Goal: Complete application form: Complete application form

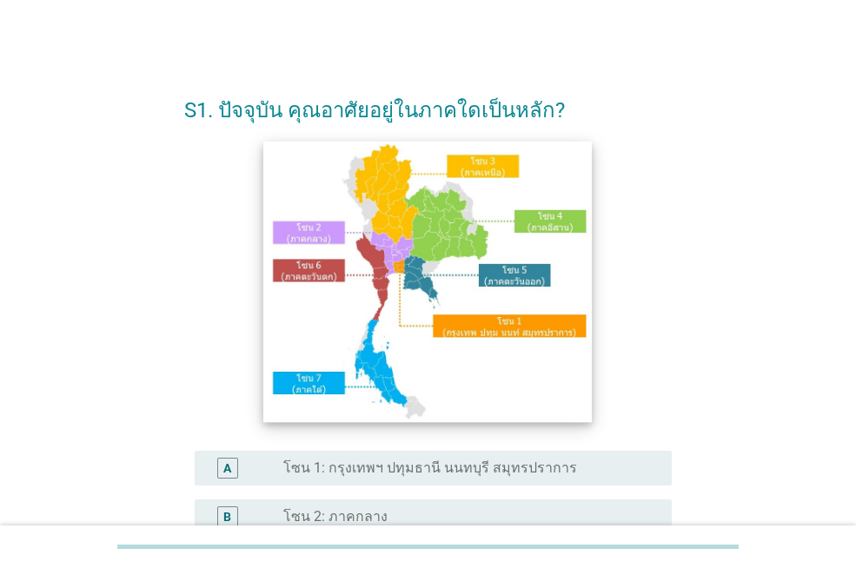
scroll to position [261, 0]
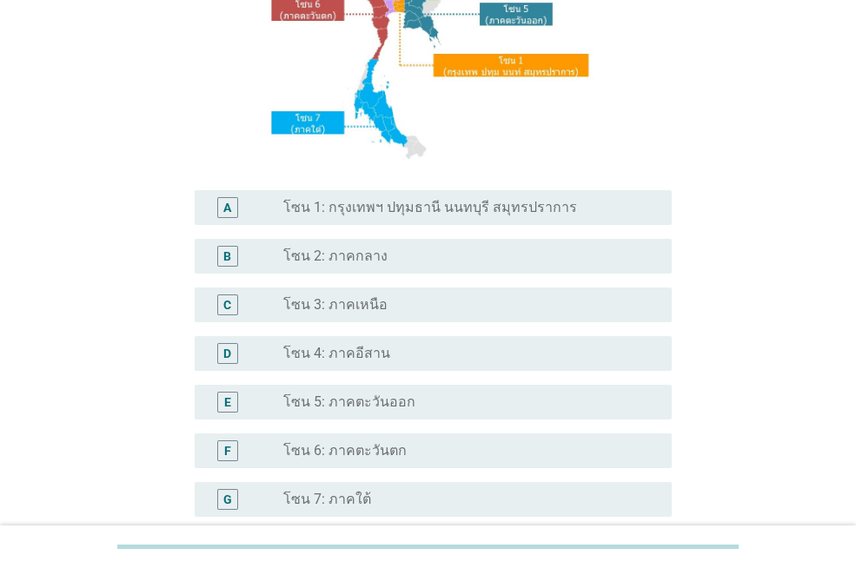
click at [387, 217] on div "radio_button_unchecked โซน 1: กรุงเทพฯ ปทุมธานี นนทบุรี สมุทรปราการ" at bounding box center [470, 207] width 374 height 21
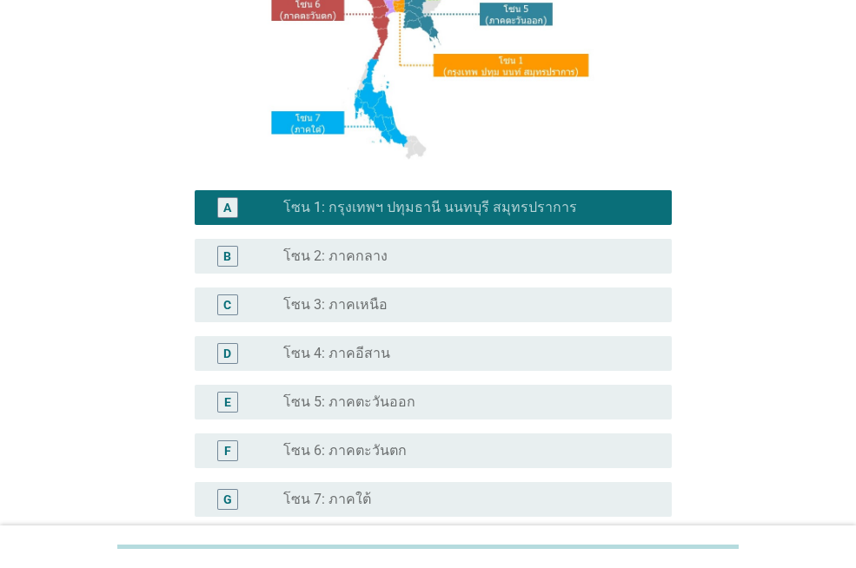
scroll to position [433, 0]
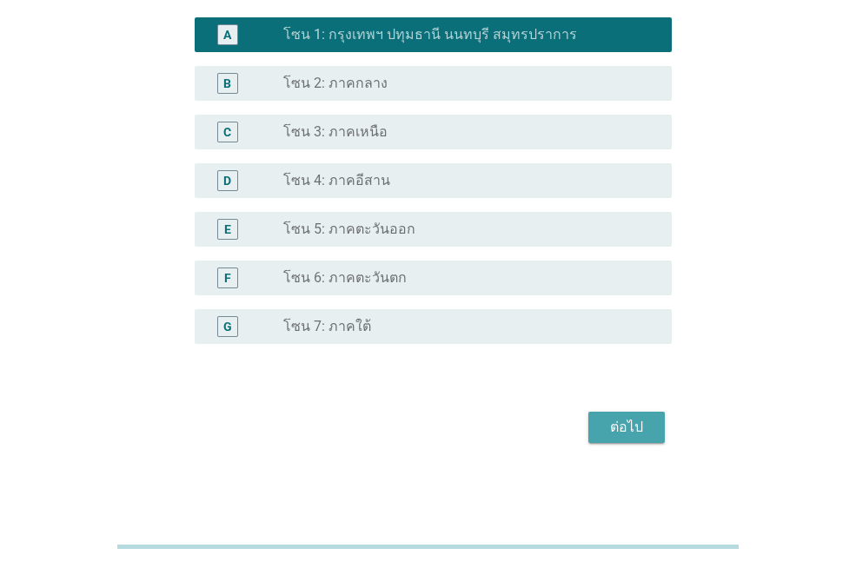
click at [652, 436] on button "ต่อไป" at bounding box center [626, 427] width 76 height 31
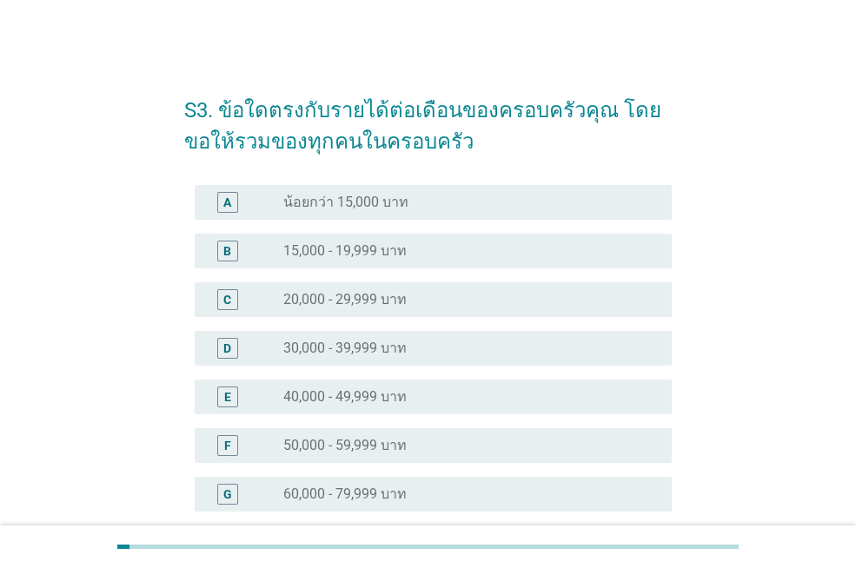
scroll to position [87, 0]
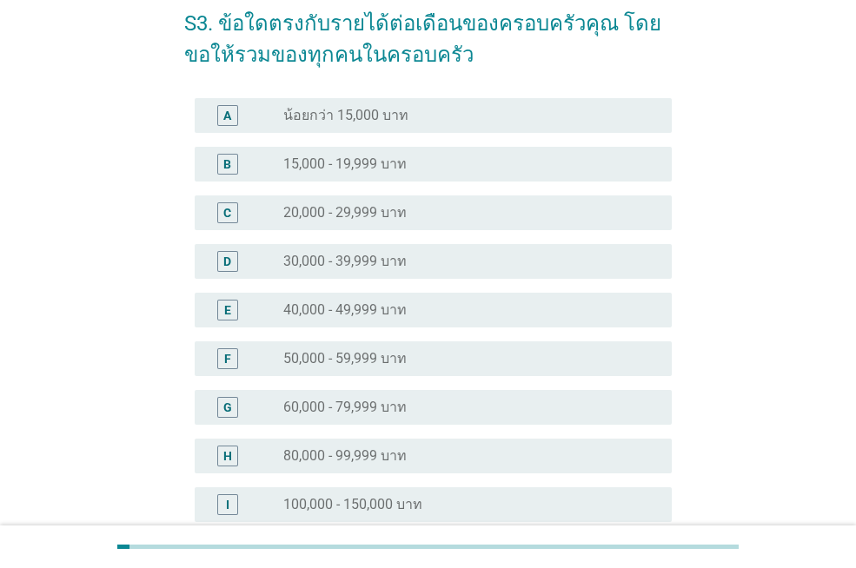
click at [329, 413] on label "60,000 - 79,999 บาท" at bounding box center [344, 407] width 123 height 17
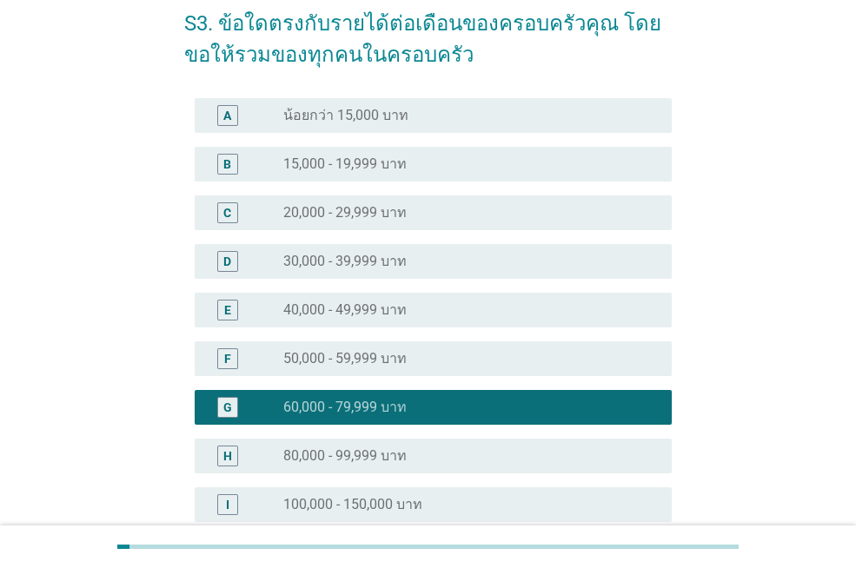
scroll to position [347, 0]
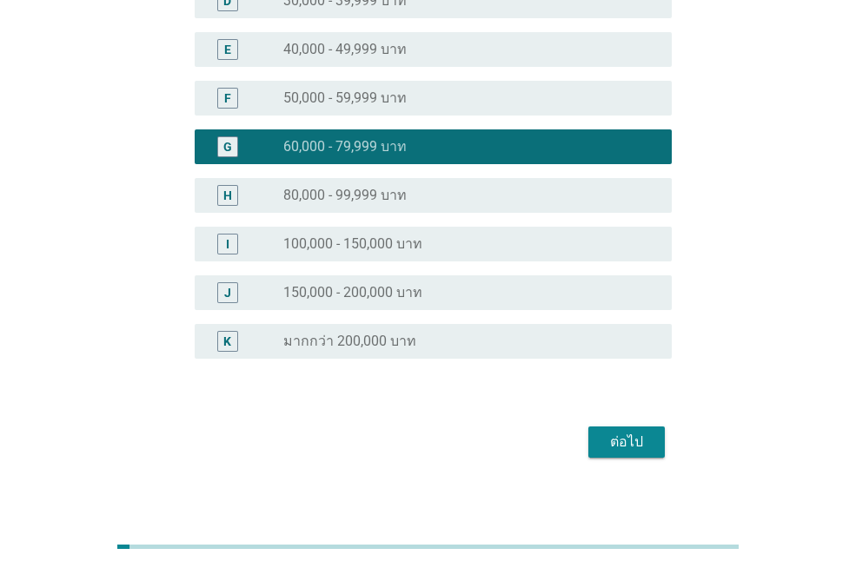
click at [629, 438] on div "ต่อไป" at bounding box center [626, 442] width 49 height 21
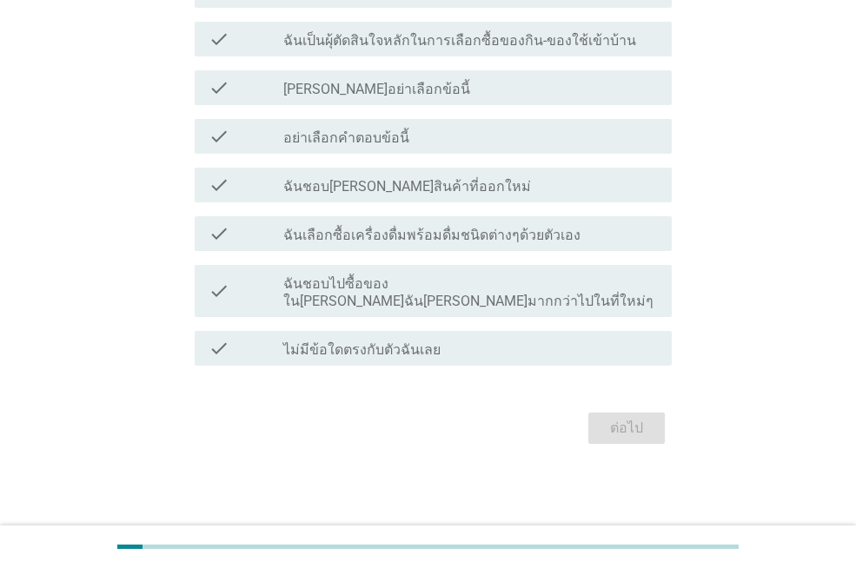
scroll to position [0, 0]
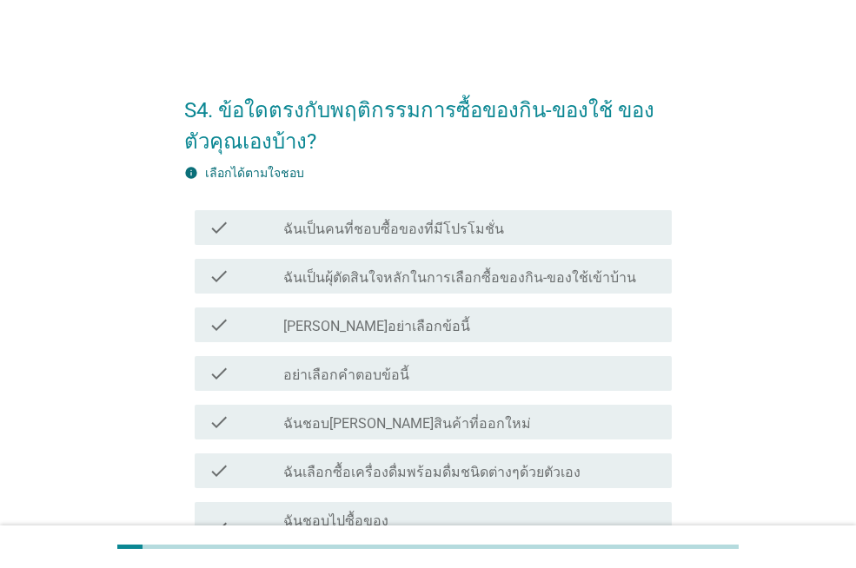
click at [353, 275] on label "ฉันเป็นผุ้ตัดสินใจหลักในการเลือกซื้อของกิน-ของใช้เข้าบ้าน" at bounding box center [459, 277] width 353 height 17
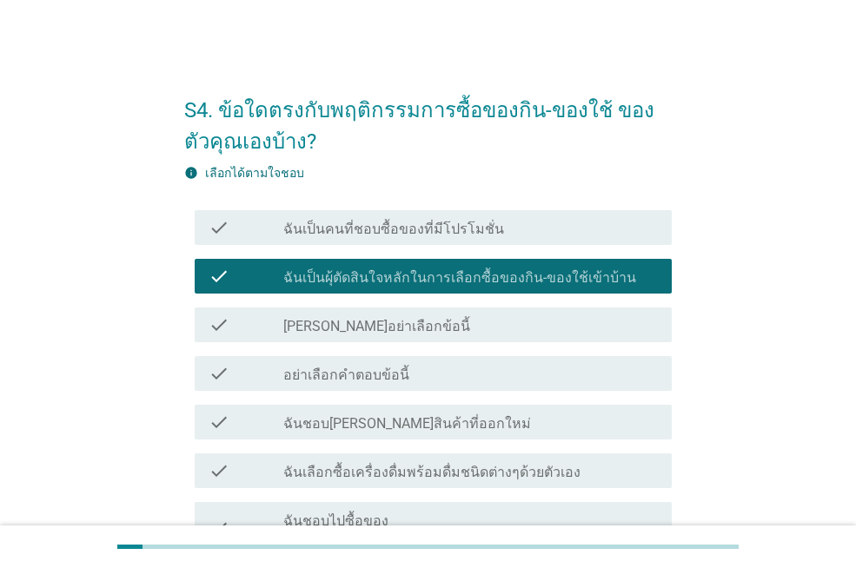
click at [362, 223] on label "ฉันเป็นคนที่ชอบซื้อของที่มีโปรโมชั่น" at bounding box center [393, 229] width 221 height 17
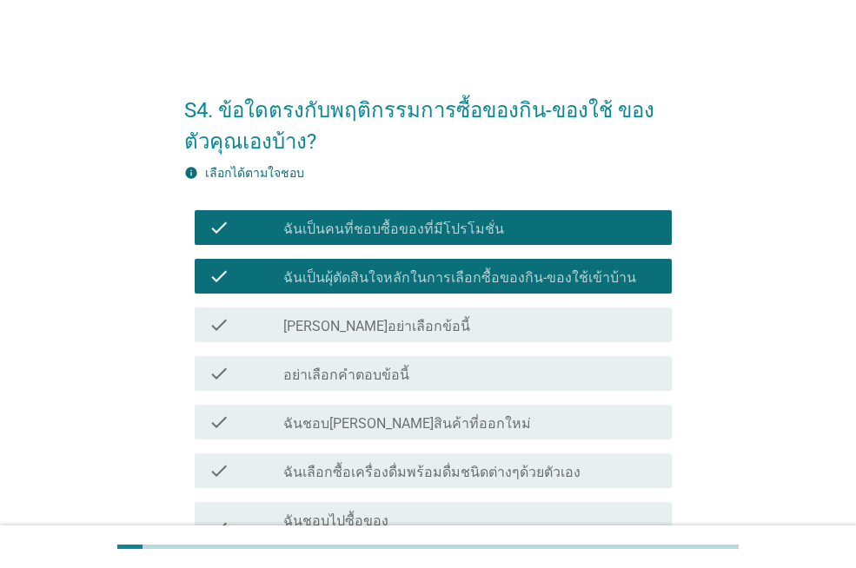
click at [361, 424] on label "ฉันชอบ[PERSON_NAME]สินค้าที่ออกใหม่" at bounding box center [407, 423] width 248 height 17
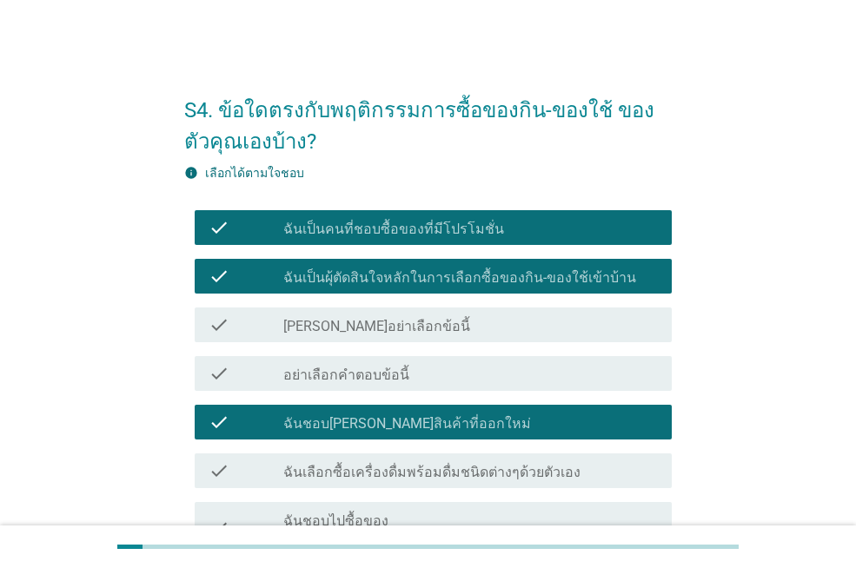
click at [361, 468] on label "ฉันเลือกซื้อเครื่องดื่มพร้อมดื่มชนิดต่างๆด้วยตัวเอง" at bounding box center [431, 472] width 297 height 17
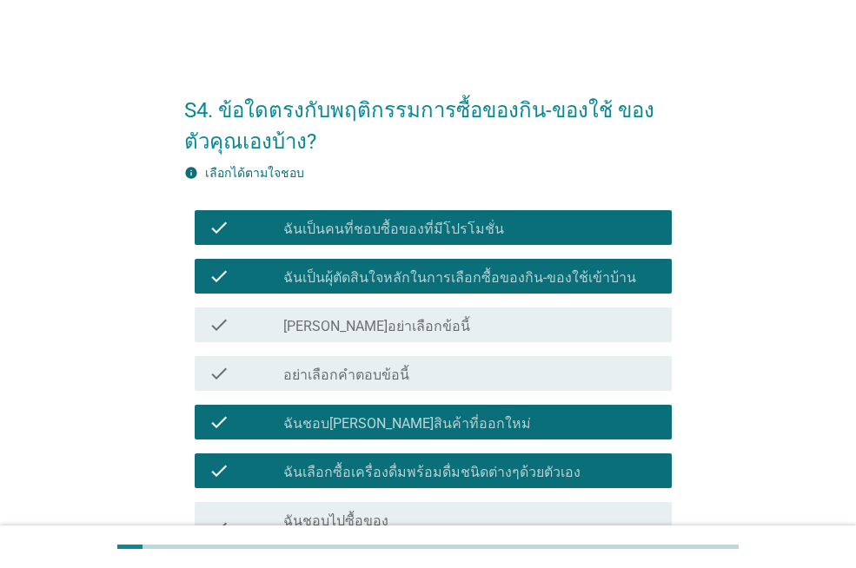
scroll to position [174, 0]
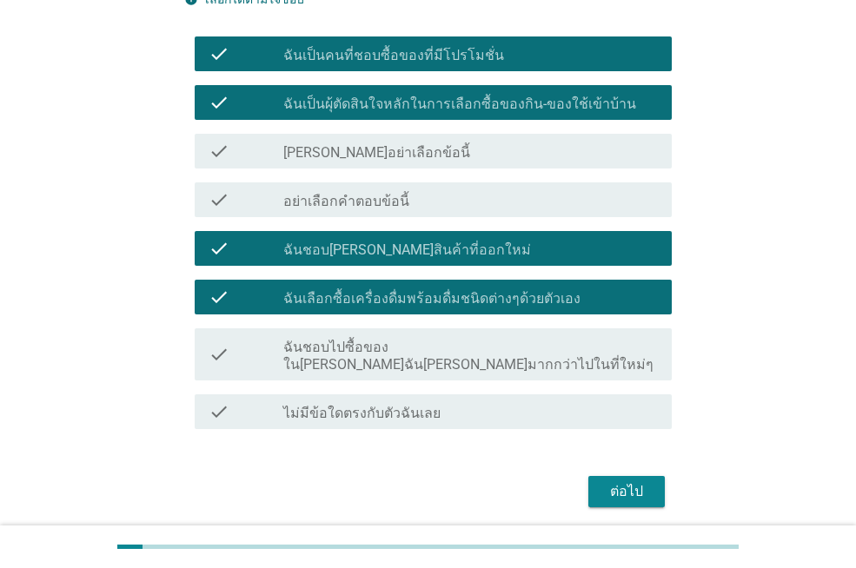
click at [619, 481] on div "ต่อไป" at bounding box center [626, 491] width 49 height 21
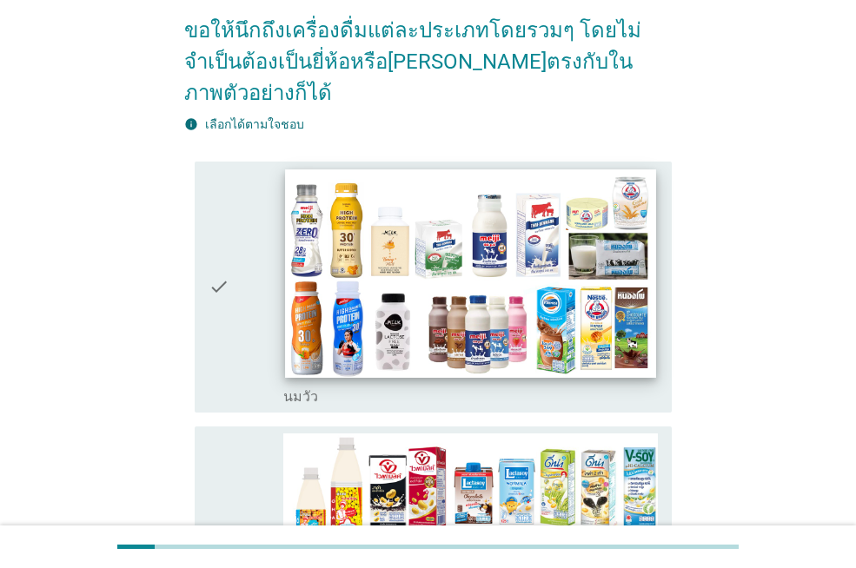
scroll to position [87, 0]
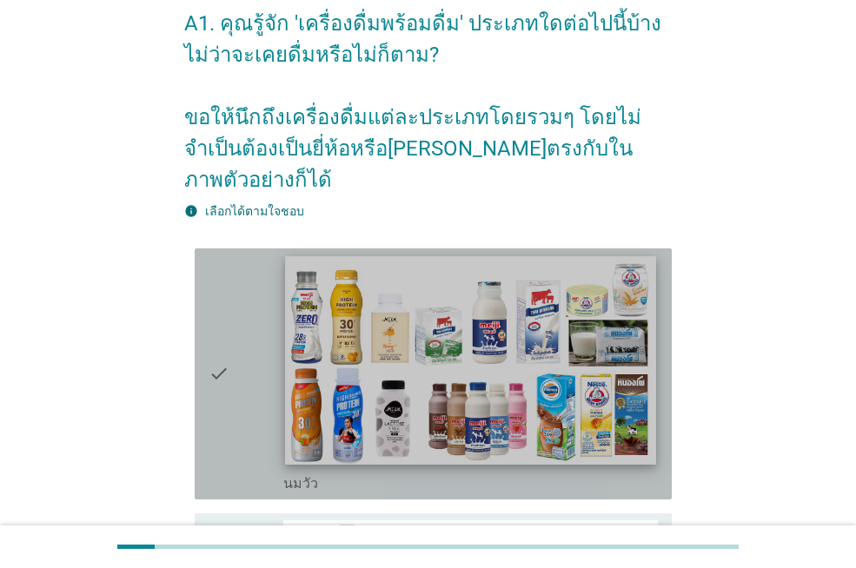
click at [425, 280] on img at bounding box center [470, 360] width 370 height 208
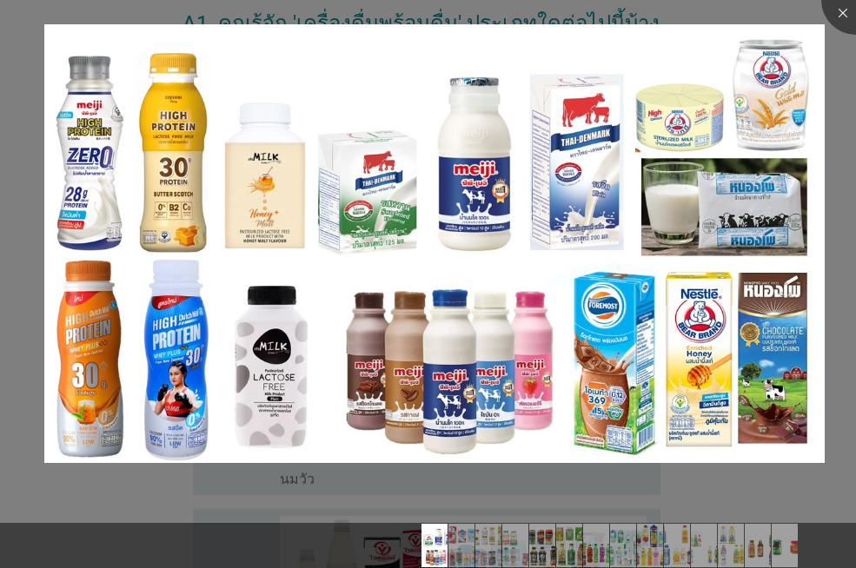
scroll to position [261, 0]
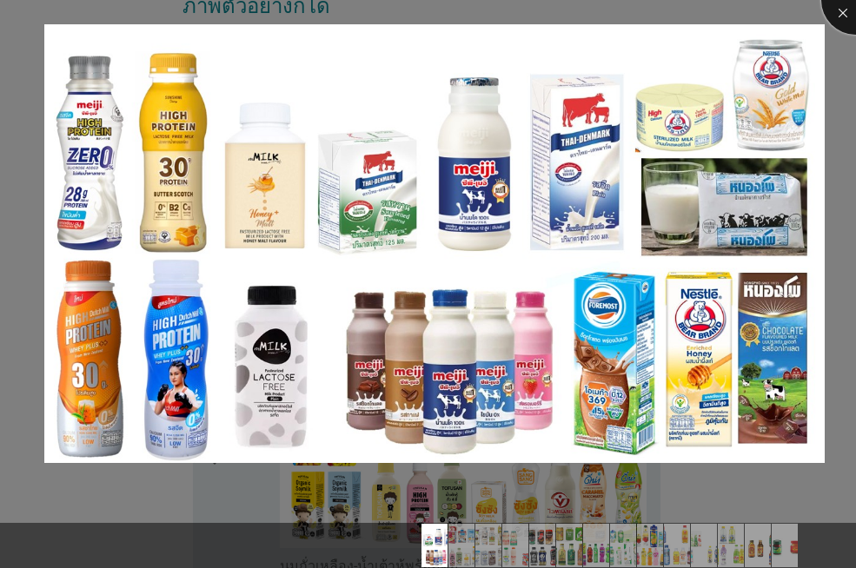
click at [843, 7] on div at bounding box center [855, -1] width 69 height 69
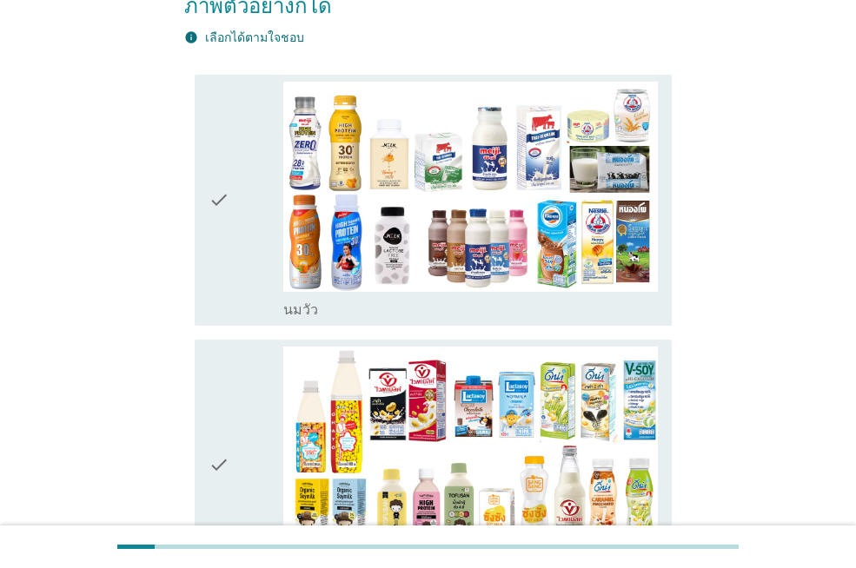
click at [234, 217] on div "check" at bounding box center [245, 200] width 75 height 237
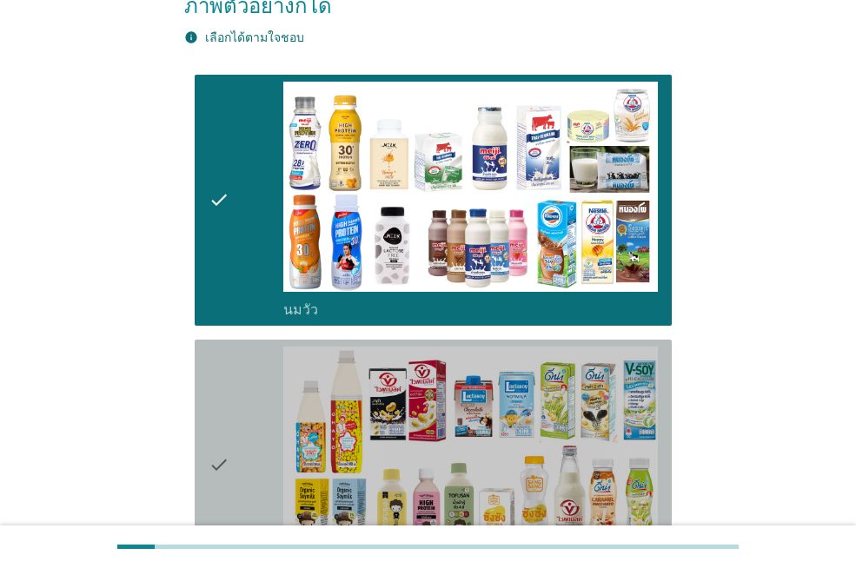
click at [236, 407] on div "check" at bounding box center [245, 465] width 75 height 237
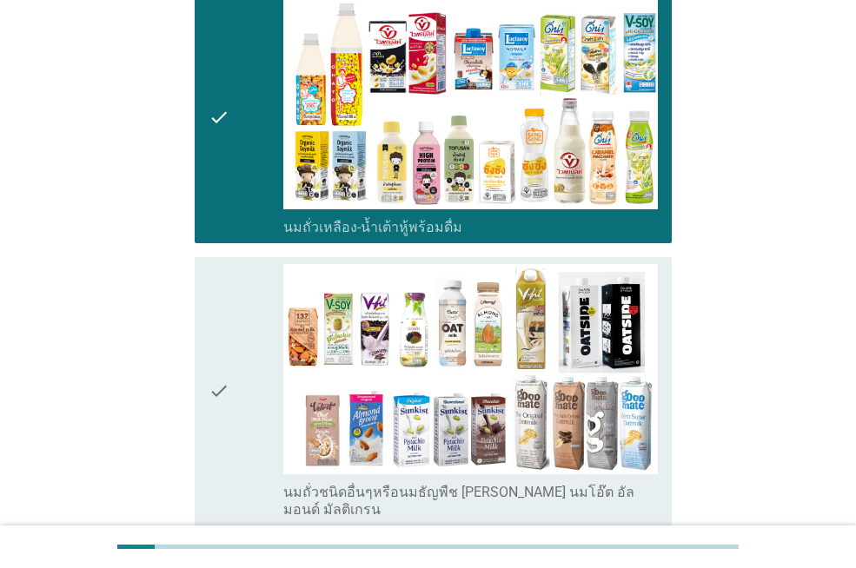
click at [233, 343] on div "check" at bounding box center [245, 391] width 75 height 255
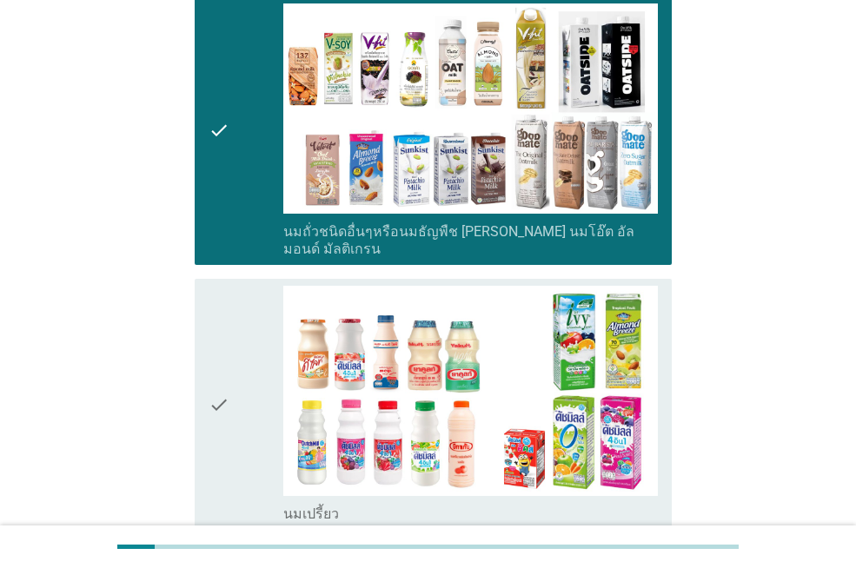
scroll to position [956, 0]
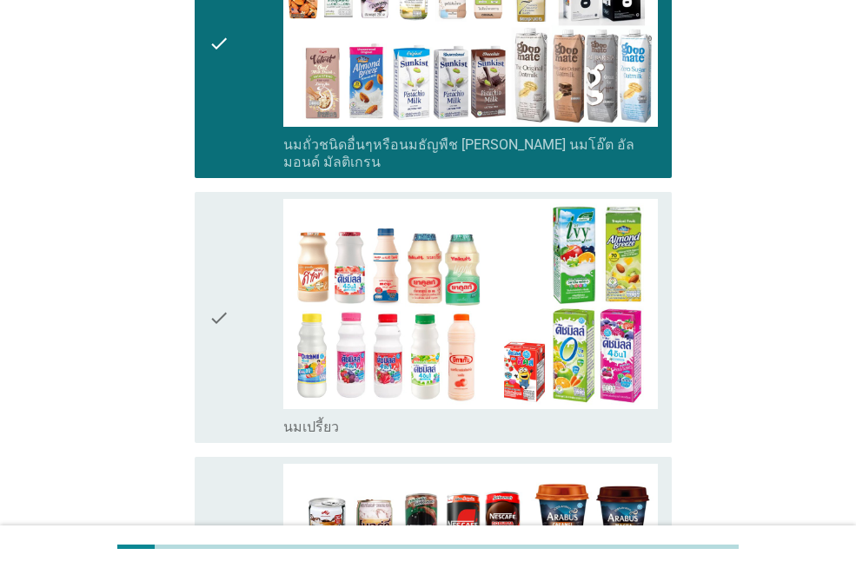
click at [233, 339] on div "check" at bounding box center [245, 317] width 75 height 237
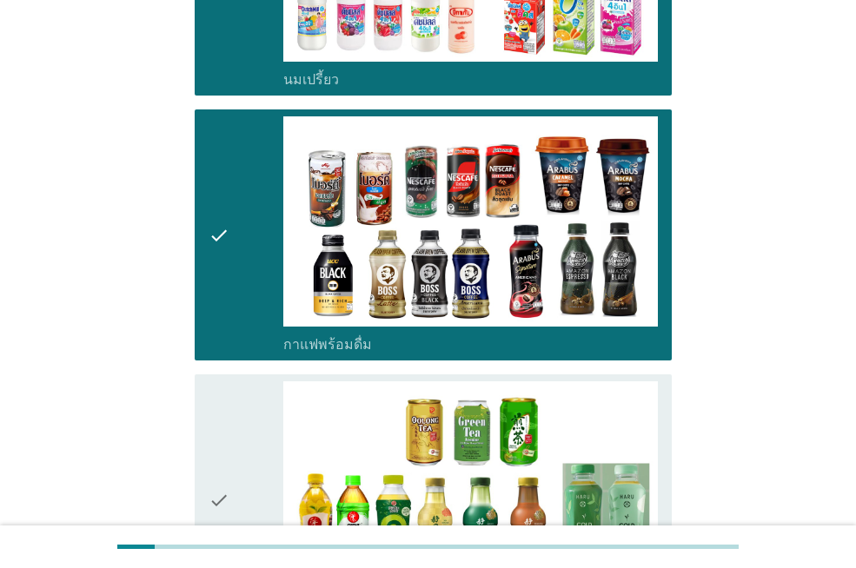
scroll to position [1390, 0]
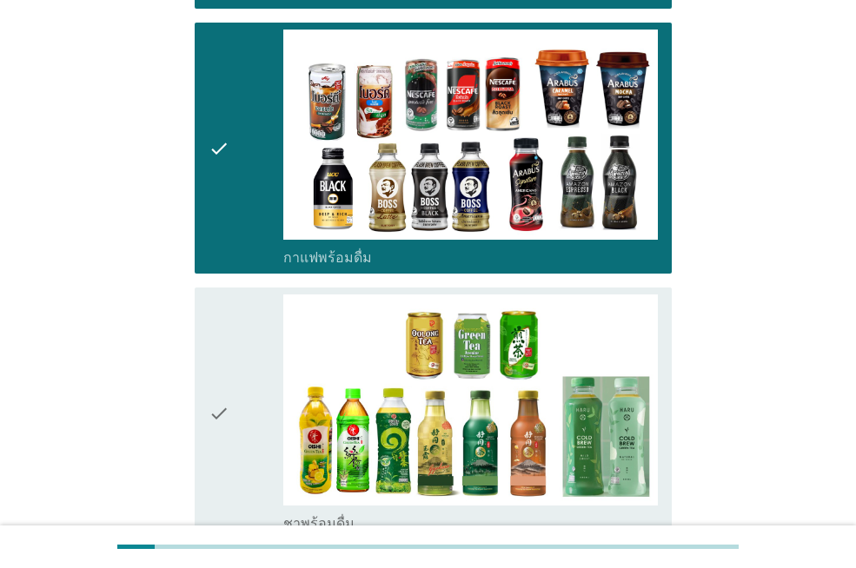
click at [236, 360] on div "check" at bounding box center [245, 412] width 75 height 237
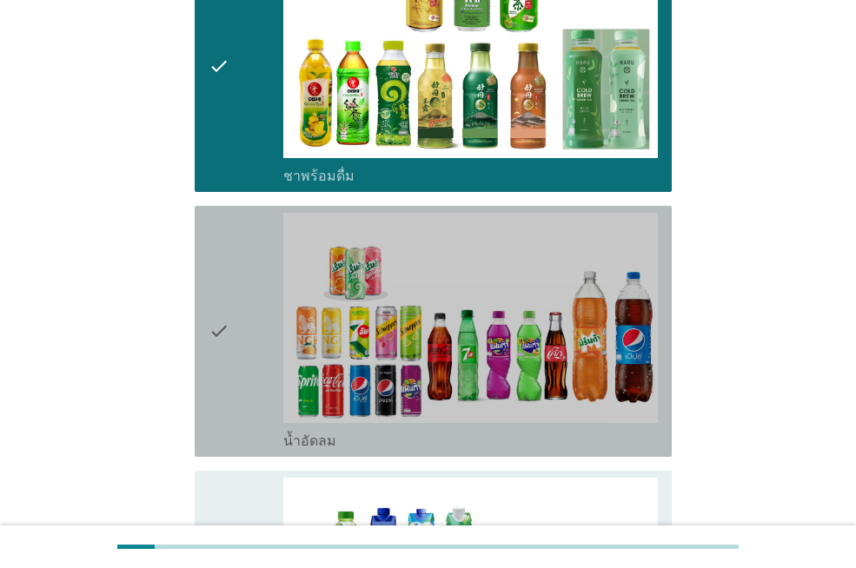
click at [241, 294] on div "check" at bounding box center [245, 331] width 75 height 237
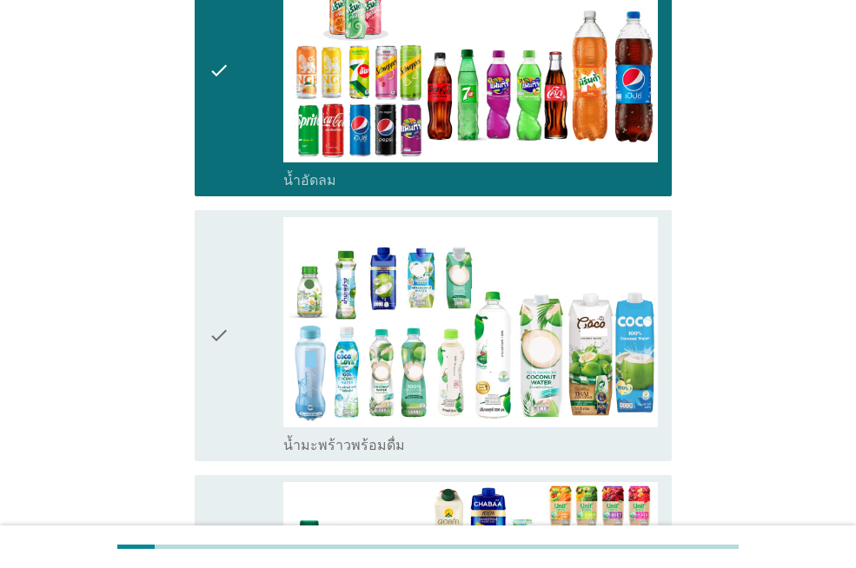
click at [238, 272] on div "check" at bounding box center [245, 335] width 75 height 237
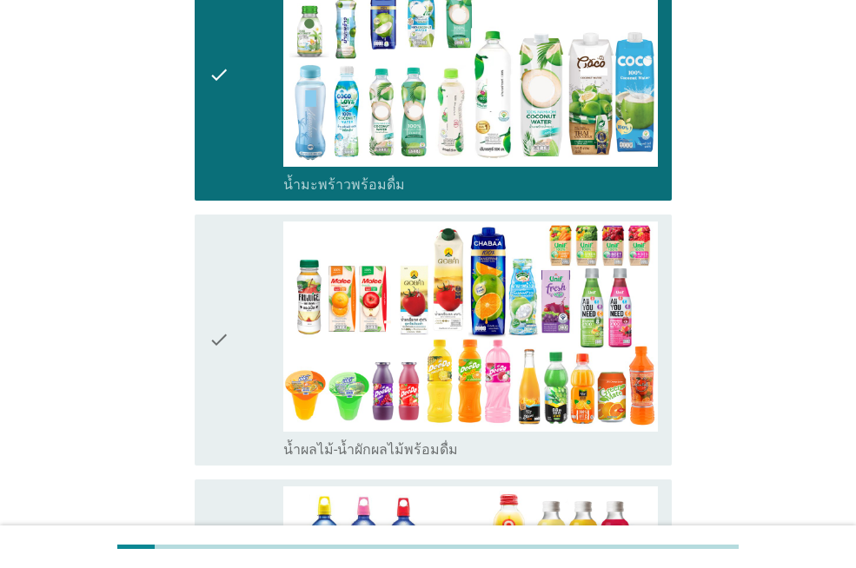
click at [232, 273] on div "check" at bounding box center [245, 340] width 75 height 237
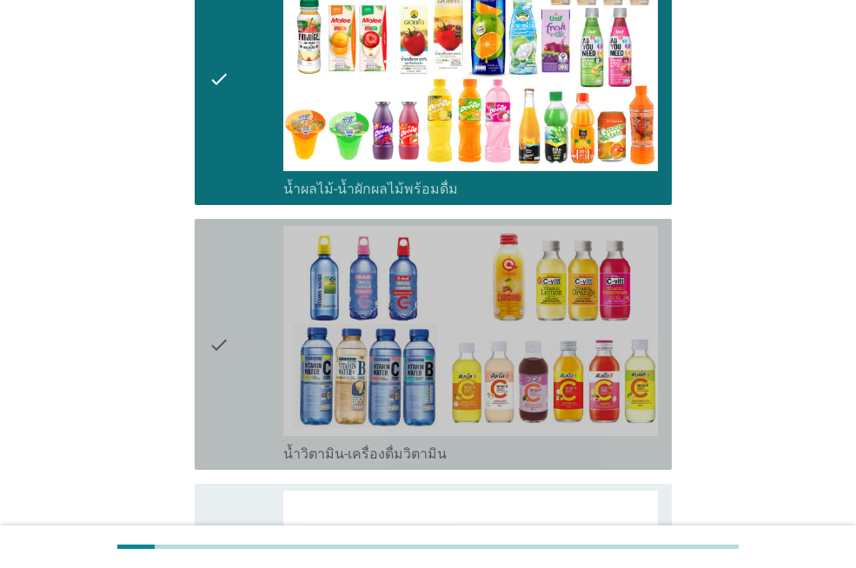
click at [230, 281] on div "check" at bounding box center [245, 344] width 75 height 237
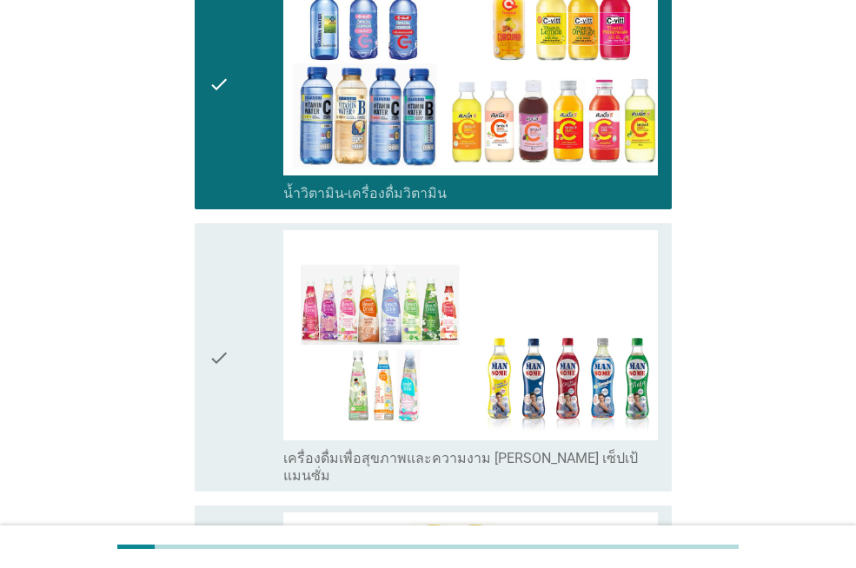
click at [230, 281] on div "check" at bounding box center [245, 357] width 75 height 255
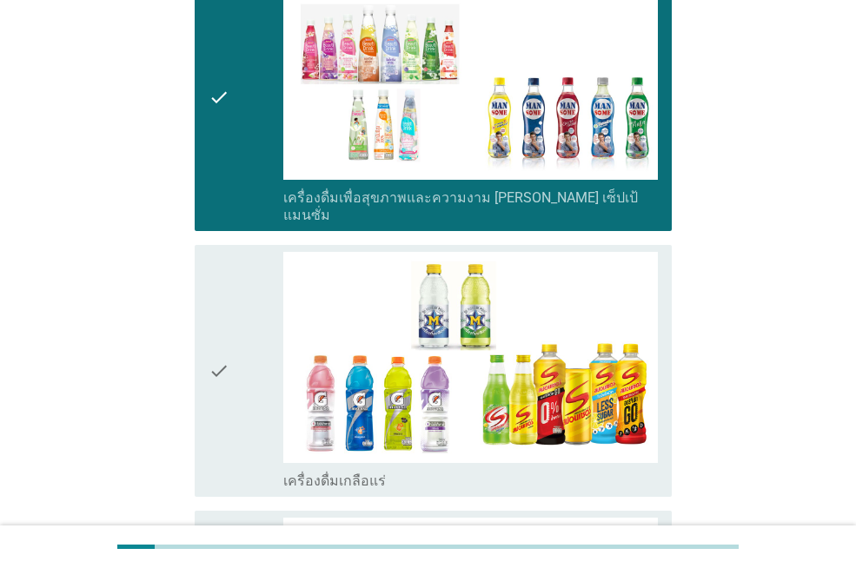
click at [230, 281] on div "check" at bounding box center [245, 370] width 75 height 237
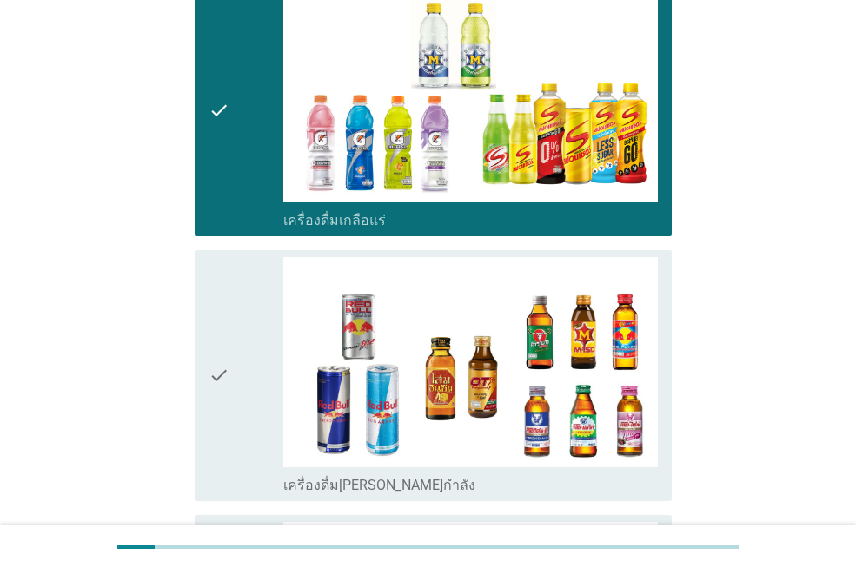
click at [230, 281] on div "check" at bounding box center [245, 375] width 75 height 237
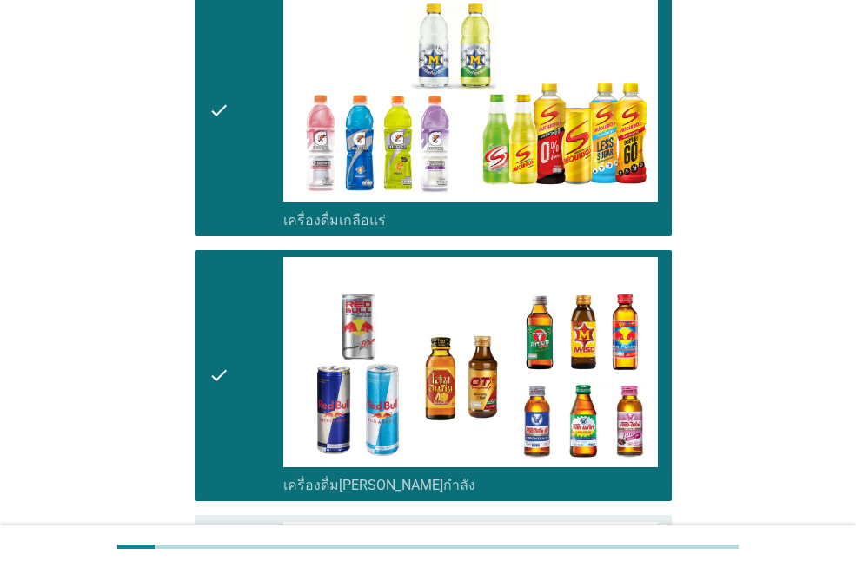
scroll to position [3562, 0]
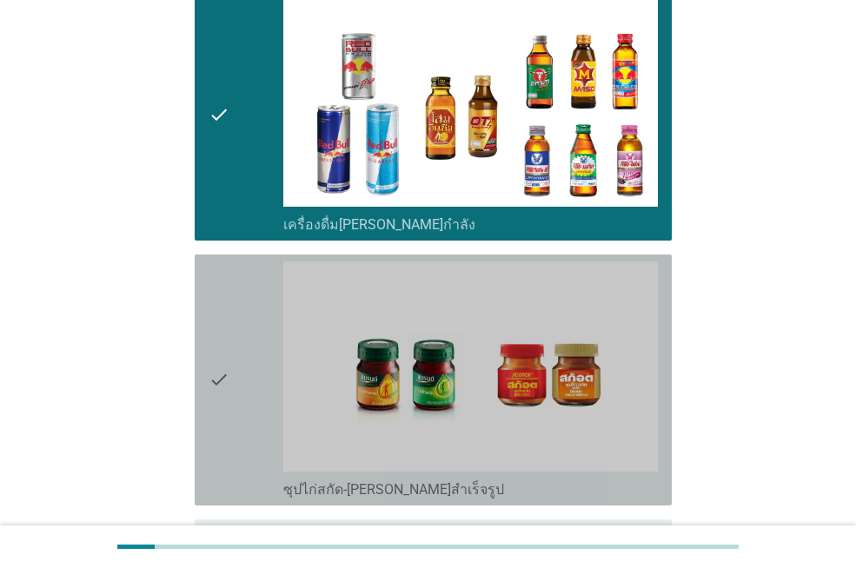
click at [230, 281] on div "check" at bounding box center [245, 379] width 75 height 237
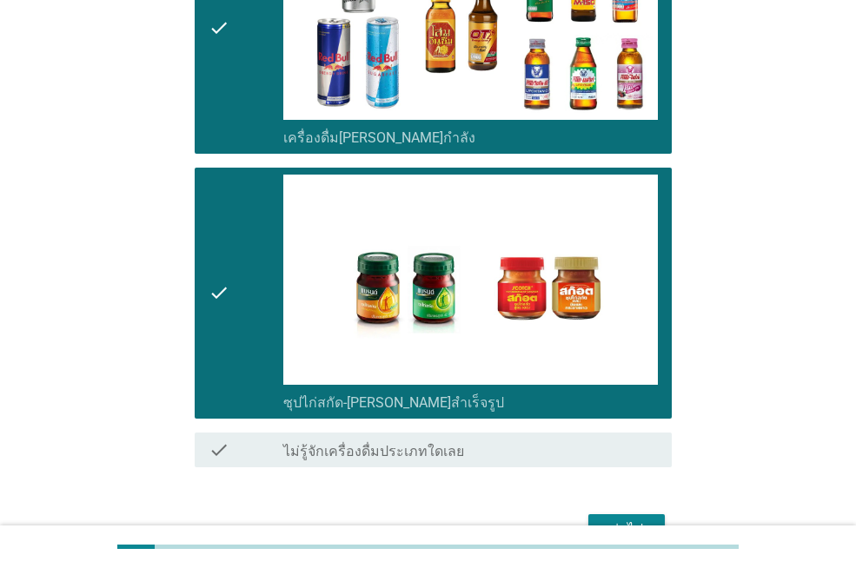
scroll to position [3684, 0]
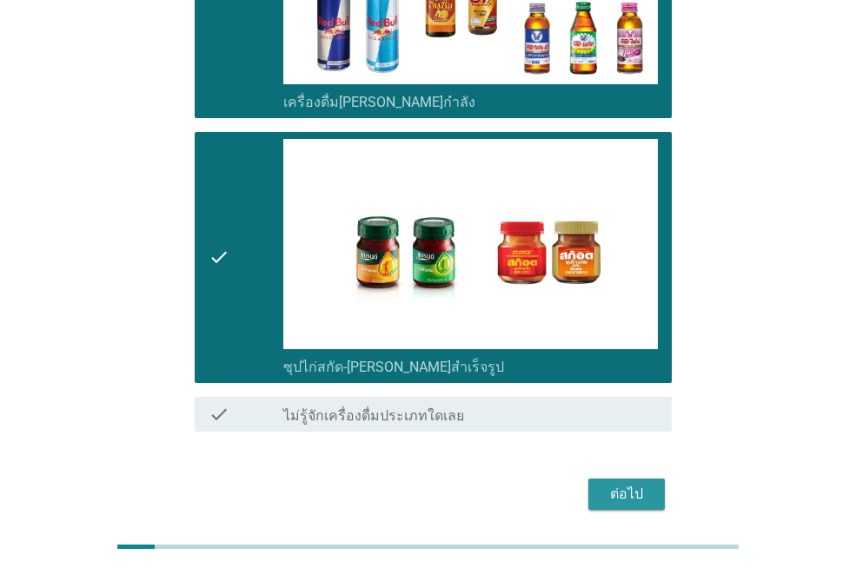
click at [620, 484] on div "ต่อไป" at bounding box center [626, 494] width 49 height 21
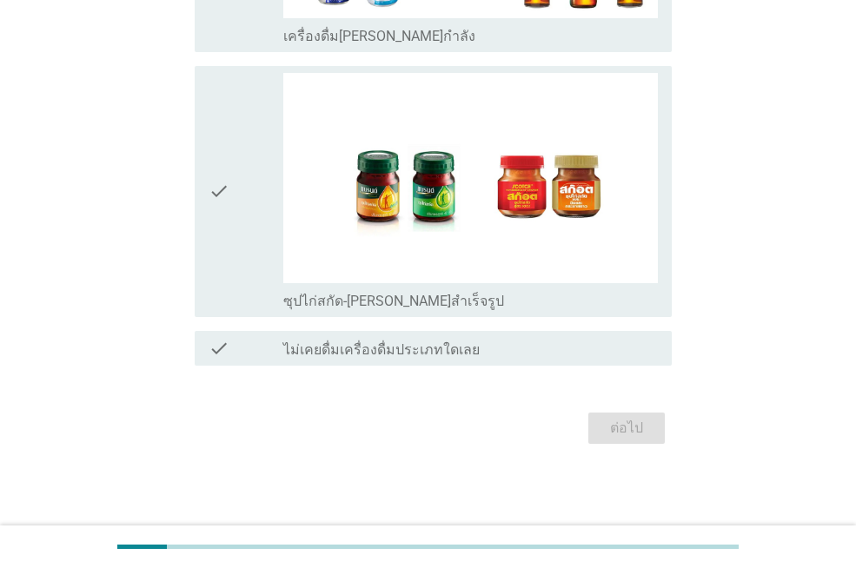
scroll to position [0, 0]
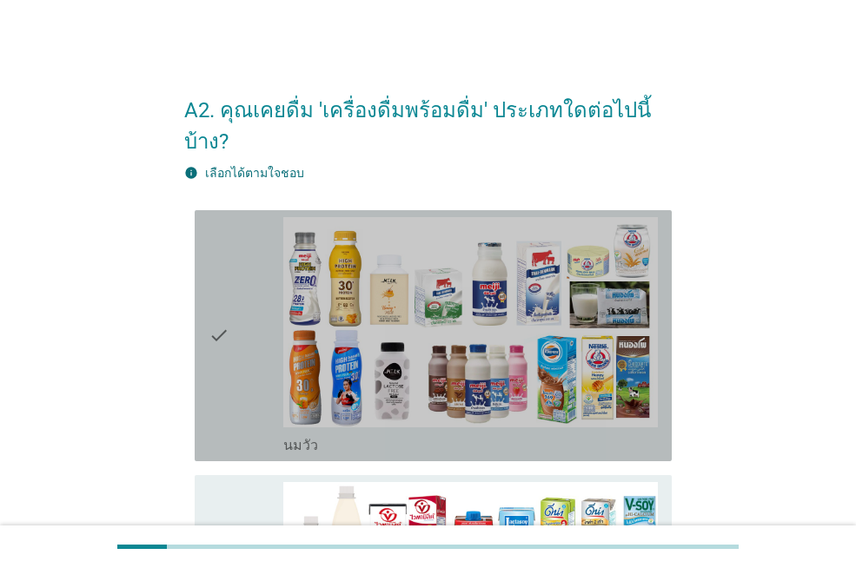
click at [220, 342] on icon "check" at bounding box center [218, 335] width 21 height 237
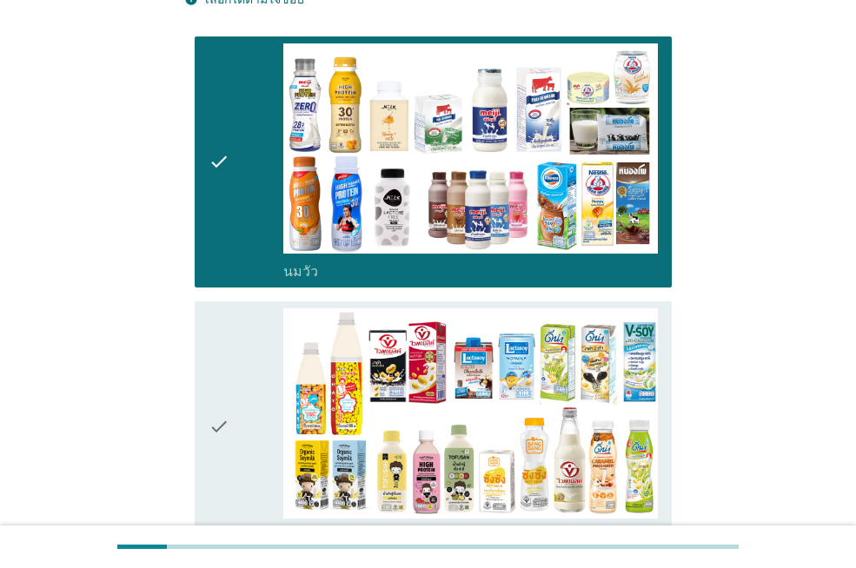
click at [230, 315] on div "check" at bounding box center [245, 426] width 75 height 237
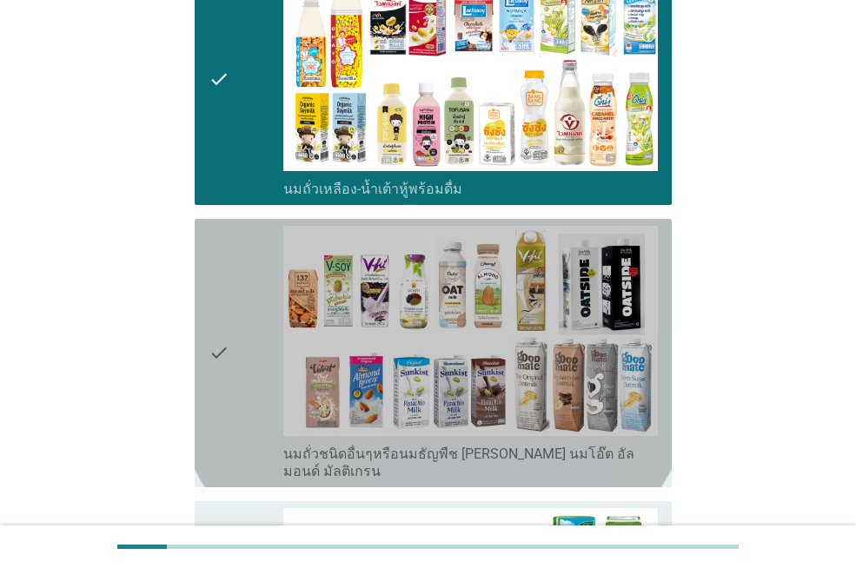
click at [230, 315] on div "check" at bounding box center [245, 353] width 75 height 255
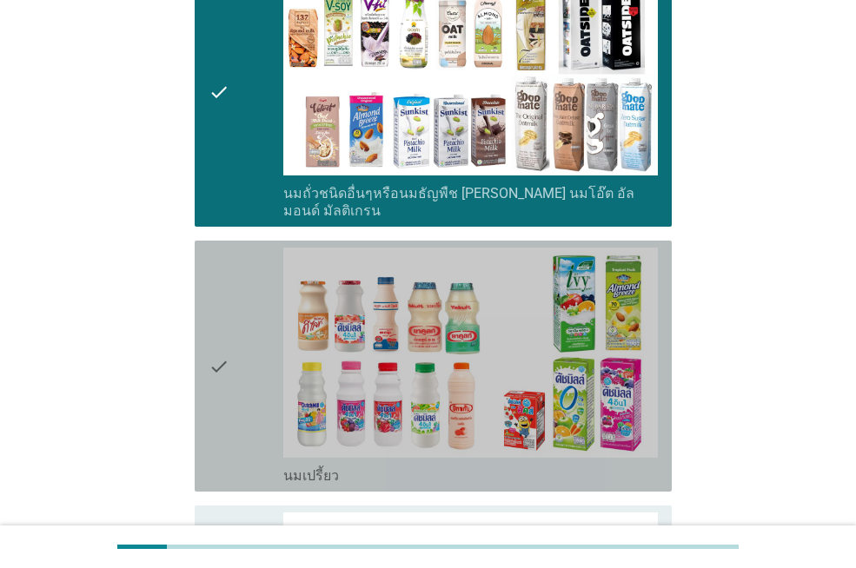
click at [230, 315] on div "check" at bounding box center [245, 366] width 75 height 237
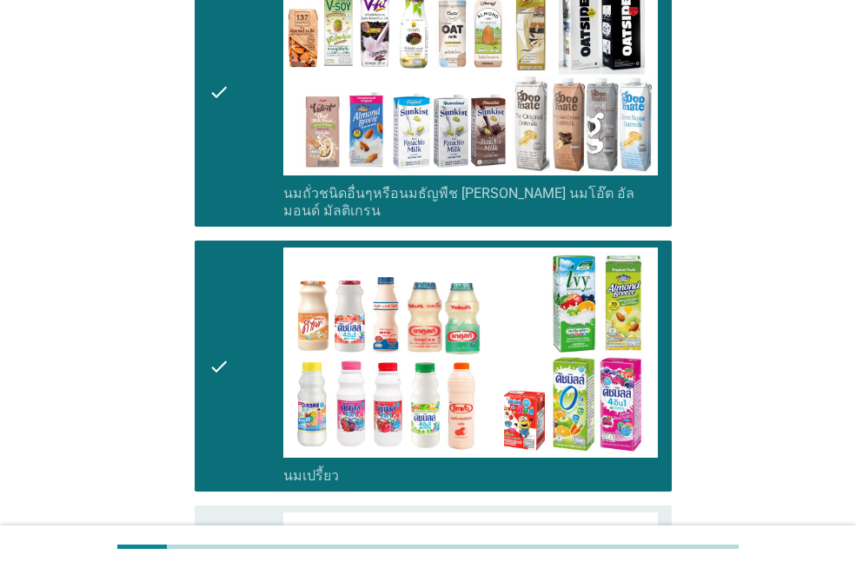
scroll to position [1042, 0]
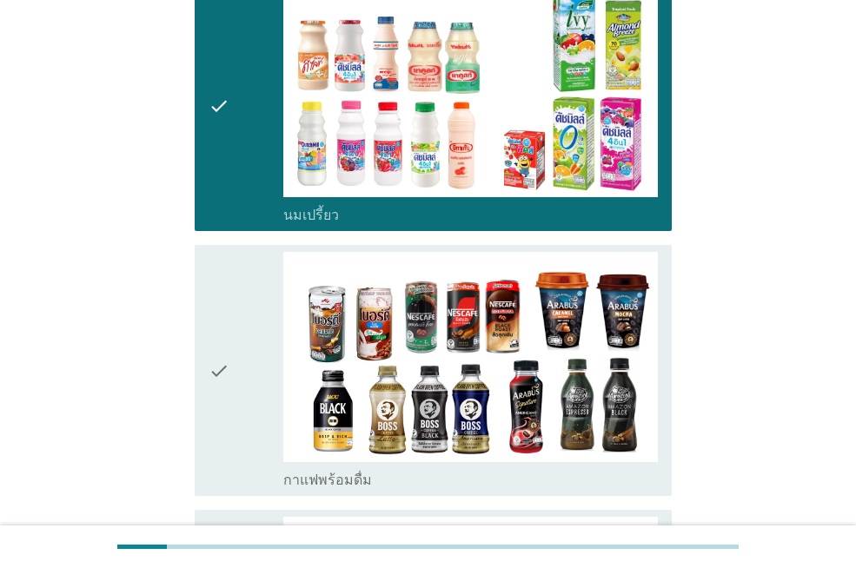
click at [230, 315] on div "check" at bounding box center [245, 370] width 75 height 237
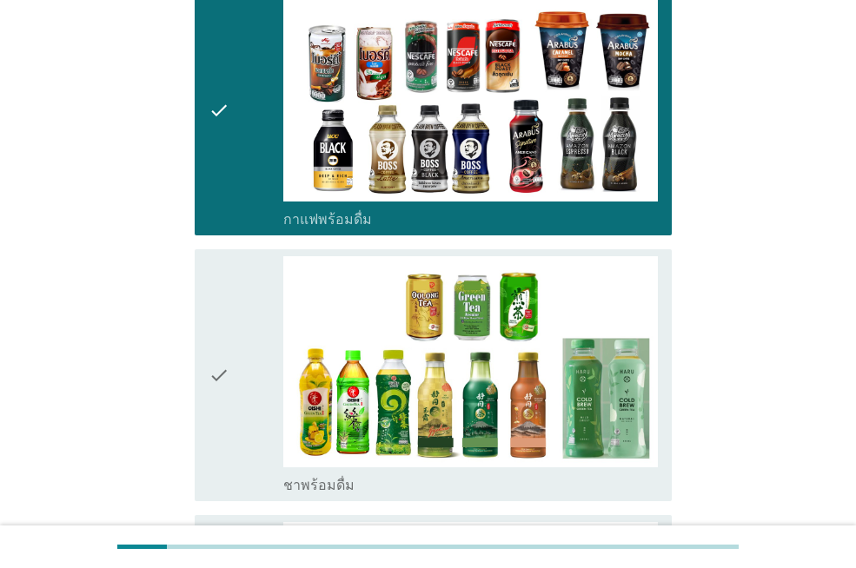
click at [231, 313] on div "check" at bounding box center [245, 374] width 75 height 237
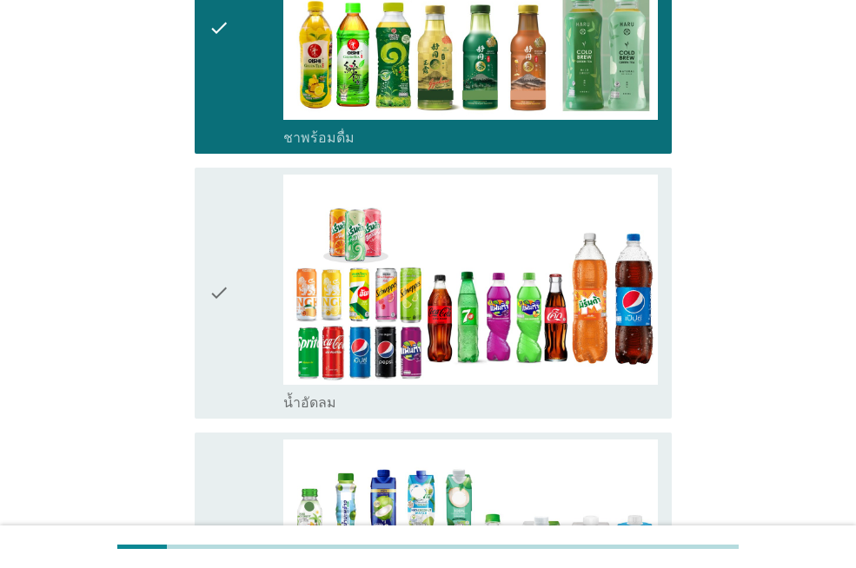
click at [231, 313] on div "check" at bounding box center [245, 293] width 75 height 237
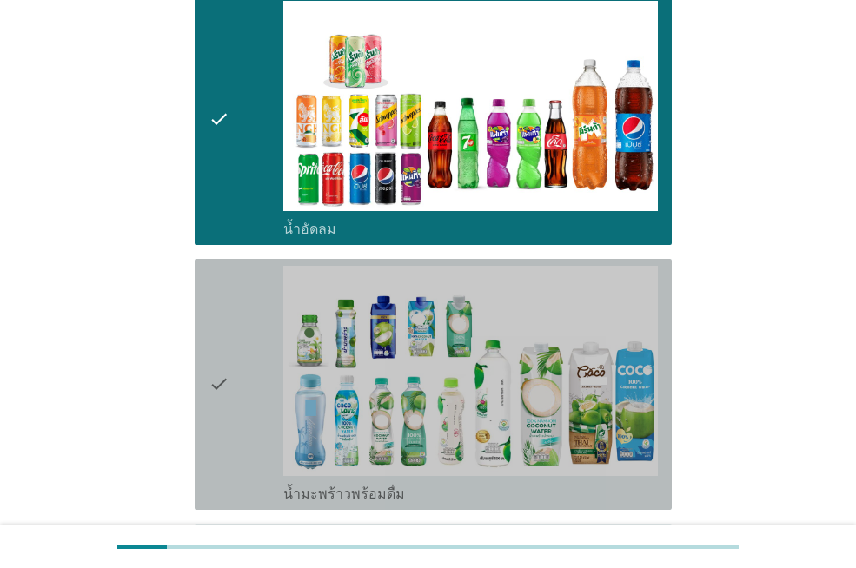
click at [231, 313] on div "check" at bounding box center [245, 384] width 75 height 237
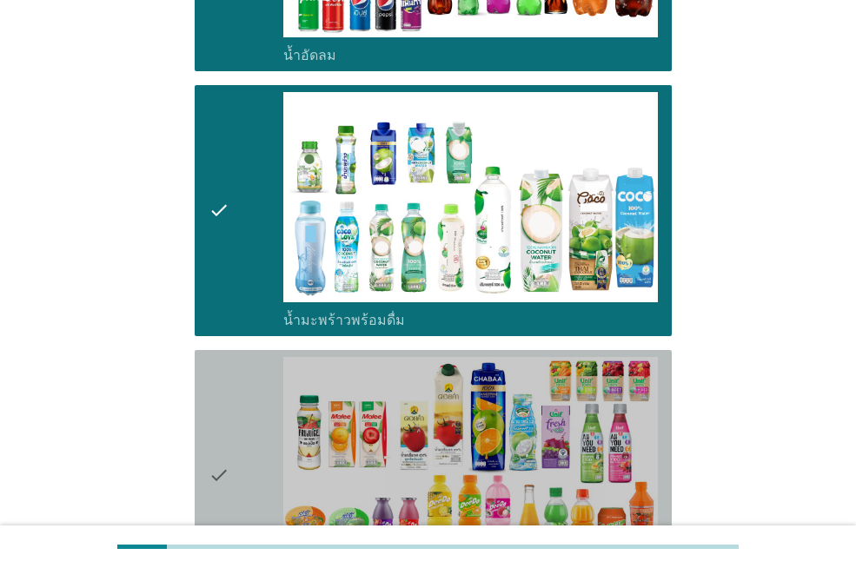
click at [231, 357] on div "check" at bounding box center [245, 475] width 75 height 237
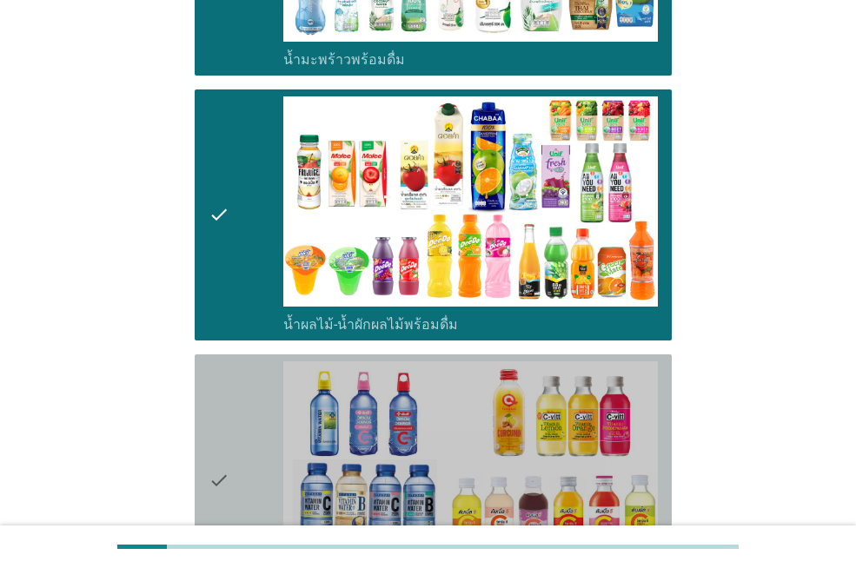
click at [241, 371] on div "check" at bounding box center [245, 479] width 75 height 237
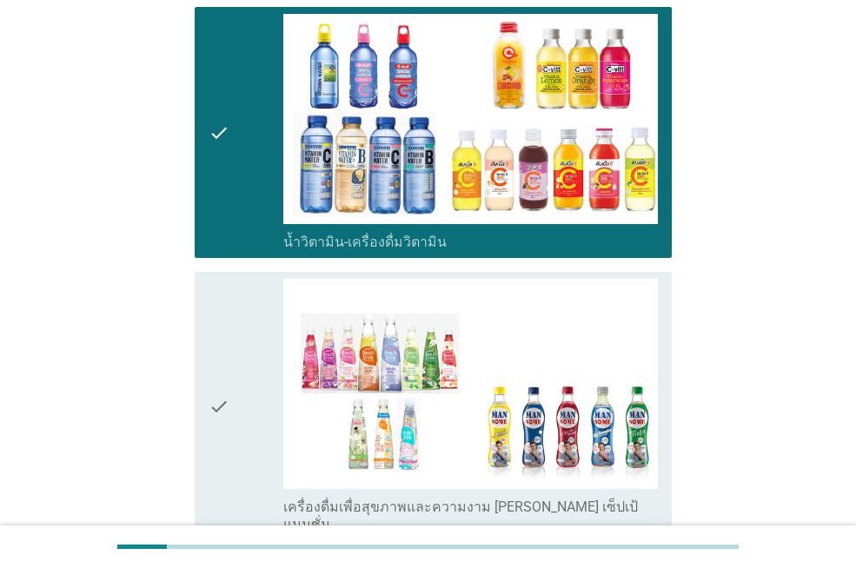
click at [236, 340] on div "check" at bounding box center [245, 406] width 75 height 255
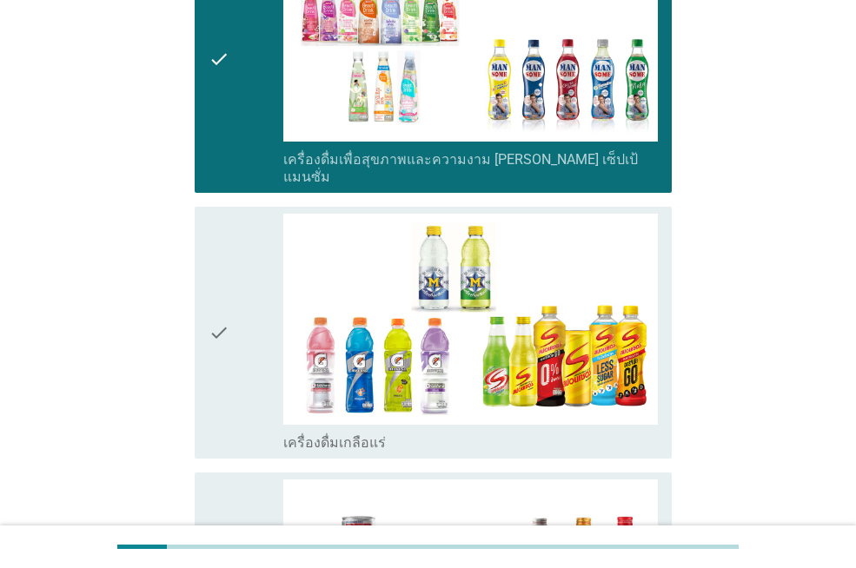
click at [234, 317] on div "check" at bounding box center [245, 332] width 75 height 237
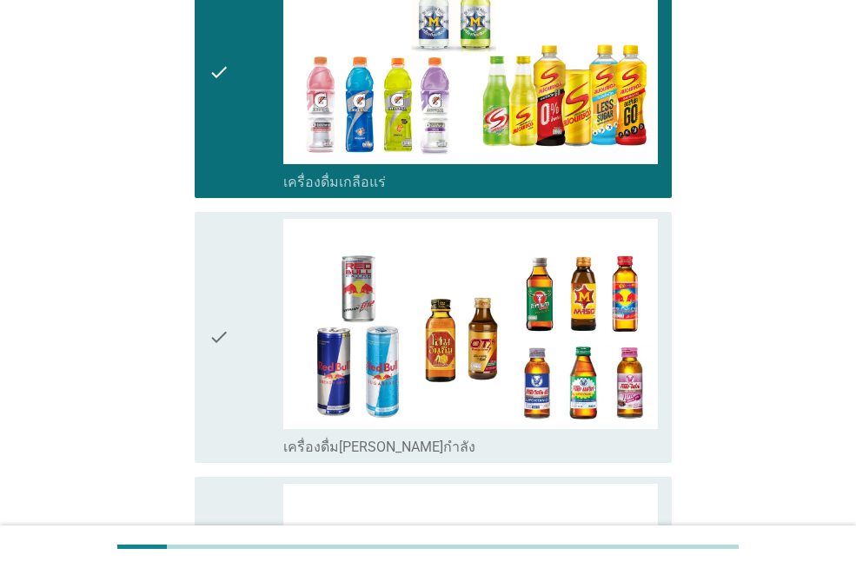
click at [234, 317] on div "check" at bounding box center [245, 337] width 75 height 237
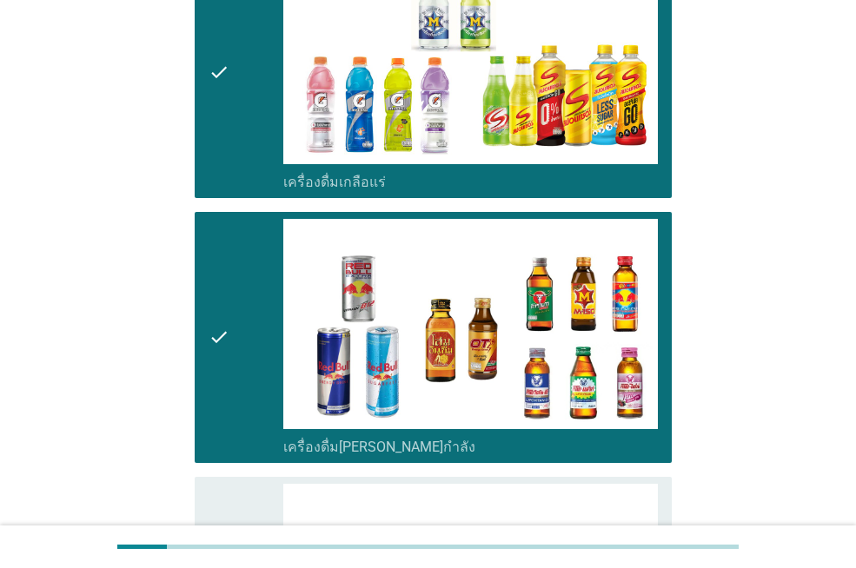
scroll to position [3475, 0]
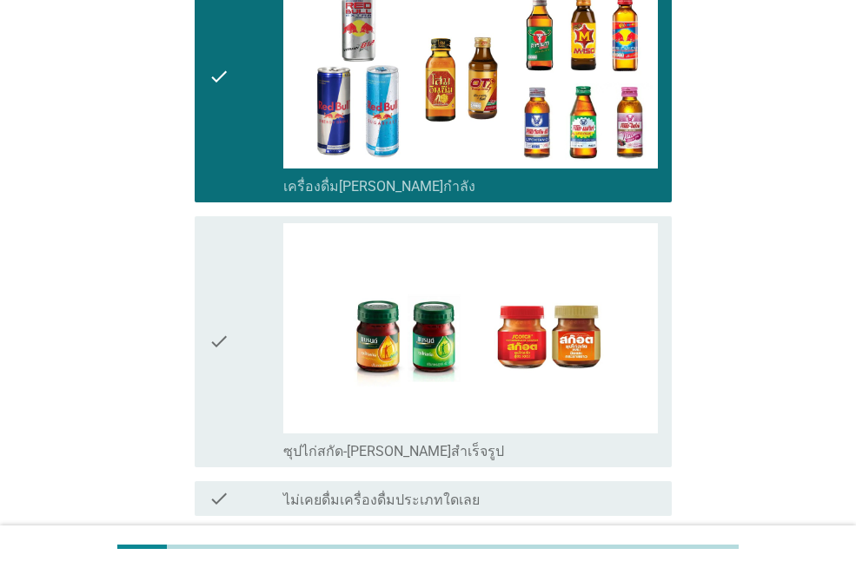
click at [234, 317] on div "check" at bounding box center [245, 341] width 75 height 237
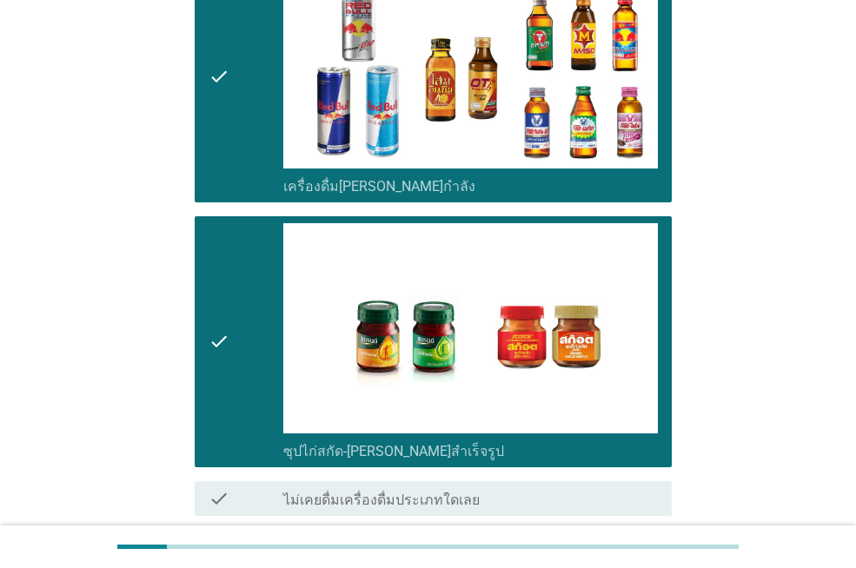
click at [618, 567] on div "ต่อไป" at bounding box center [626, 578] width 49 height 21
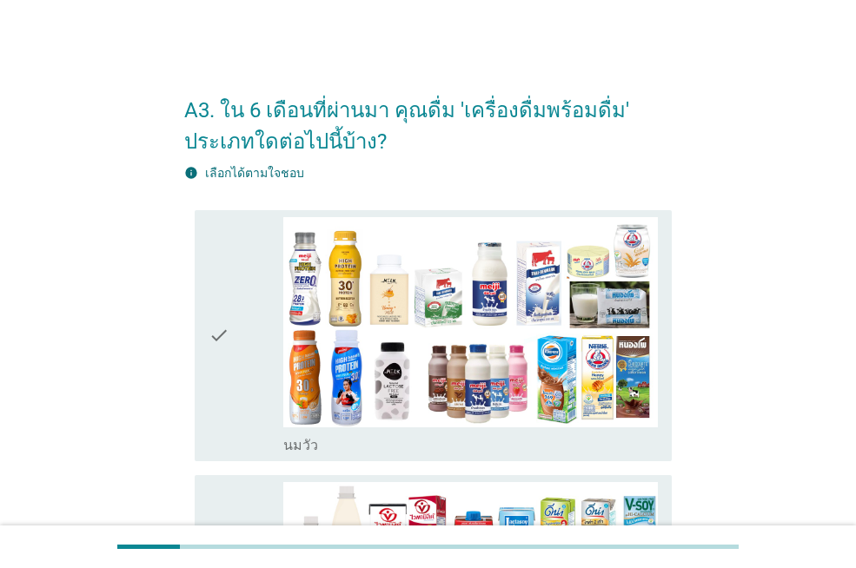
click at [215, 319] on icon "check" at bounding box center [218, 335] width 21 height 237
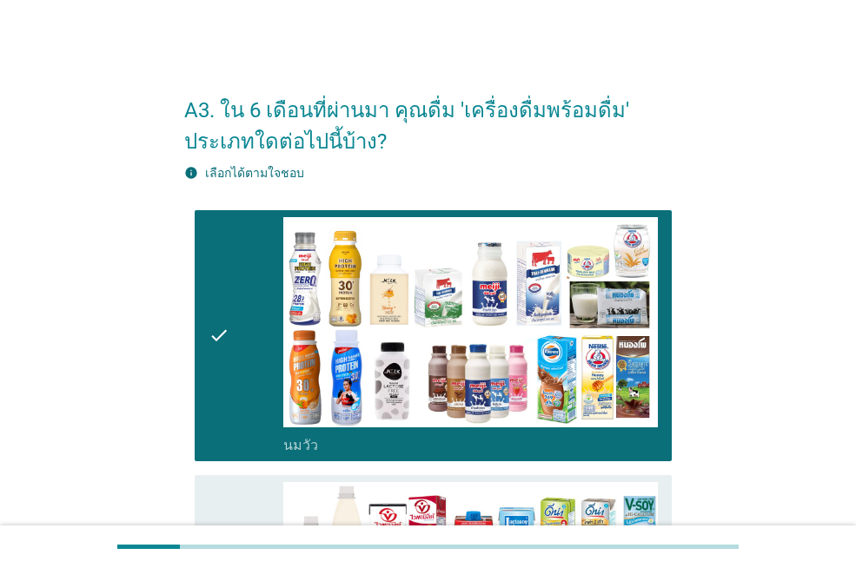
scroll to position [261, 0]
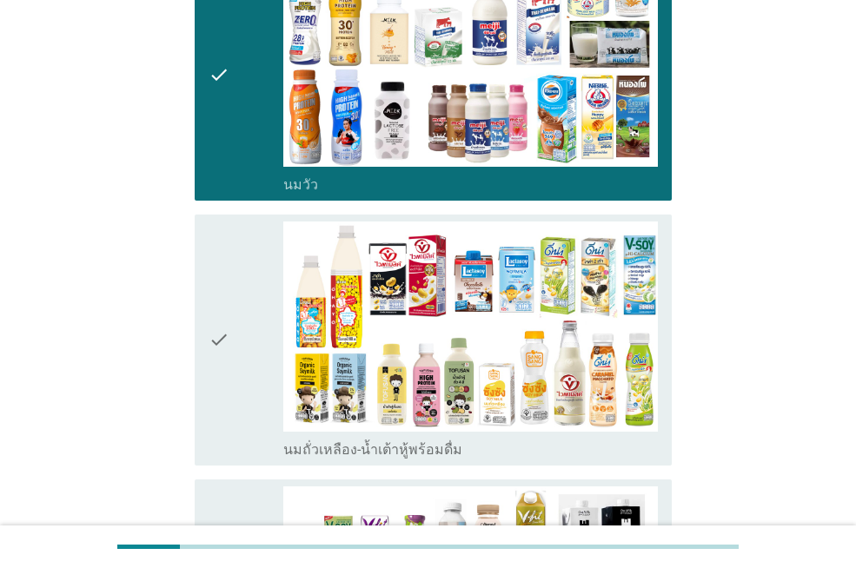
click at [216, 311] on icon "check" at bounding box center [218, 340] width 21 height 237
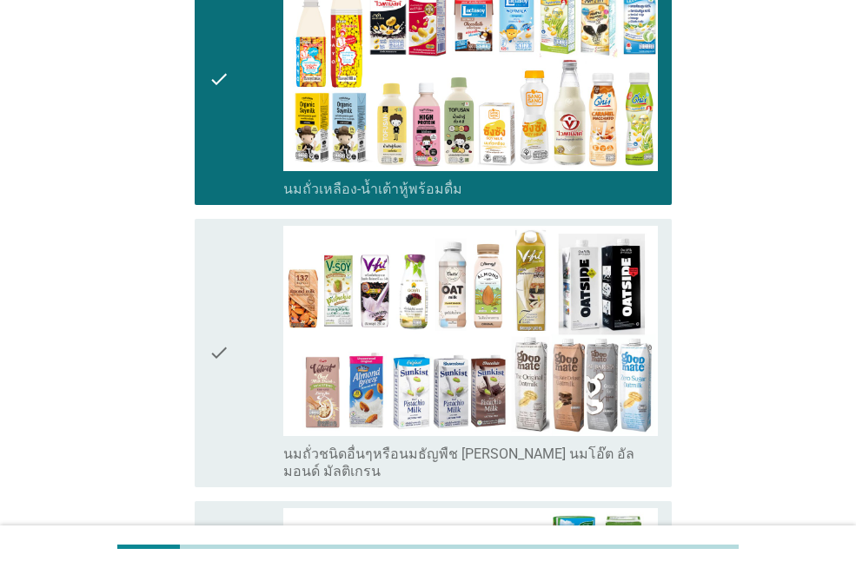
click at [216, 311] on icon "check" at bounding box center [218, 353] width 21 height 255
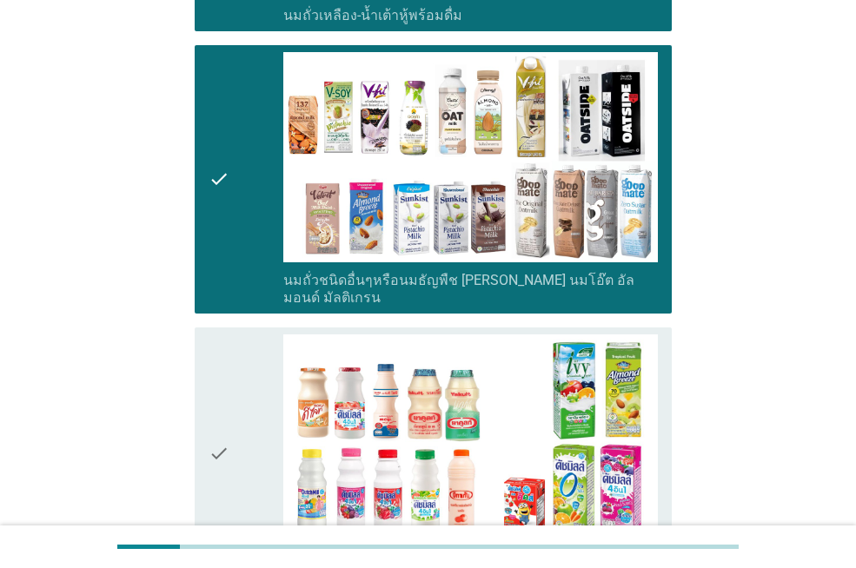
click at [216, 334] on icon "check" at bounding box center [218, 452] width 21 height 237
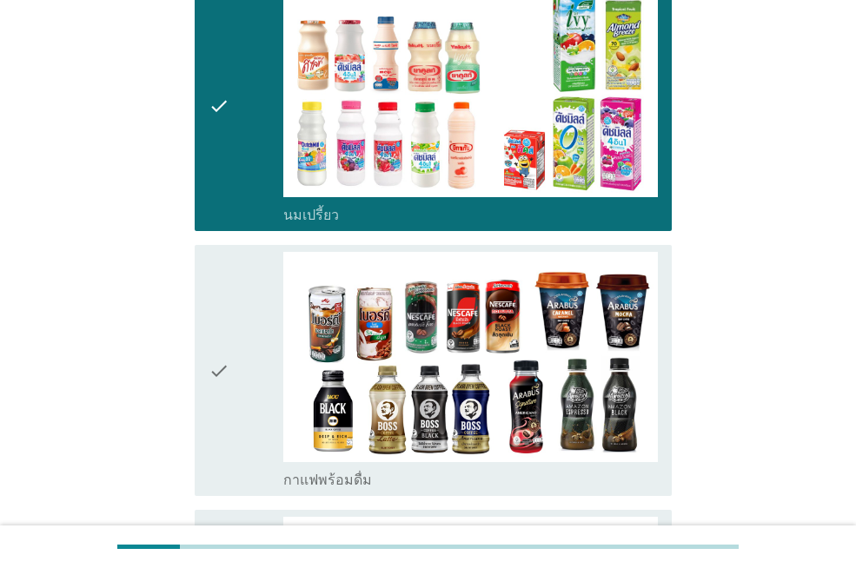
click at [216, 319] on icon "check" at bounding box center [218, 370] width 21 height 237
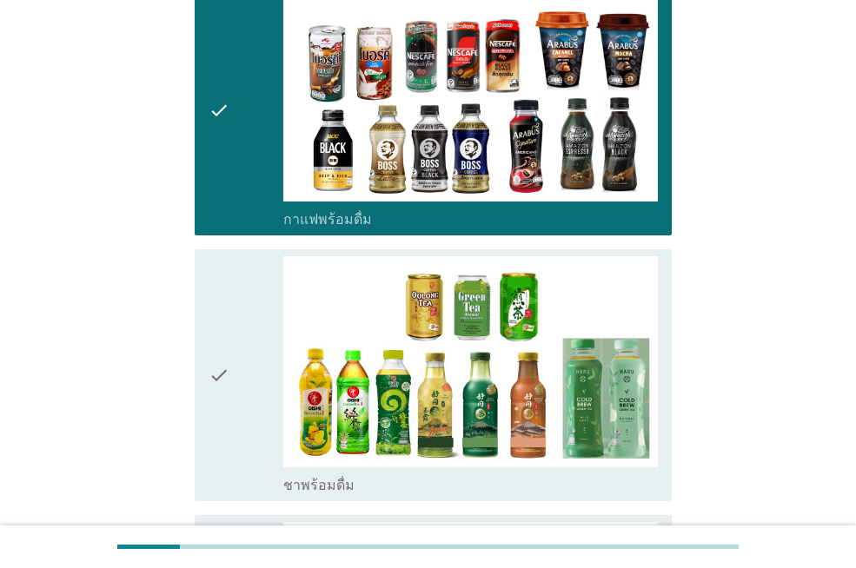
click at [216, 319] on icon "check" at bounding box center [218, 374] width 21 height 237
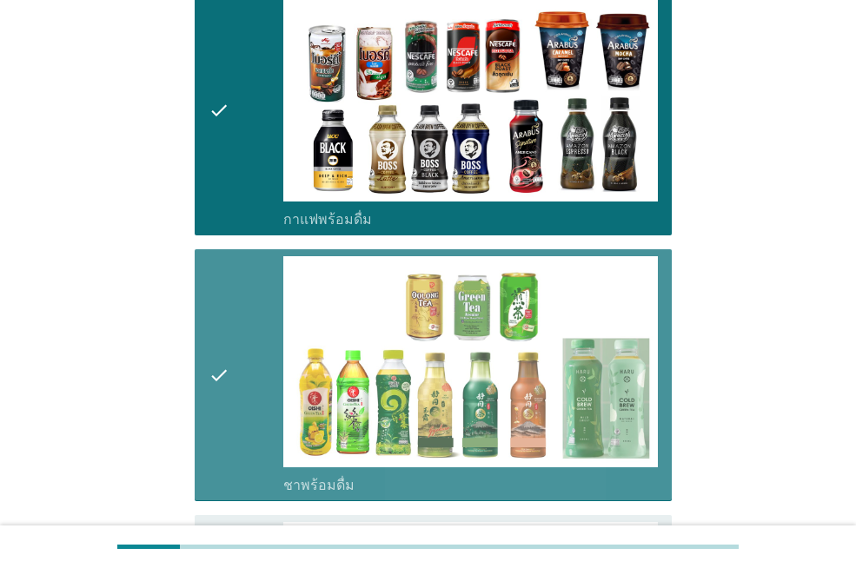
scroll to position [1564, 0]
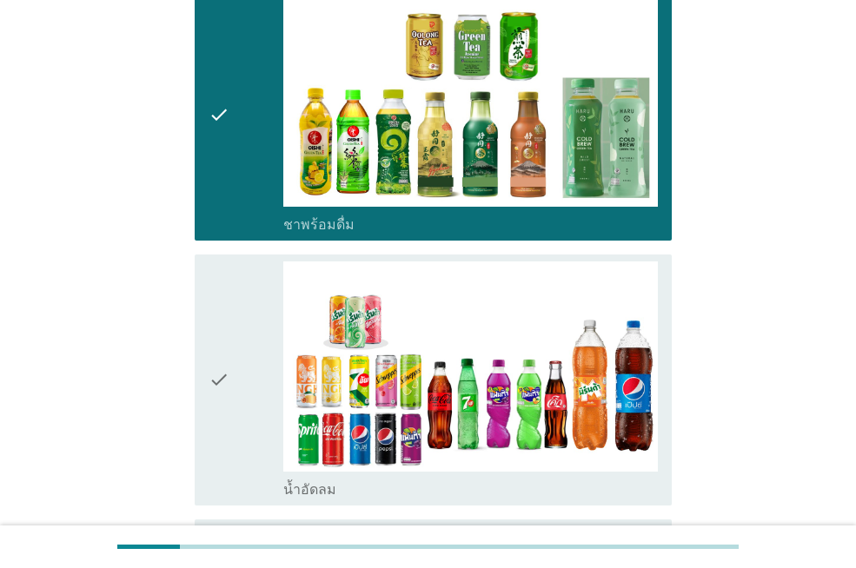
click at [216, 319] on icon "check" at bounding box center [218, 379] width 21 height 237
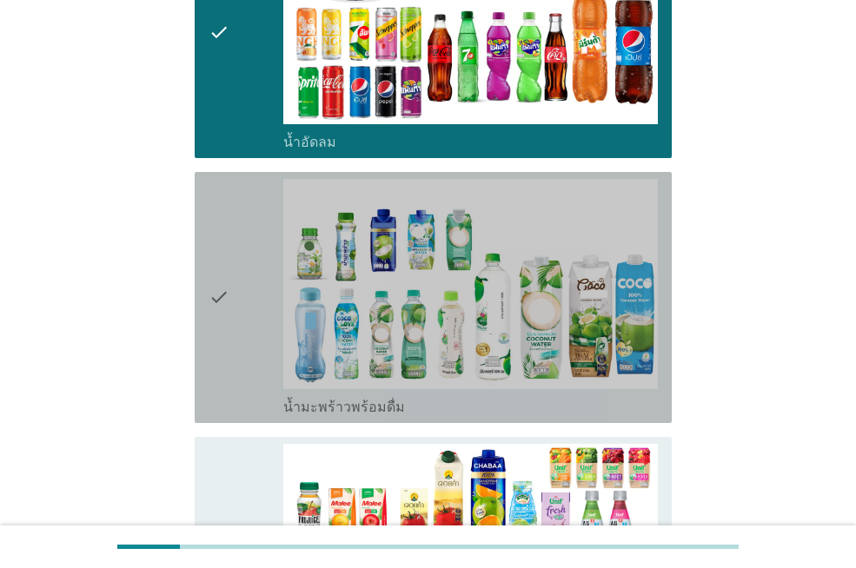
click at [216, 316] on icon "check" at bounding box center [218, 297] width 21 height 237
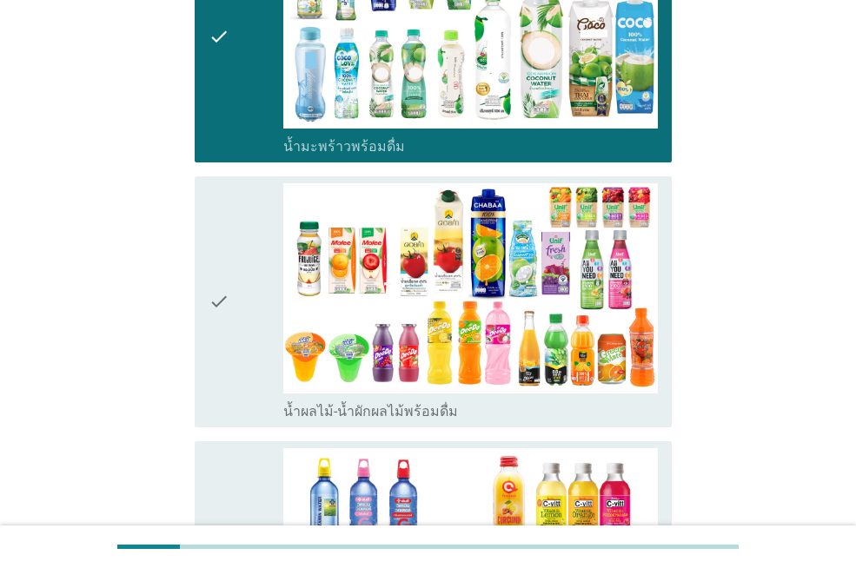
scroll to position [2259, 0]
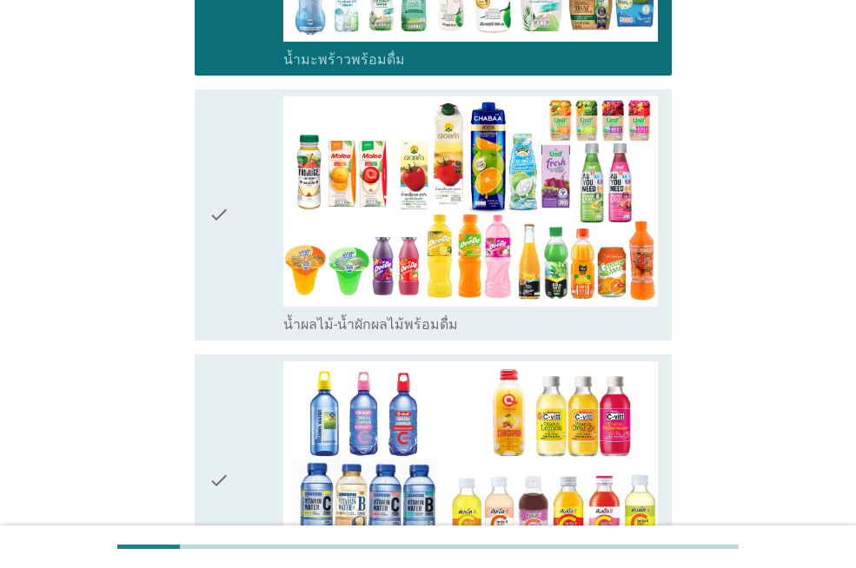
click at [222, 301] on icon "check" at bounding box center [218, 214] width 21 height 237
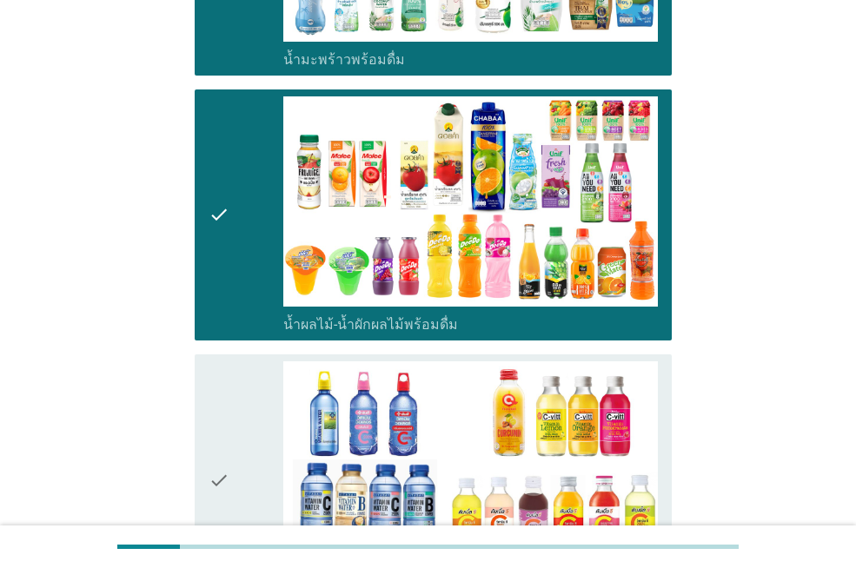
click at [248, 397] on div "check" at bounding box center [245, 479] width 75 height 237
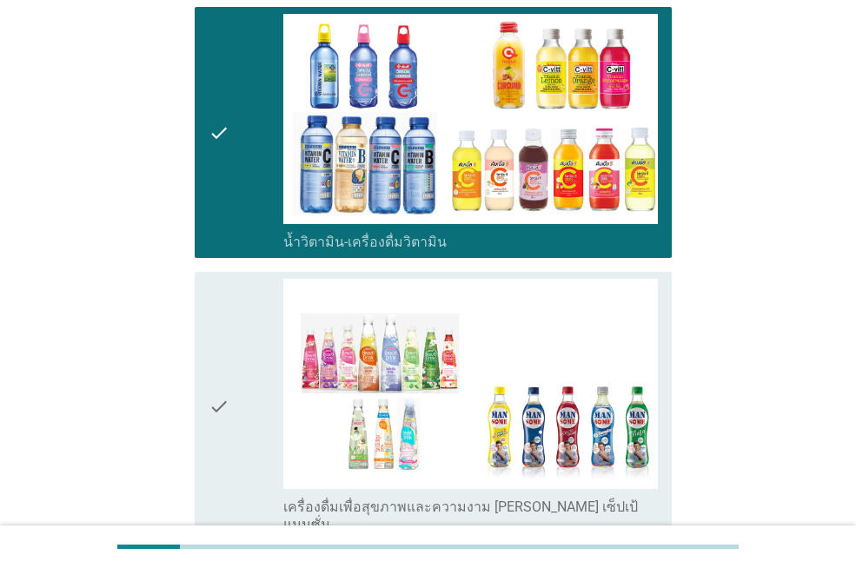
click at [233, 387] on div "check" at bounding box center [245, 406] width 75 height 255
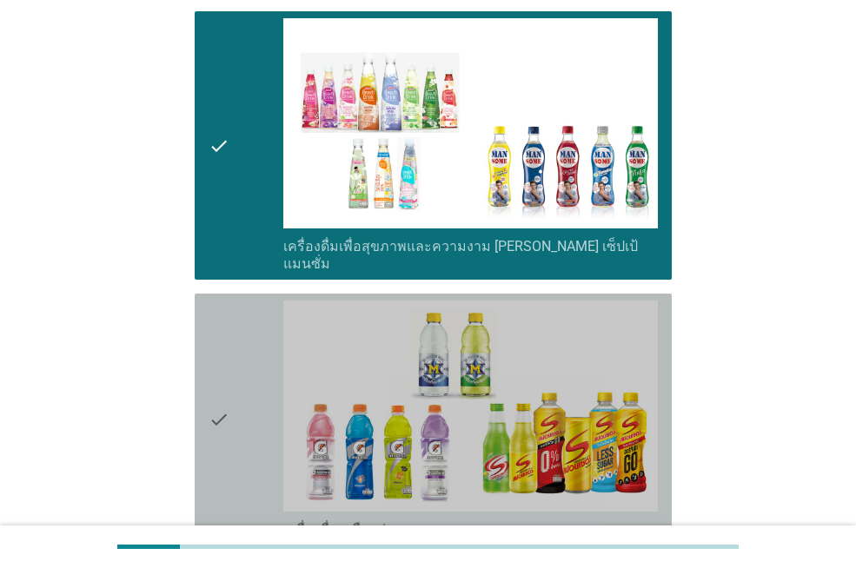
click at [233, 380] on div "check" at bounding box center [245, 419] width 75 height 237
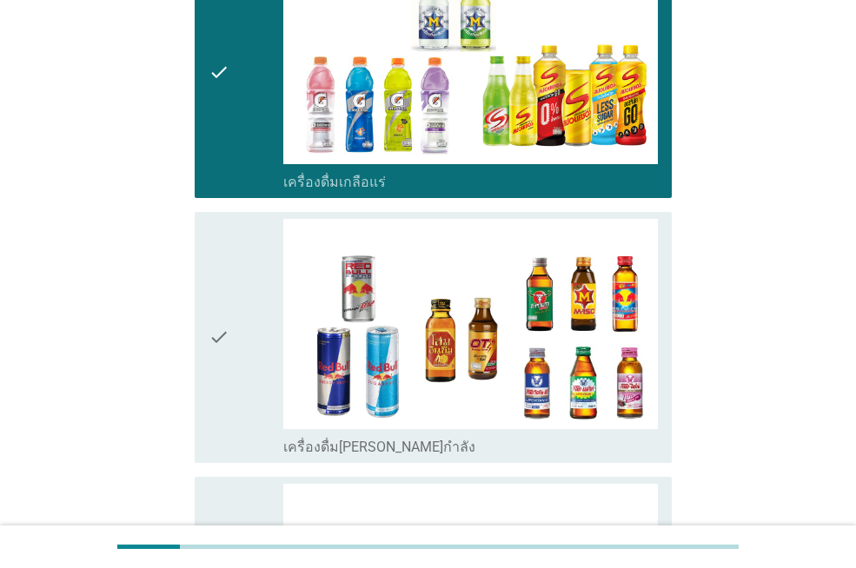
scroll to position [3301, 0]
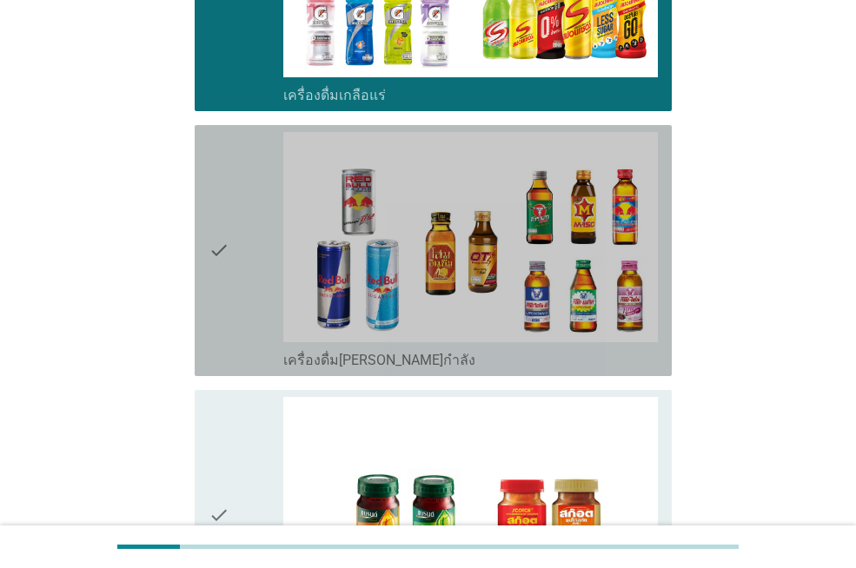
click at [231, 259] on div "check" at bounding box center [245, 250] width 75 height 237
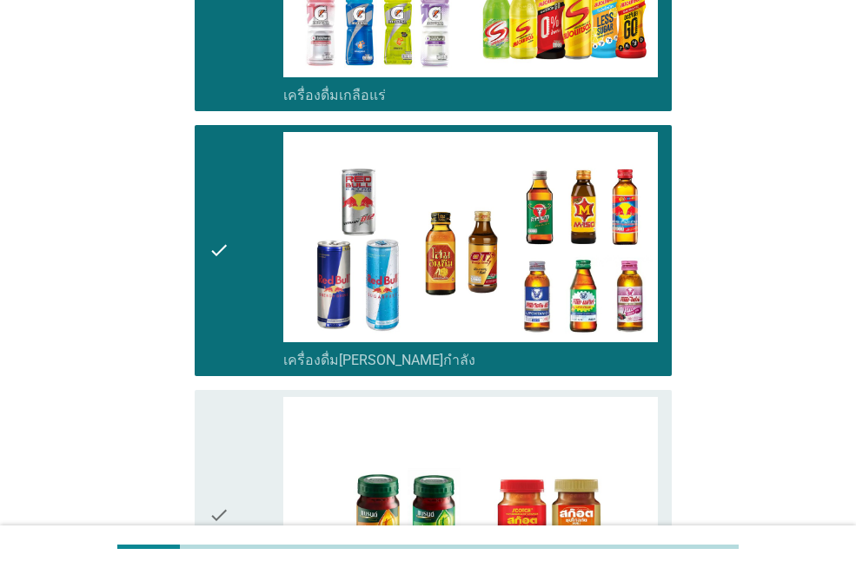
click at [243, 420] on div "check" at bounding box center [245, 515] width 75 height 237
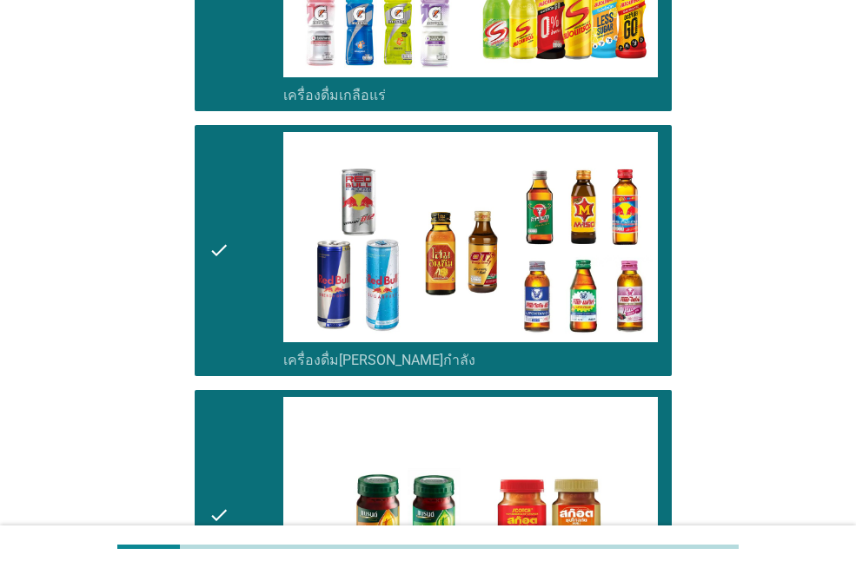
scroll to position [3590, 0]
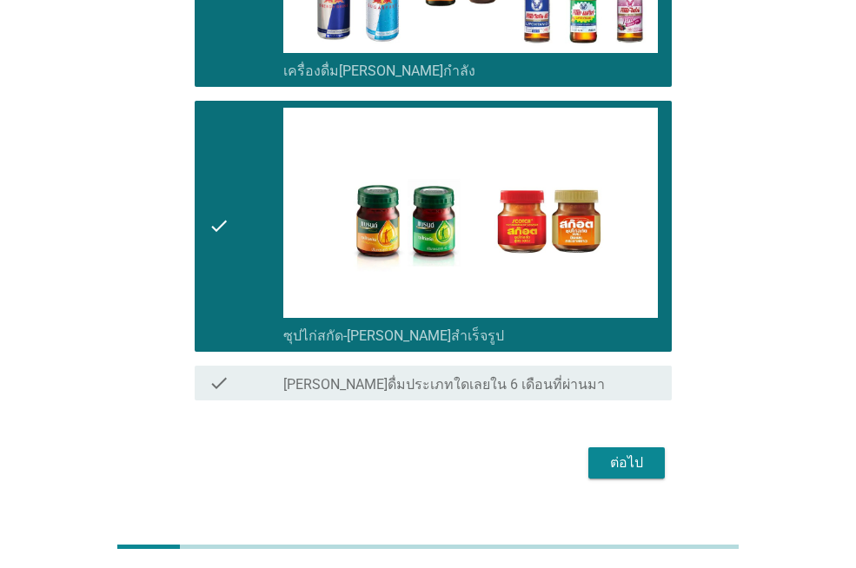
click at [632, 453] on div "ต่อไป" at bounding box center [626, 463] width 49 height 21
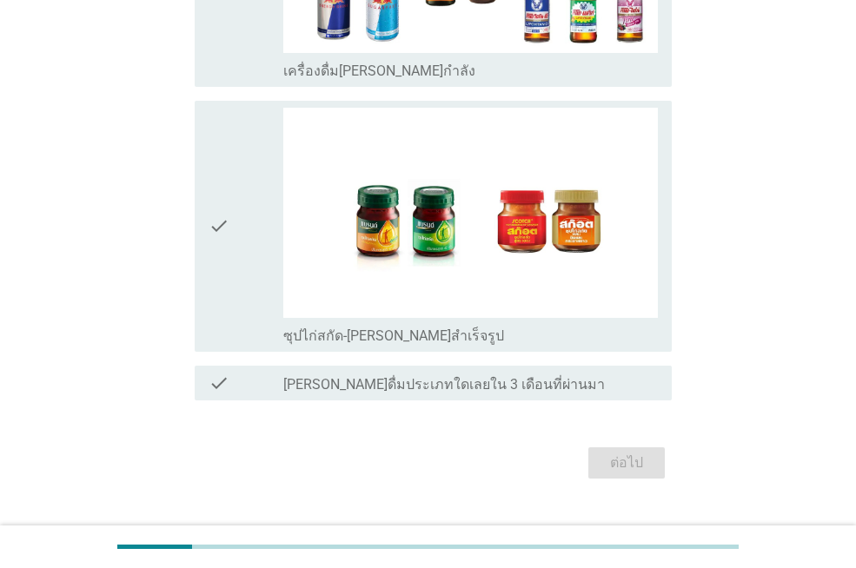
scroll to position [0, 0]
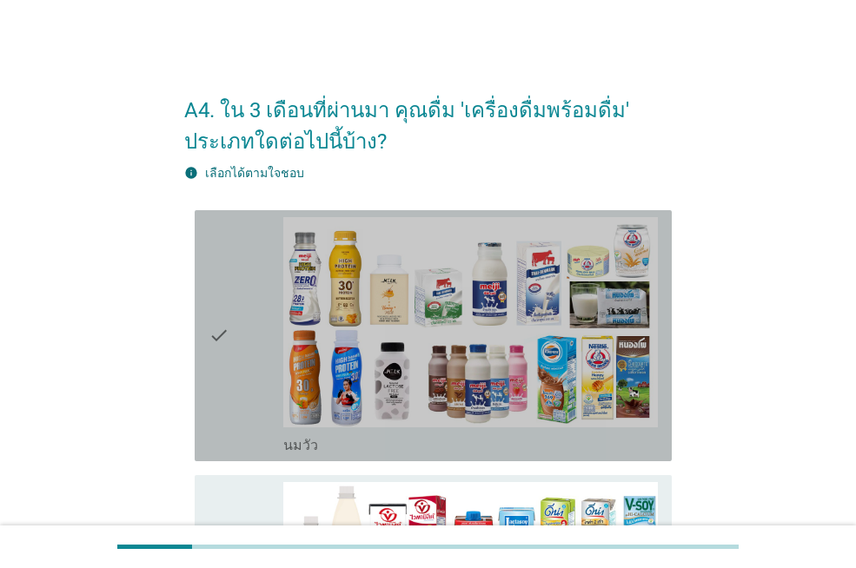
click at [248, 334] on div "check" at bounding box center [245, 335] width 75 height 237
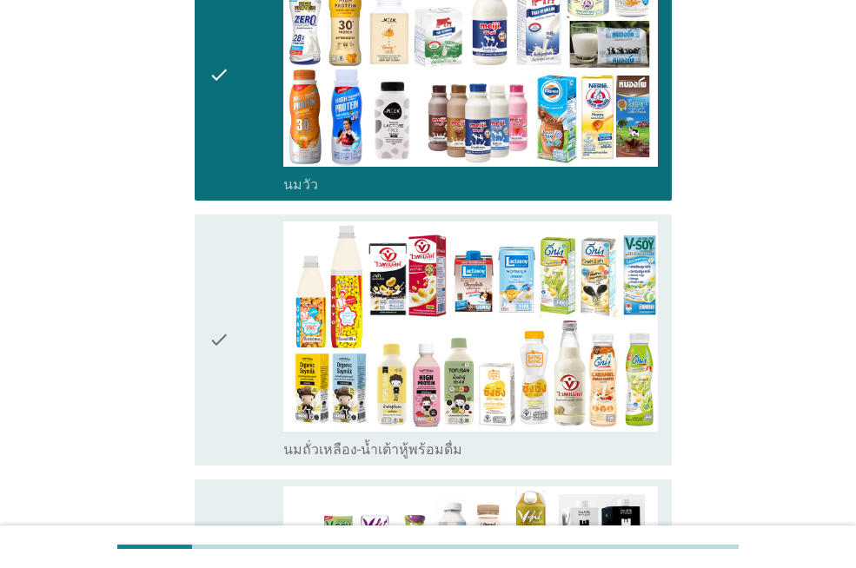
click at [240, 347] on div "check" at bounding box center [245, 340] width 75 height 237
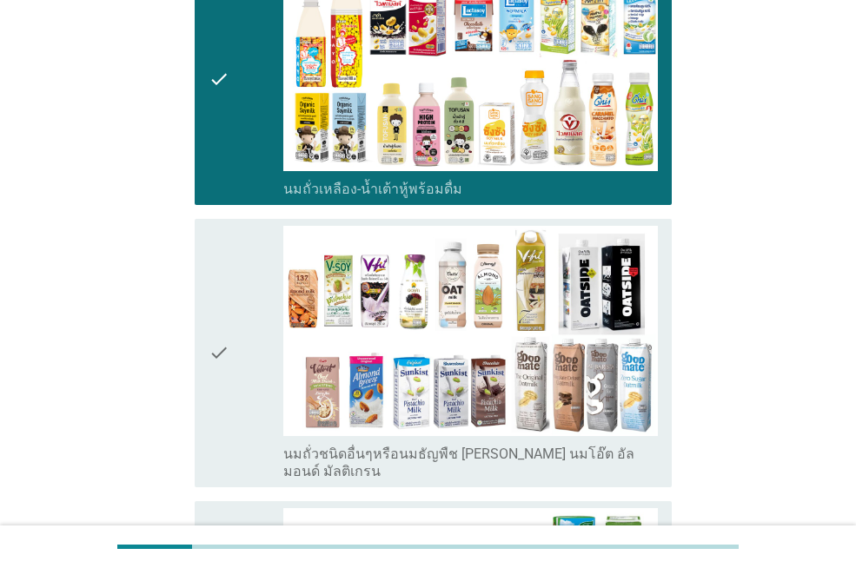
click at [231, 300] on div "check" at bounding box center [245, 353] width 75 height 255
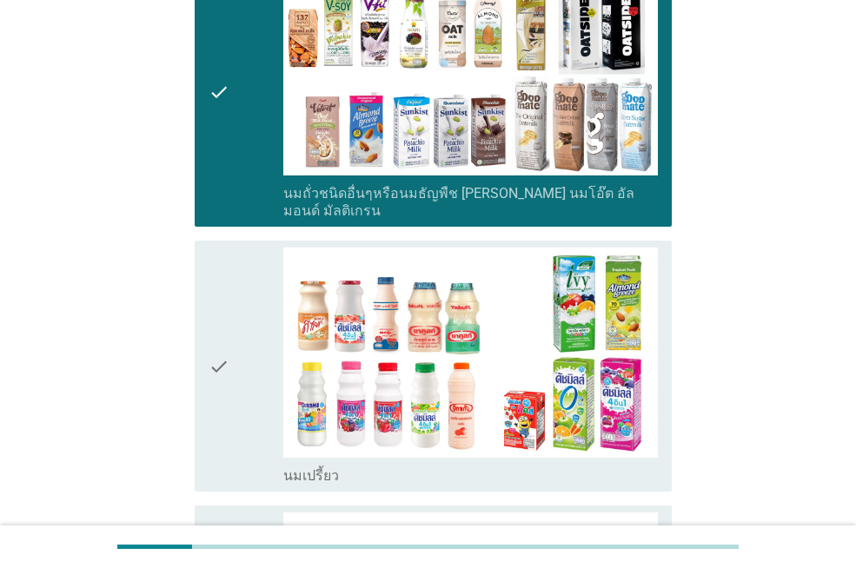
click at [229, 300] on icon "check" at bounding box center [218, 366] width 21 height 237
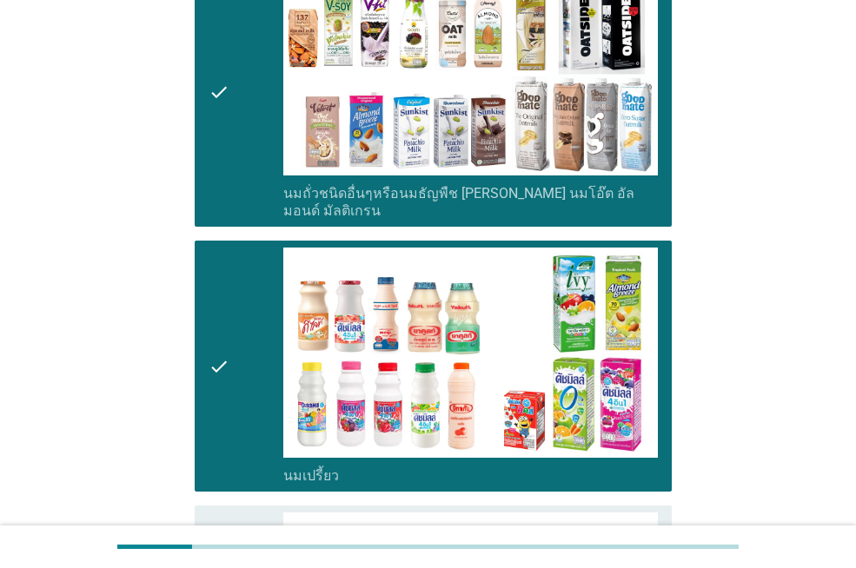
scroll to position [1129, 0]
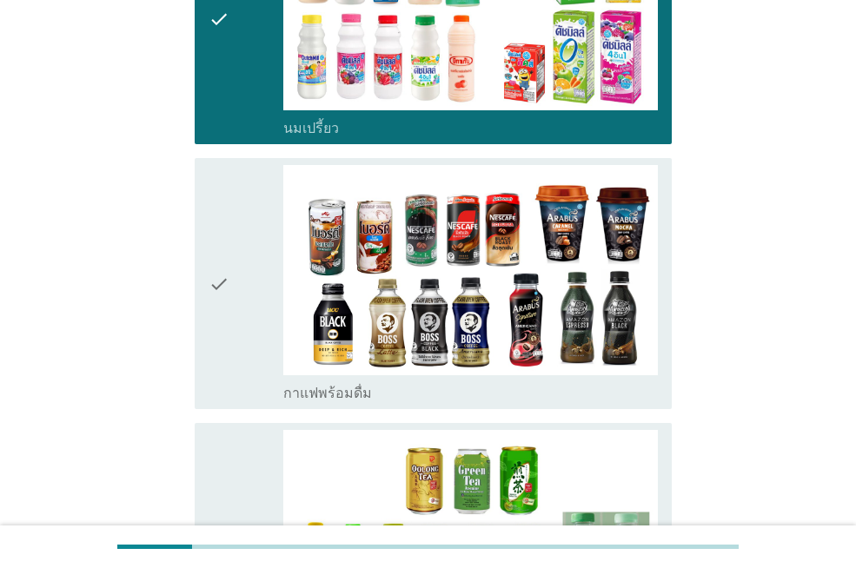
click at [229, 300] on icon "check" at bounding box center [218, 283] width 21 height 237
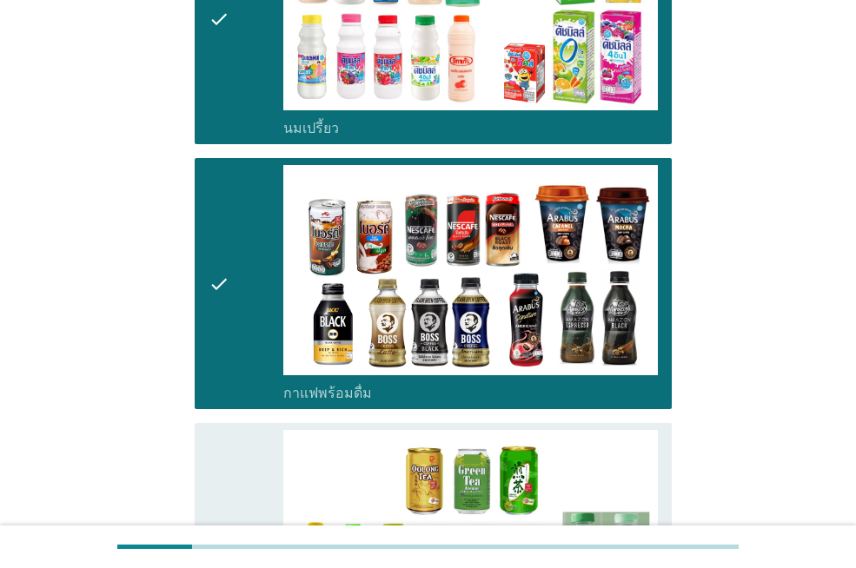
click at [229, 430] on icon "check" at bounding box center [218, 548] width 21 height 237
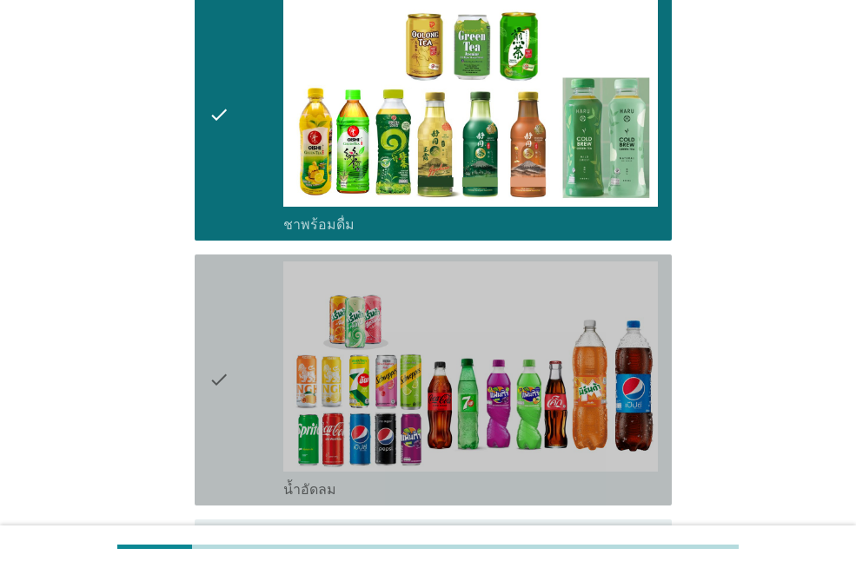
click at [227, 387] on icon "check" at bounding box center [218, 379] width 21 height 237
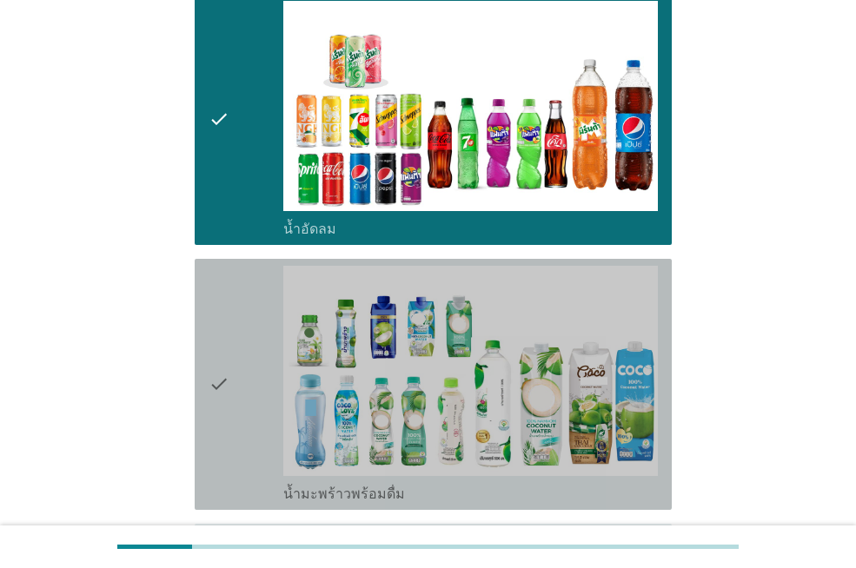
click at [226, 368] on icon "check" at bounding box center [218, 384] width 21 height 237
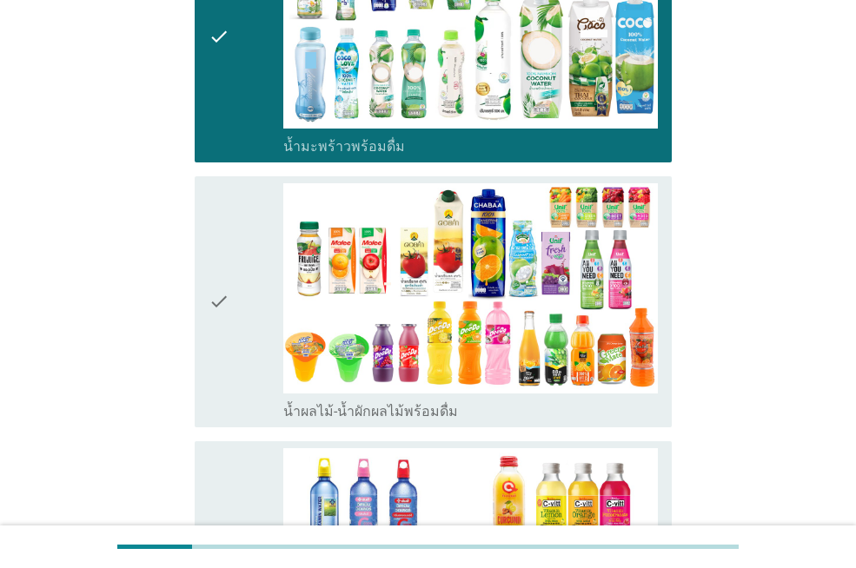
click at [220, 336] on icon "check" at bounding box center [218, 301] width 21 height 237
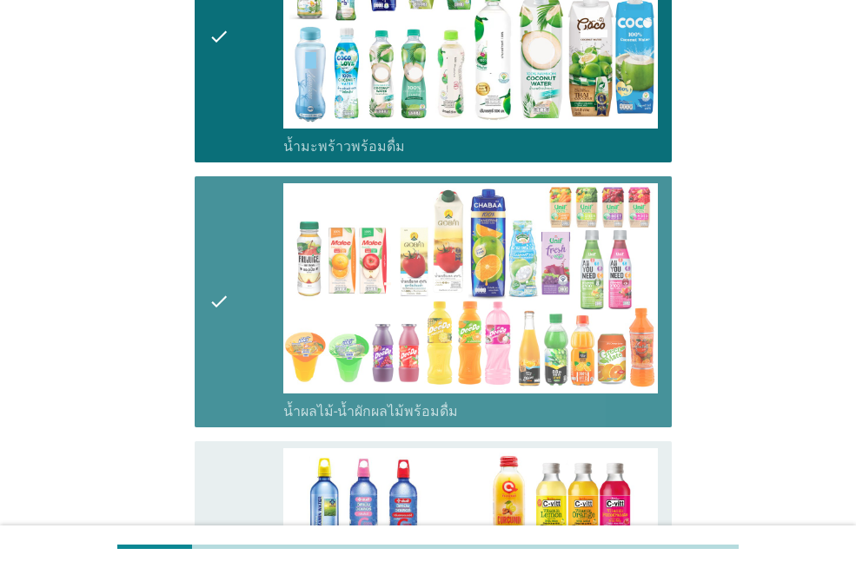
scroll to position [2432, 0]
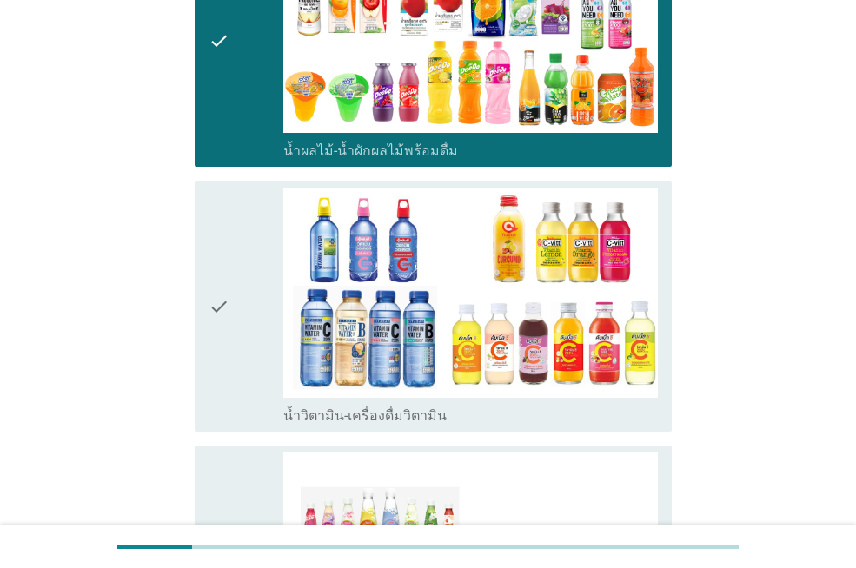
click at [216, 311] on icon "check" at bounding box center [218, 306] width 21 height 237
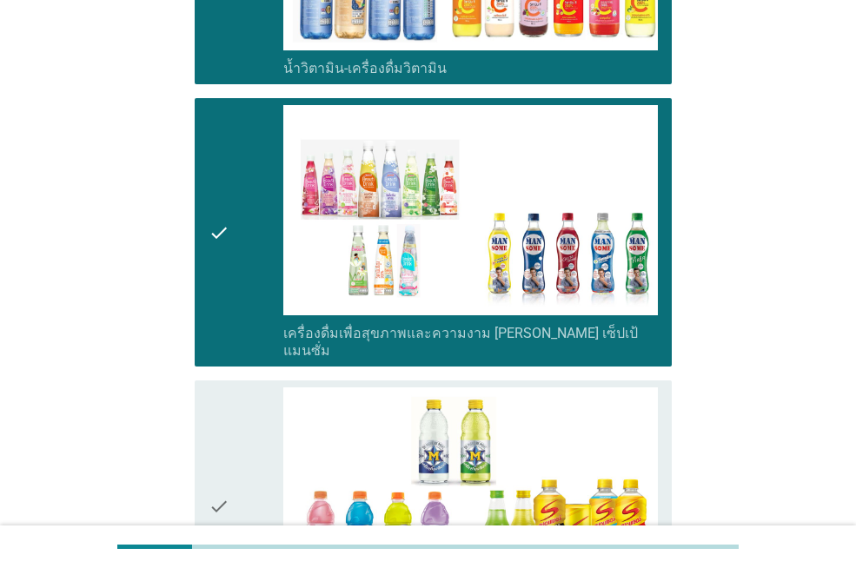
scroll to position [2867, 0]
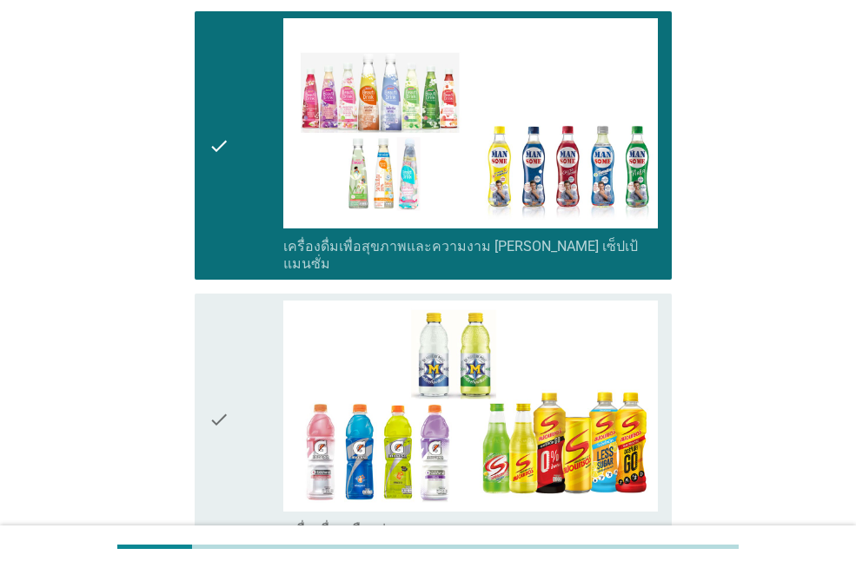
click at [246, 435] on div "check" at bounding box center [245, 419] width 75 height 237
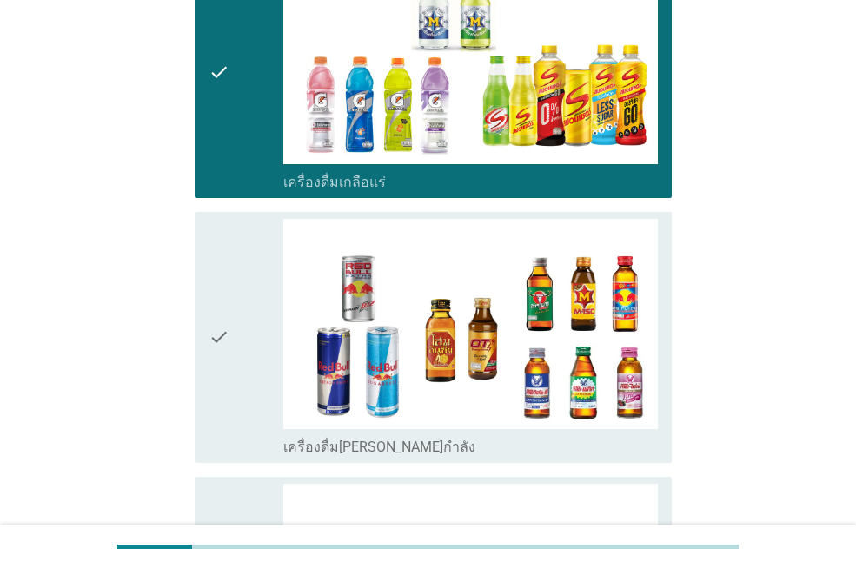
scroll to position [3301, 0]
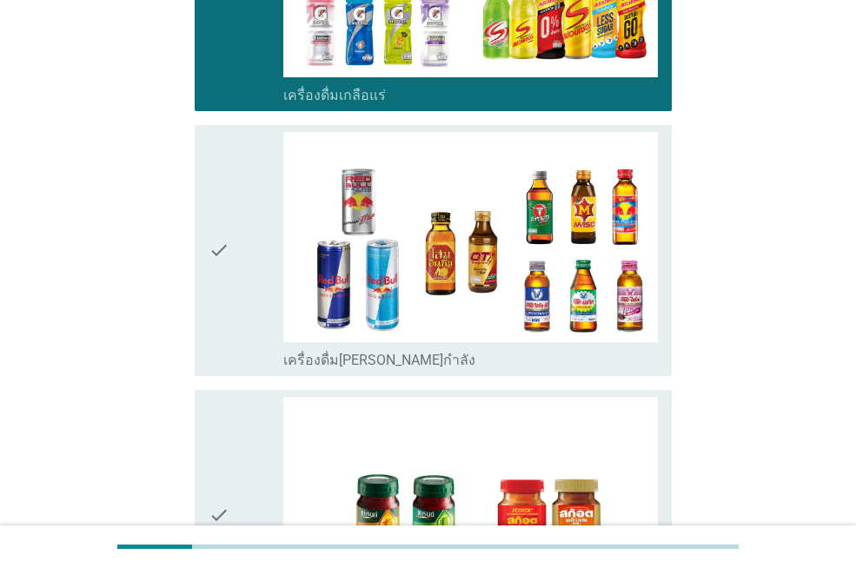
click at [222, 264] on icon "check" at bounding box center [218, 250] width 21 height 237
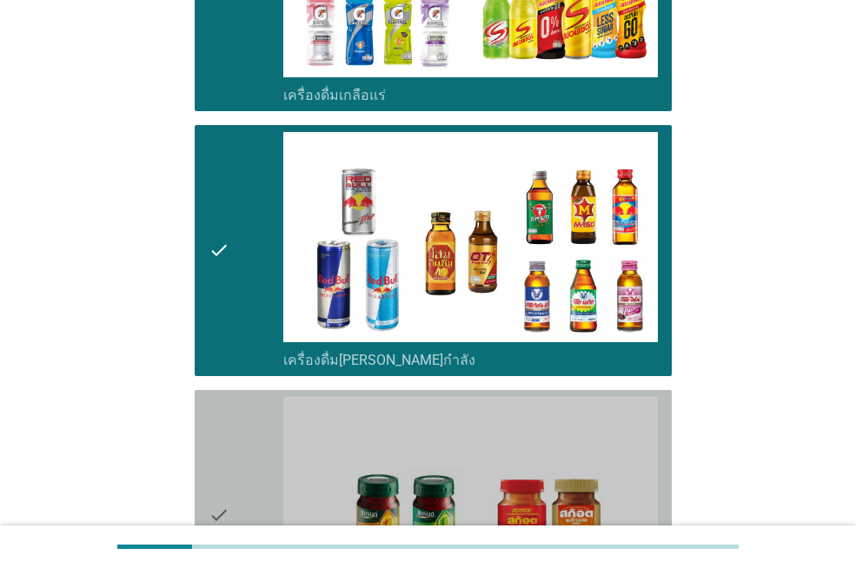
click at [241, 433] on div "check" at bounding box center [245, 515] width 75 height 237
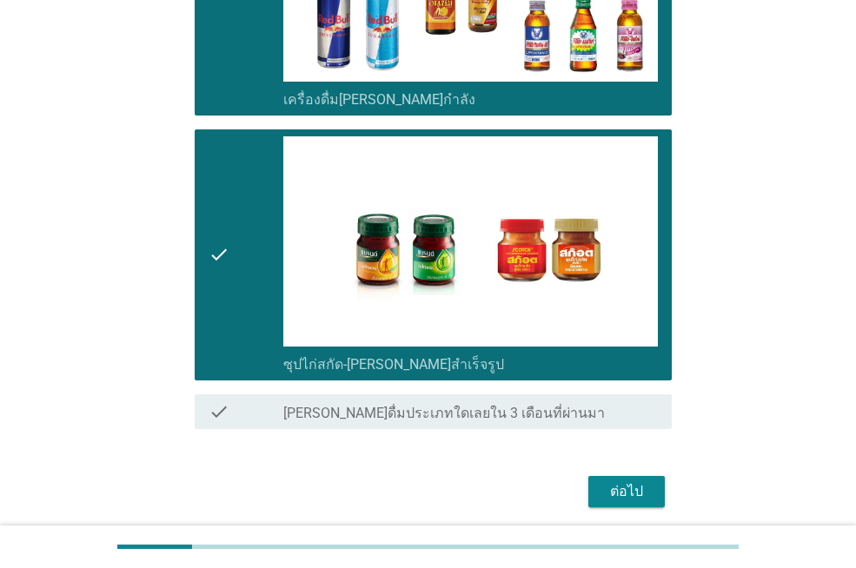
scroll to position [3590, 0]
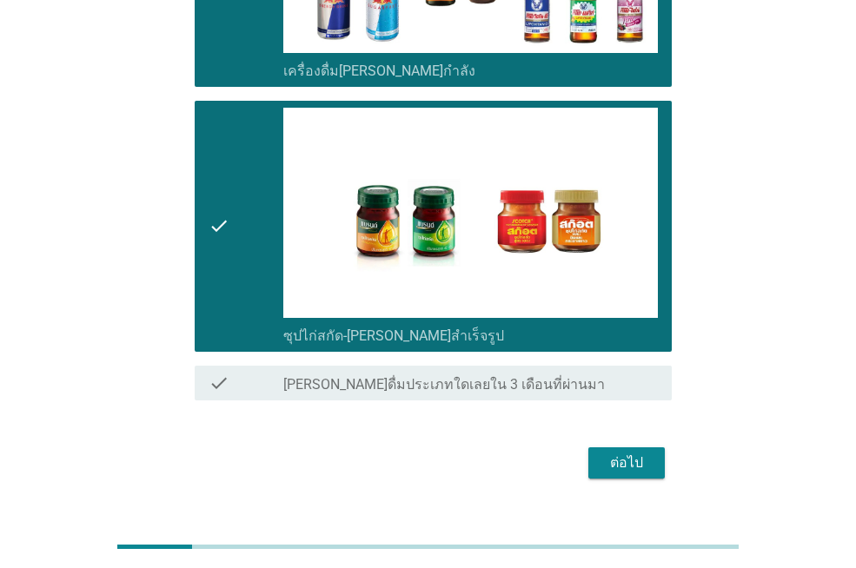
click at [636, 453] on div "ต่อไป" at bounding box center [626, 463] width 49 height 21
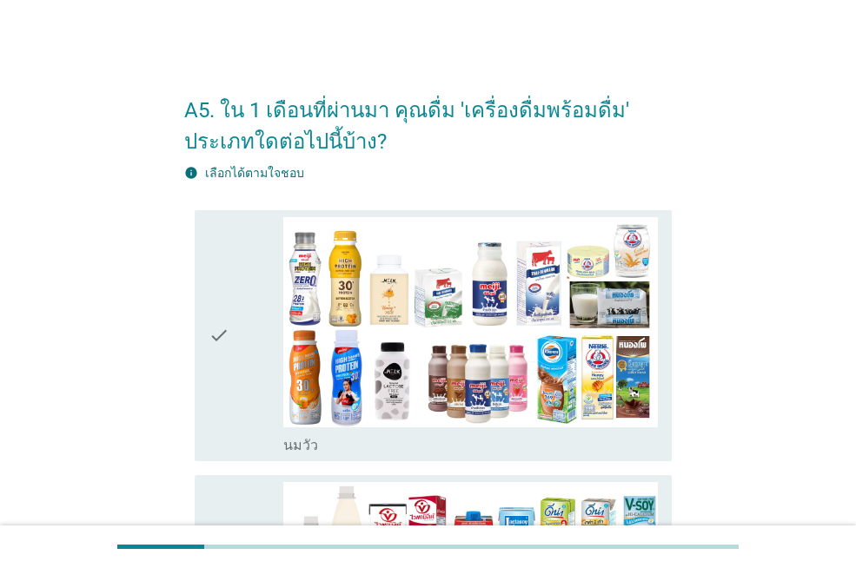
click at [220, 334] on icon "check" at bounding box center [218, 335] width 21 height 237
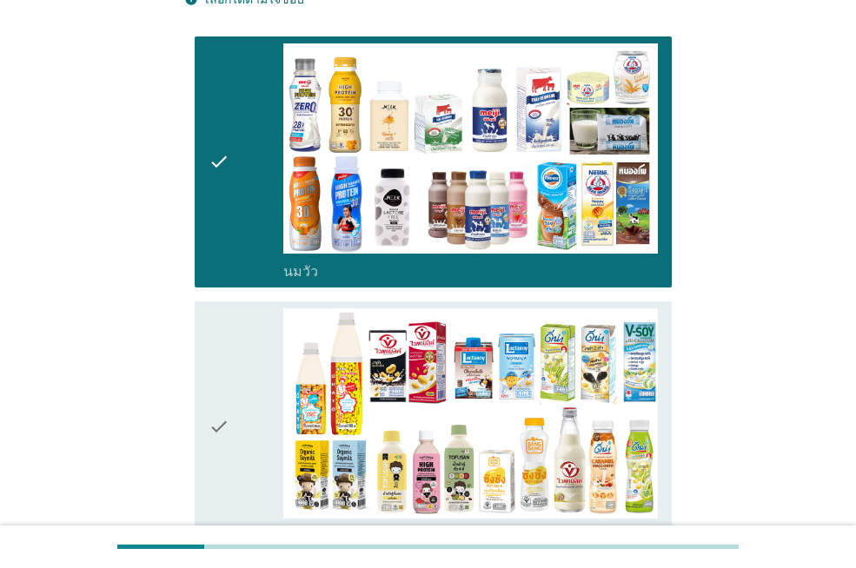
click at [221, 319] on icon "check" at bounding box center [218, 426] width 21 height 237
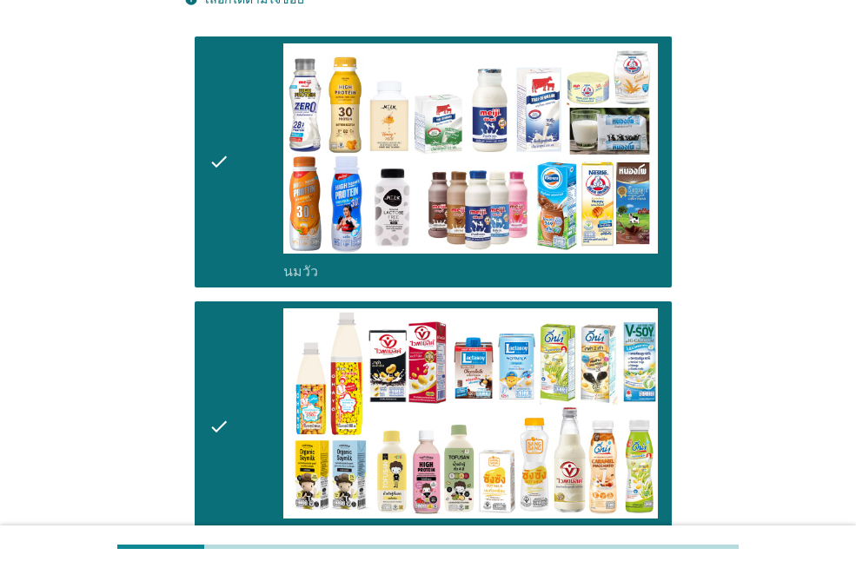
scroll to position [434, 0]
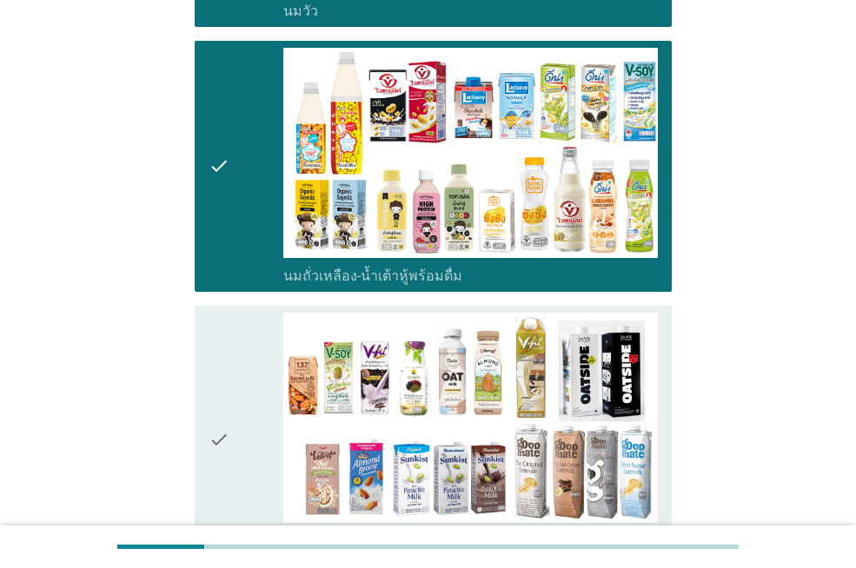
click at [221, 326] on icon "check" at bounding box center [218, 440] width 21 height 255
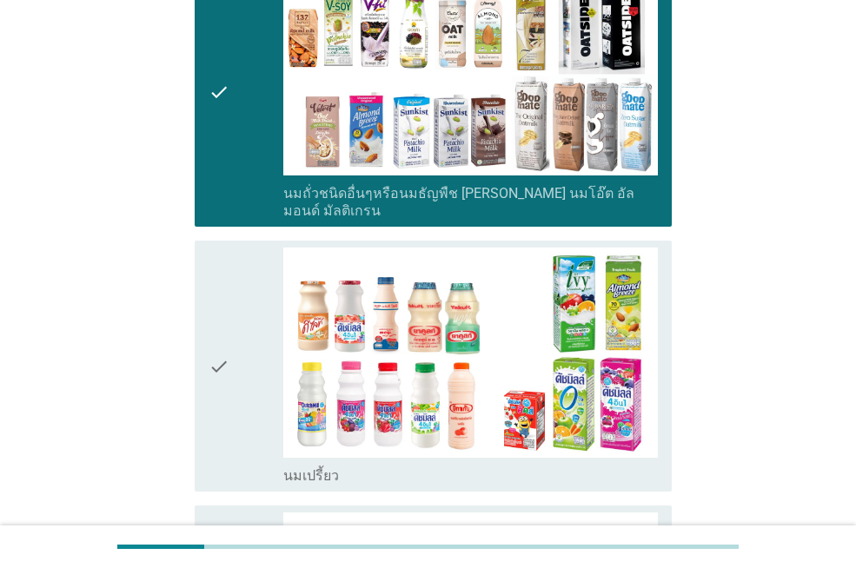
click at [221, 326] on icon "check" at bounding box center [218, 366] width 21 height 237
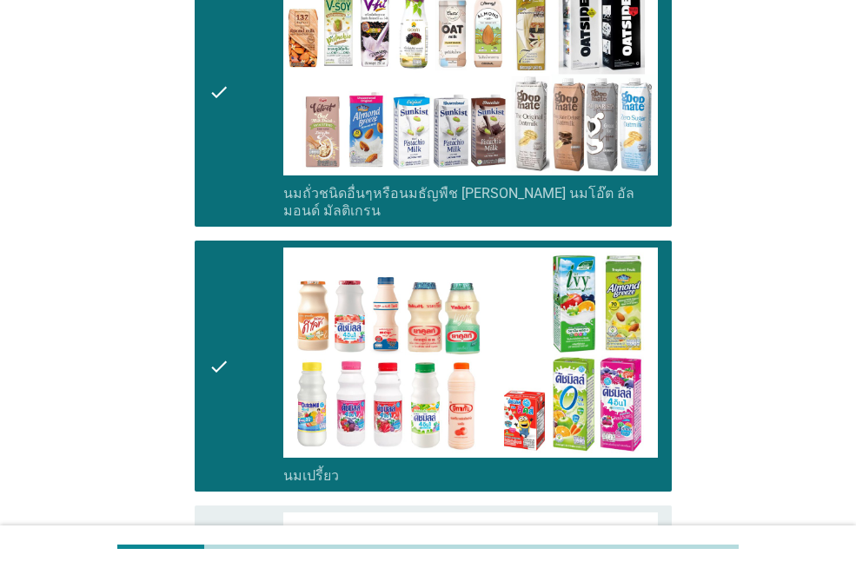
scroll to position [1129, 0]
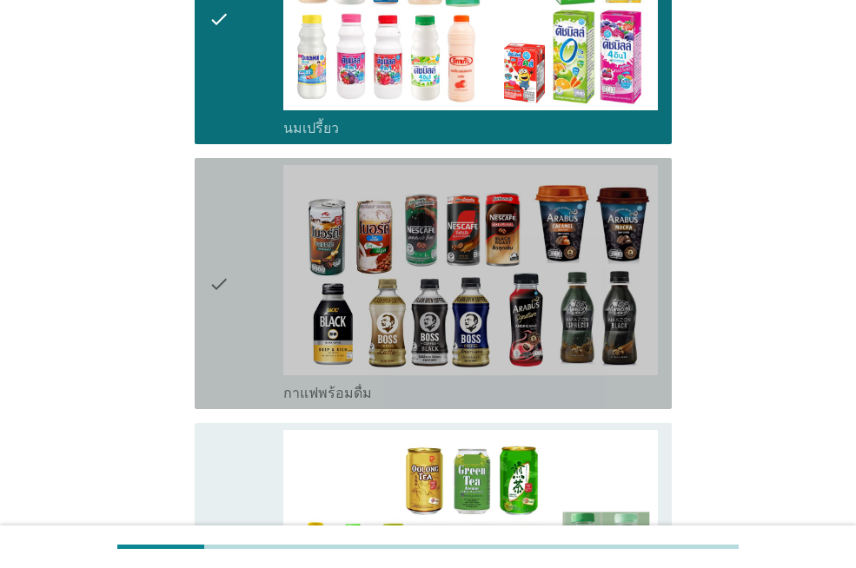
click at [224, 312] on icon "check" at bounding box center [218, 283] width 21 height 237
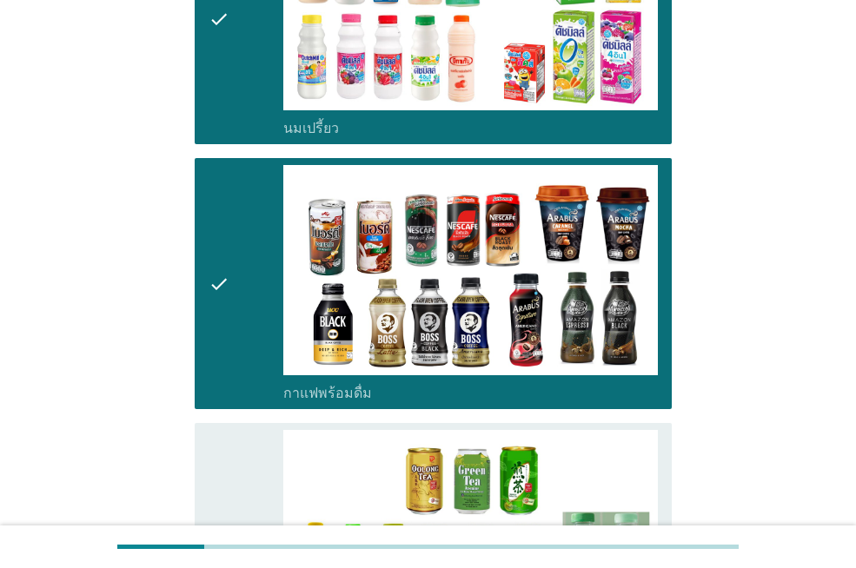
click at [222, 438] on icon "check" at bounding box center [218, 548] width 21 height 237
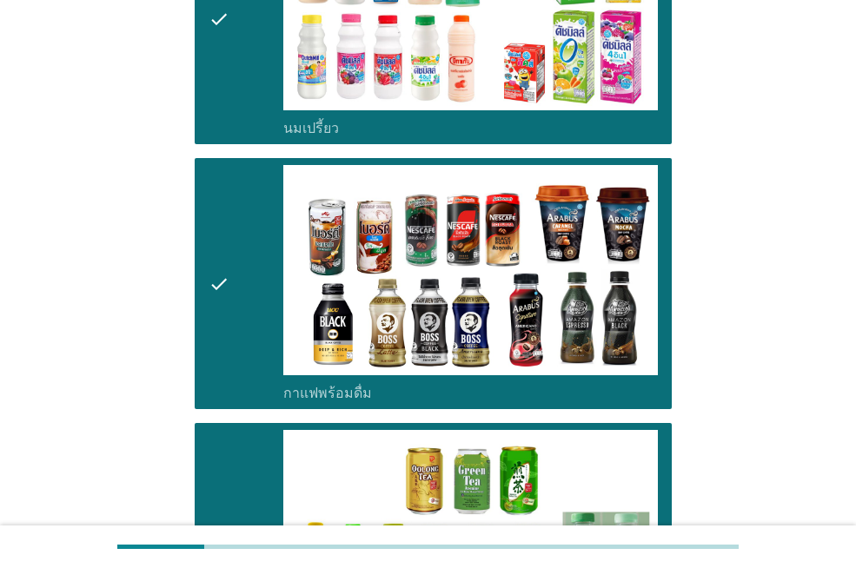
scroll to position [1564, 0]
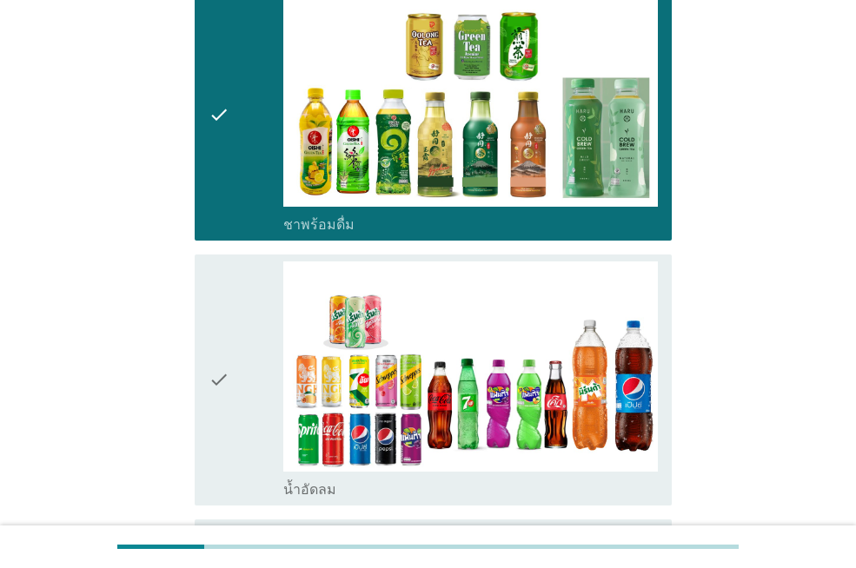
click at [225, 347] on icon "check" at bounding box center [218, 379] width 21 height 237
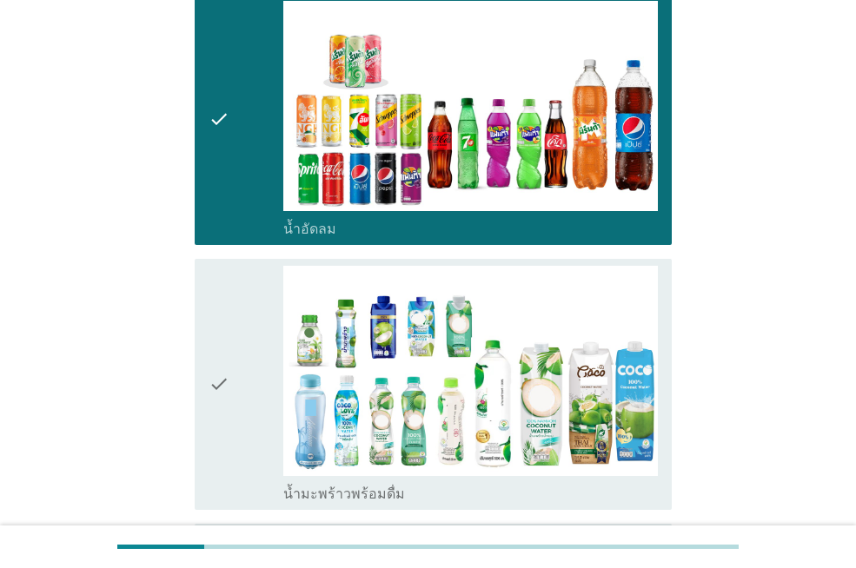
click at [225, 347] on icon "check" at bounding box center [218, 384] width 21 height 237
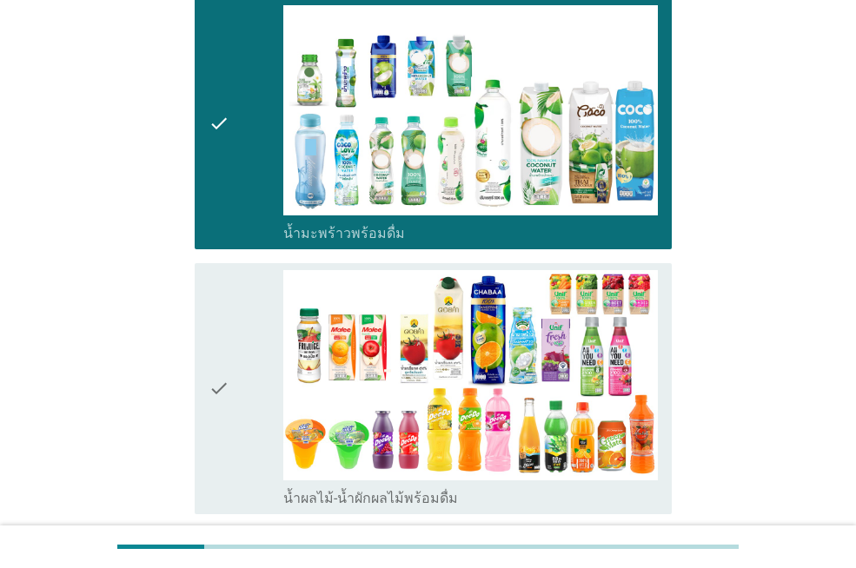
scroll to position [2172, 0]
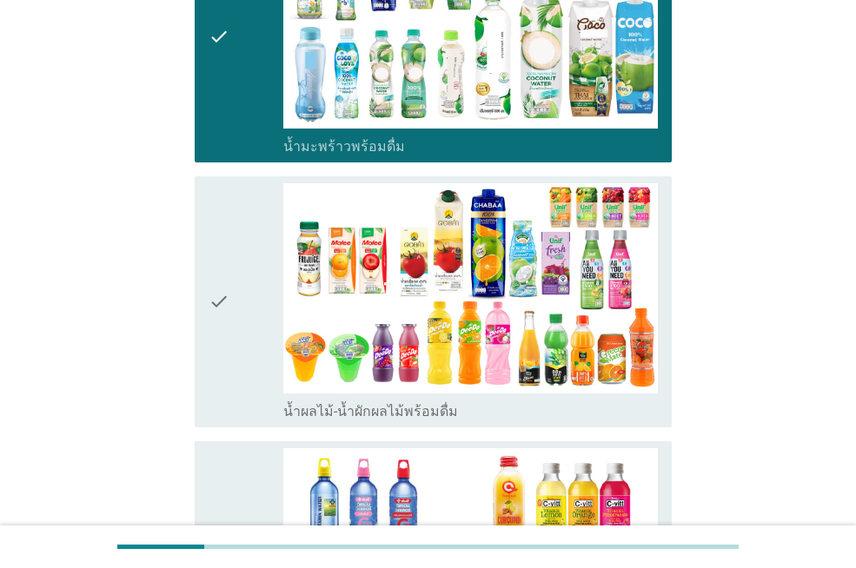
click at [225, 347] on icon "check" at bounding box center [218, 301] width 21 height 237
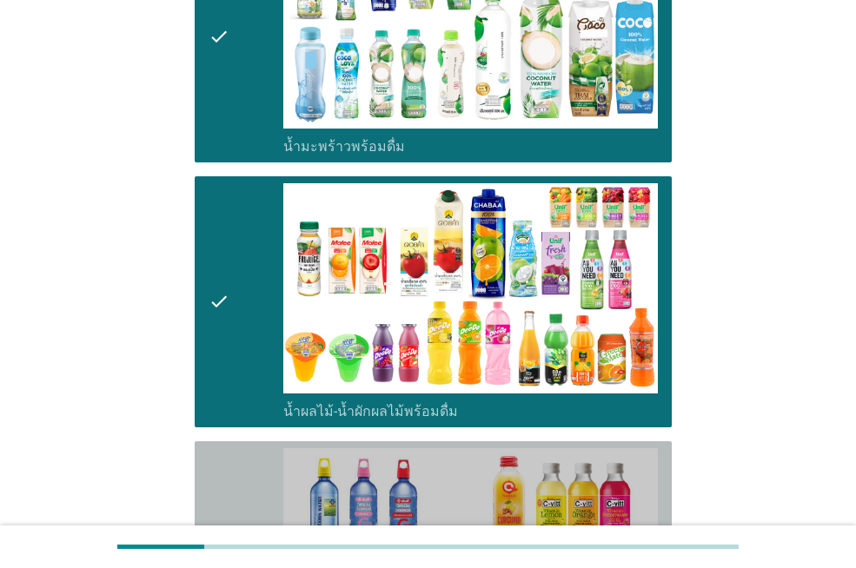
click at [226, 451] on icon "check" at bounding box center [218, 566] width 21 height 237
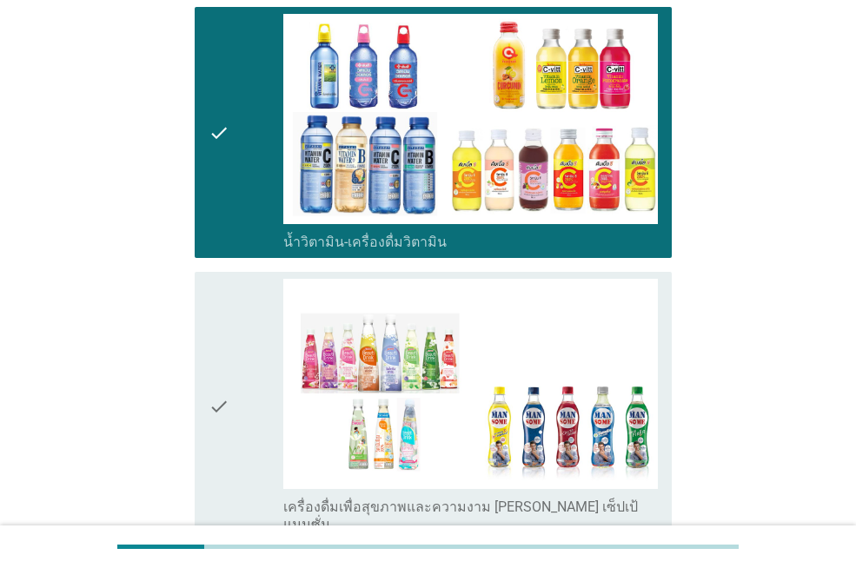
click at [228, 382] on icon "check" at bounding box center [218, 406] width 21 height 255
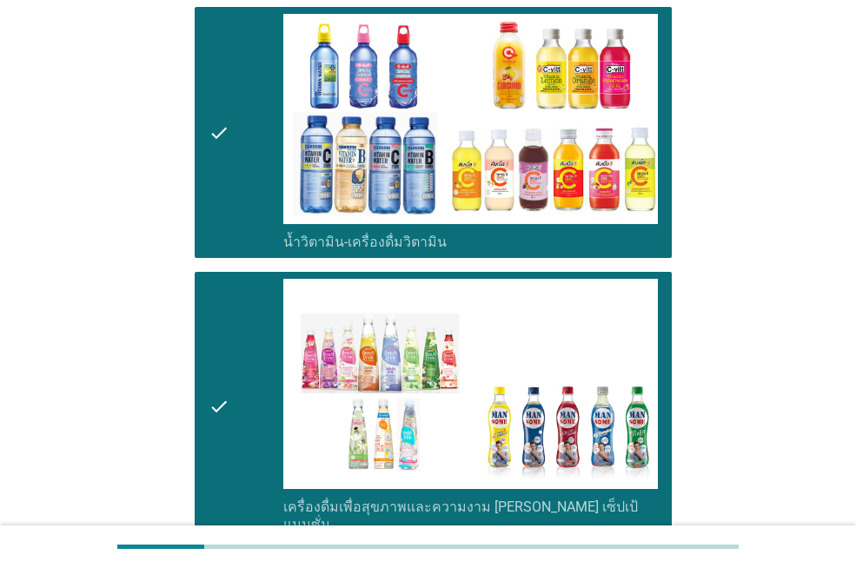
scroll to position [2953, 0]
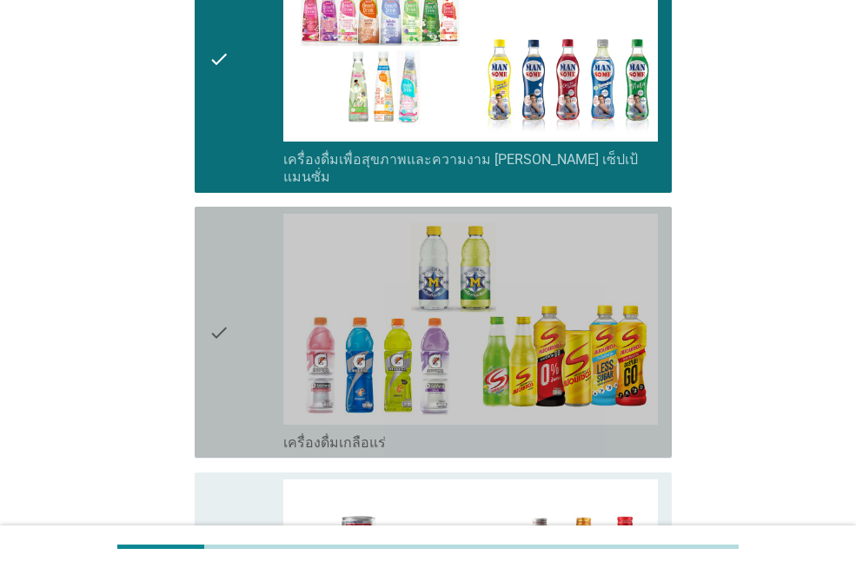
click at [231, 354] on div "check" at bounding box center [245, 332] width 75 height 237
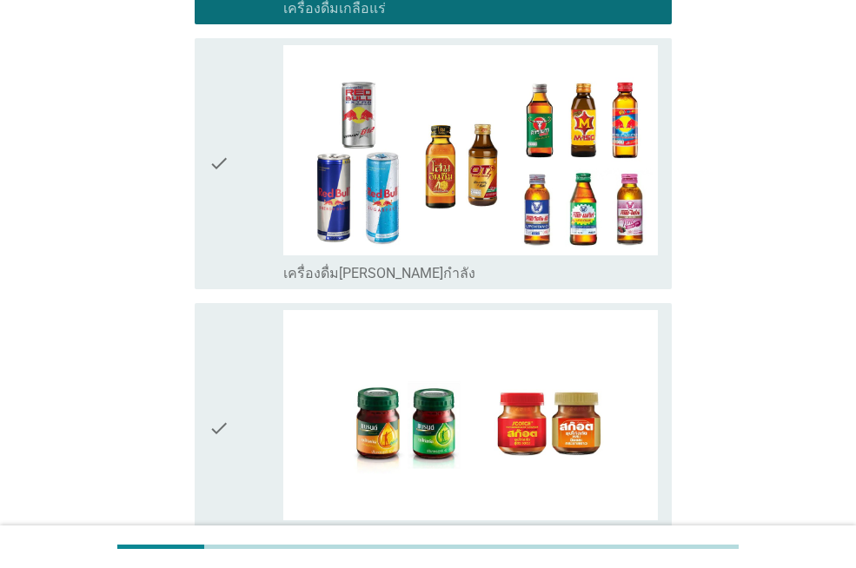
scroll to position [3214, 0]
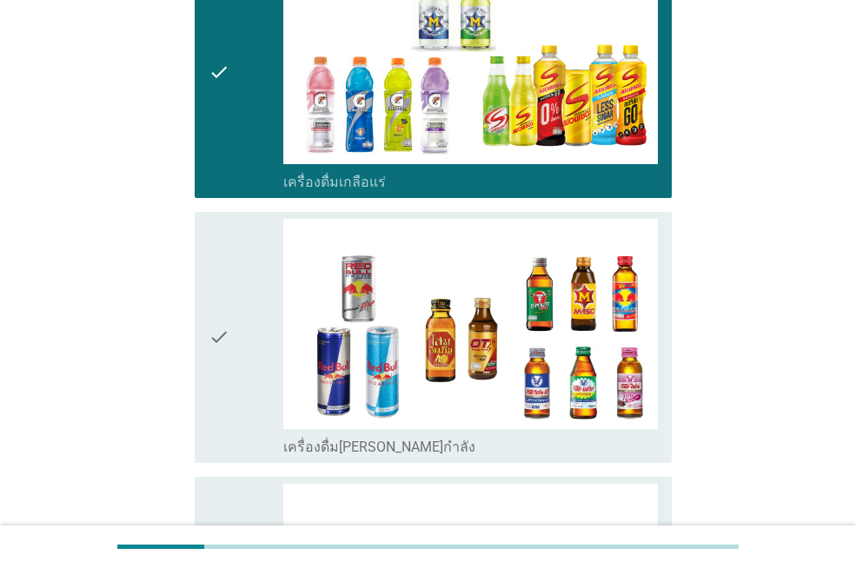
click at [215, 128] on icon "check" at bounding box center [218, 71] width 21 height 237
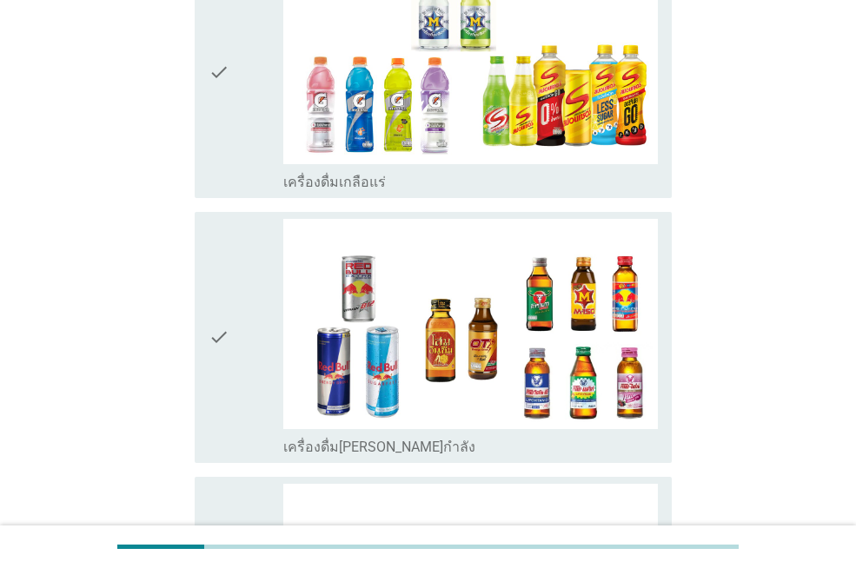
click at [236, 287] on div "check" at bounding box center [245, 337] width 75 height 237
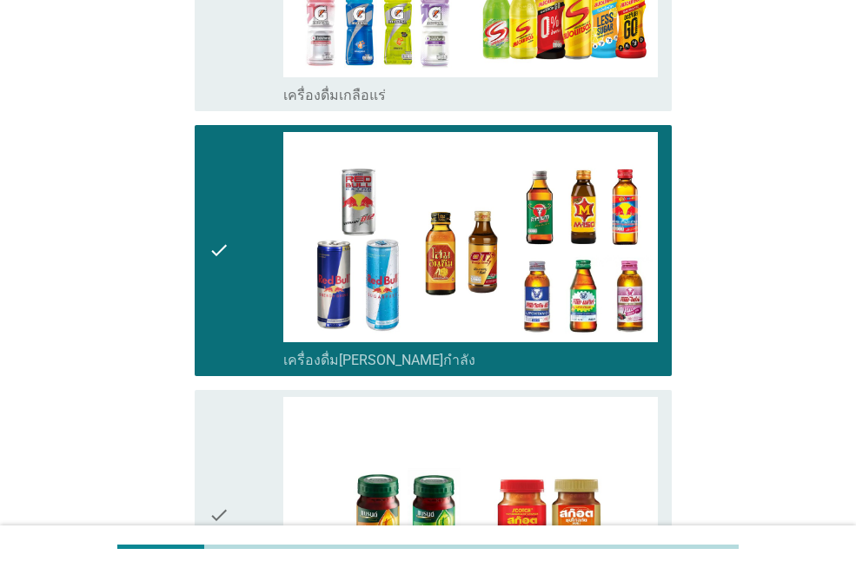
scroll to position [3388, 0]
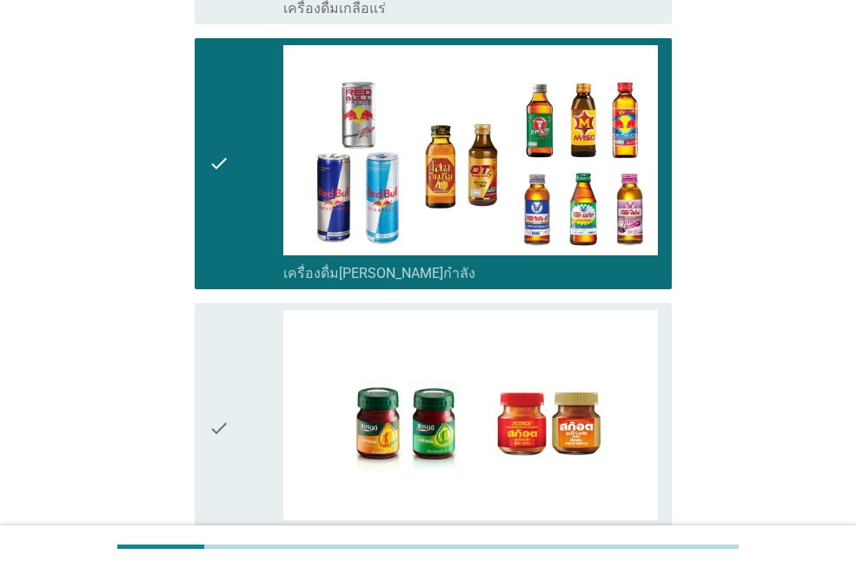
click at [227, 356] on icon "check" at bounding box center [218, 428] width 21 height 237
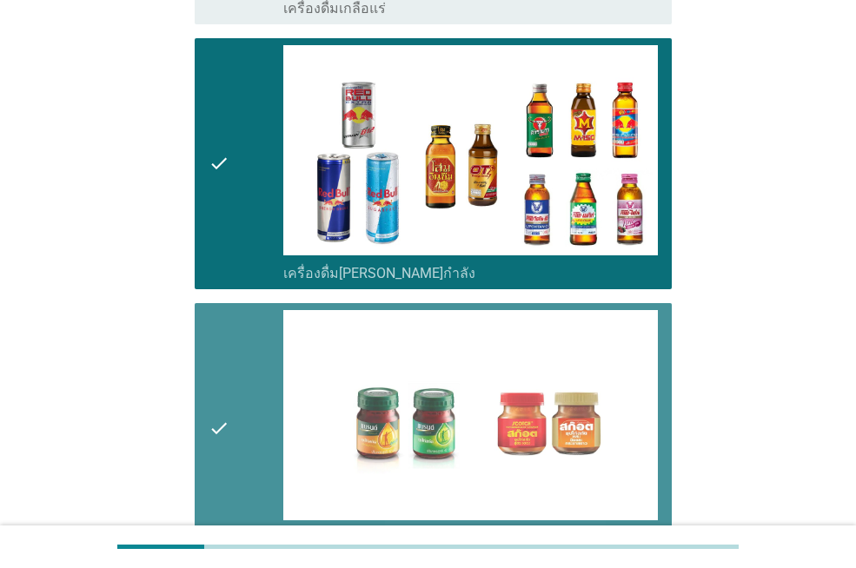
scroll to position [3590, 0]
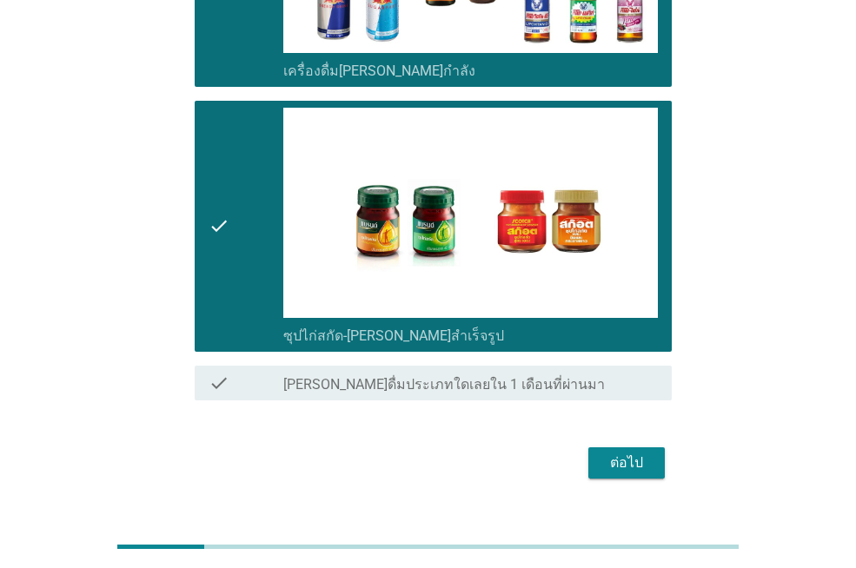
click at [612, 453] on div "ต่อไป" at bounding box center [626, 463] width 49 height 21
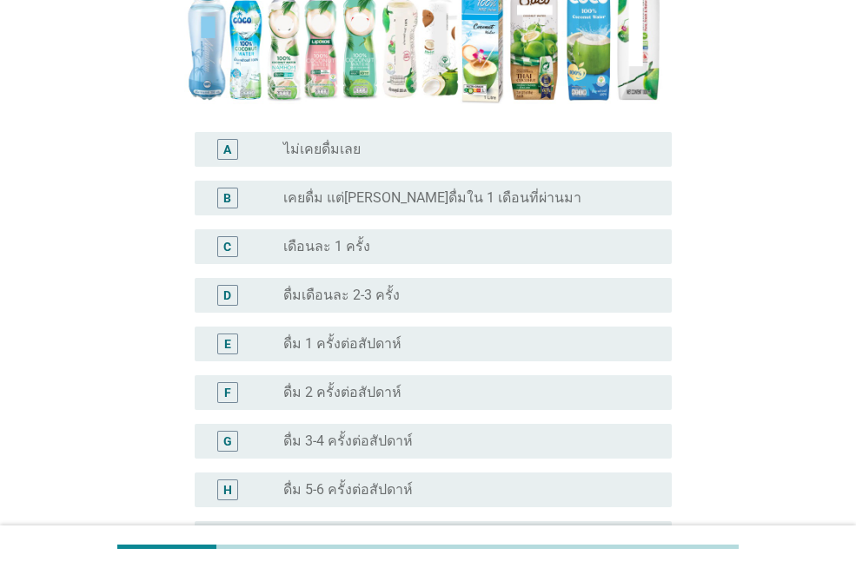
scroll to position [521, 0]
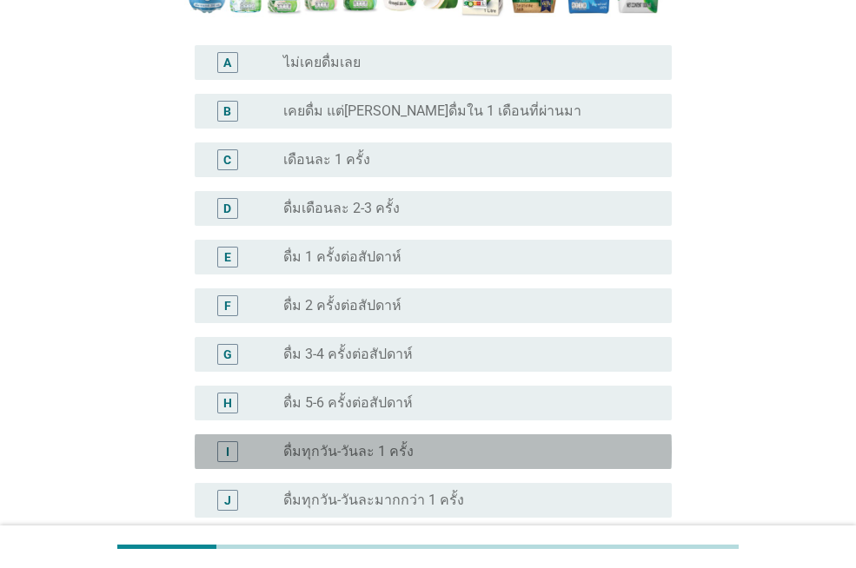
click at [363, 443] on label "ดื่มทุกวัน-วันละ 1 ครั้ง" at bounding box center [348, 451] width 130 height 17
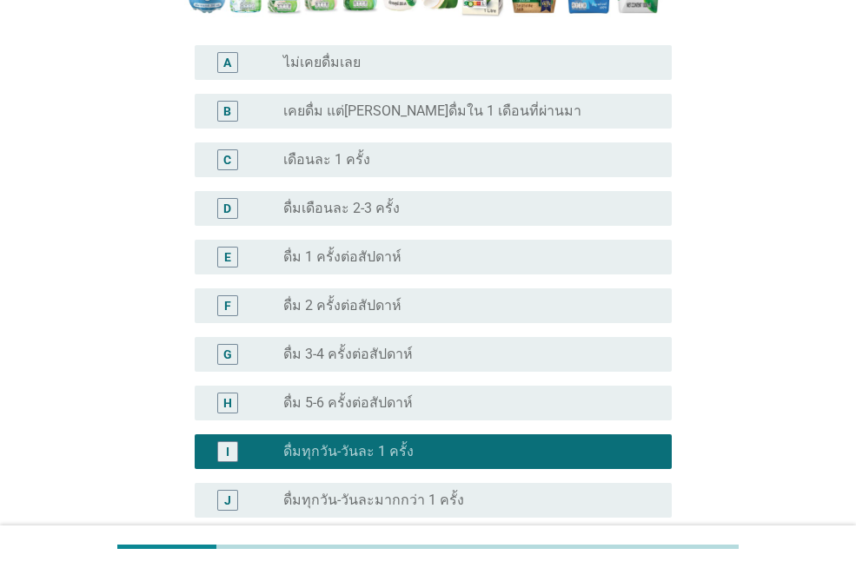
scroll to position [663, 0]
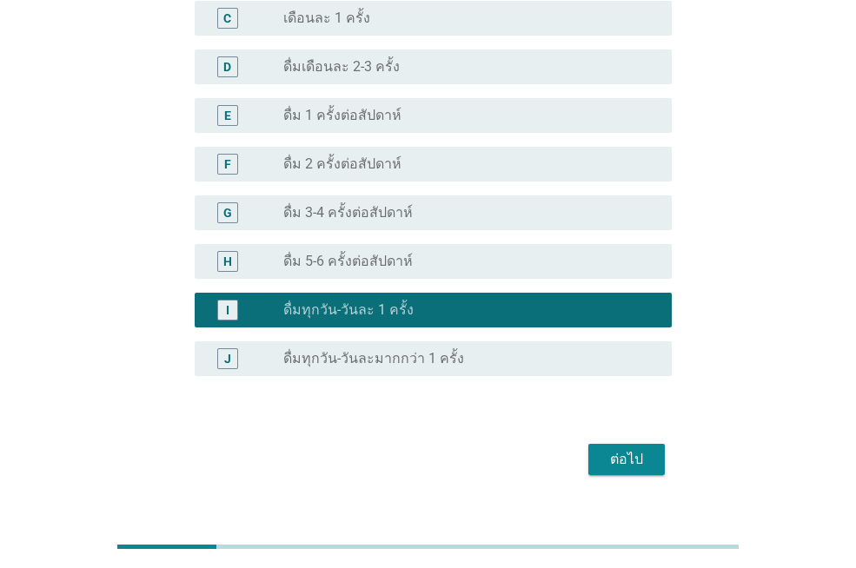
click at [622, 449] on div "ต่อไป" at bounding box center [626, 459] width 49 height 21
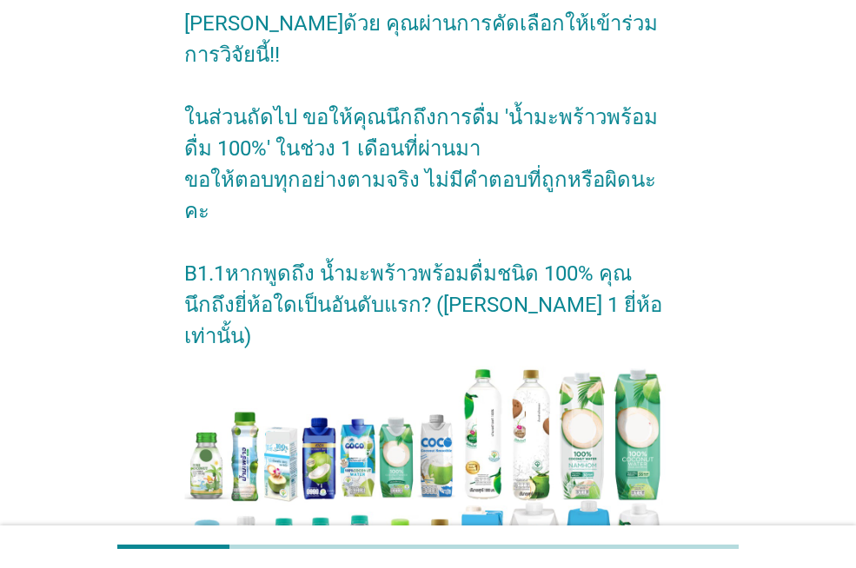
scroll to position [347, 0]
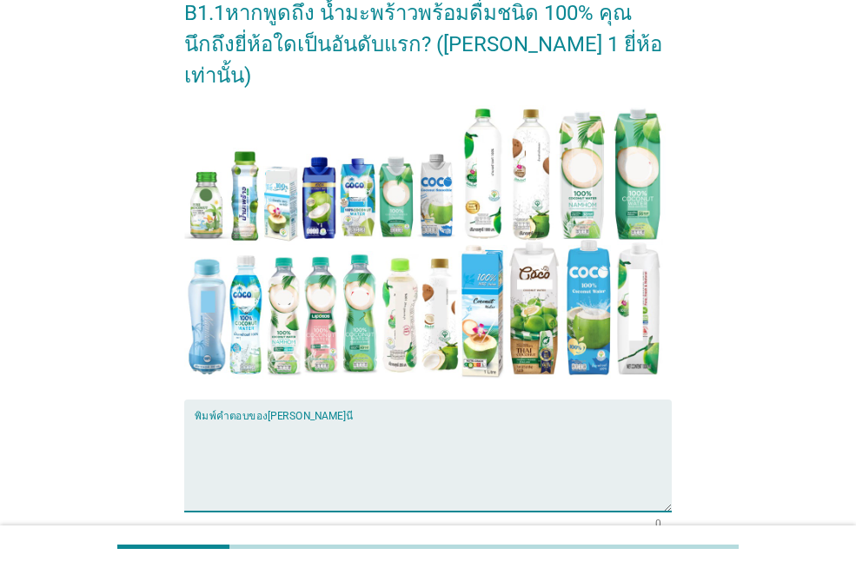
click at [269, 420] on textarea "พิมพ์คำตอบของคุณ ที่นี่" at bounding box center [433, 465] width 477 height 91
type textarea "อีฟ"
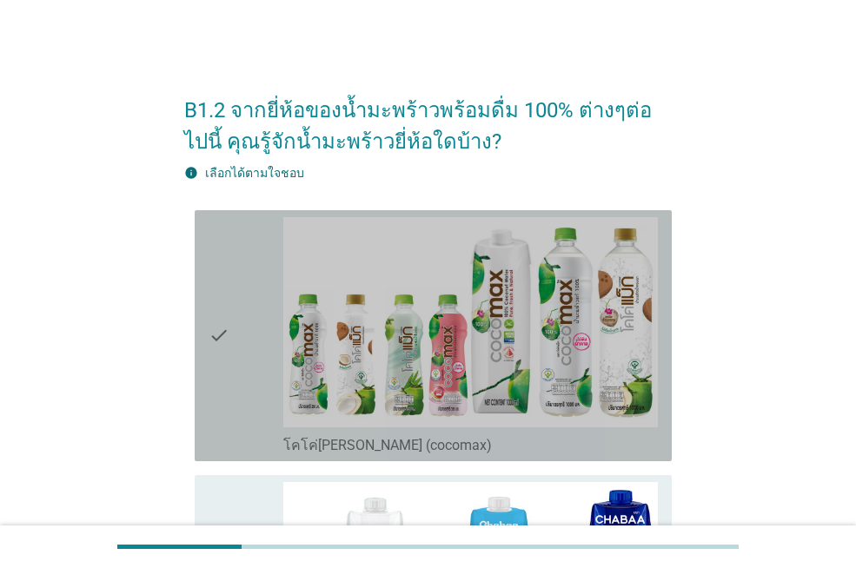
click at [217, 353] on icon "check" at bounding box center [218, 335] width 21 height 237
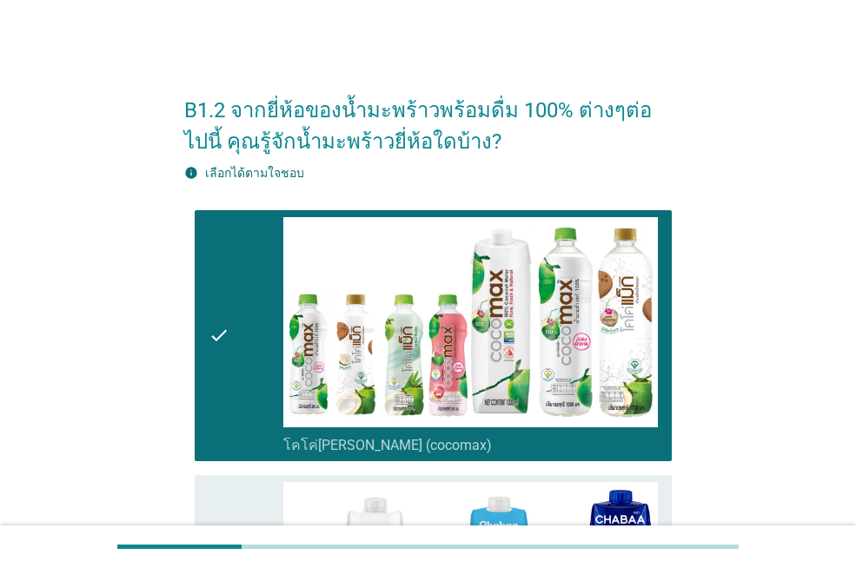
scroll to position [261, 0]
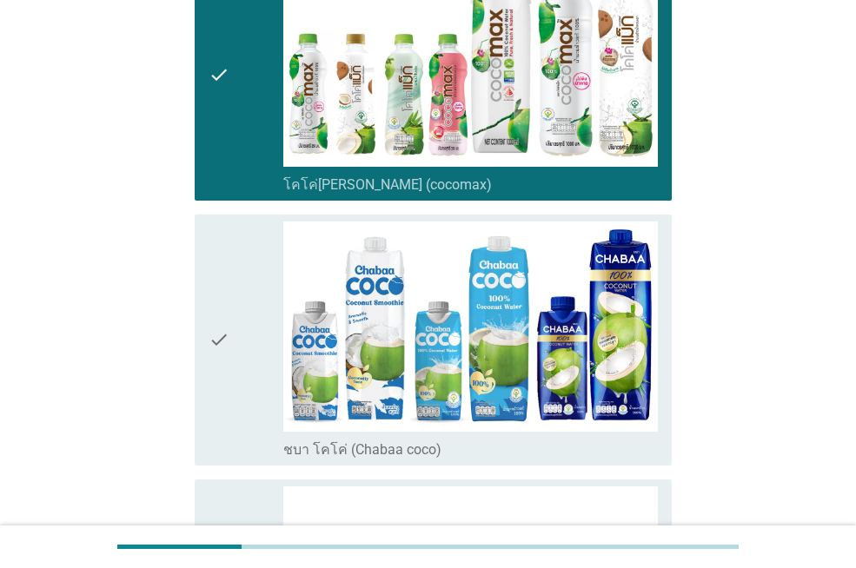
click at [228, 328] on icon "check" at bounding box center [218, 340] width 21 height 237
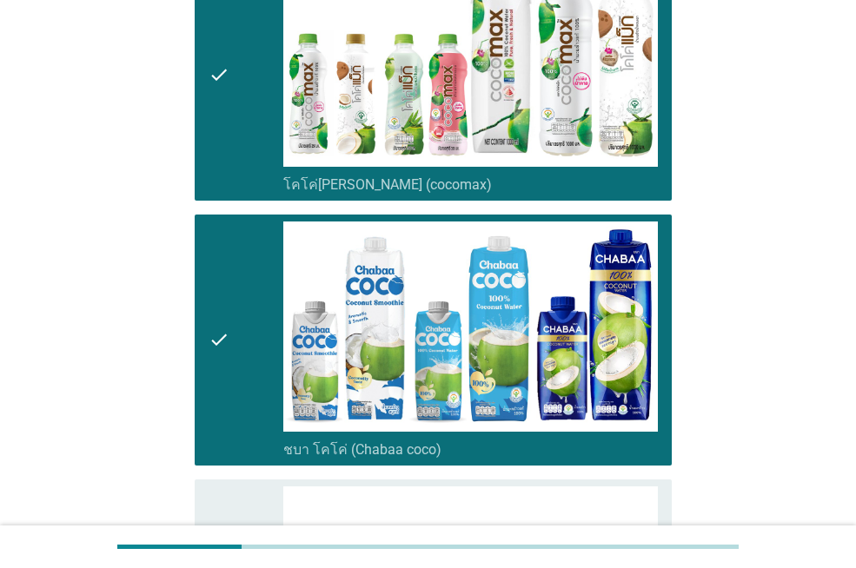
scroll to position [695, 0]
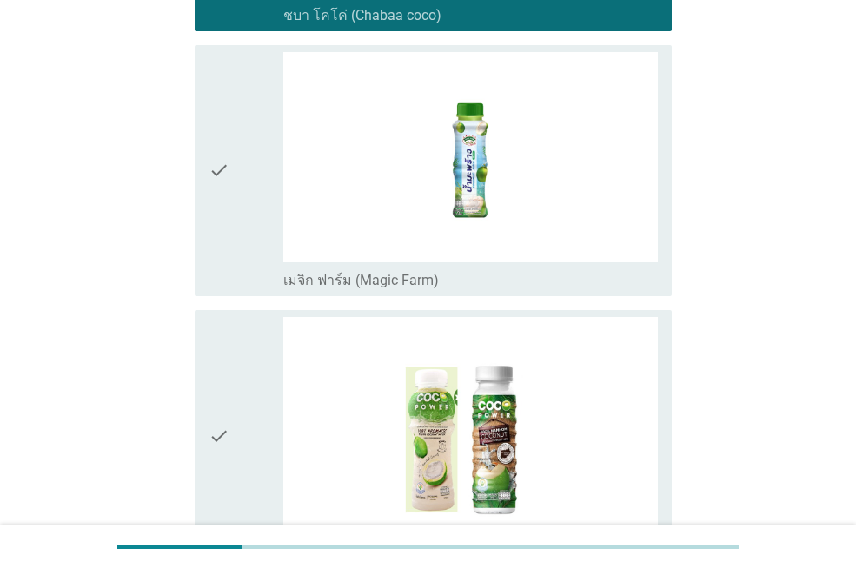
click at [212, 226] on icon "check" at bounding box center [218, 170] width 21 height 237
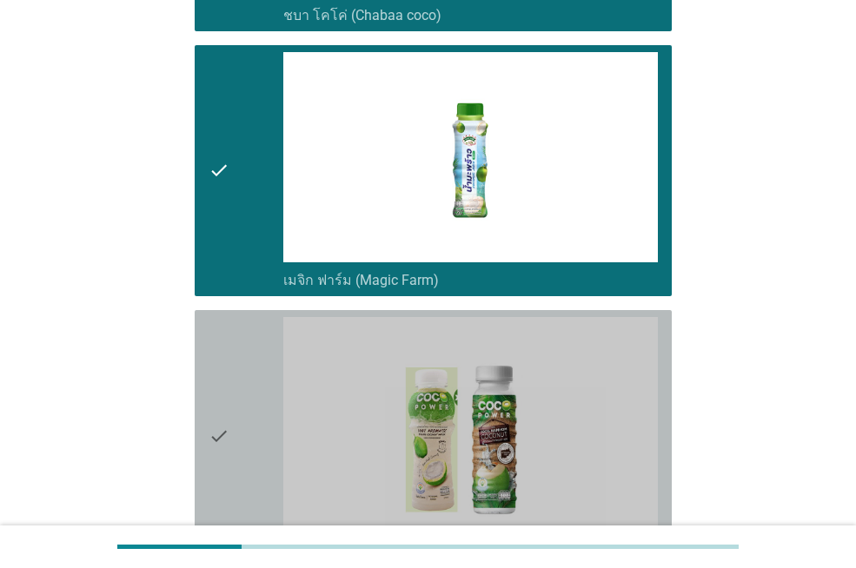
click at [231, 353] on div "check" at bounding box center [245, 435] width 75 height 237
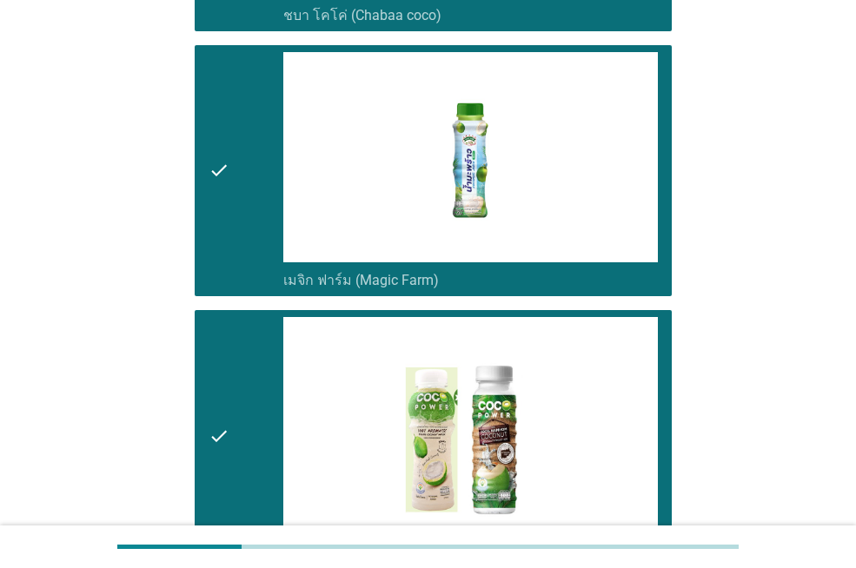
scroll to position [956, 0]
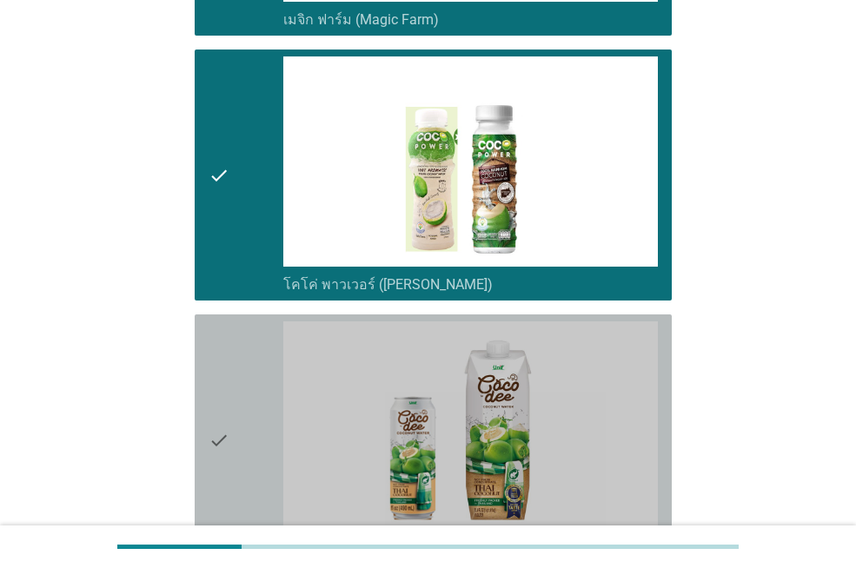
click at [231, 353] on div "check" at bounding box center [245, 439] width 75 height 237
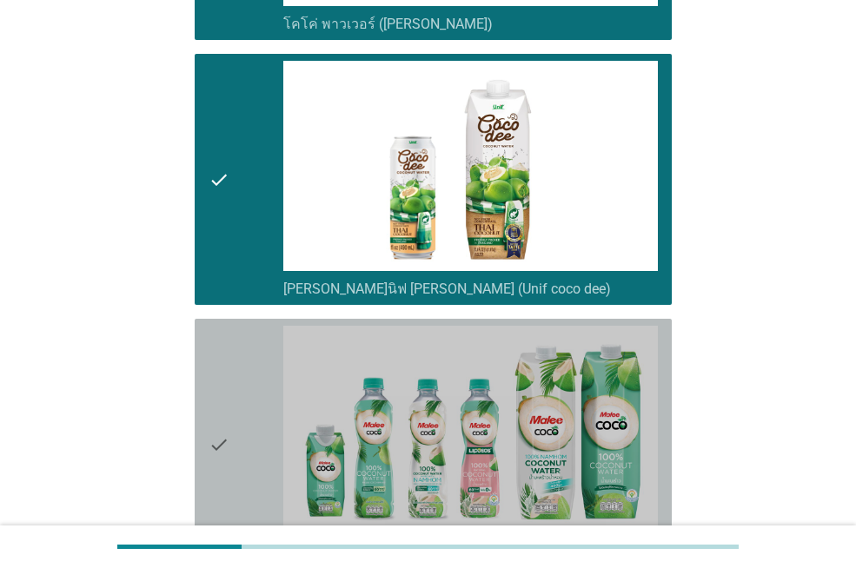
click at [233, 366] on div "check" at bounding box center [245, 444] width 75 height 237
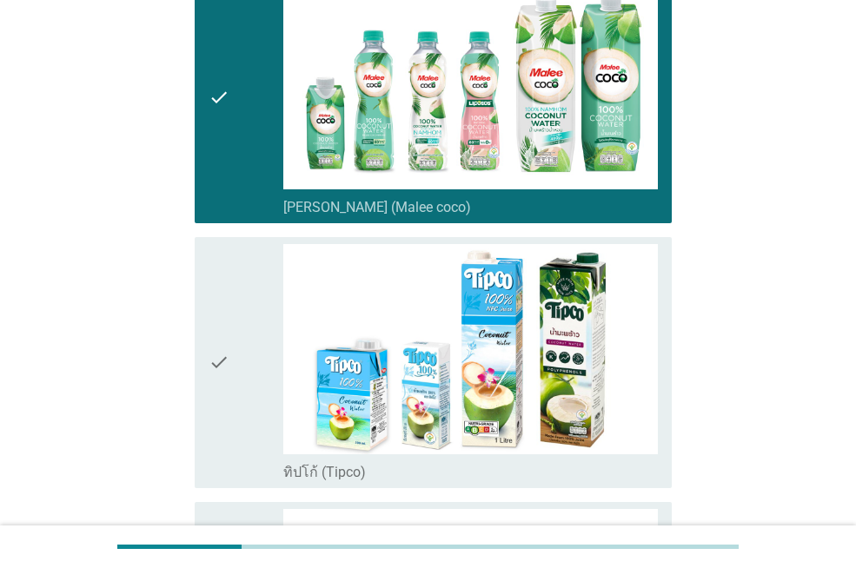
scroll to position [1650, 0]
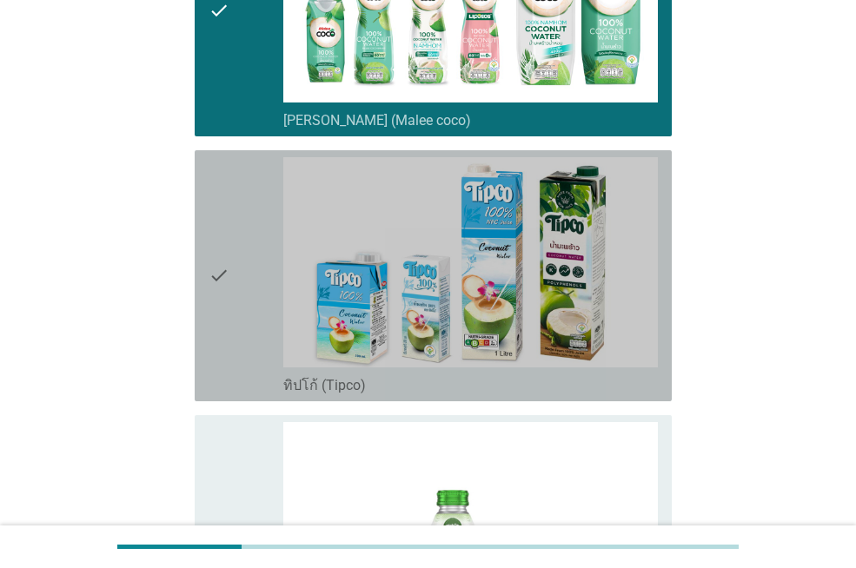
click at [221, 268] on icon "check" at bounding box center [218, 275] width 21 height 237
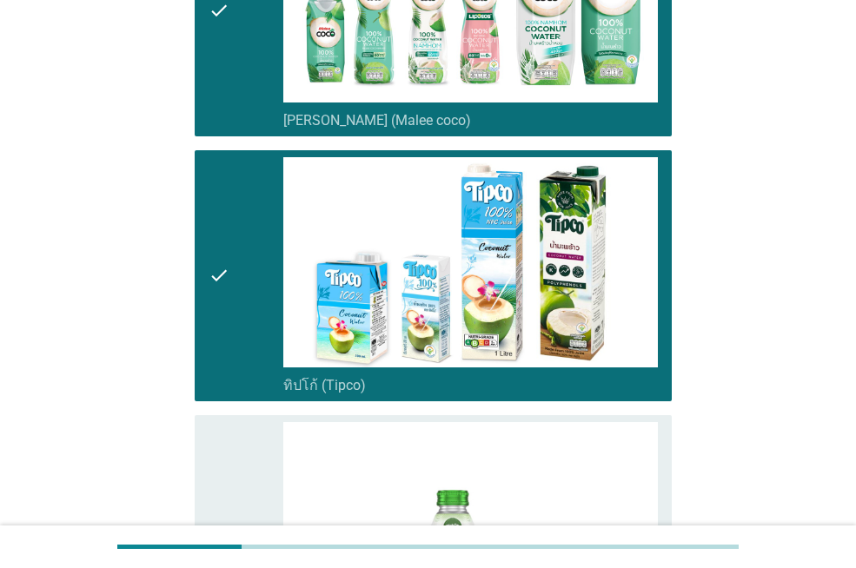
scroll to position [1911, 0]
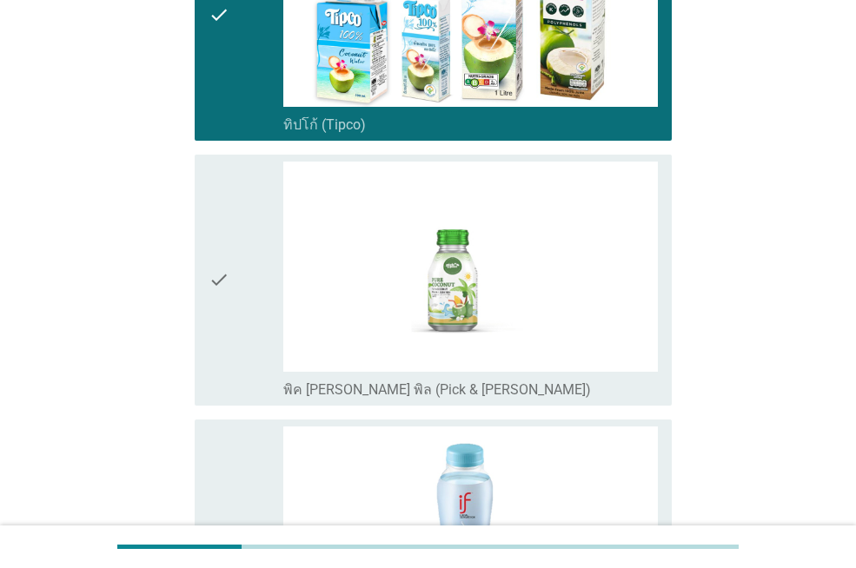
click at [221, 268] on icon "check" at bounding box center [218, 280] width 21 height 237
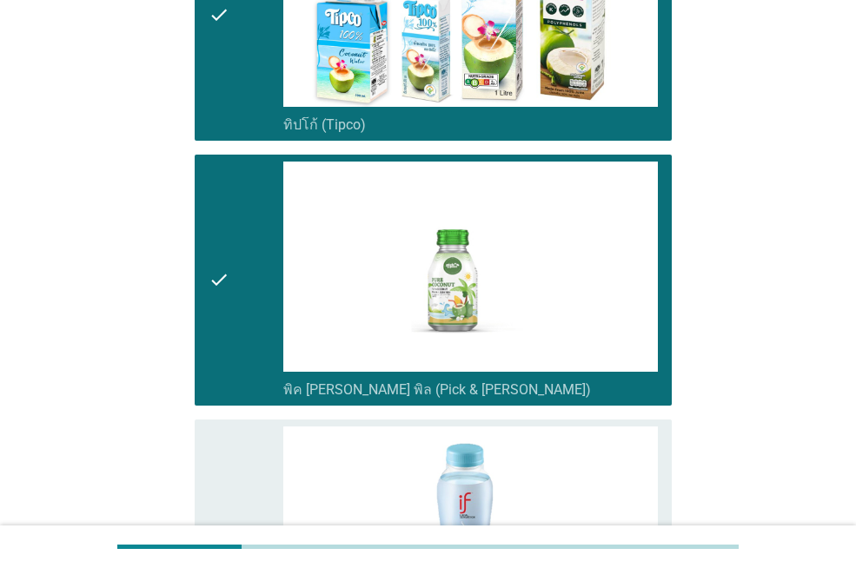
scroll to position [2259, 0]
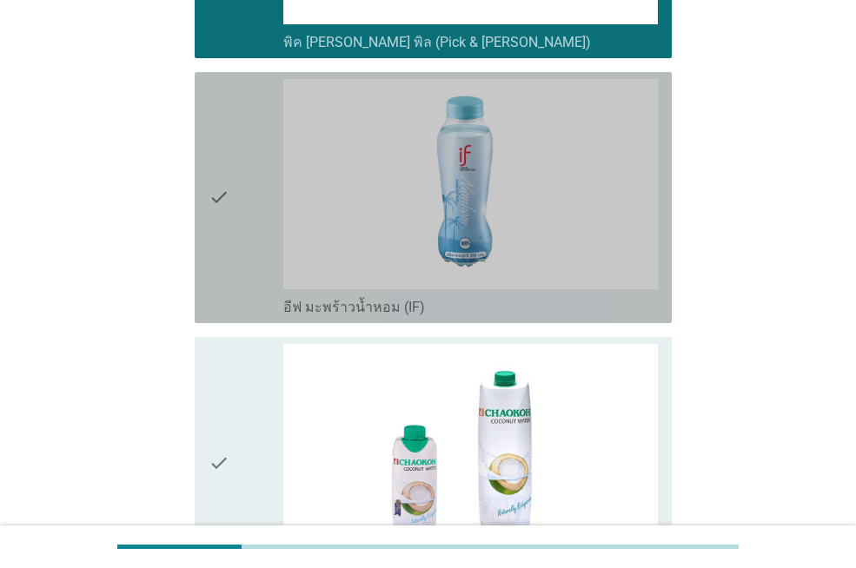
click at [221, 233] on icon "check" at bounding box center [218, 197] width 21 height 237
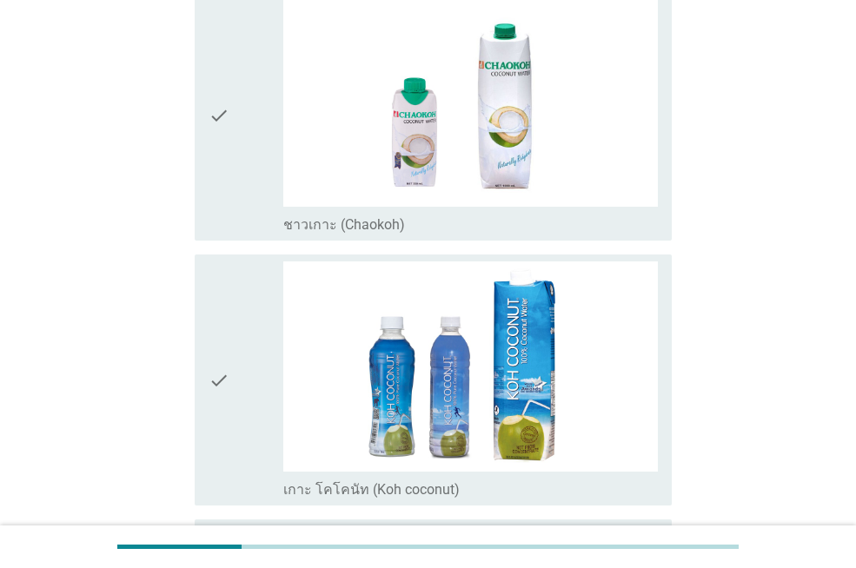
scroll to position [2693, 0]
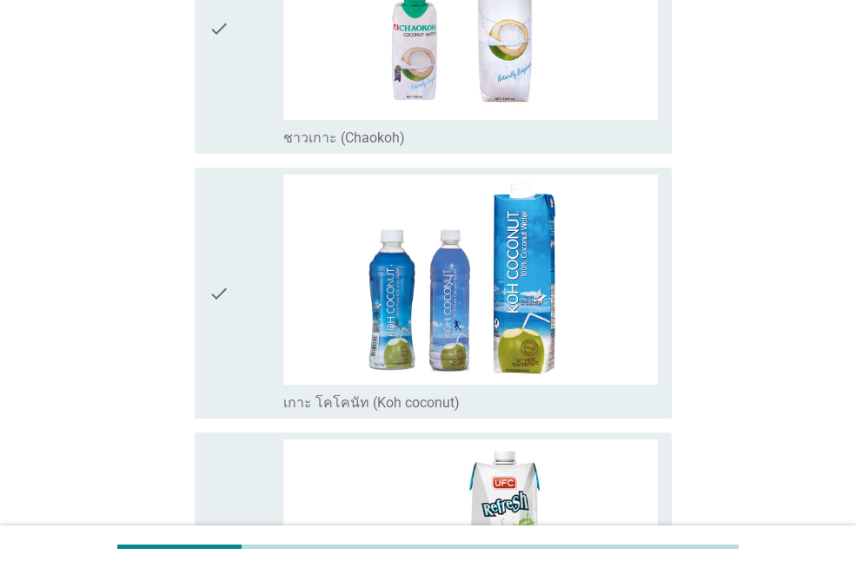
click at [219, 92] on icon "check" at bounding box center [218, 28] width 21 height 237
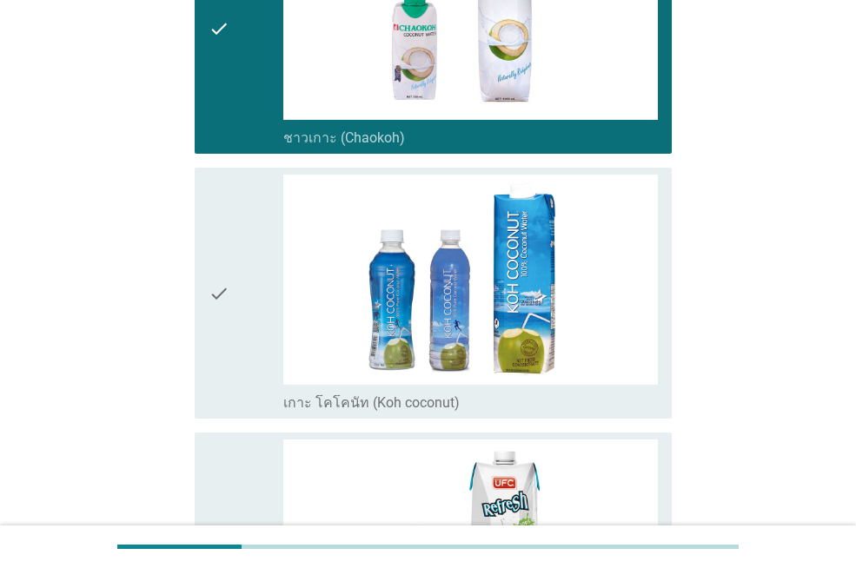
click at [219, 252] on icon "check" at bounding box center [218, 293] width 21 height 237
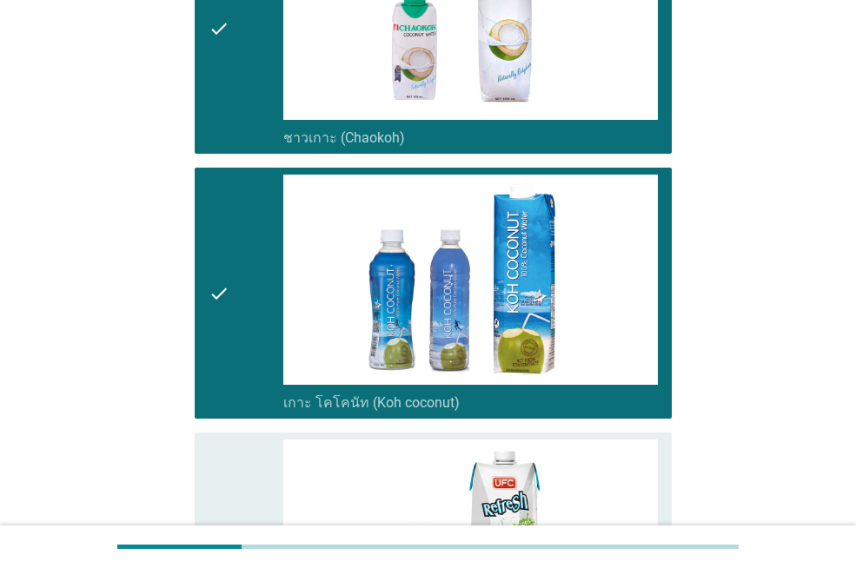
click at [203, 70] on div "check check_box_outline_blank ชาวเกาะ (Chaokoh)" at bounding box center [433, 28] width 477 height 251
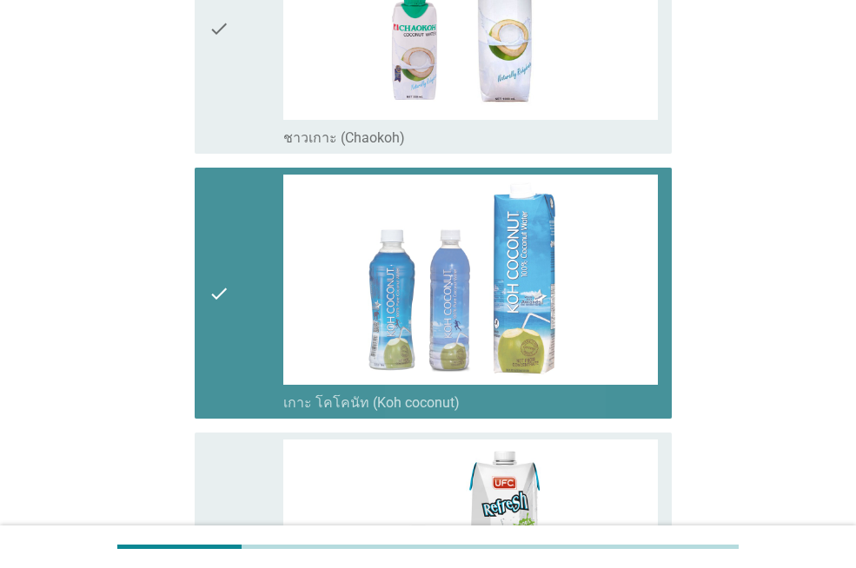
click at [218, 259] on icon "check" at bounding box center [218, 293] width 21 height 237
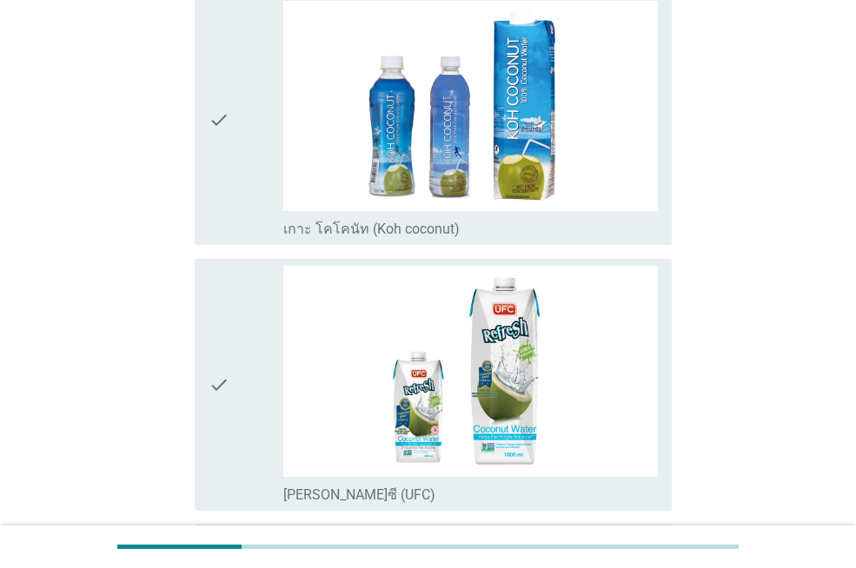
scroll to position [2953, 0]
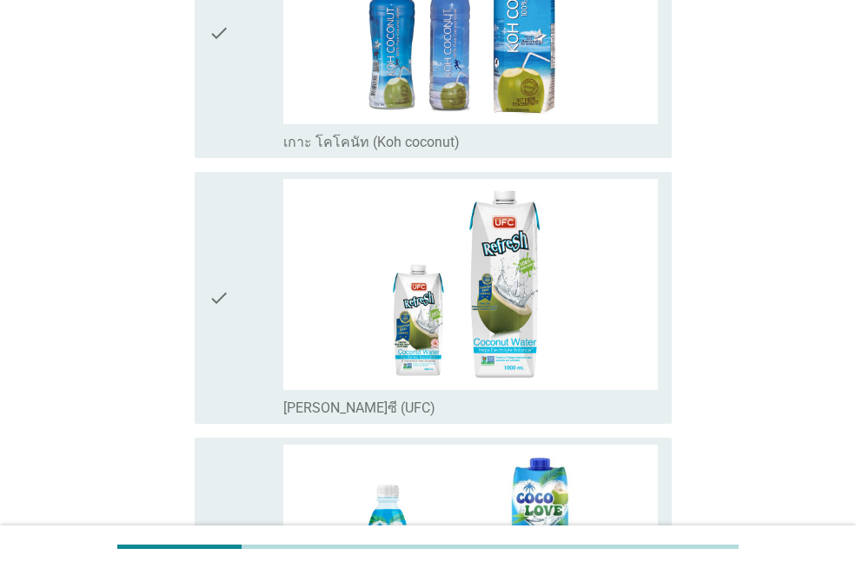
click at [227, 255] on icon "check" at bounding box center [218, 297] width 21 height 237
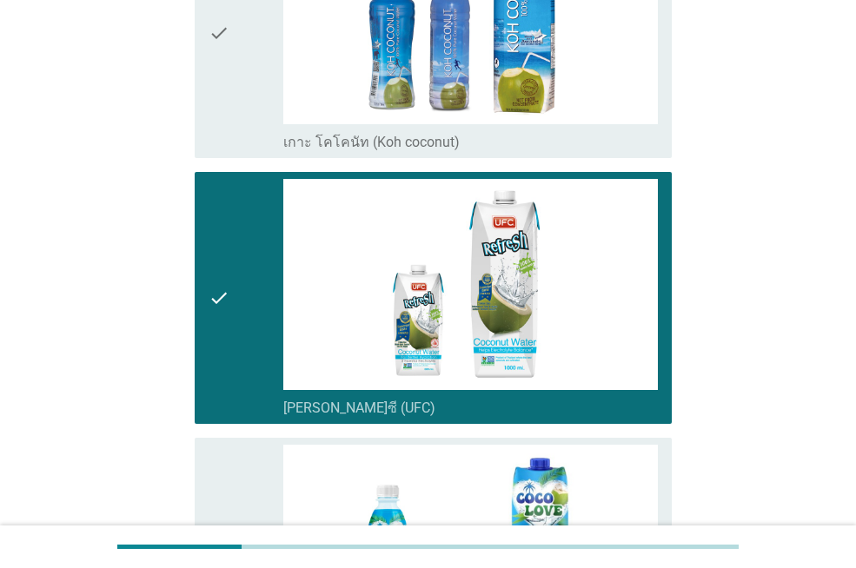
scroll to position [3214, 0]
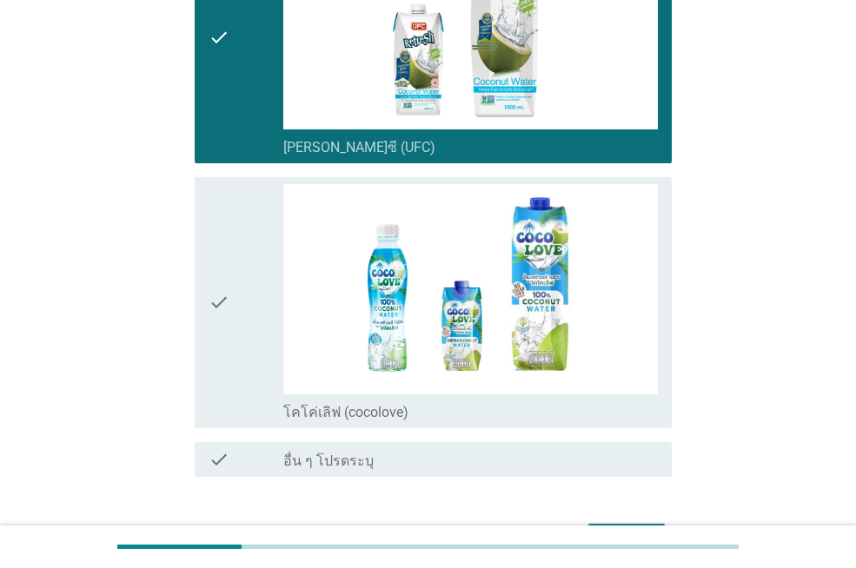
click at [228, 247] on icon "check" at bounding box center [218, 302] width 21 height 237
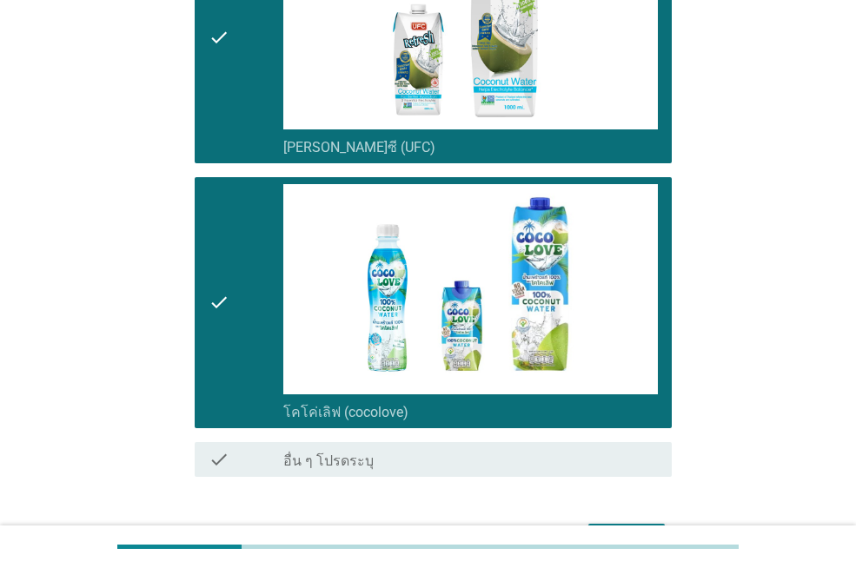
scroll to position [3325, 0]
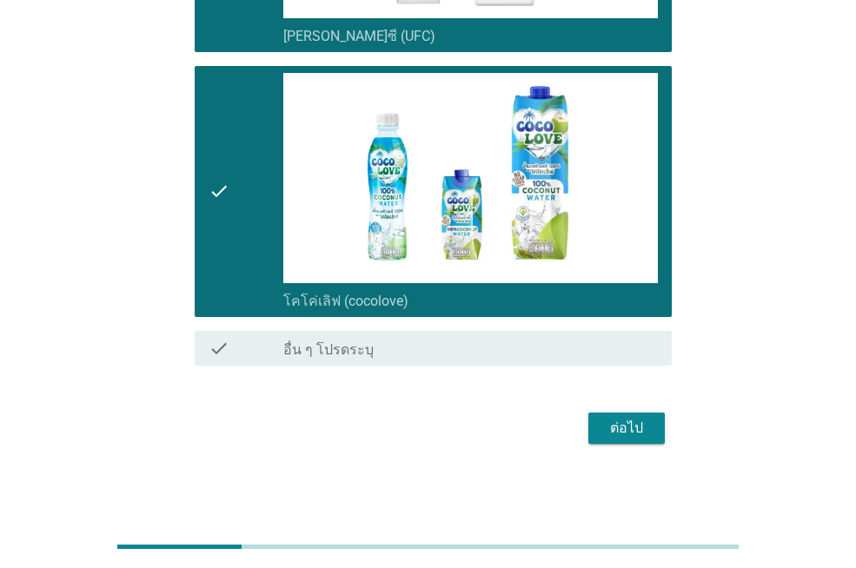
click at [634, 426] on div "ต่อไป" at bounding box center [626, 428] width 49 height 21
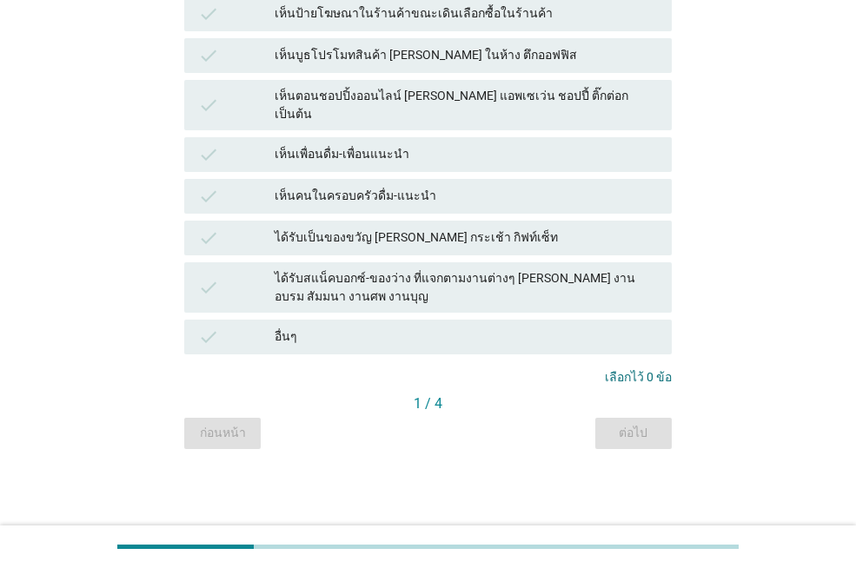
scroll to position [0, 0]
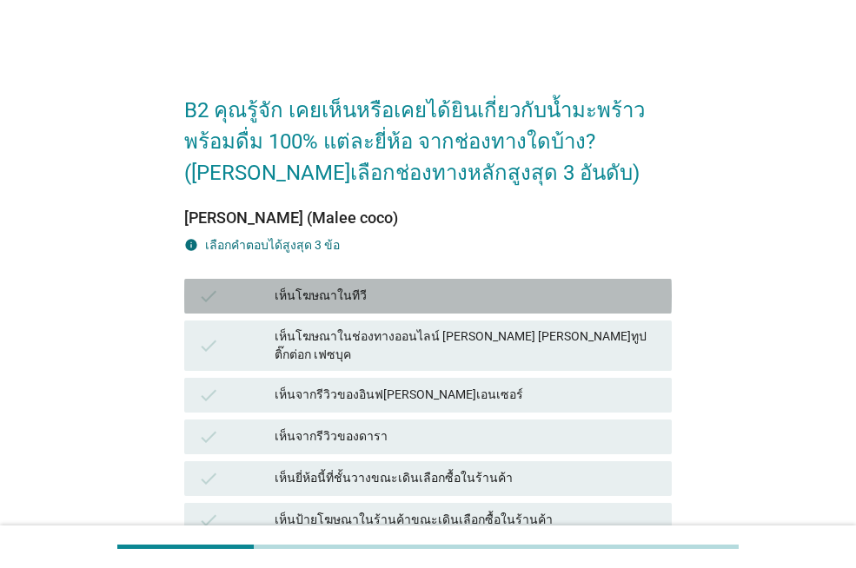
click at [332, 292] on div "เห็นโฆษณาในทีวี" at bounding box center [466, 296] width 383 height 21
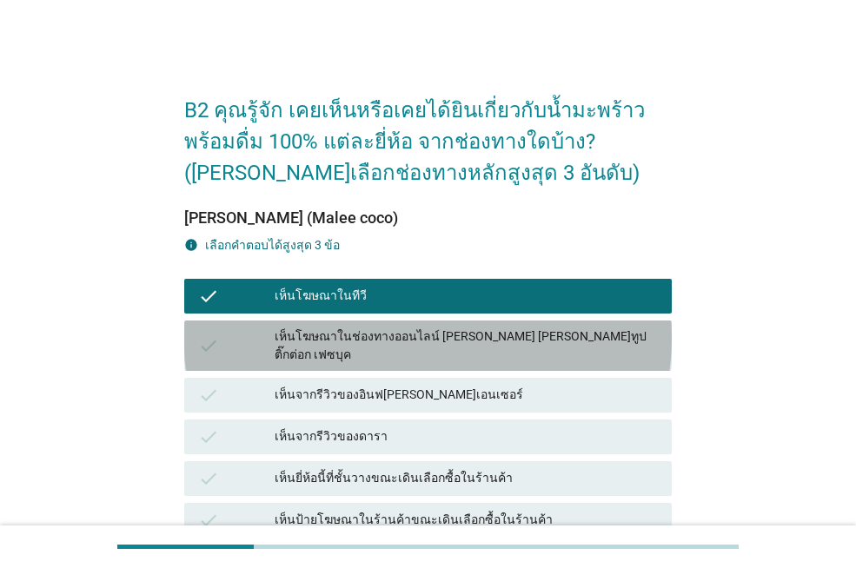
click at [332, 339] on div "เห็นโฆษณาในช่องทางออนไลน์ [PERSON_NAME] [PERSON_NAME]ทูป ติ๊กต่อก เฟซบุค" at bounding box center [466, 345] width 383 height 36
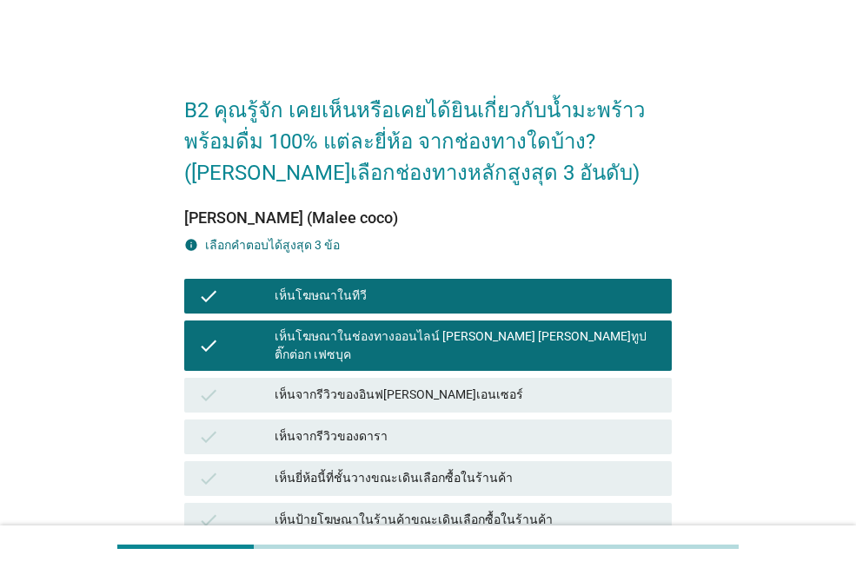
click at [367, 468] on div "เห็นยี่ห้อนี้ที่ชั้นวางขณะเดินเลือกซื้อในร้านค้า" at bounding box center [466, 478] width 383 height 21
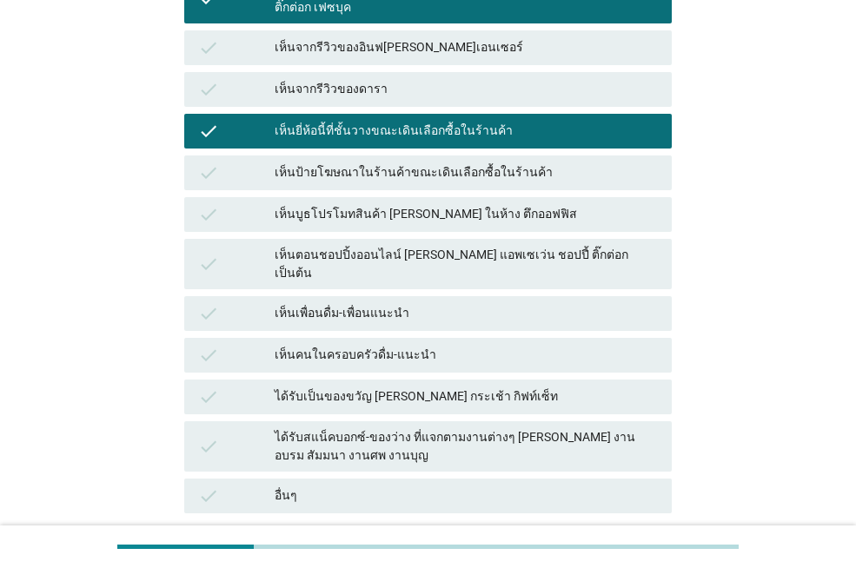
scroll to position [475, 0]
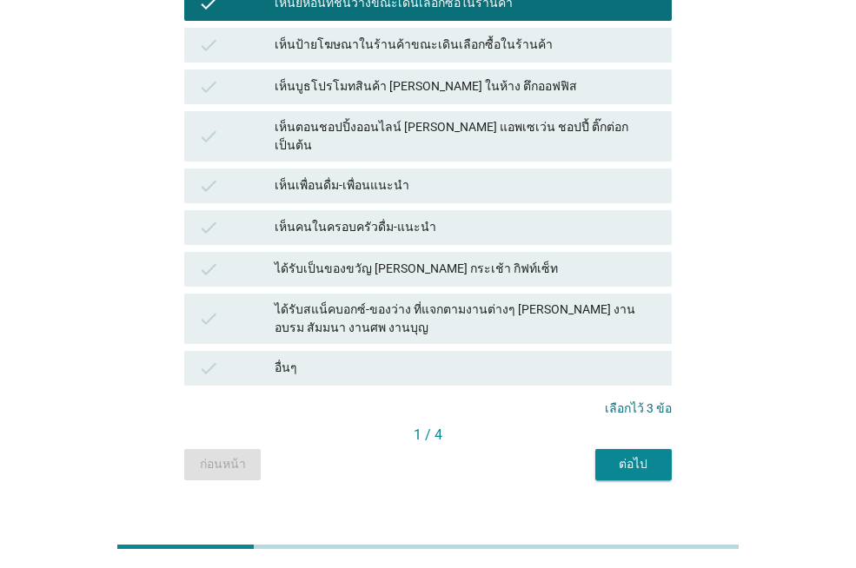
click at [621, 455] on div "ต่อไป" at bounding box center [633, 464] width 49 height 18
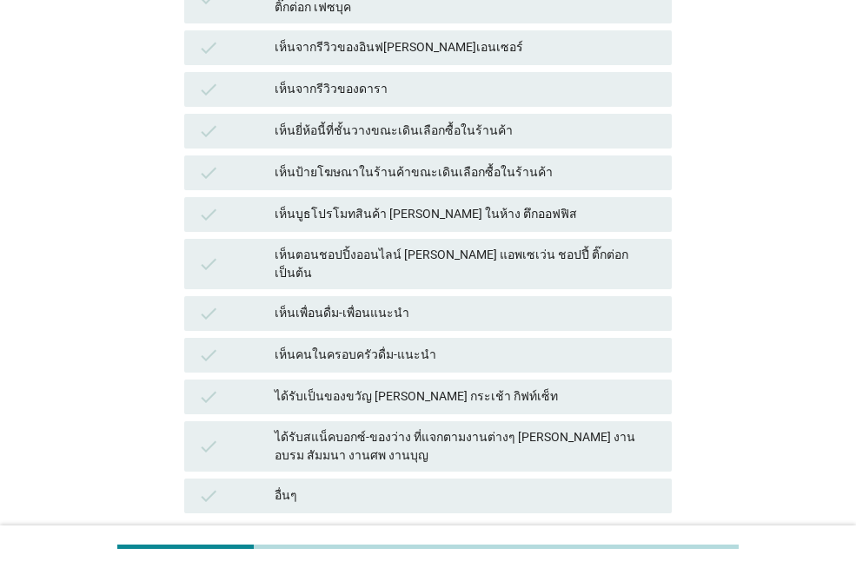
scroll to position [434, 0]
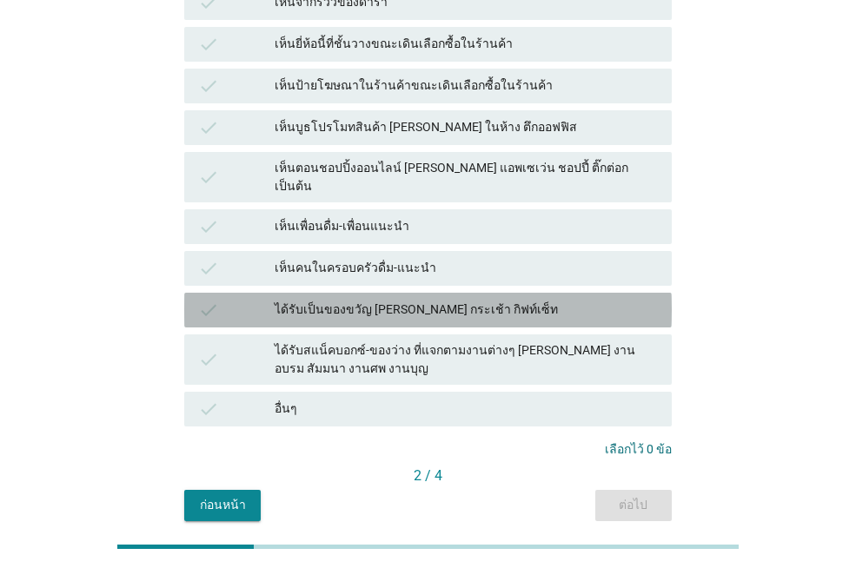
click at [361, 300] on div "ได้รับเป็นของขวัญ [PERSON_NAME] กระเช้า กิฟท์เซ็ท" at bounding box center [466, 310] width 383 height 21
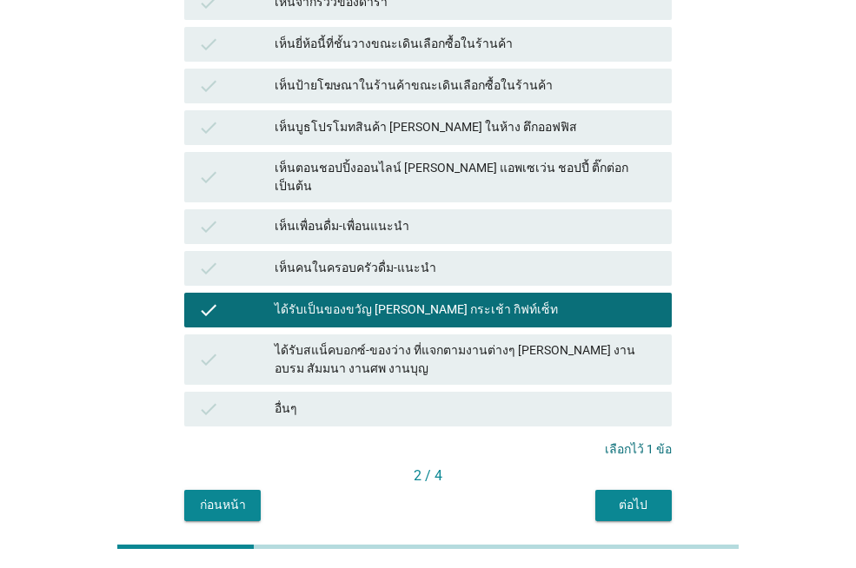
click at [381, 117] on div "เห็นบูธโปรโมทสินค้า [PERSON_NAME] ในห้าง ตึกออฟฟิส" at bounding box center [466, 127] width 383 height 21
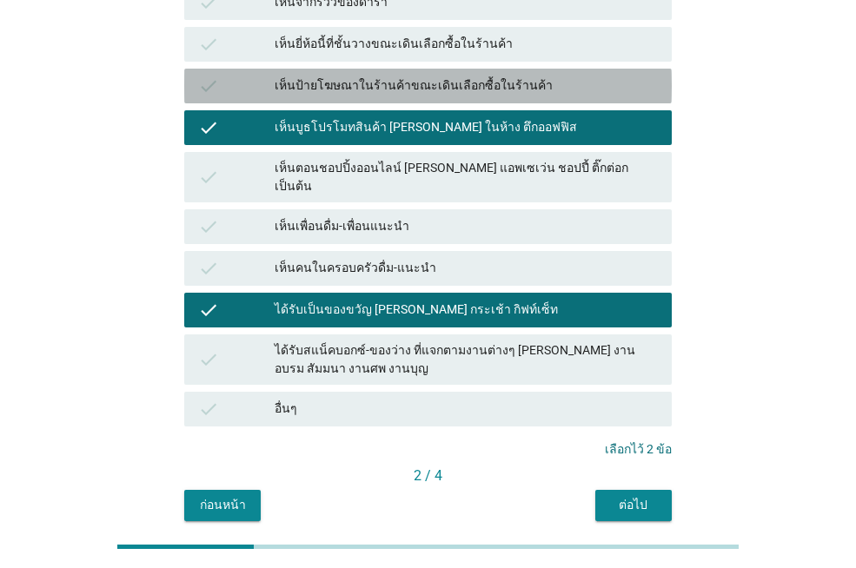
click at [383, 76] on div "เห็นป้ายโฆษณาในร้านค้าขณะเดินเลือกซื้อในร้านค้า" at bounding box center [466, 86] width 383 height 21
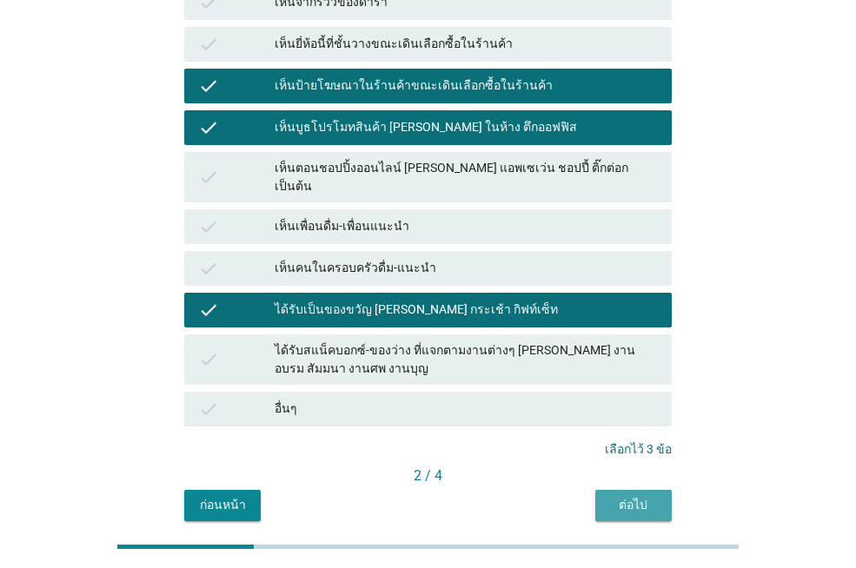
click at [622, 496] on div "ต่อไป" at bounding box center [633, 505] width 49 height 18
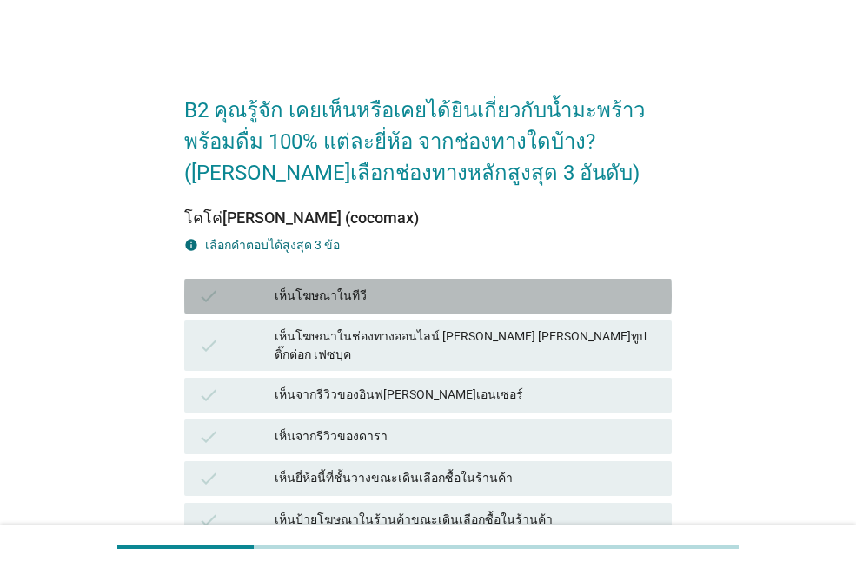
click at [372, 296] on div "เห็นโฆษณาในทีวี" at bounding box center [466, 296] width 383 height 21
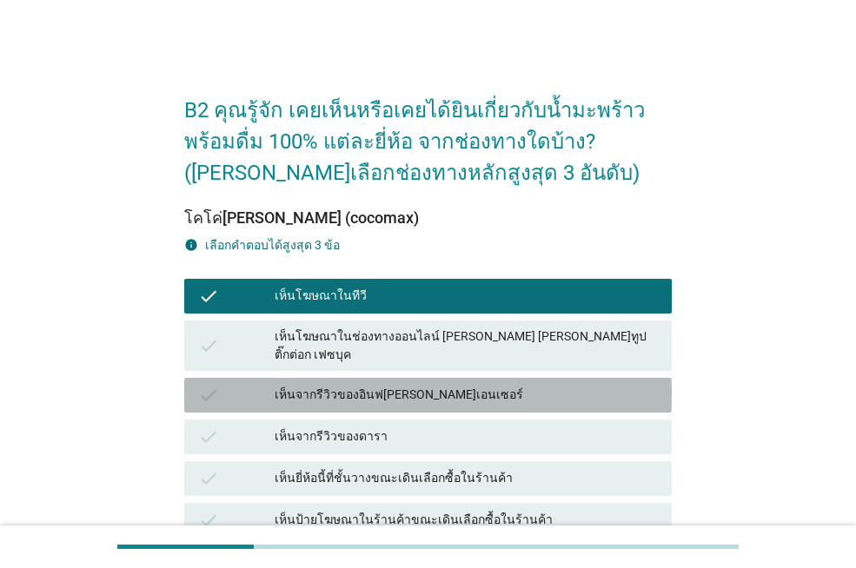
click at [382, 385] on div "เห็นจากรีวิวของอินฟ[PERSON_NAME]เอนเซอร์" at bounding box center [466, 395] width 383 height 21
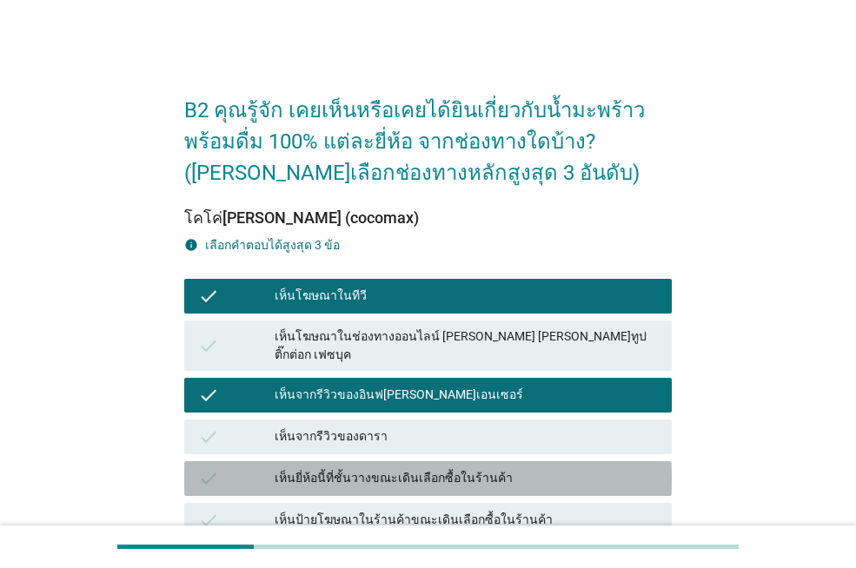
click at [370, 461] on div "check เห็นยี่ห้อนี้ที่ชั้นวางขณะเดินเลือกซื้อในร้านค้า" at bounding box center [427, 478] width 487 height 35
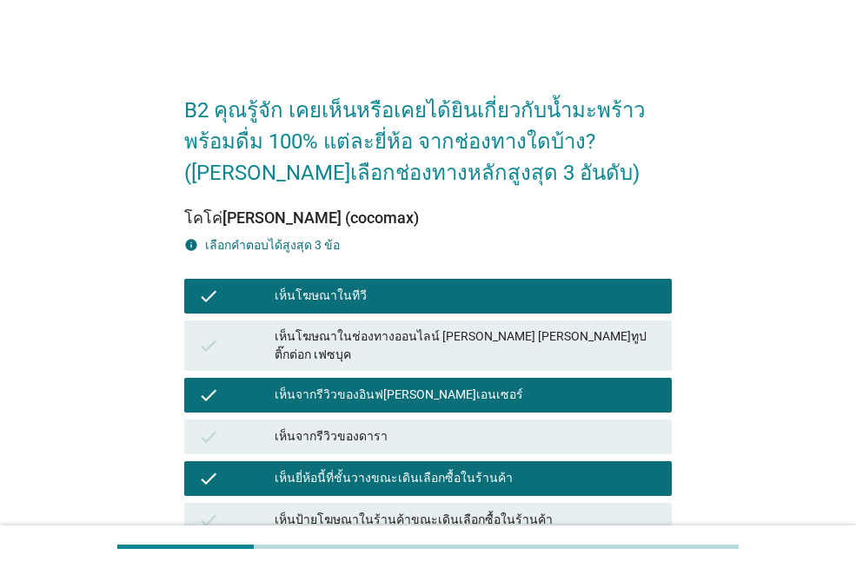
scroll to position [434, 0]
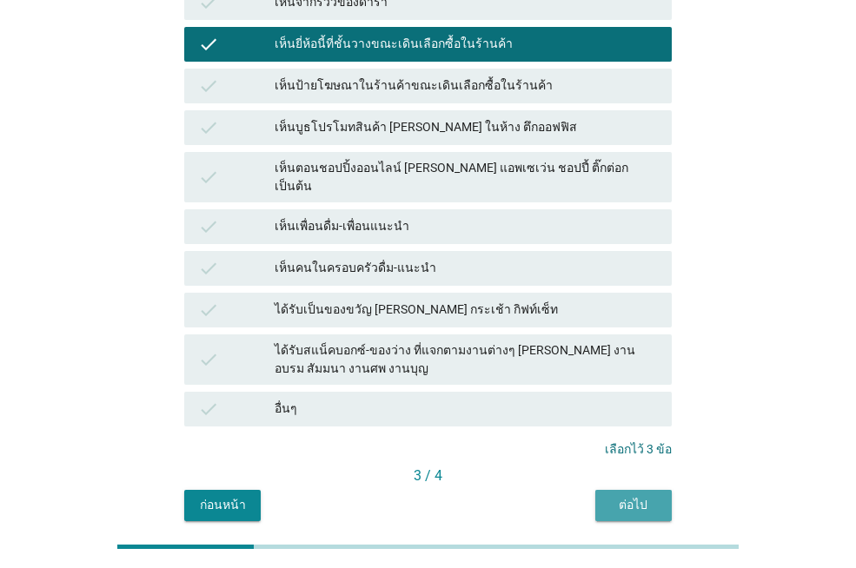
click at [612, 496] on div "ต่อไป" at bounding box center [633, 505] width 49 height 18
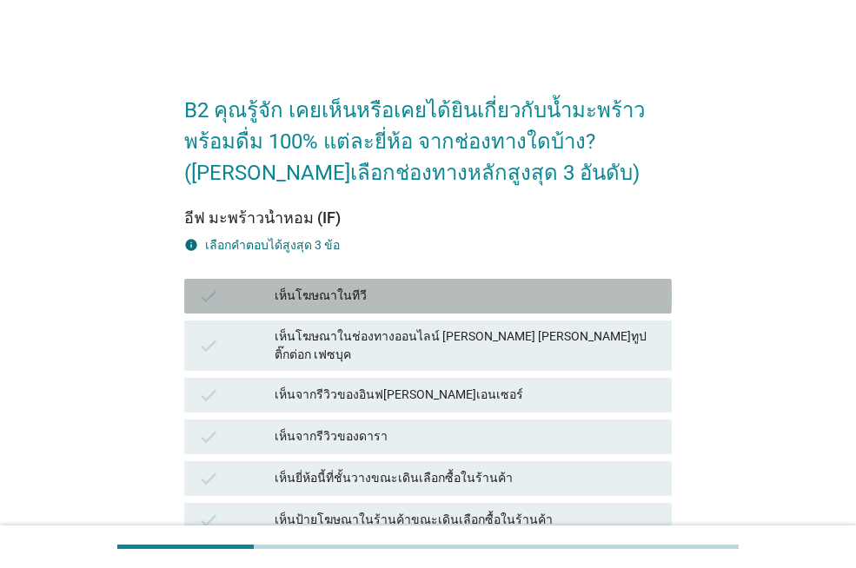
click at [320, 288] on div "เห็นโฆษณาในทีวี" at bounding box center [466, 296] width 383 height 21
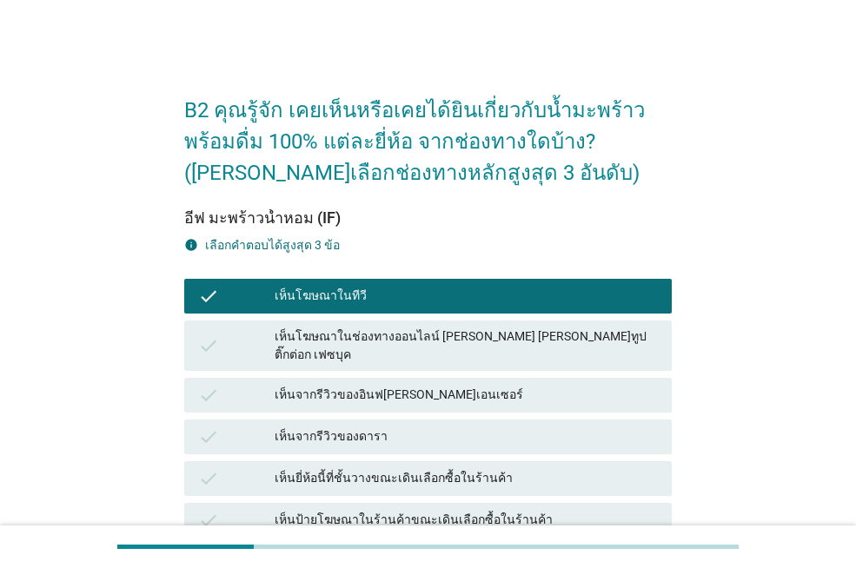
scroll to position [347, 0]
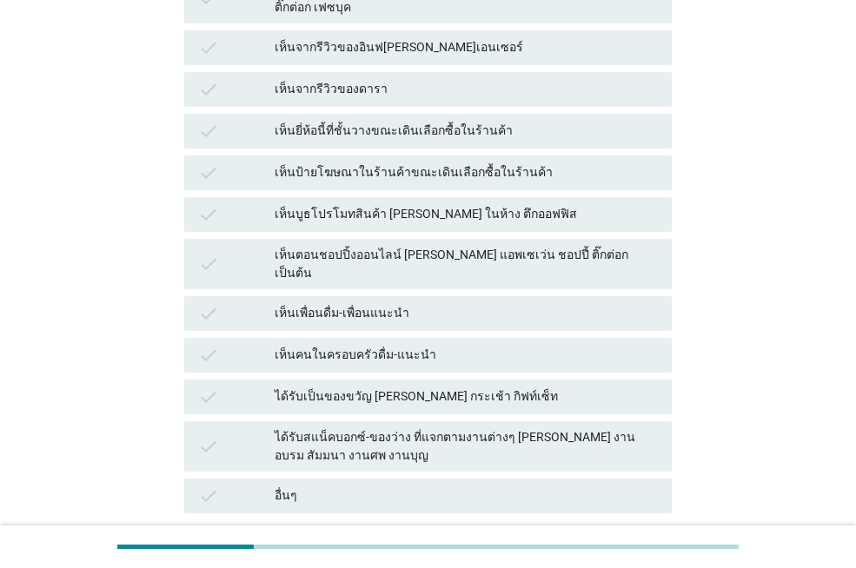
click at [341, 303] on div "เห็นเพื่อนดื่ม-เพื่อนแนะนำ" at bounding box center [466, 313] width 383 height 21
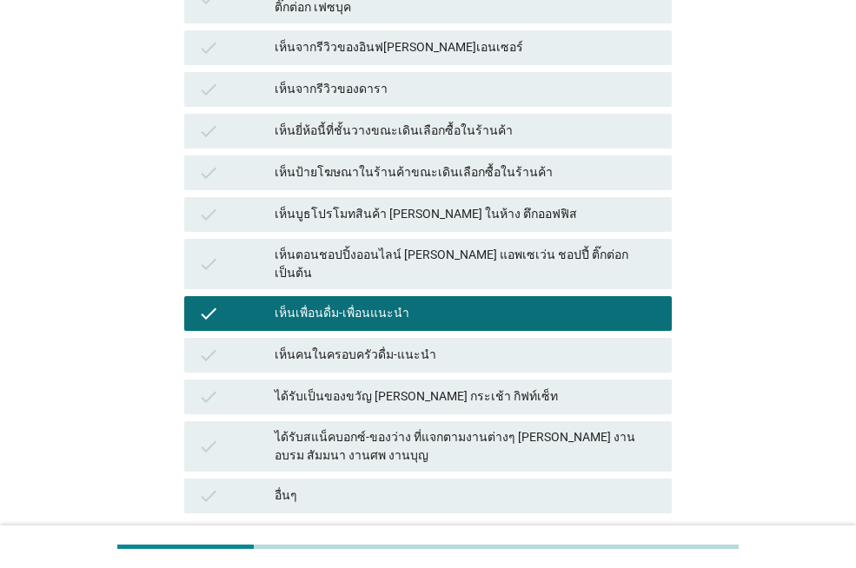
click at [340, 345] on div "เห็นคนในครอบครัวดื่ม-แนะนำ" at bounding box center [466, 355] width 383 height 21
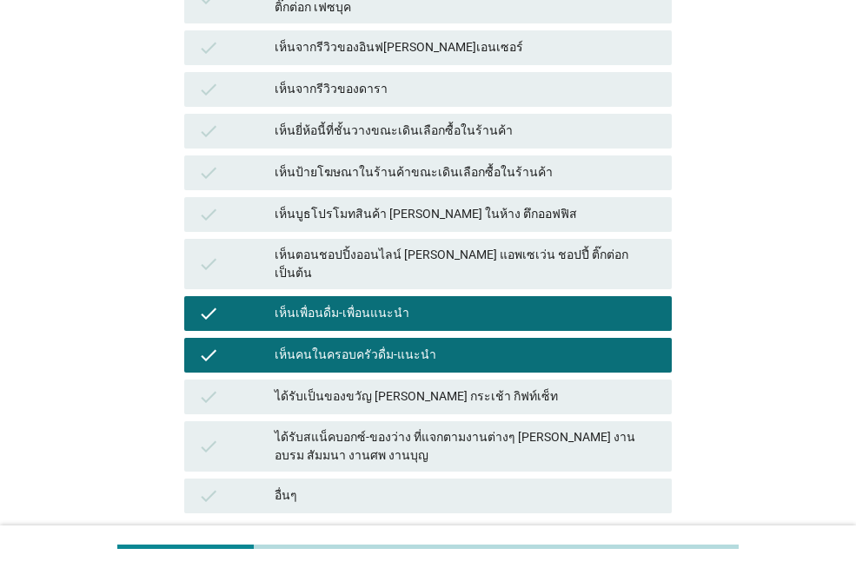
scroll to position [475, 0]
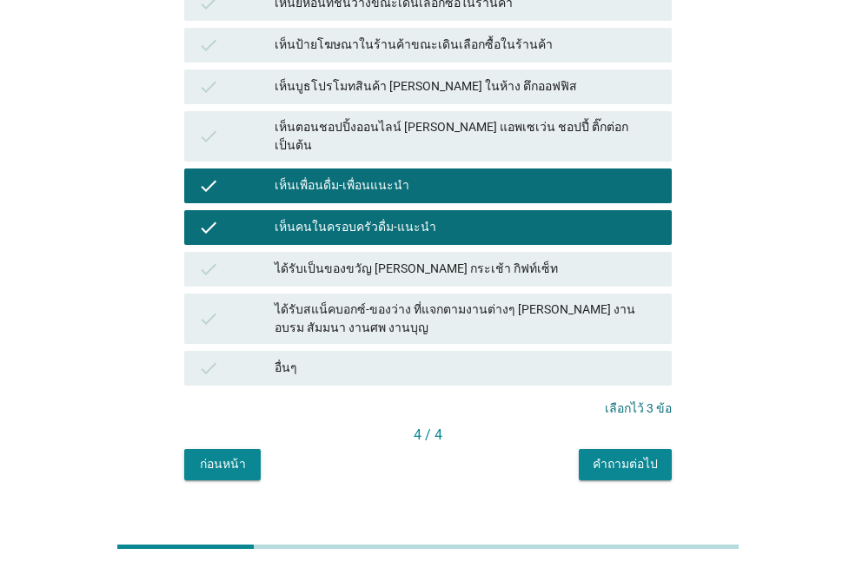
click at [617, 455] on div "คำถามต่อไป" at bounding box center [624, 464] width 65 height 18
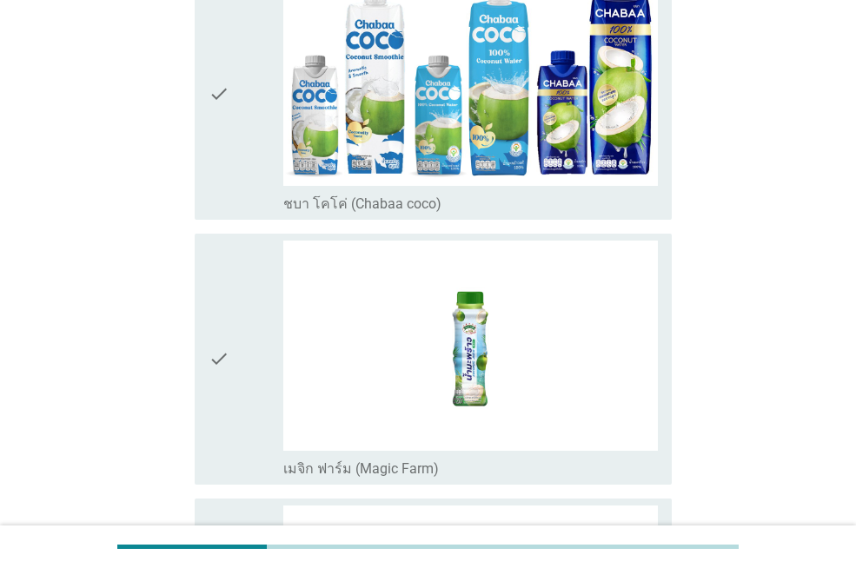
scroll to position [0, 0]
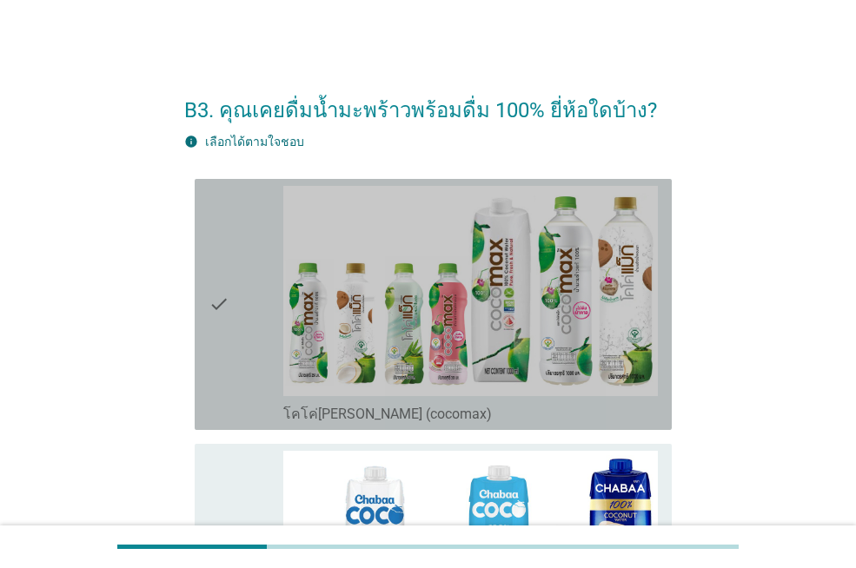
click at [245, 357] on div "check" at bounding box center [245, 304] width 75 height 237
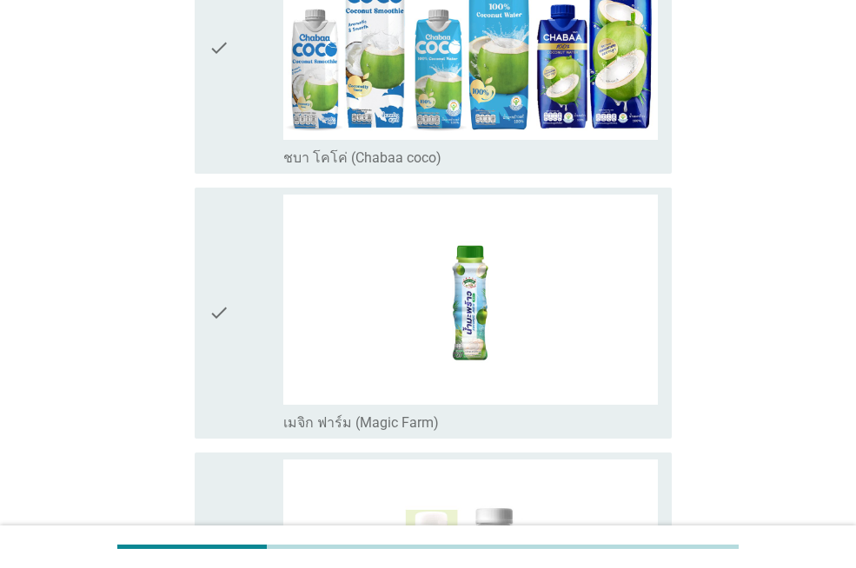
scroll to position [869, 0]
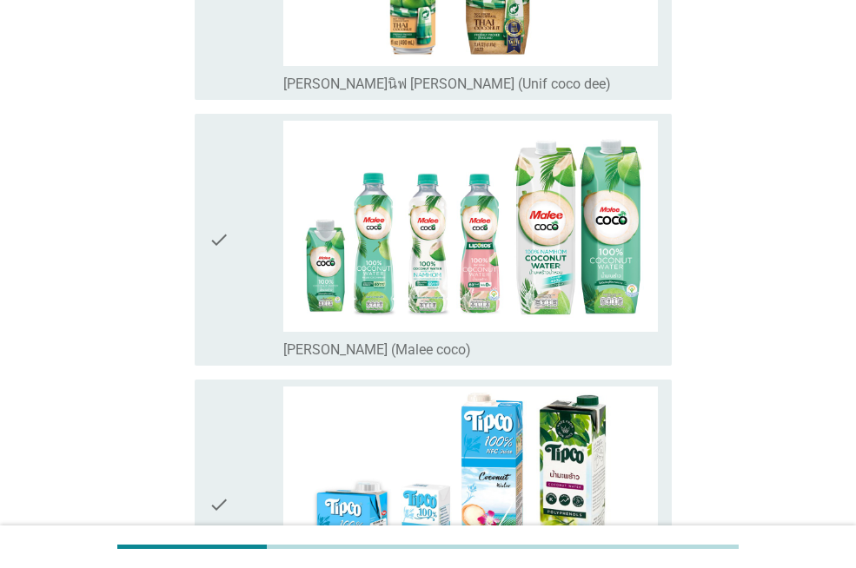
click at [222, 260] on icon "check" at bounding box center [218, 239] width 21 height 237
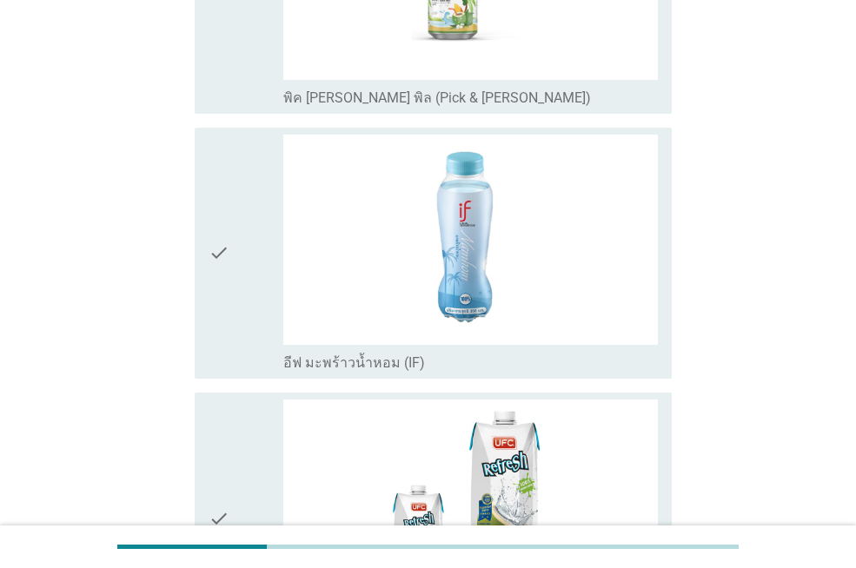
click at [220, 262] on icon "check" at bounding box center [218, 253] width 21 height 237
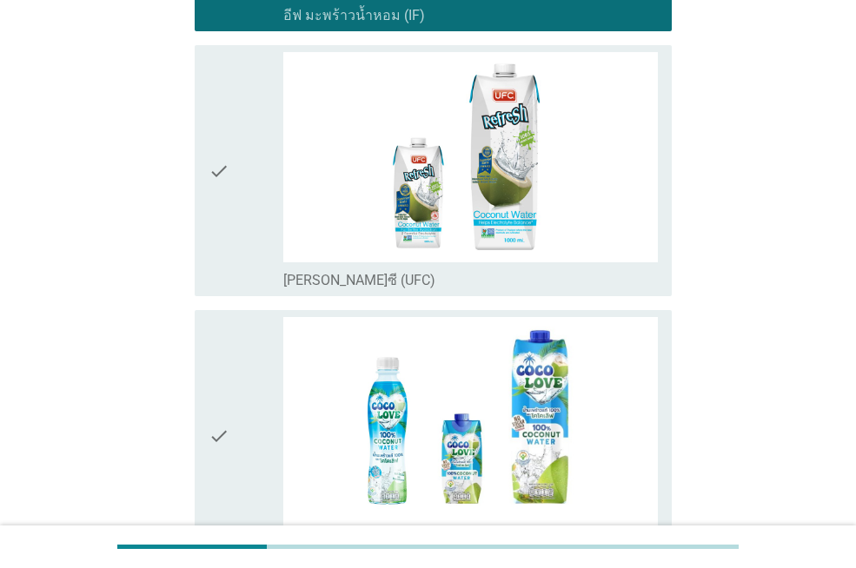
scroll to position [2764, 0]
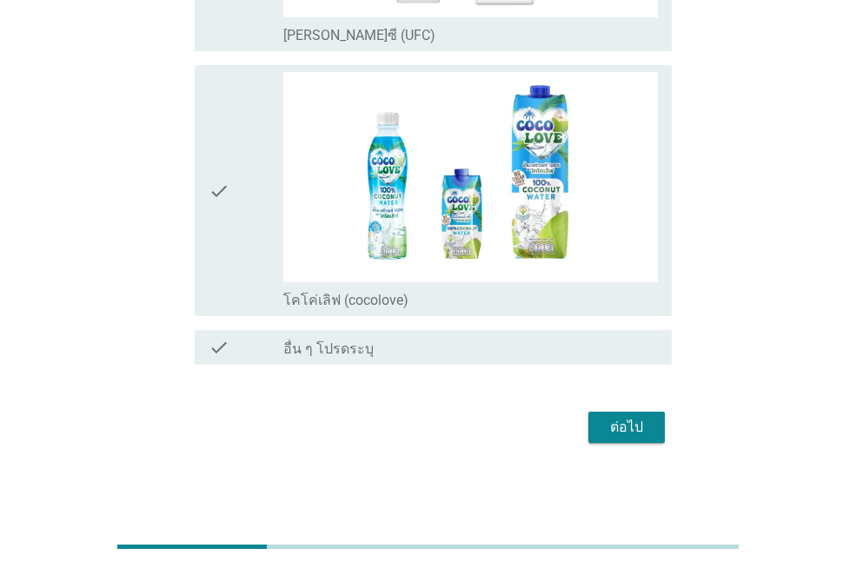
click at [610, 428] on div "ต่อไป" at bounding box center [626, 427] width 49 height 21
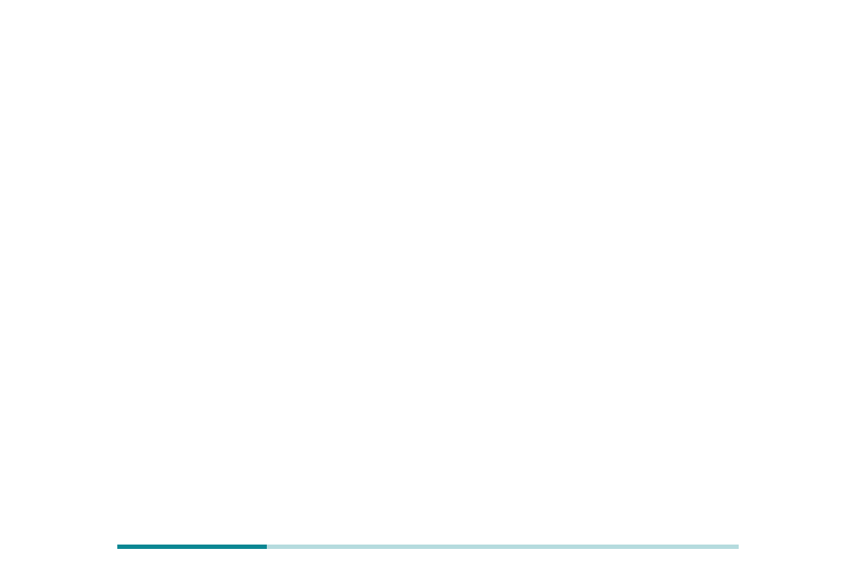
scroll to position [0, 0]
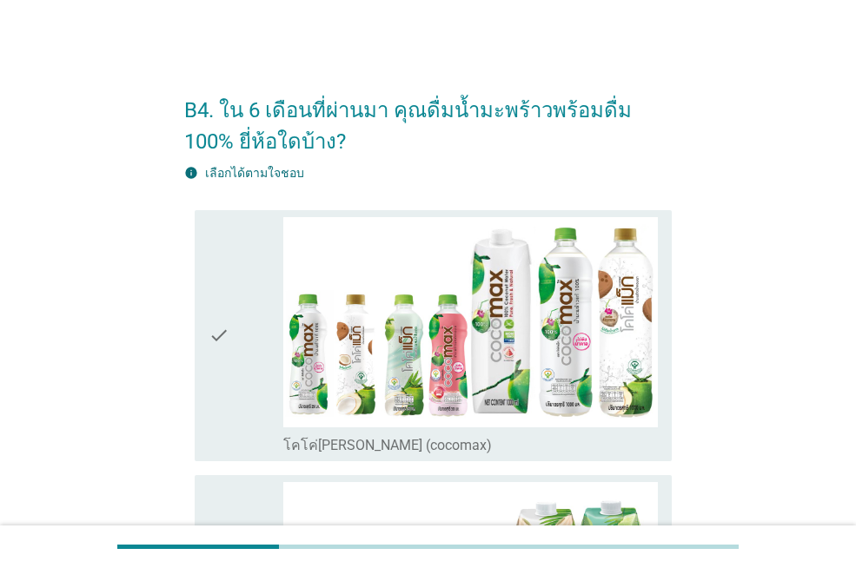
click at [238, 356] on div "check" at bounding box center [245, 335] width 75 height 237
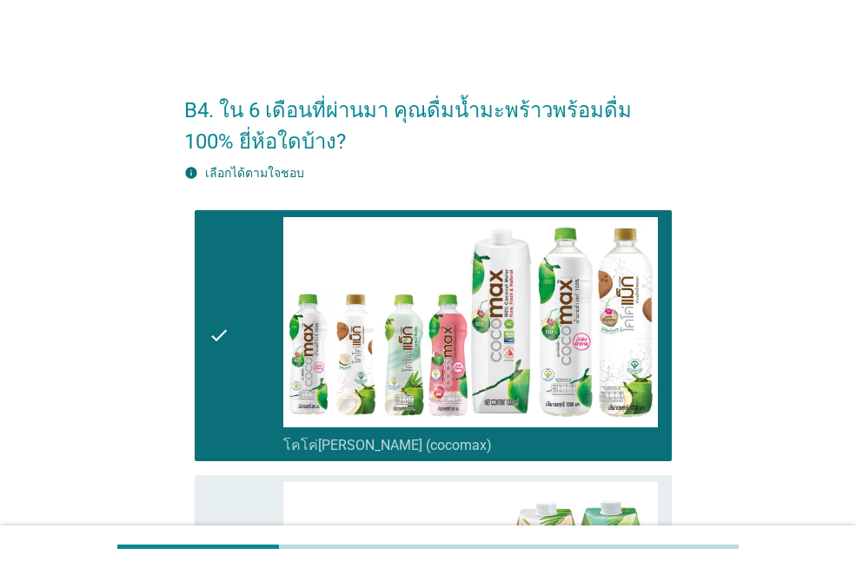
scroll to position [347, 0]
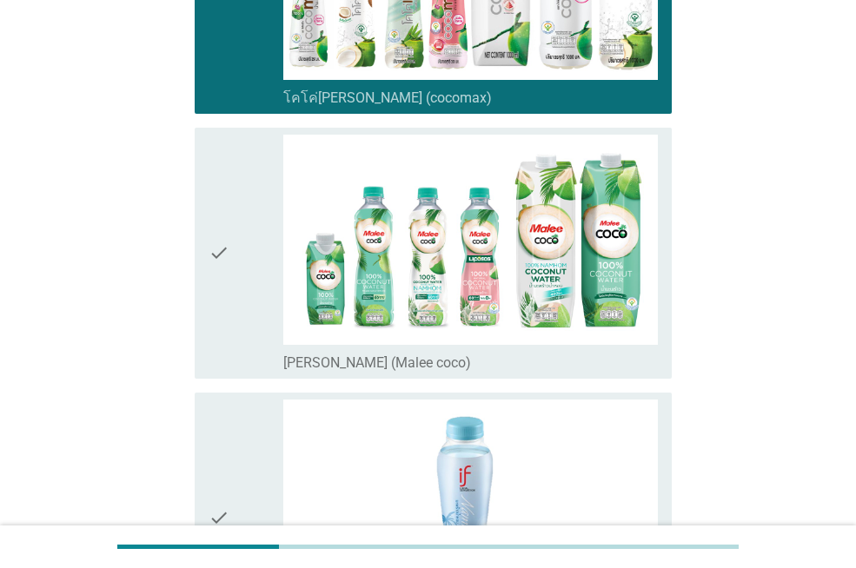
click at [226, 288] on icon "check" at bounding box center [218, 253] width 21 height 237
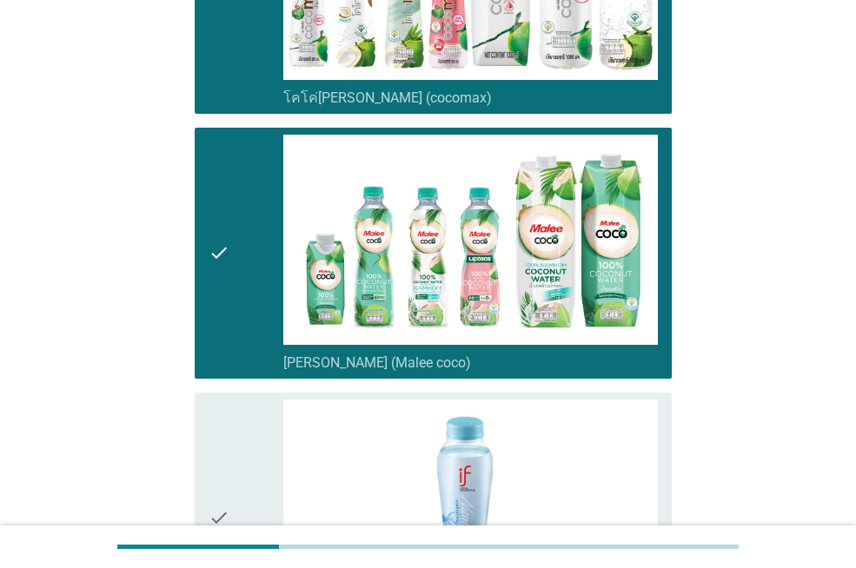
scroll to position [608, 0]
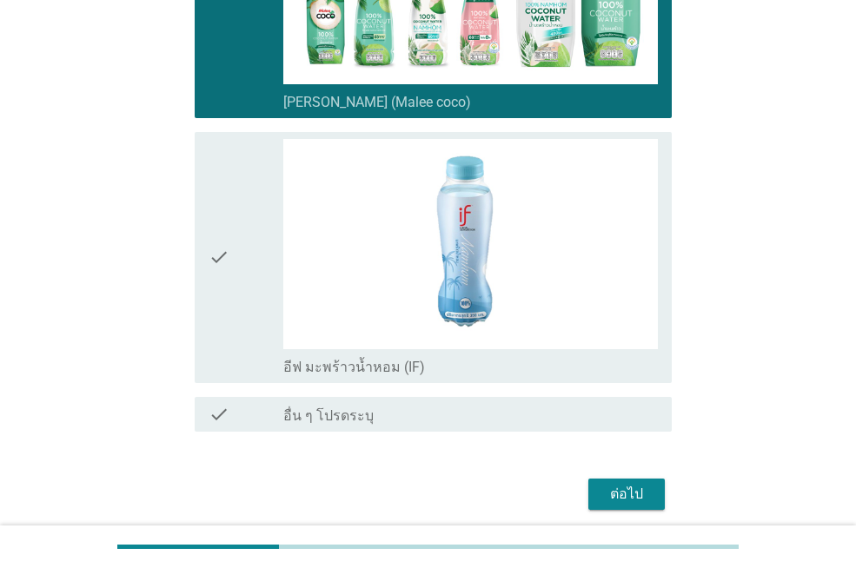
click at [229, 291] on icon "check" at bounding box center [218, 257] width 21 height 237
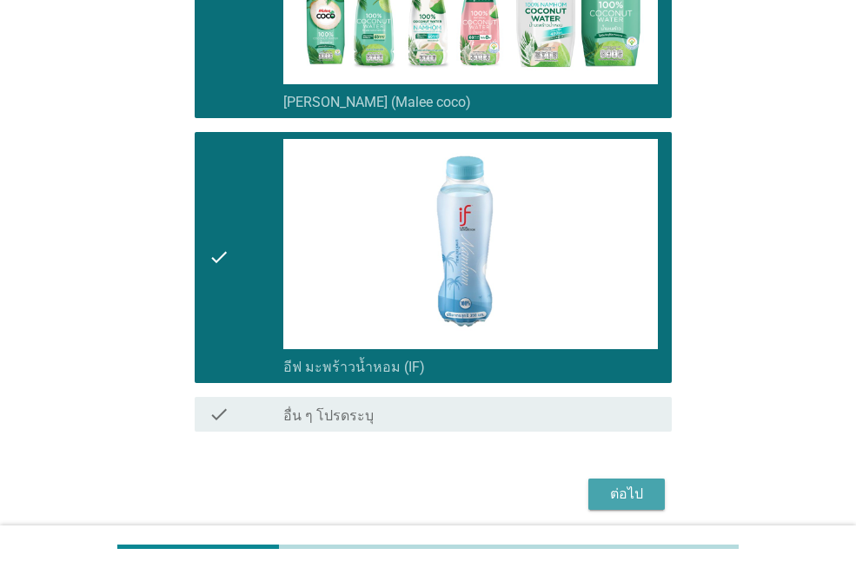
click at [624, 482] on button "ต่อไป" at bounding box center [626, 494] width 76 height 31
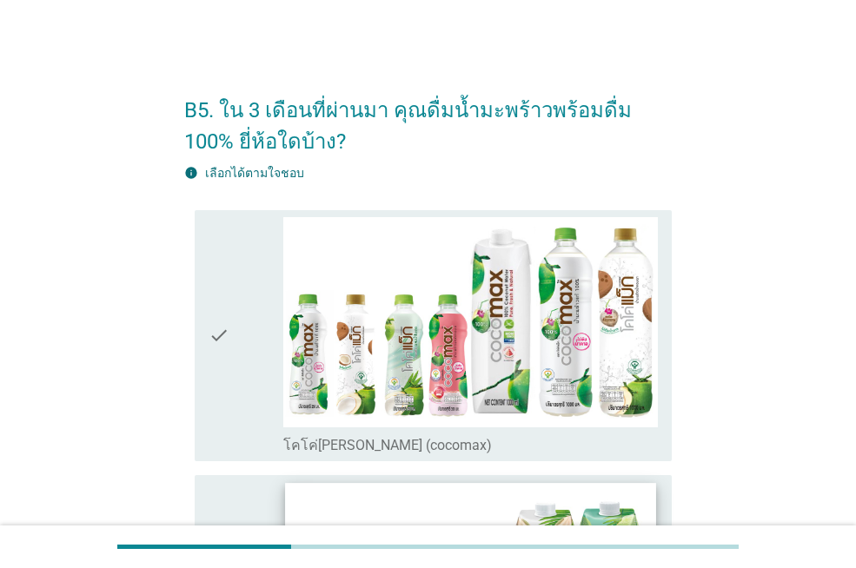
scroll to position [347, 0]
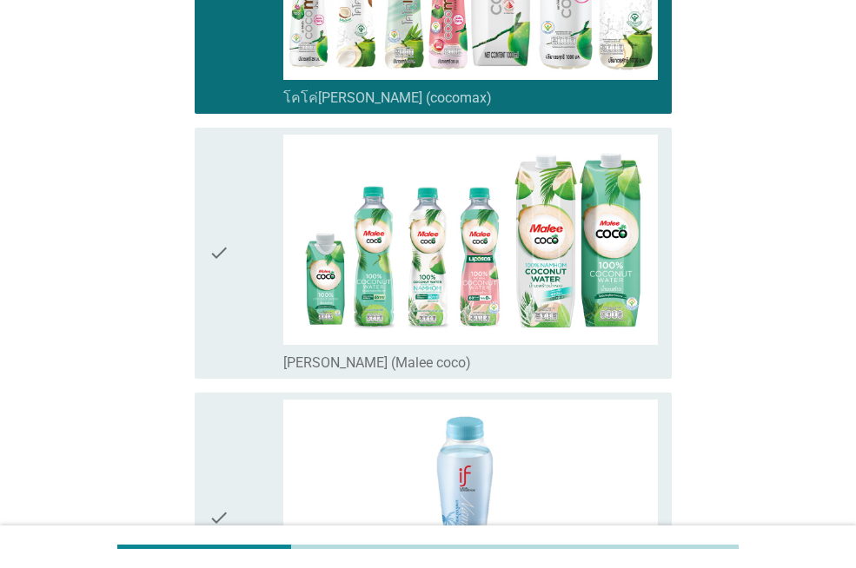
click at [224, 205] on icon "check" at bounding box center [218, 253] width 21 height 237
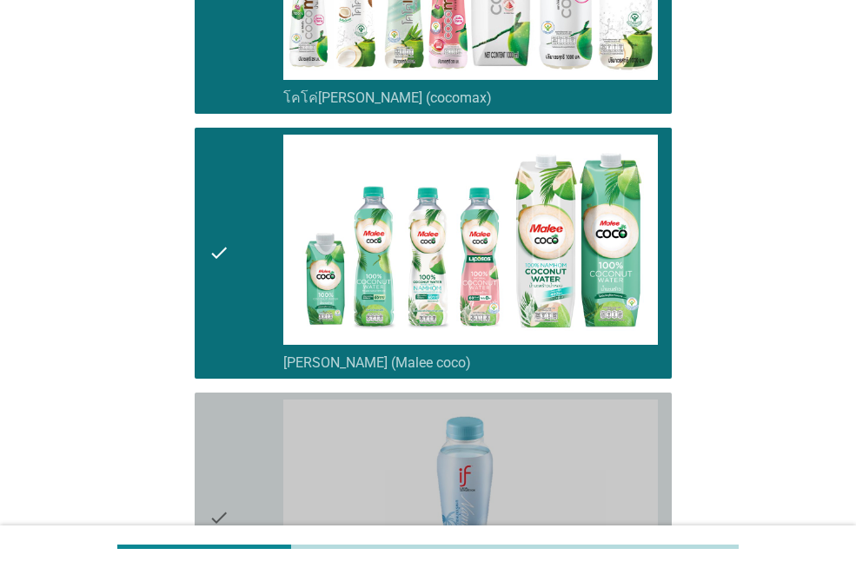
click at [248, 427] on div "check" at bounding box center [245, 518] width 75 height 237
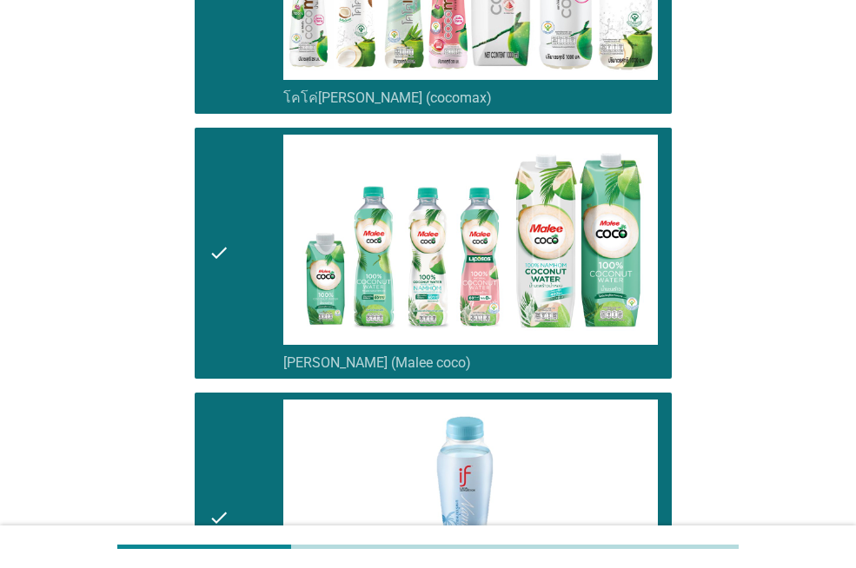
scroll to position [675, 0]
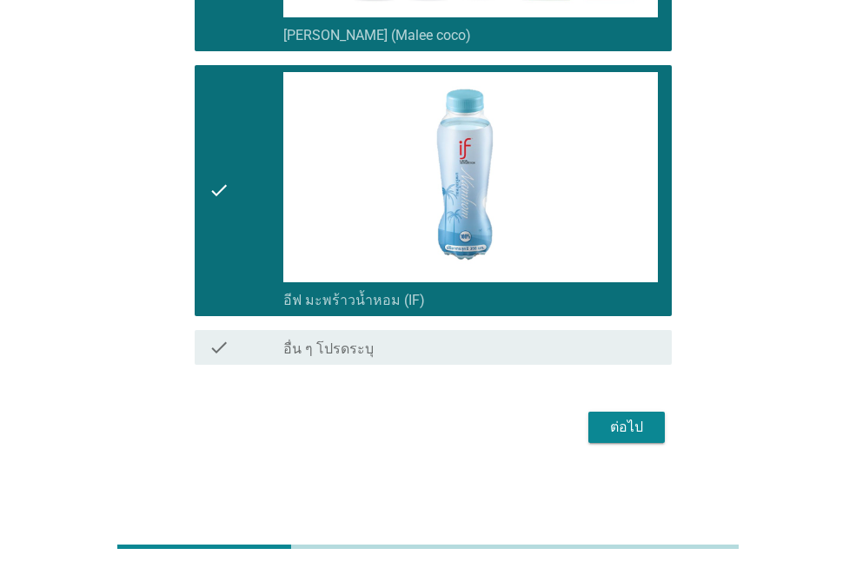
click at [606, 431] on div "ต่อไป" at bounding box center [626, 427] width 49 height 21
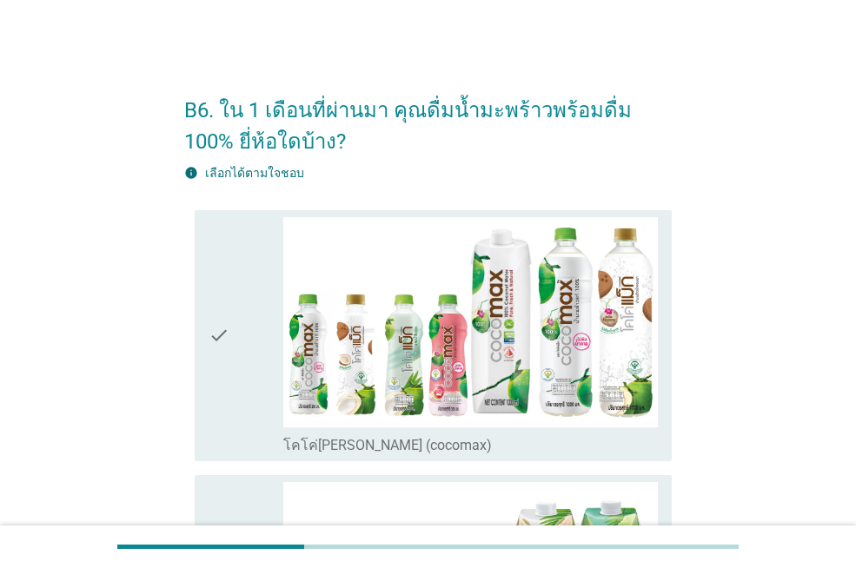
scroll to position [174, 0]
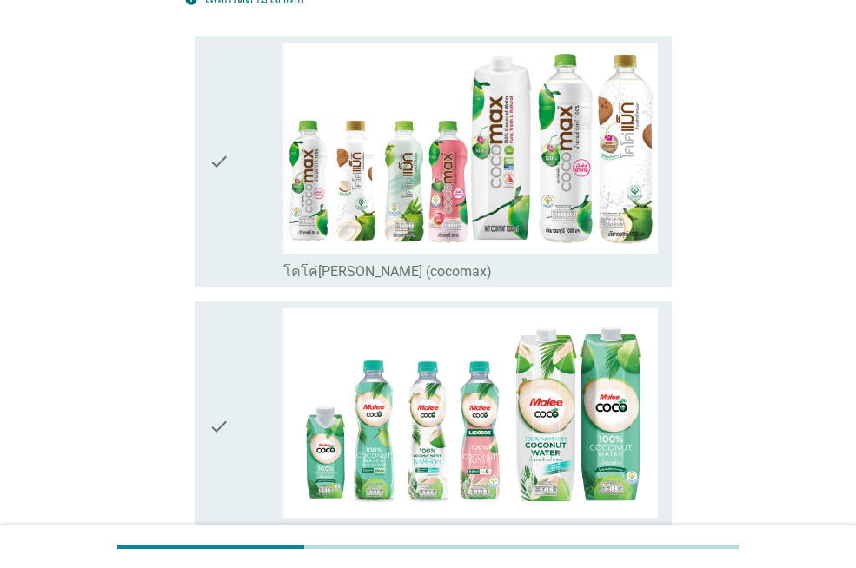
click at [240, 194] on div "check" at bounding box center [245, 161] width 75 height 237
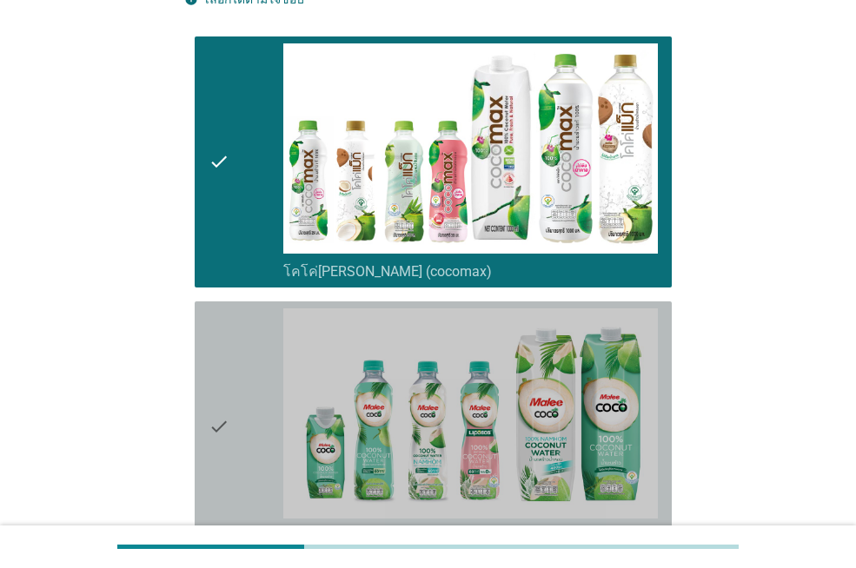
click at [210, 375] on icon "check" at bounding box center [218, 426] width 21 height 237
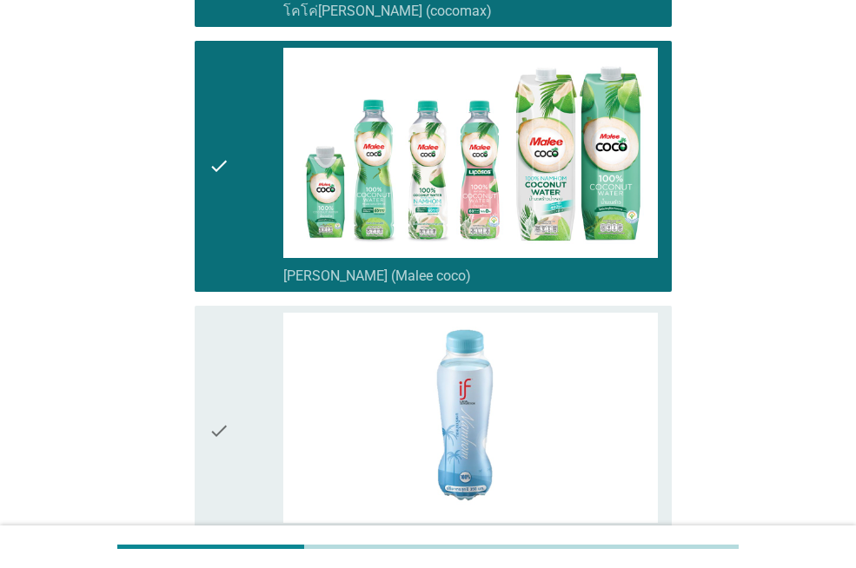
click at [214, 365] on icon "check" at bounding box center [218, 431] width 21 height 237
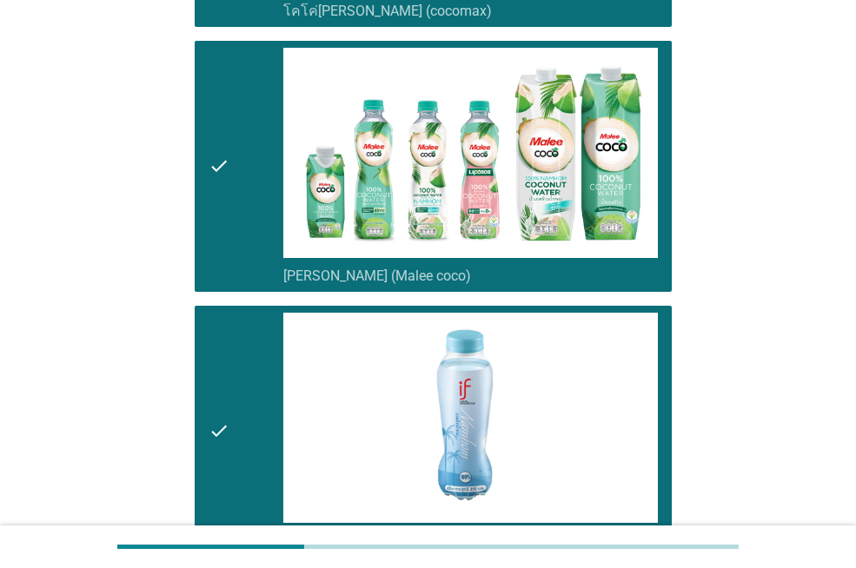
scroll to position [675, 0]
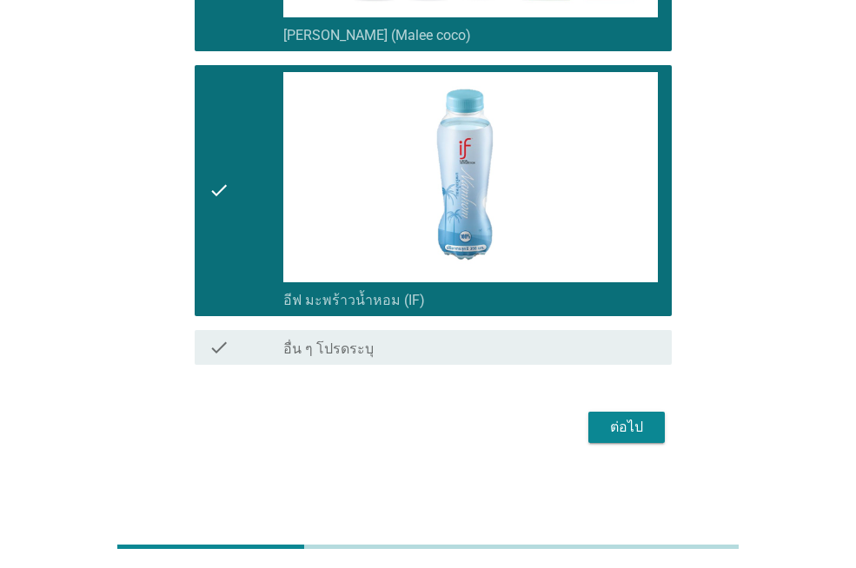
click at [615, 425] on div "ต่อไป" at bounding box center [626, 427] width 49 height 21
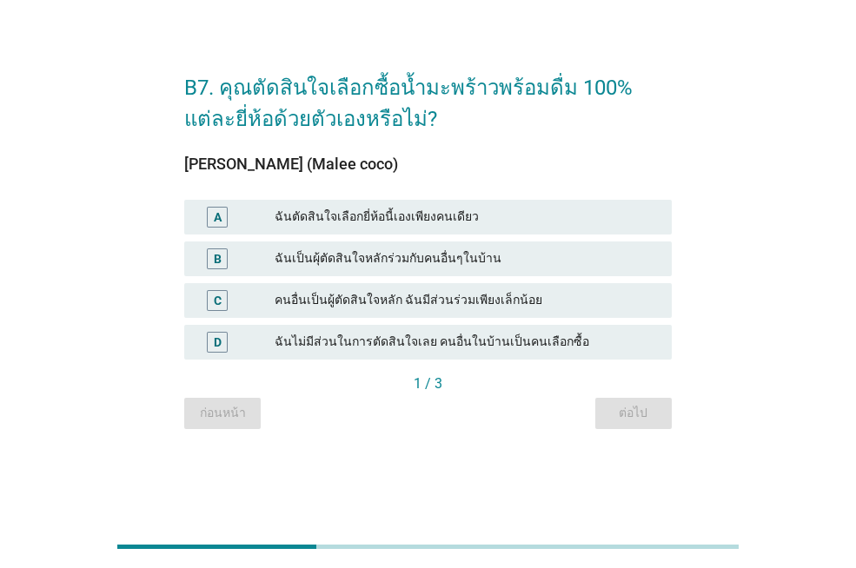
scroll to position [0, 0]
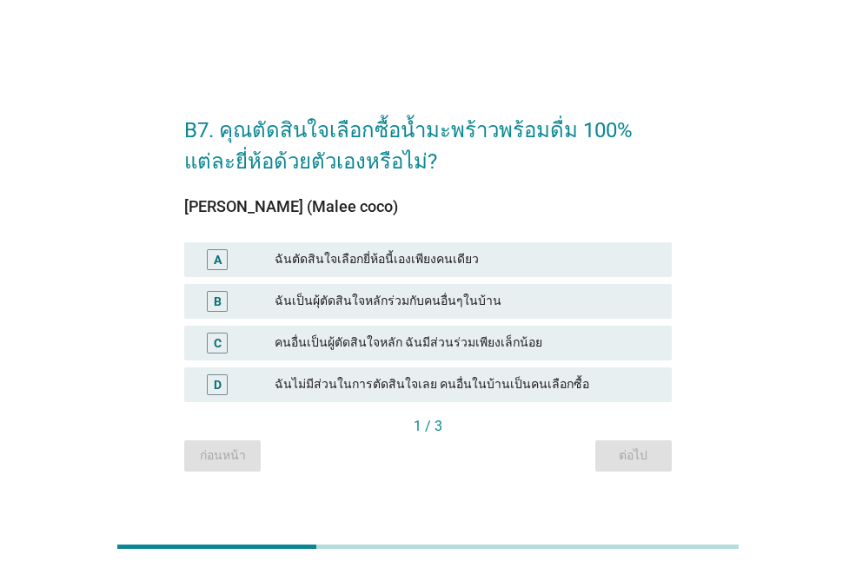
click at [389, 295] on div "ฉันเป็นผุ้ตัดสินใจหลักร่วมกับคนอื่นๆในบ้าน" at bounding box center [466, 301] width 383 height 21
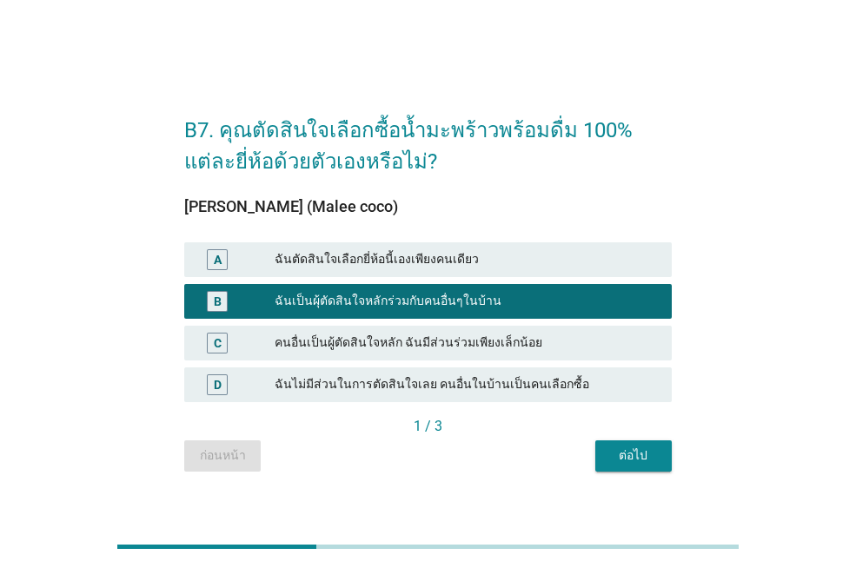
click at [652, 461] on div "ต่อไป" at bounding box center [633, 455] width 49 height 18
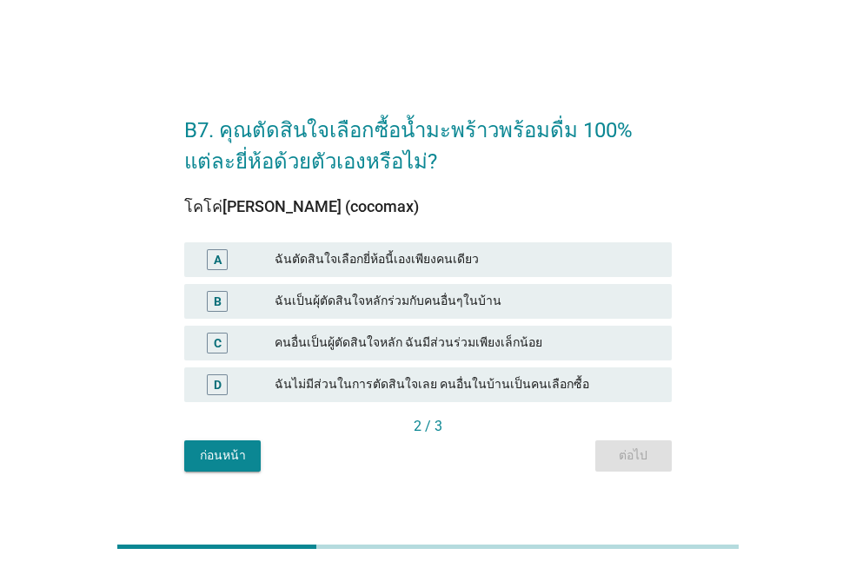
click at [446, 251] on div "ฉันตัดสินใจเลือกยี่ห้อนี้เองเพียงคนเดียว" at bounding box center [466, 259] width 383 height 21
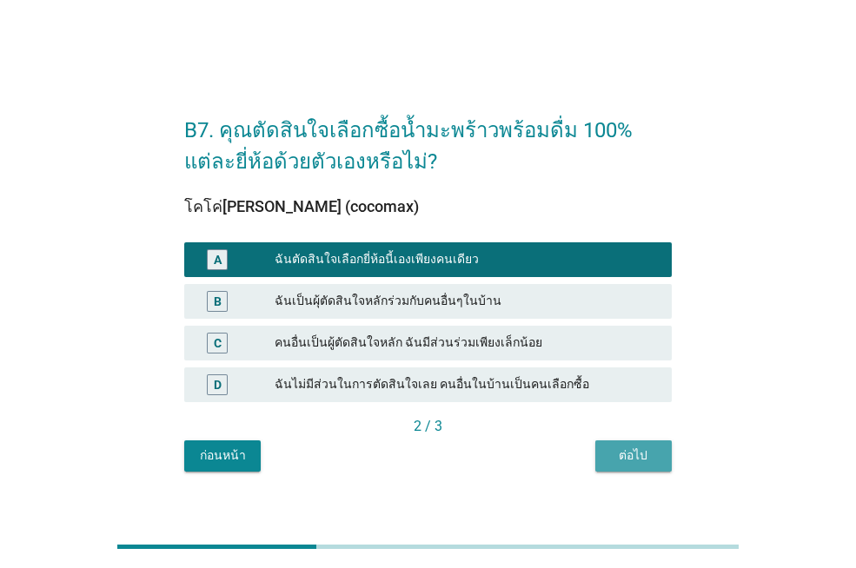
click at [644, 456] on div "ต่อไป" at bounding box center [633, 455] width 49 height 18
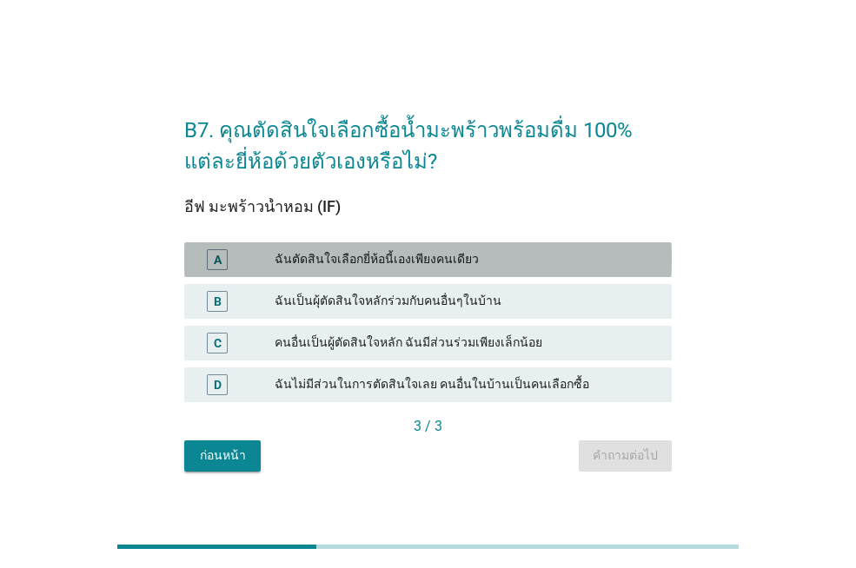
click at [401, 261] on div "ฉันตัดสินใจเลือกยี่ห้อนี้เองเพียงคนเดียว" at bounding box center [466, 259] width 383 height 21
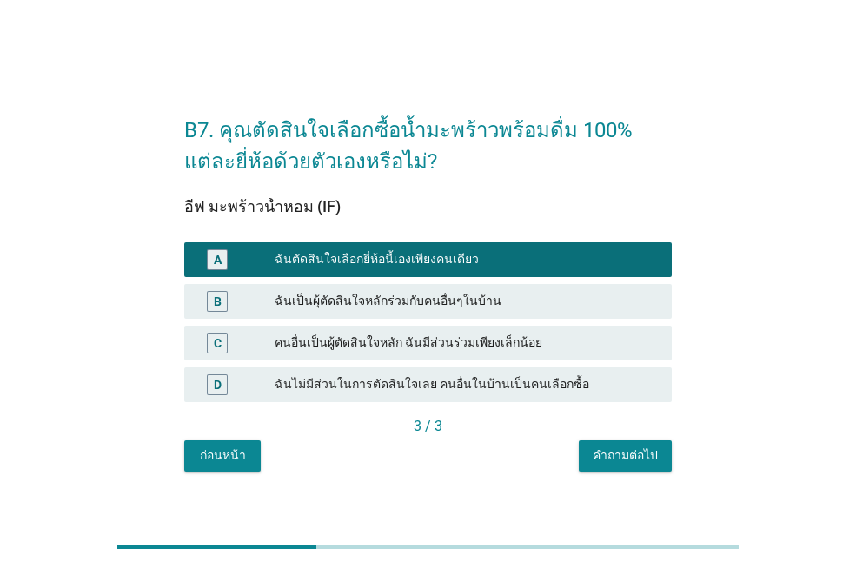
click at [609, 456] on div "คำถามต่อไป" at bounding box center [624, 455] width 65 height 18
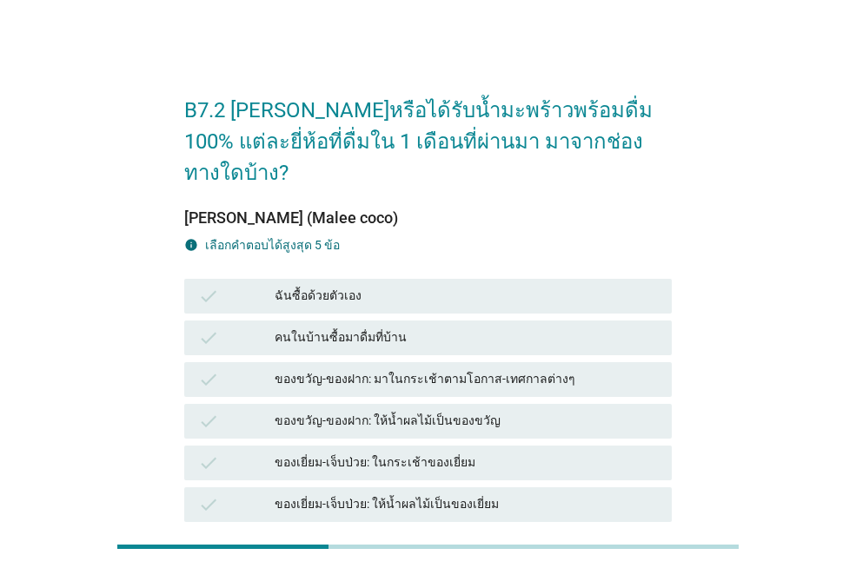
click at [373, 286] on div "ฉันซื้อด้วยตัวเอง" at bounding box center [466, 296] width 383 height 21
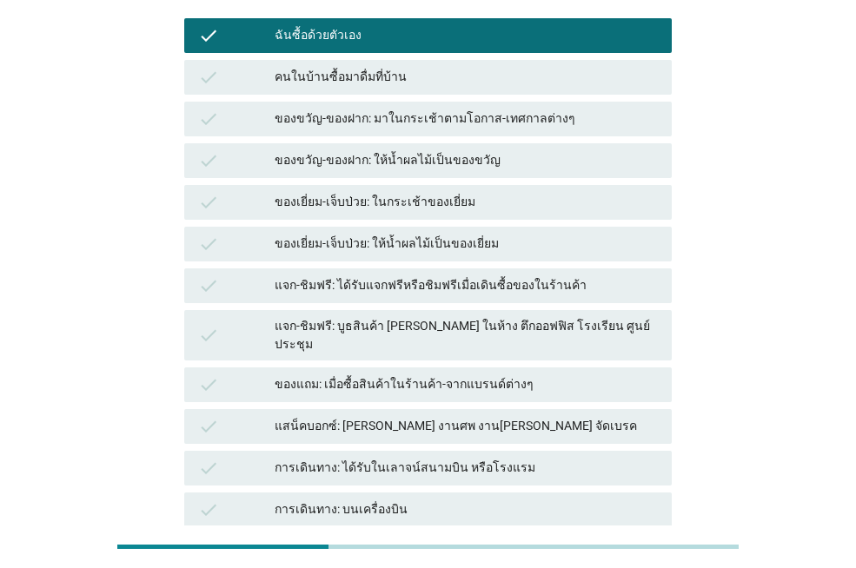
scroll to position [347, 0]
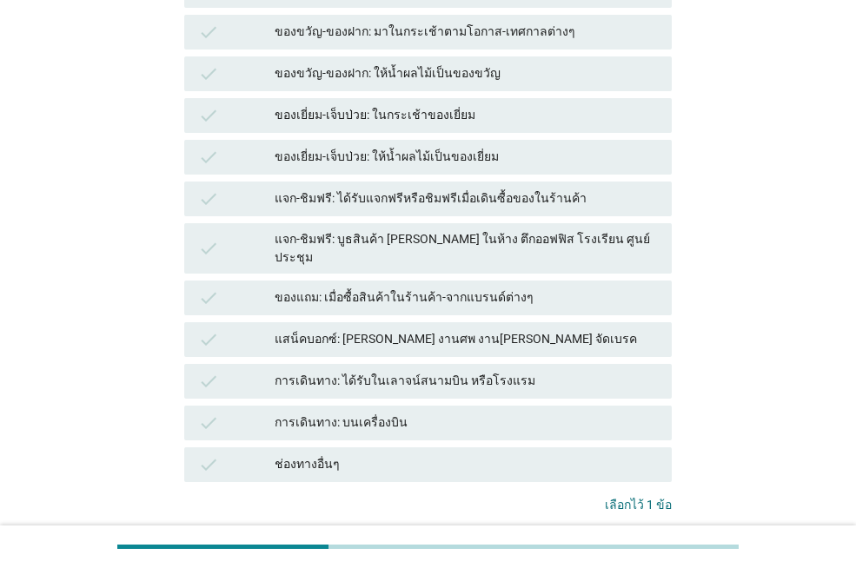
click at [657, 552] on div "ต่อไป" at bounding box center [633, 561] width 49 height 18
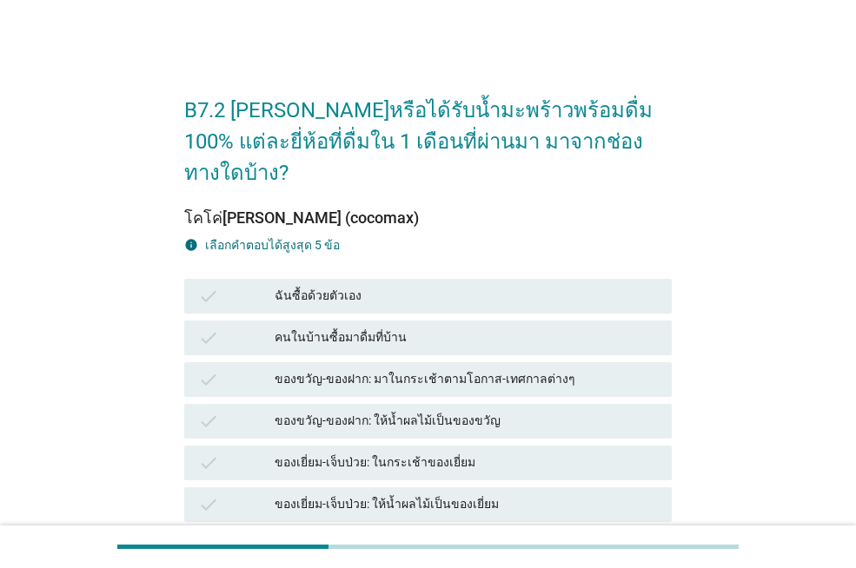
click at [350, 286] on div "ฉันซื้อด้วยตัวเอง" at bounding box center [466, 296] width 383 height 21
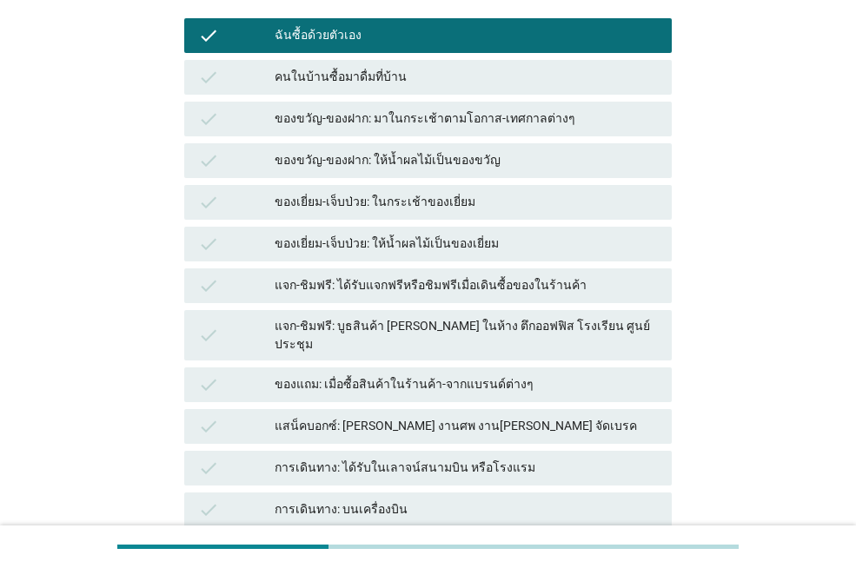
scroll to position [428, 0]
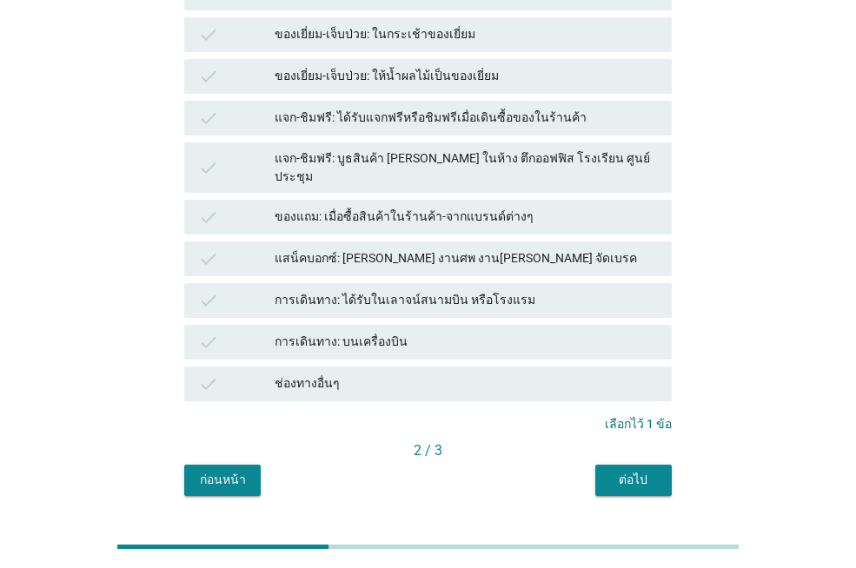
click at [629, 471] on div "ต่อไป" at bounding box center [633, 480] width 49 height 18
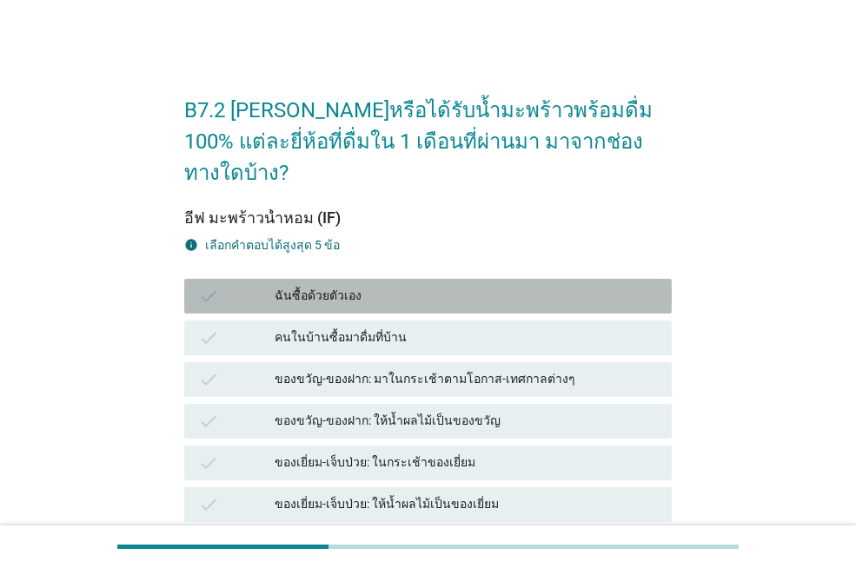
click at [398, 286] on div "ฉันซื้อด้วยตัวเอง" at bounding box center [466, 296] width 383 height 21
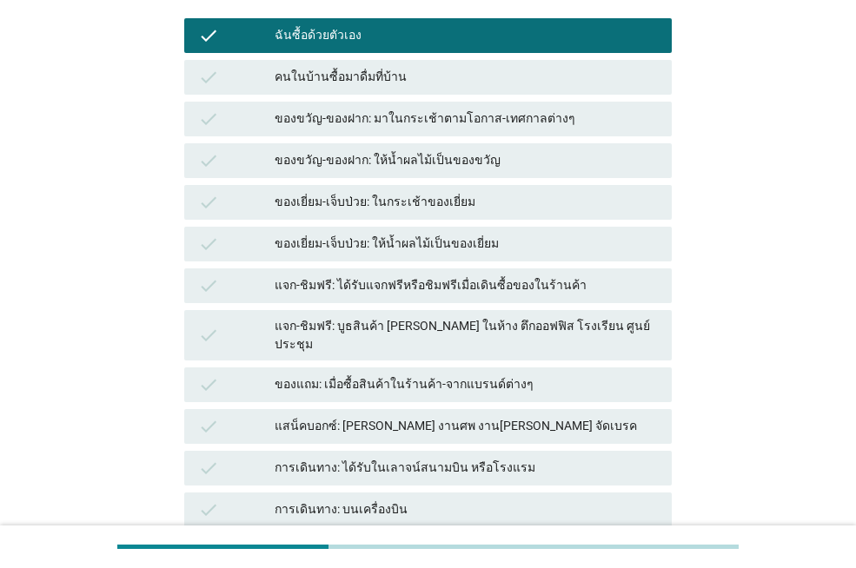
scroll to position [428, 0]
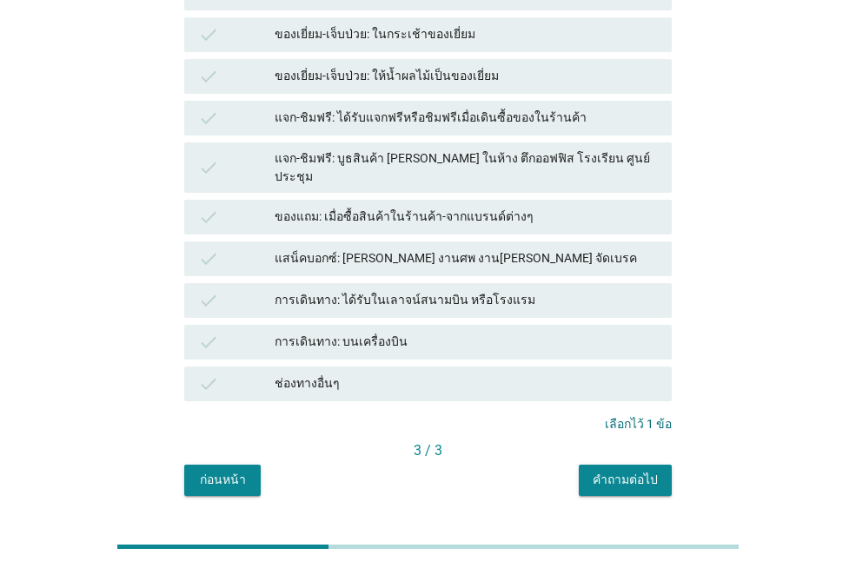
click at [640, 465] on button "คำถามต่อไป" at bounding box center [625, 480] width 93 height 31
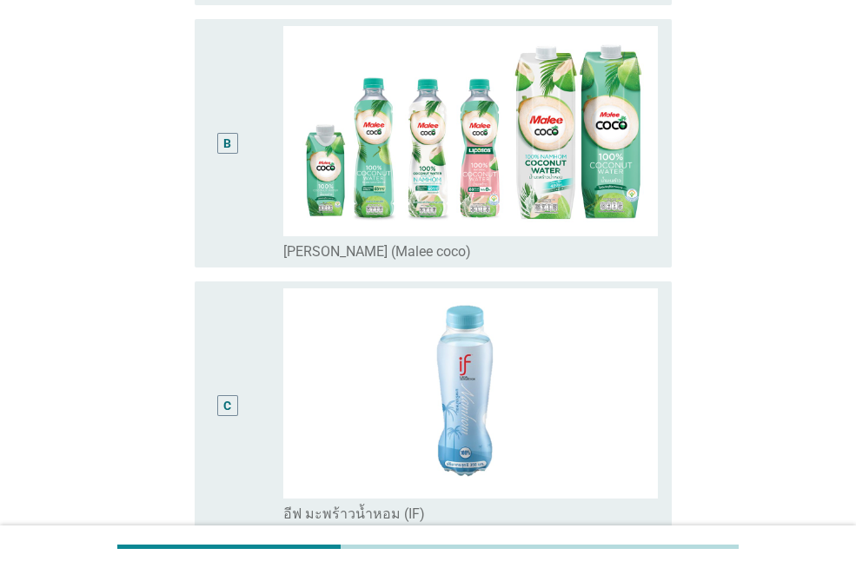
scroll to position [0, 0]
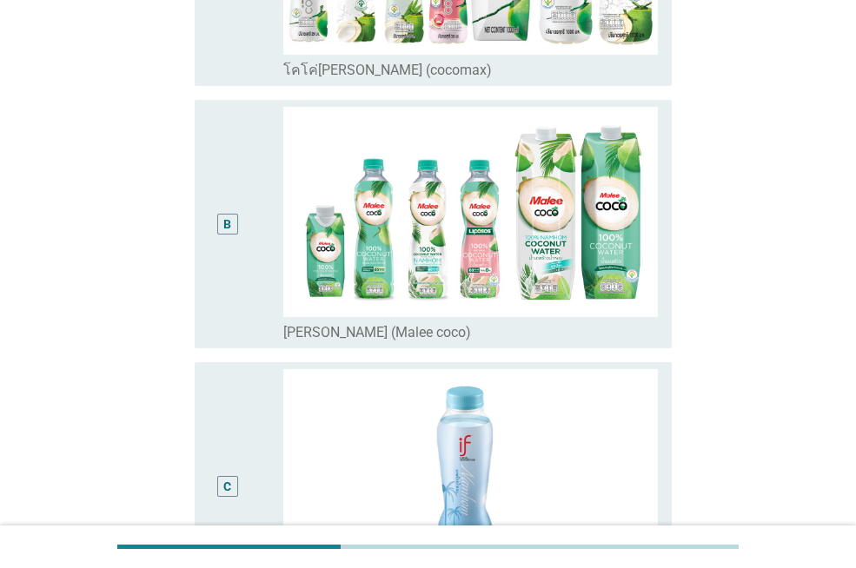
click at [262, 426] on div "C" at bounding box center [245, 486] width 75 height 235
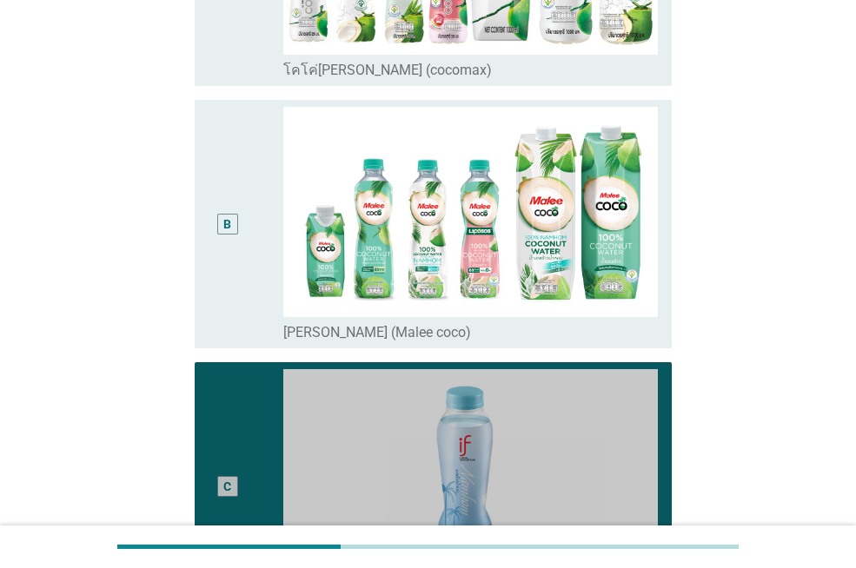
scroll to position [663, 0]
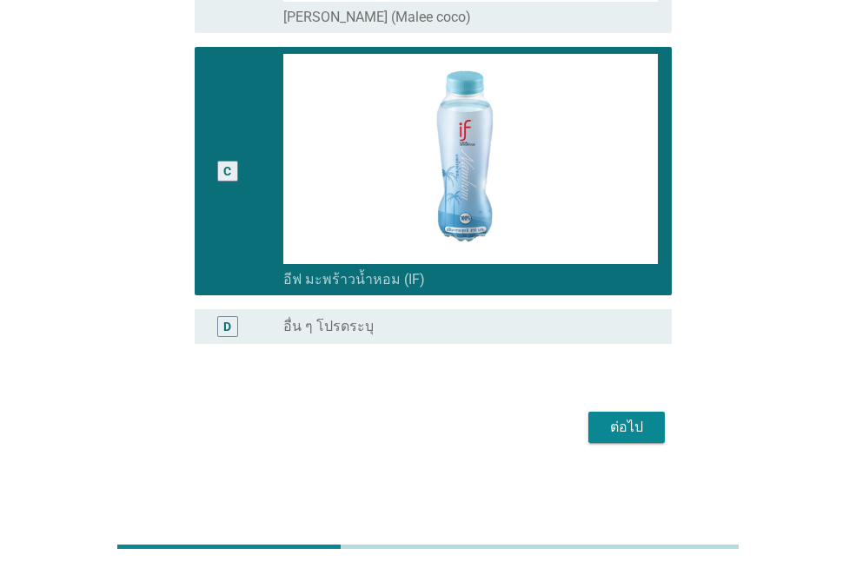
click at [616, 423] on div "ต่อไป" at bounding box center [626, 427] width 49 height 21
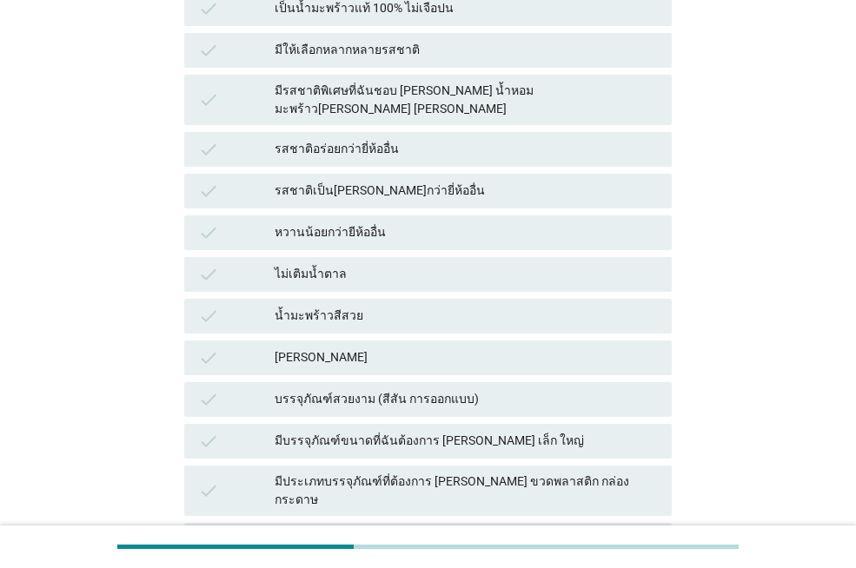
scroll to position [0, 0]
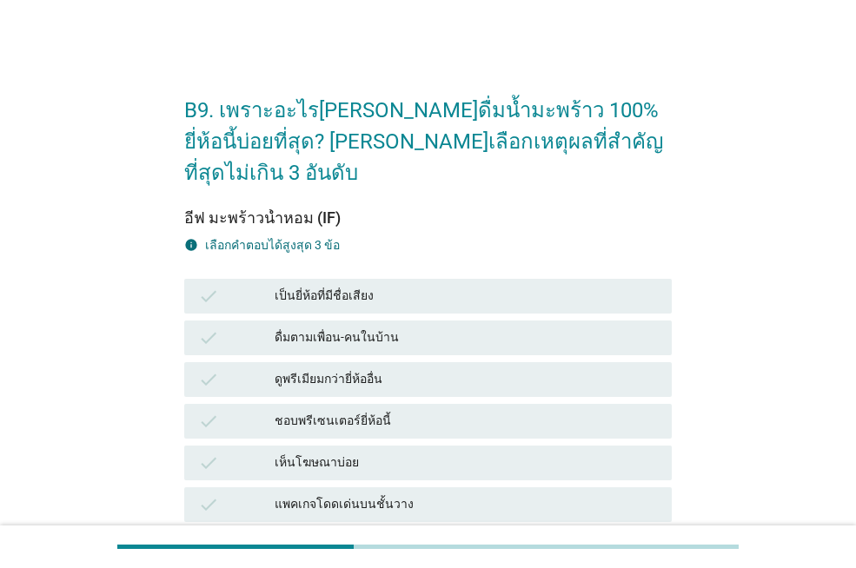
click at [370, 286] on div "เป็นยี่ห้อที่มีชื่อเสียง" at bounding box center [466, 296] width 383 height 21
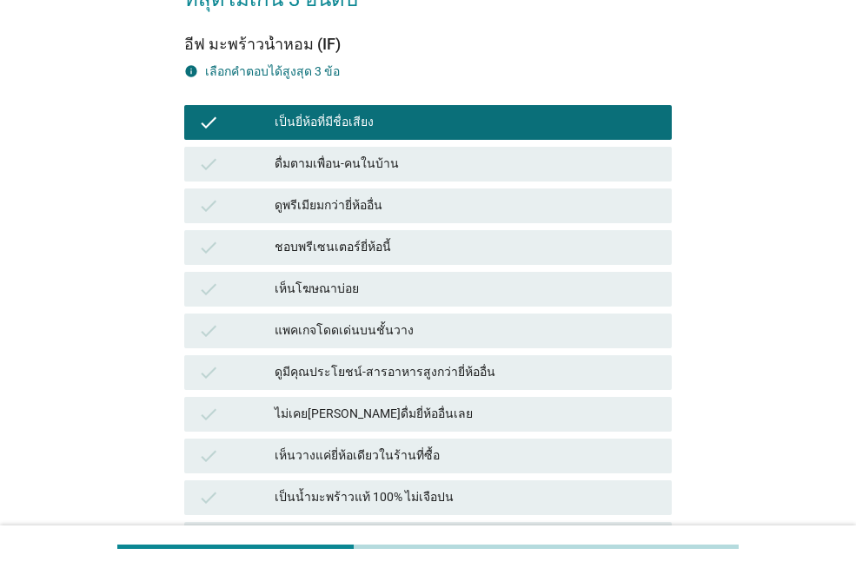
scroll to position [261, 0]
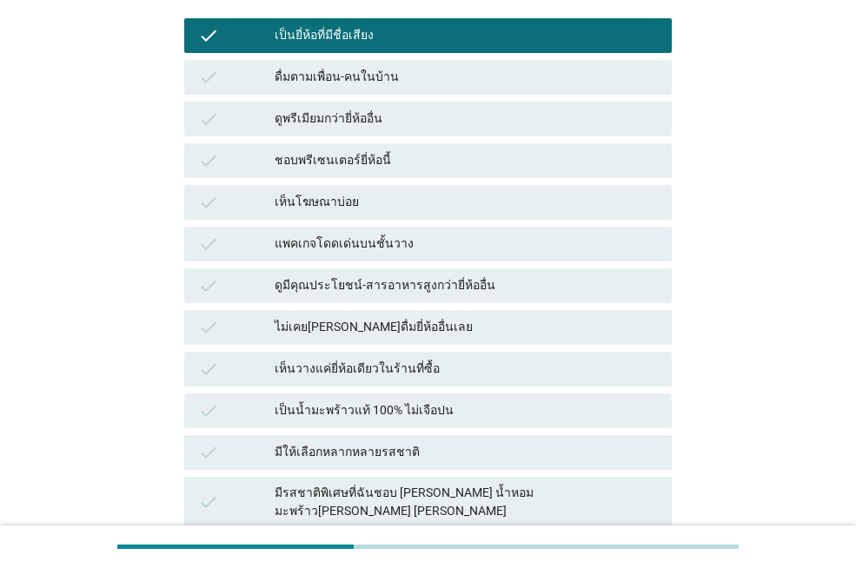
click at [372, 400] on div "เป็นน้ำมะพร้าวแท้ 100% ไม่เจือปน" at bounding box center [466, 410] width 383 height 21
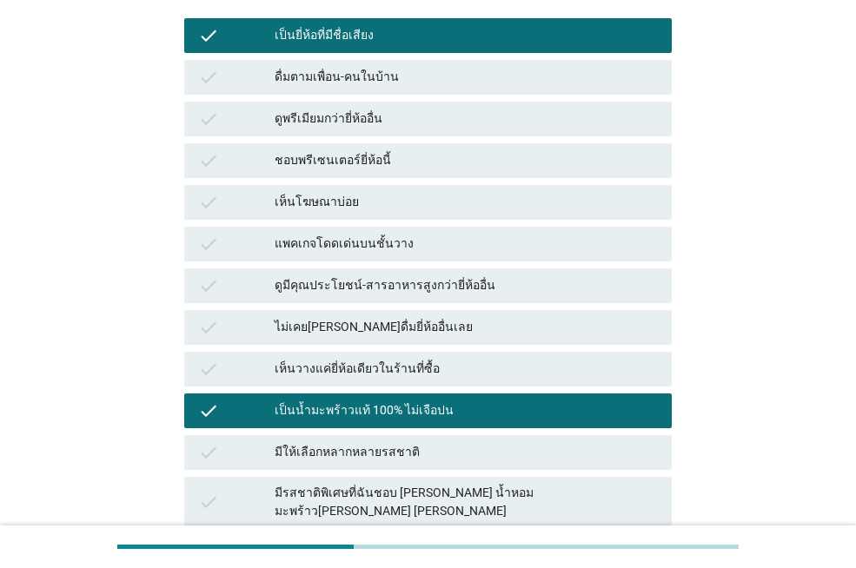
click at [369, 541] on div "รสชาติอร่อยกว่ายี่ห้ออื่น" at bounding box center [466, 551] width 383 height 21
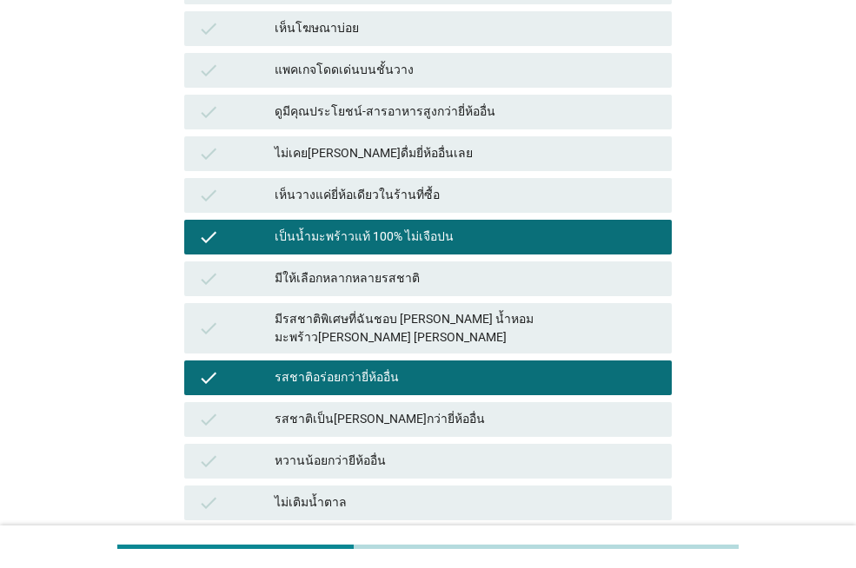
scroll to position [521, 0]
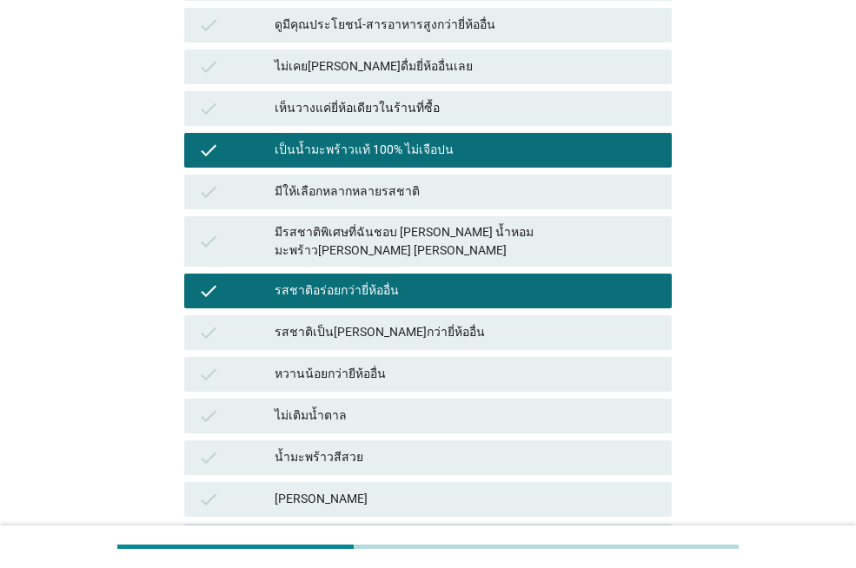
click at [337, 406] on div "ไม่เติมน้ำตาล" at bounding box center [466, 416] width 383 height 21
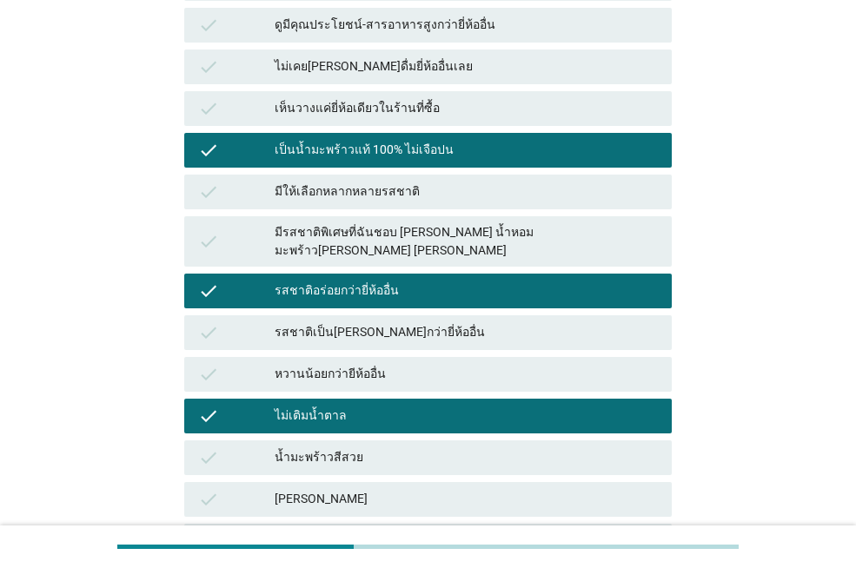
scroll to position [608, 0]
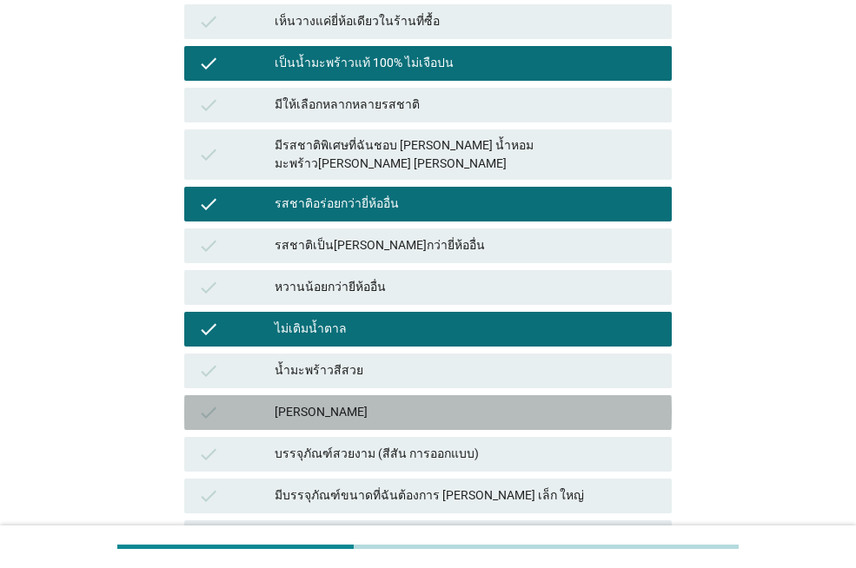
click at [336, 402] on div "[PERSON_NAME]" at bounding box center [466, 412] width 383 height 21
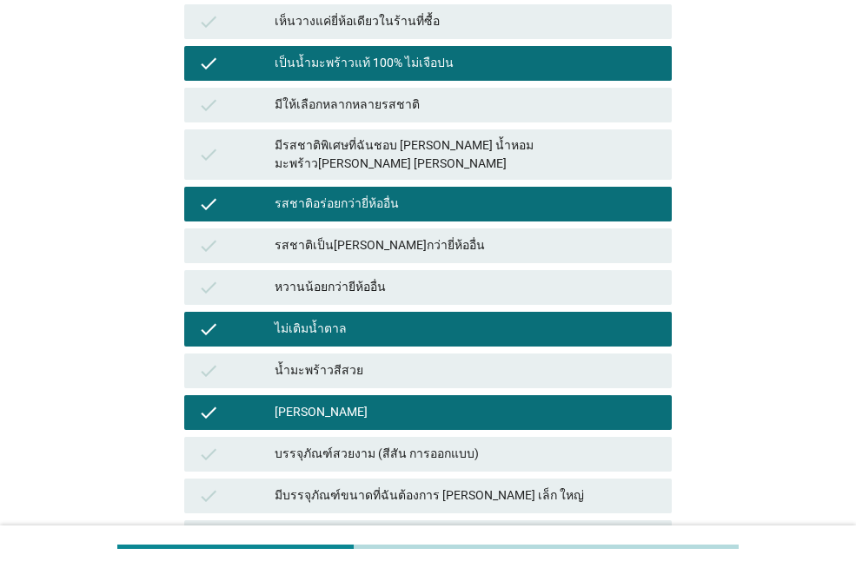
scroll to position [782, 0]
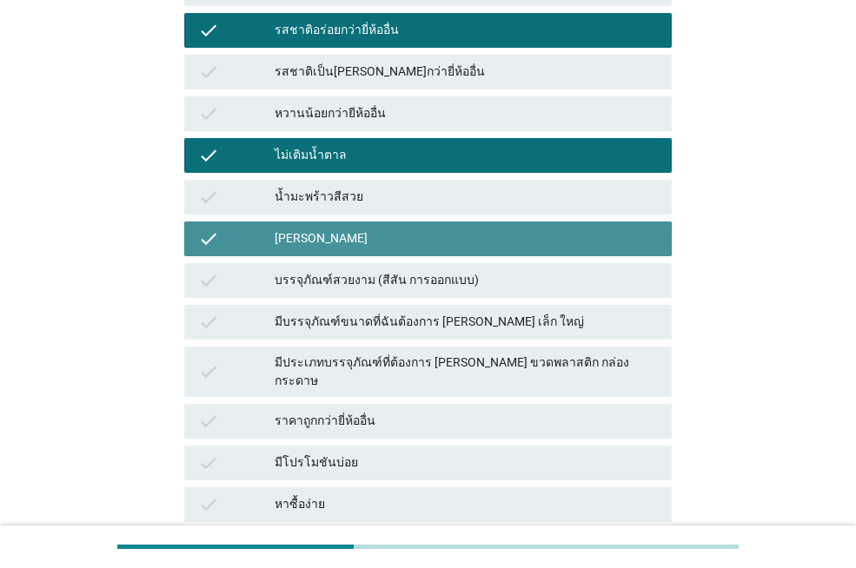
click at [306, 228] on div "[PERSON_NAME]" at bounding box center [466, 238] width 383 height 21
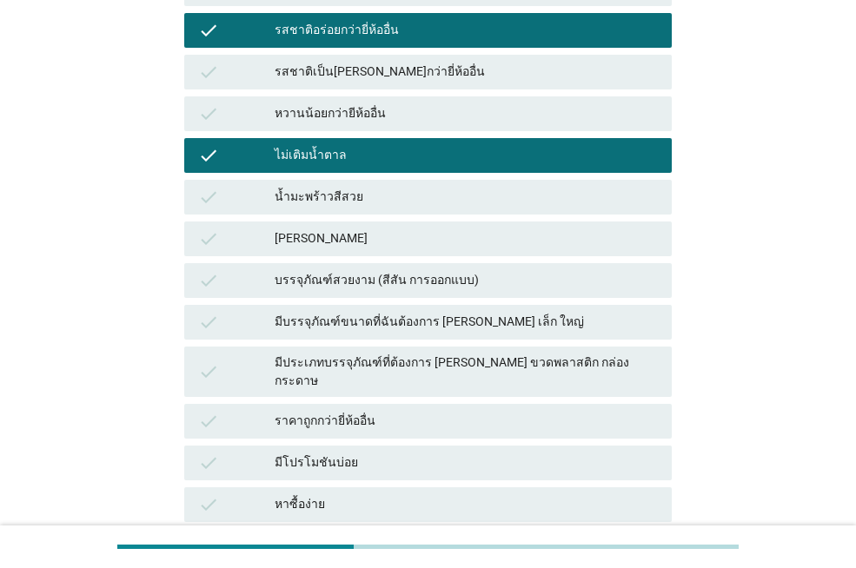
scroll to position [608, 0]
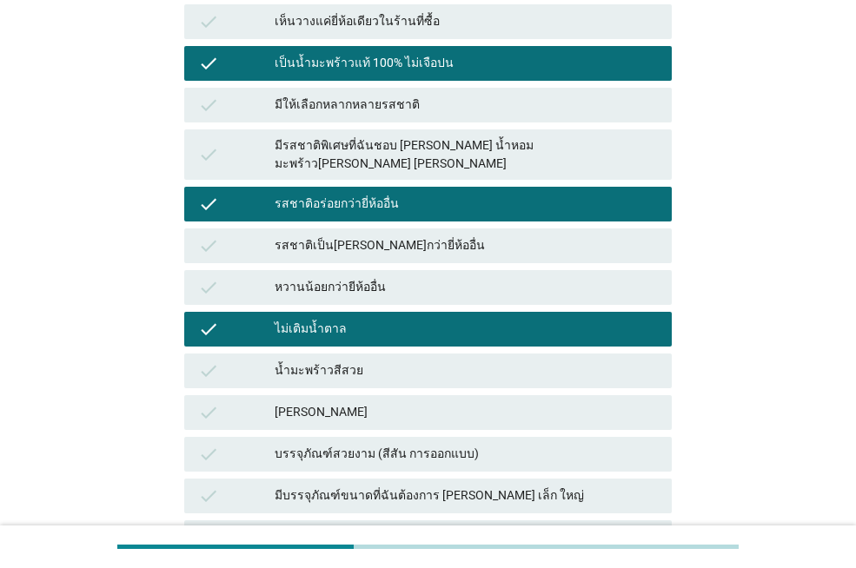
click at [334, 319] on div "ไม่เติมน้ำตาล" at bounding box center [466, 329] width 383 height 21
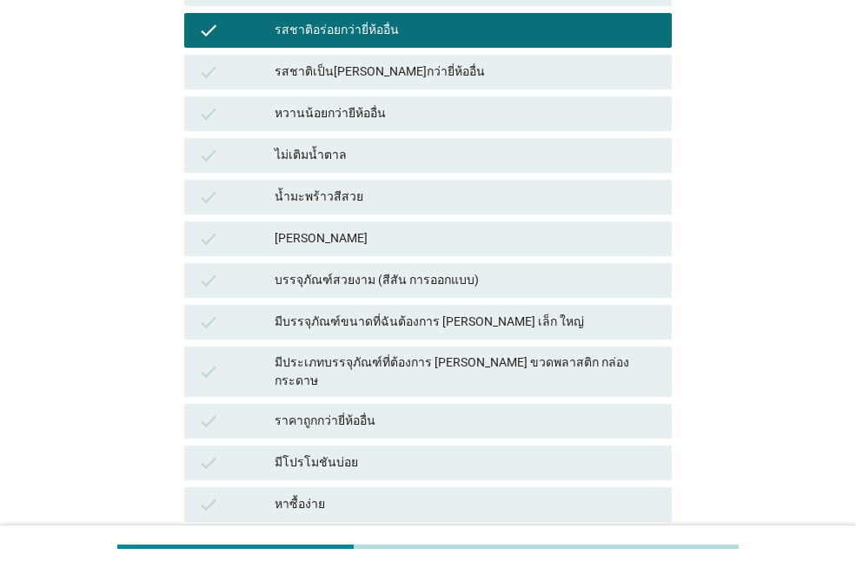
scroll to position [887, 0]
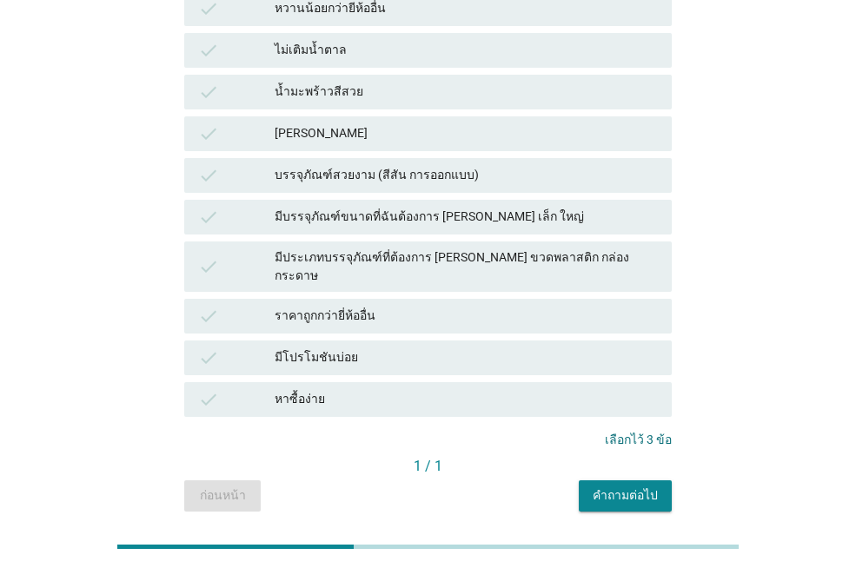
click at [635, 486] on div "คำถามต่อไป" at bounding box center [624, 495] width 65 height 18
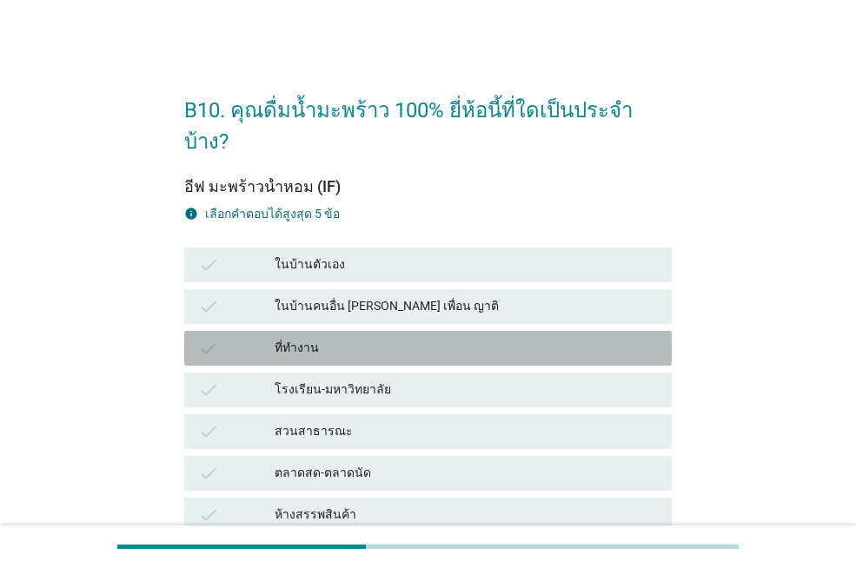
click at [360, 338] on div "ที่ทำงาน" at bounding box center [466, 348] width 383 height 21
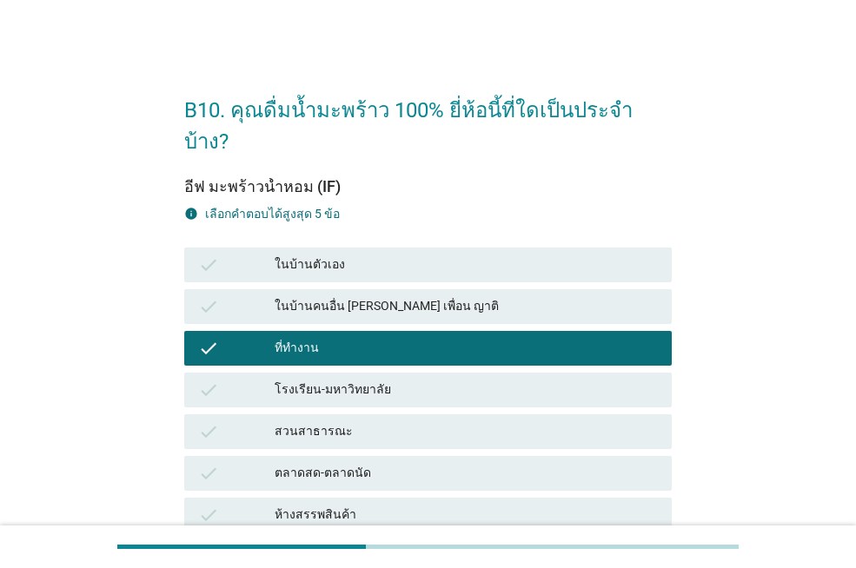
click at [344, 255] on div "ในบ้านตัวเอง" at bounding box center [466, 265] width 383 height 21
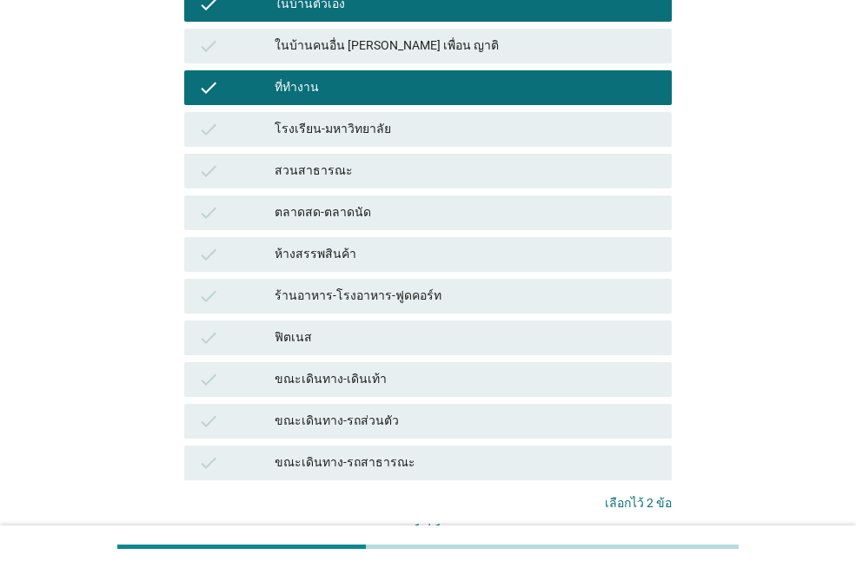
scroll to position [355, 0]
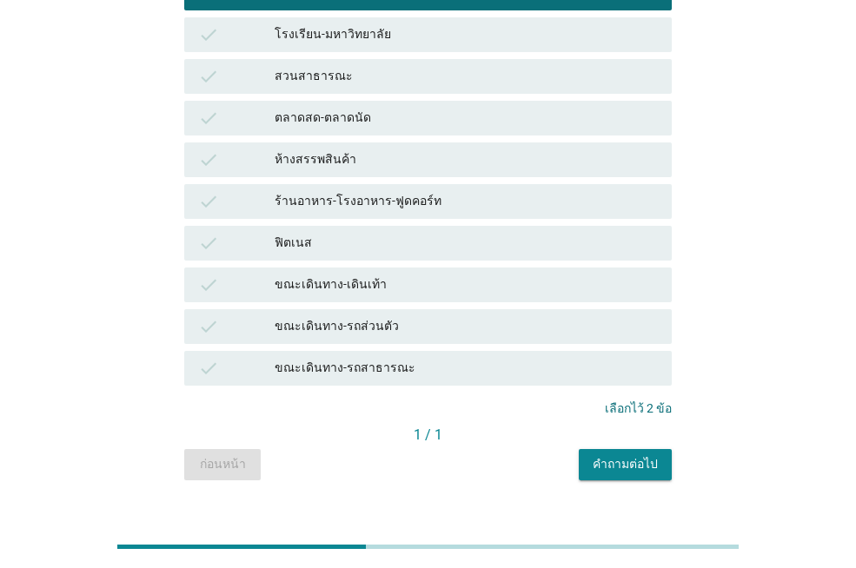
click at [619, 455] on div "คำถามต่อไป" at bounding box center [624, 464] width 65 height 18
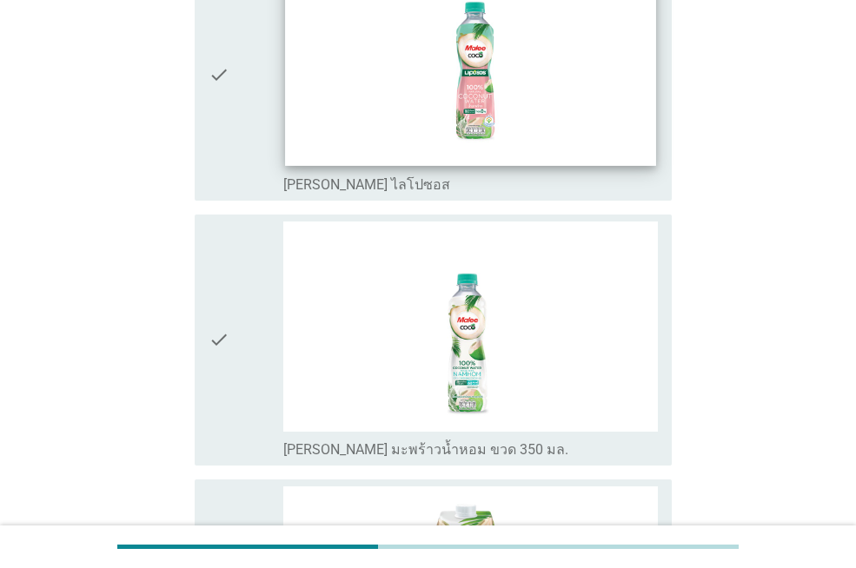
scroll to position [434, 0]
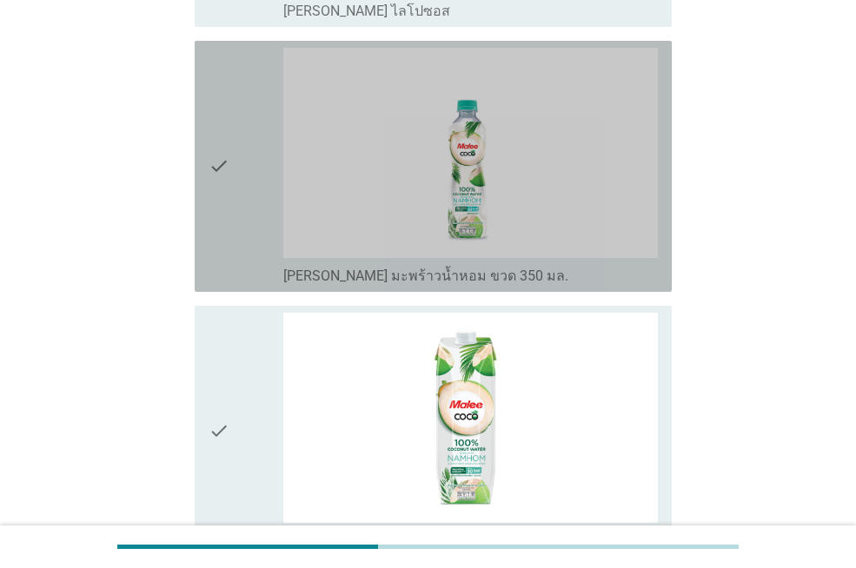
click at [215, 182] on icon "check" at bounding box center [218, 166] width 21 height 237
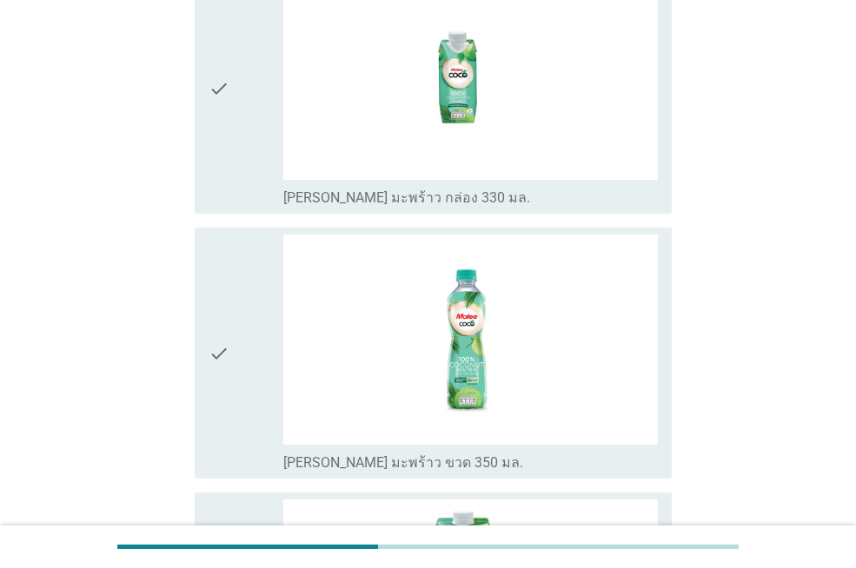
scroll to position [1129, 0]
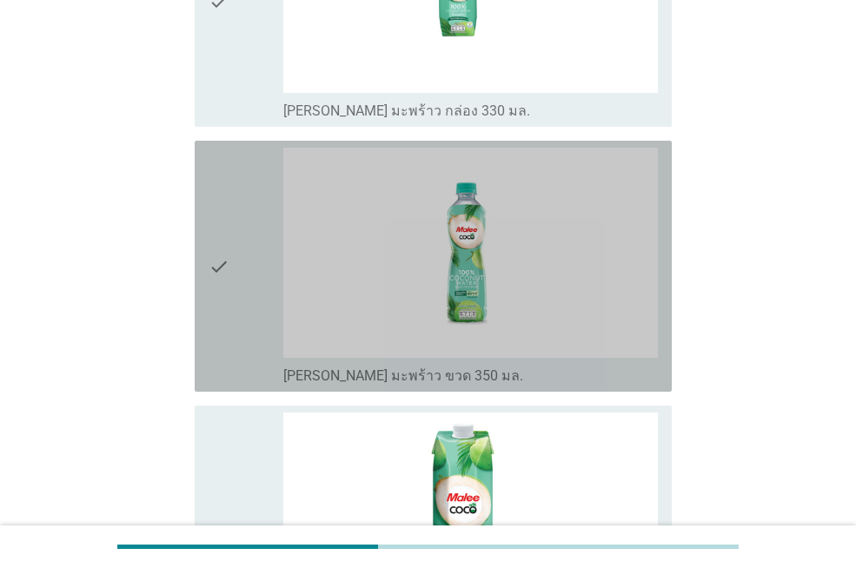
click at [222, 224] on icon "check" at bounding box center [218, 266] width 21 height 237
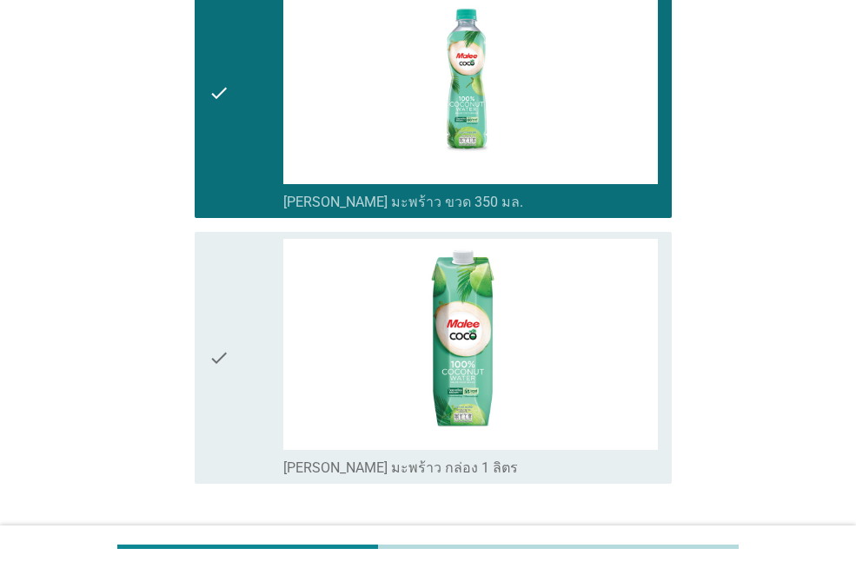
scroll to position [1421, 0]
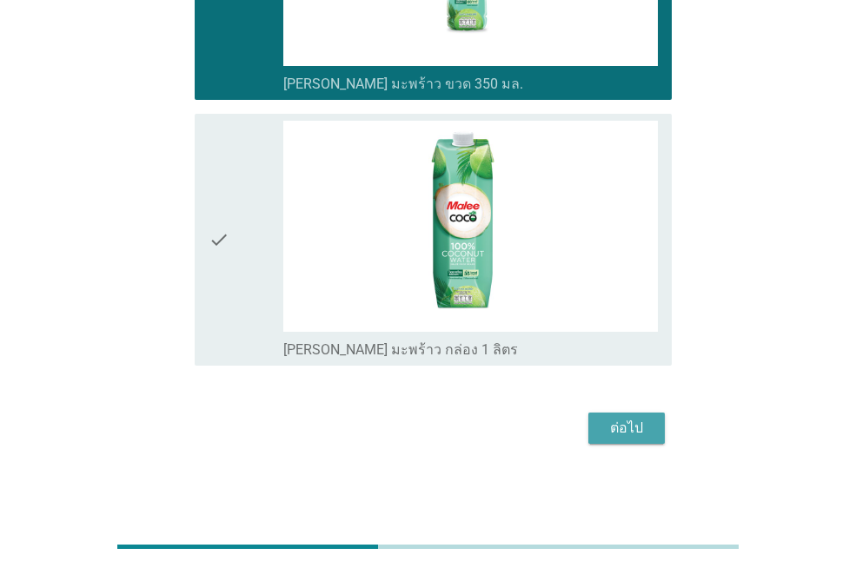
click at [626, 435] on div "ต่อไป" at bounding box center [626, 428] width 49 height 21
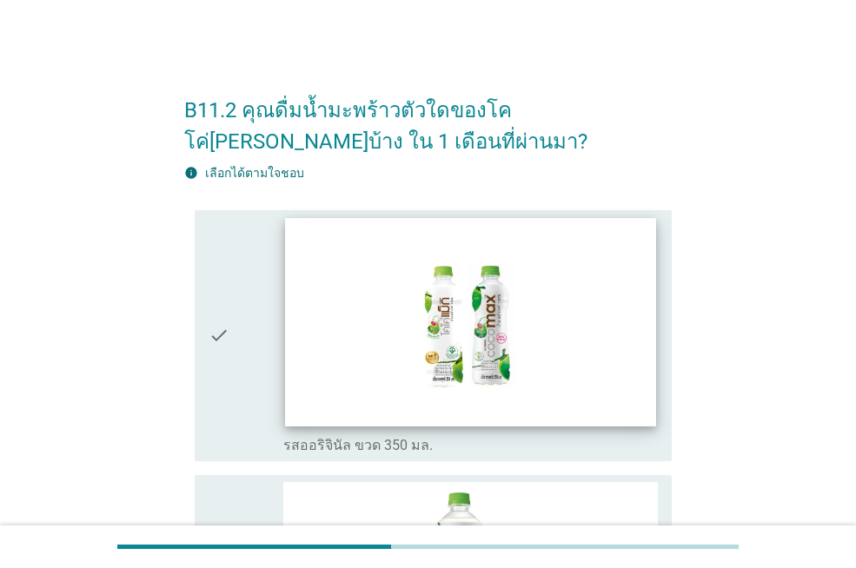
scroll to position [174, 0]
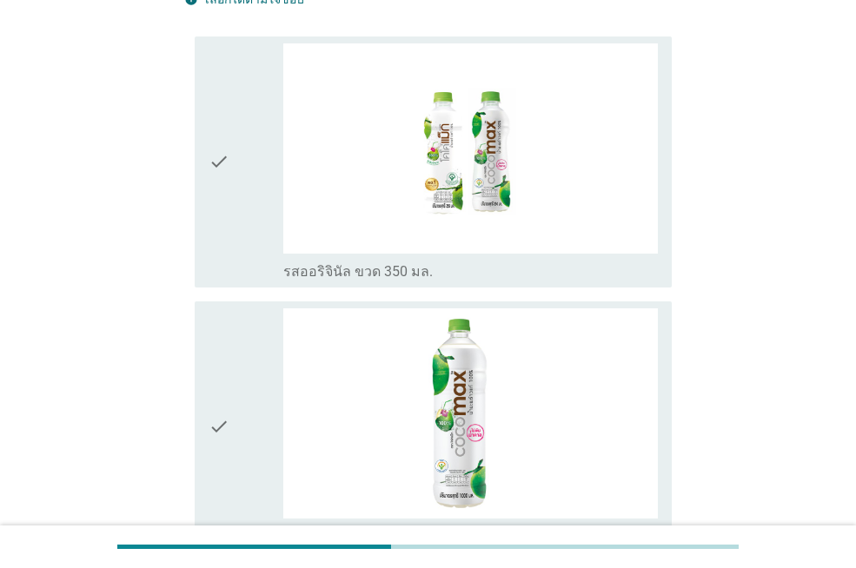
click at [247, 218] on div "check" at bounding box center [245, 161] width 75 height 237
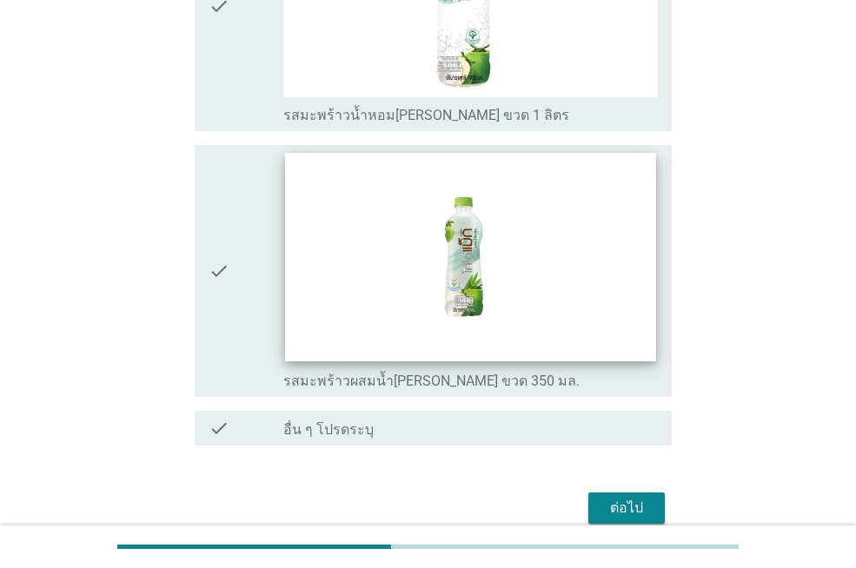
scroll to position [1470, 0]
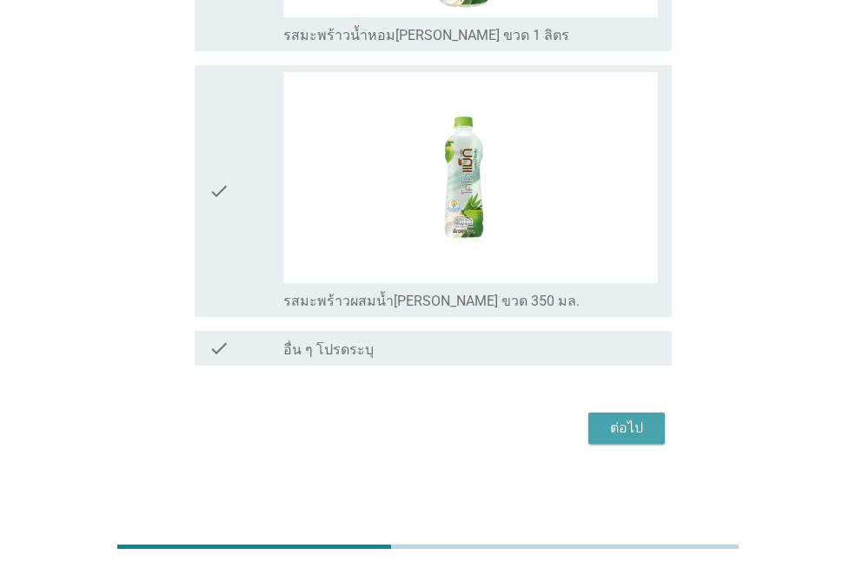
click at [653, 422] on button "ต่อไป" at bounding box center [626, 428] width 76 height 31
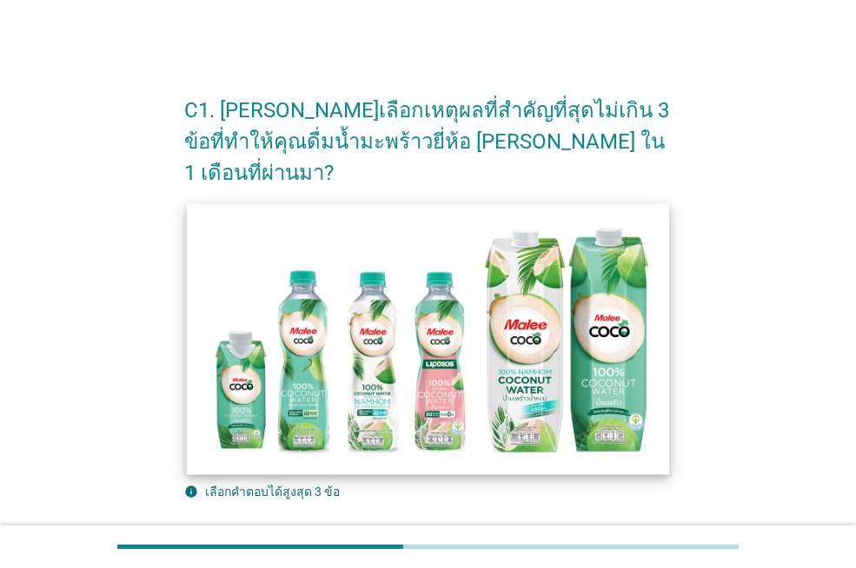
scroll to position [347, 0]
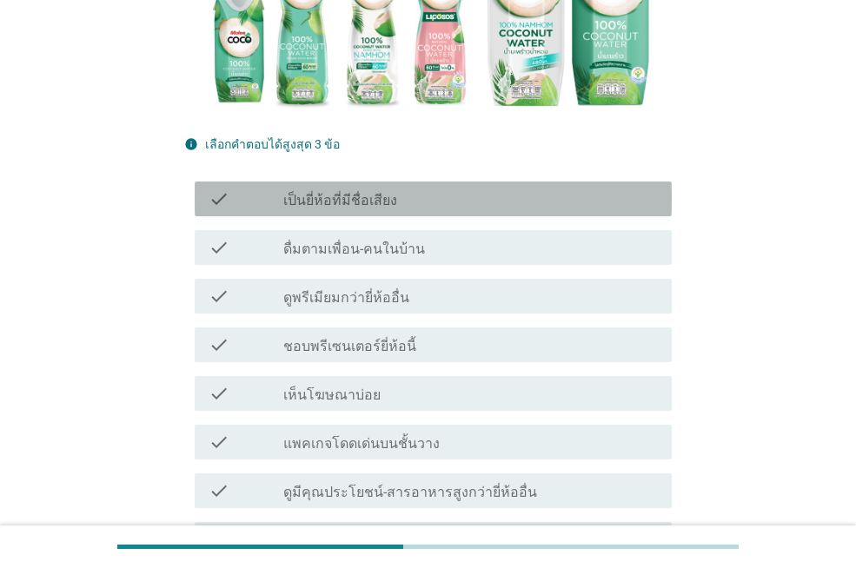
click at [344, 192] on label "เป็นยี่ห้อที่มีชื่อเสียง" at bounding box center [340, 200] width 114 height 17
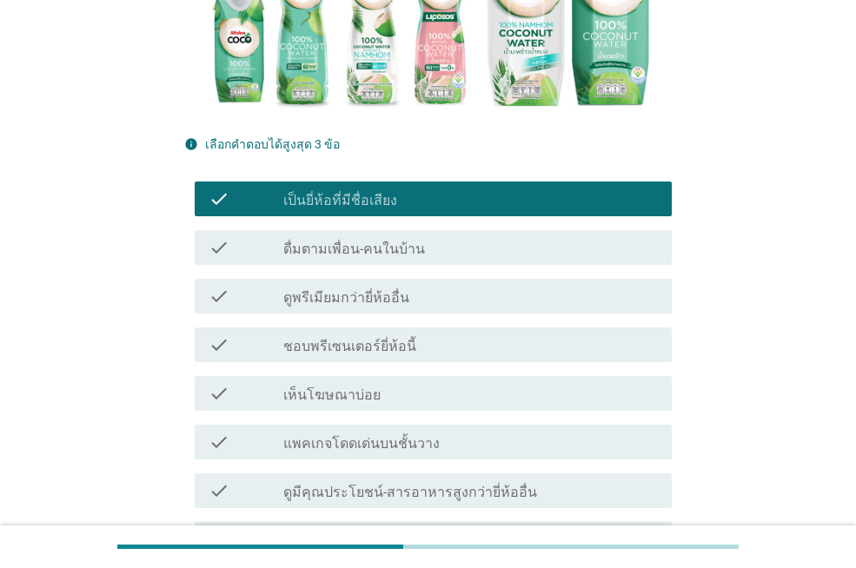
click at [348, 387] on label "เห็นโฆษณาบ่อย" at bounding box center [331, 395] width 97 height 17
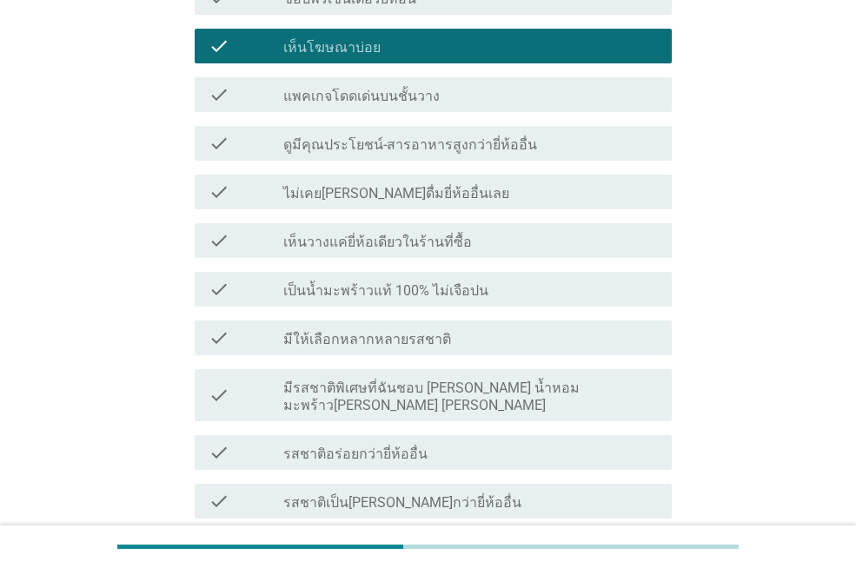
scroll to position [521, 0]
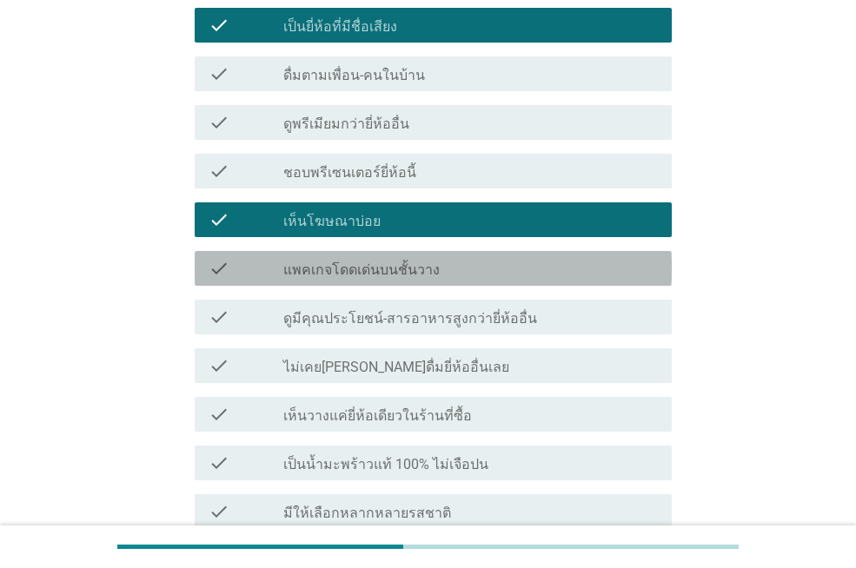
click at [330, 261] on label "แพคเกจโดดเด่นบนชั้นวาง" at bounding box center [361, 269] width 156 height 17
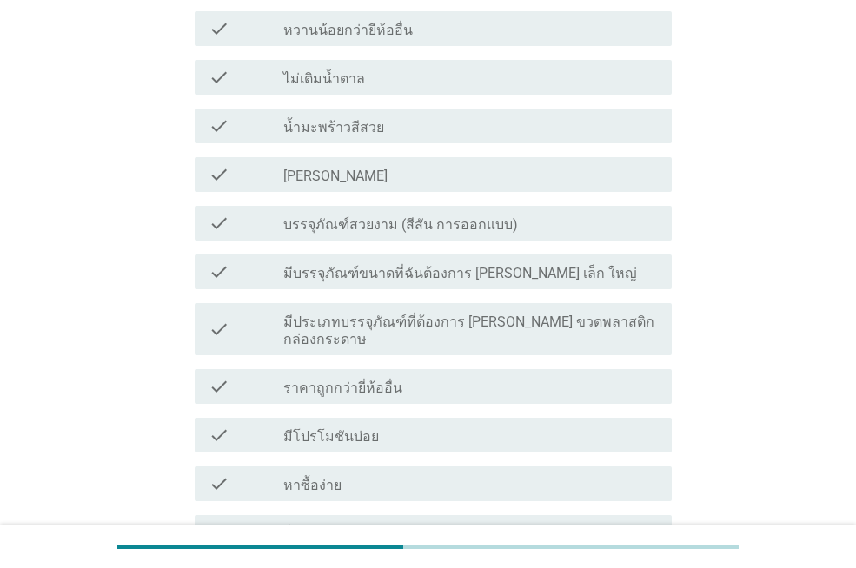
scroll to position [1359, 0]
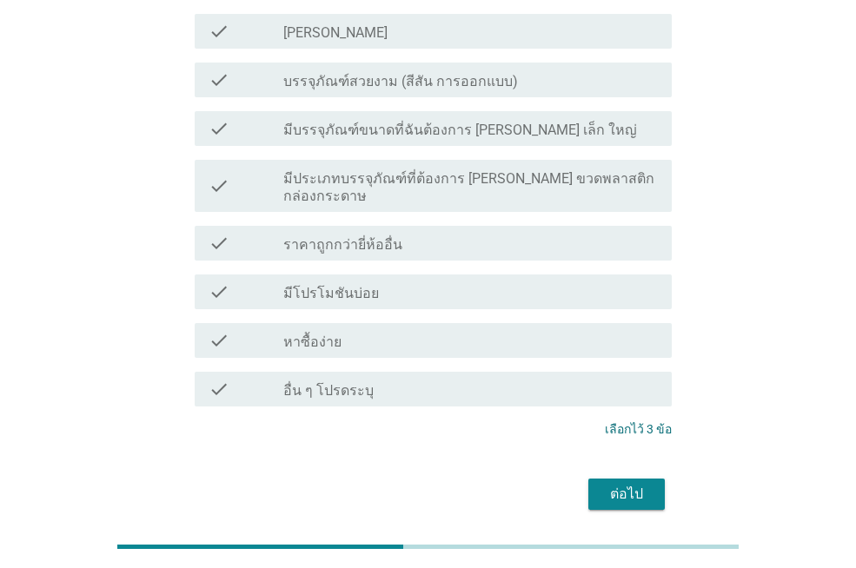
click at [622, 484] on div "ต่อไป" at bounding box center [626, 494] width 49 height 21
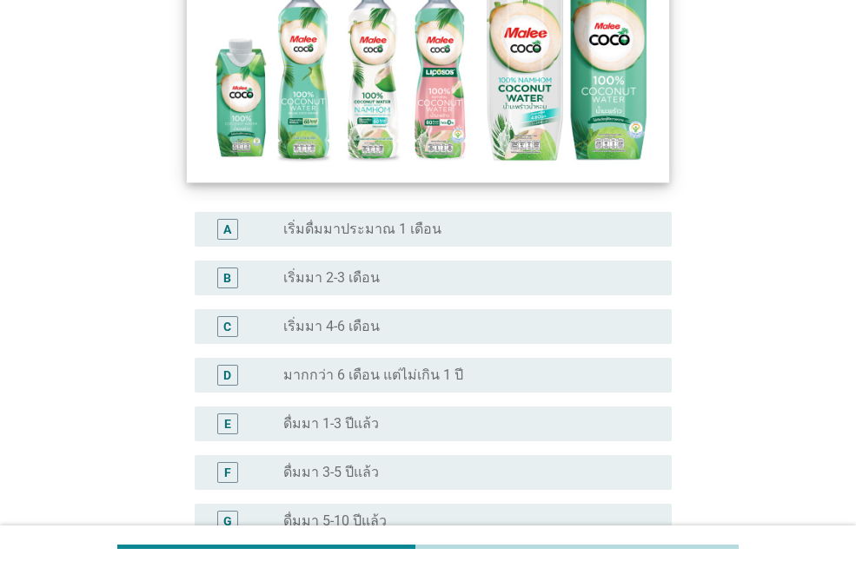
scroll to position [503, 0]
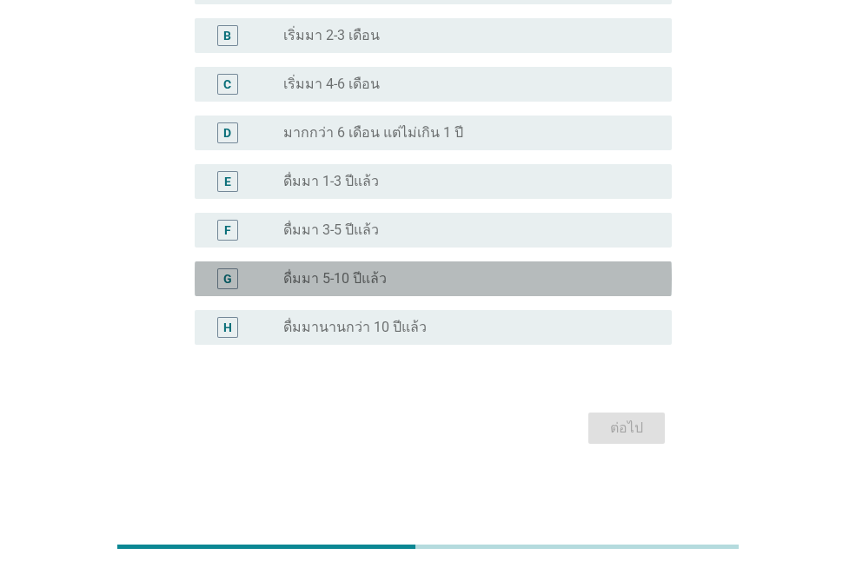
drag, startPoint x: 361, startPoint y: 277, endPoint x: 353, endPoint y: 281, distance: 9.7
click at [353, 281] on label "ดื่มมา 5-10 ปีแล้ว" at bounding box center [334, 278] width 103 height 17
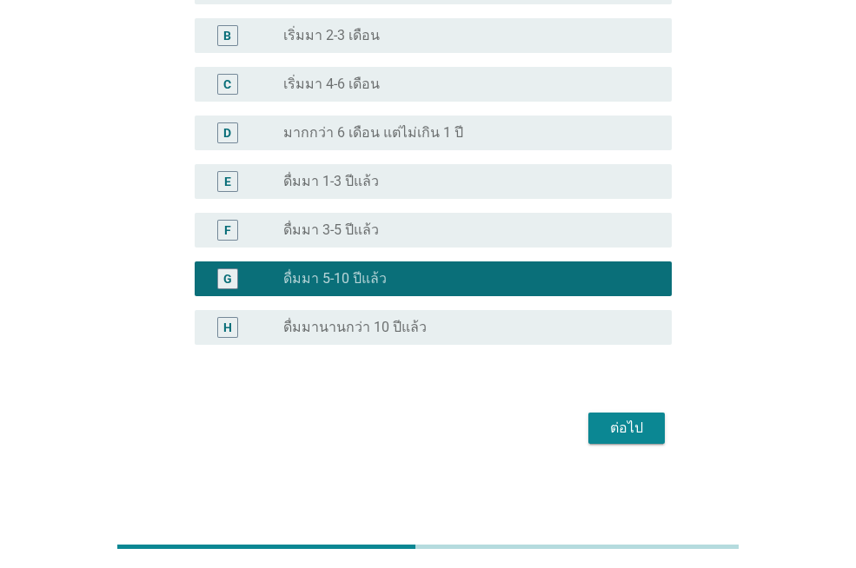
click at [638, 427] on div "ต่อไป" at bounding box center [626, 428] width 49 height 21
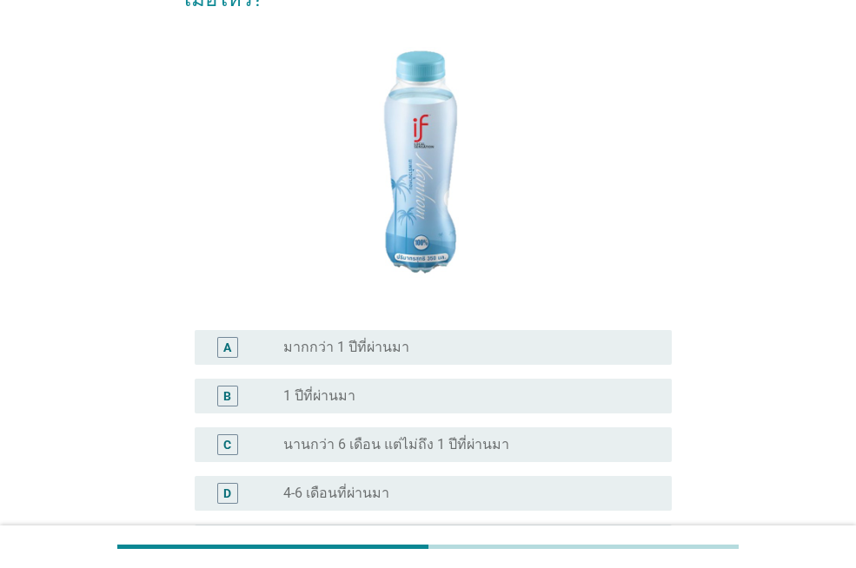
scroll to position [261, 0]
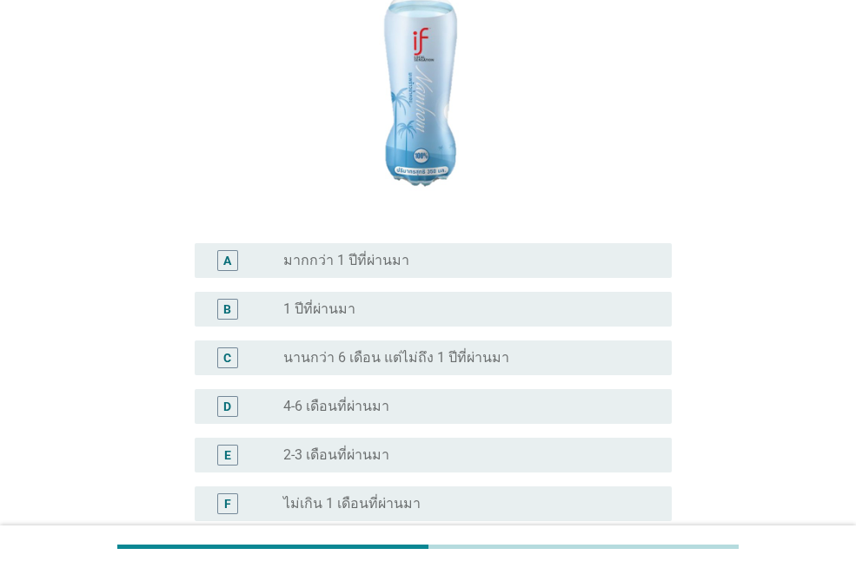
click at [355, 398] on label "4-6 เดือนที่ผ่านมา" at bounding box center [336, 406] width 106 height 17
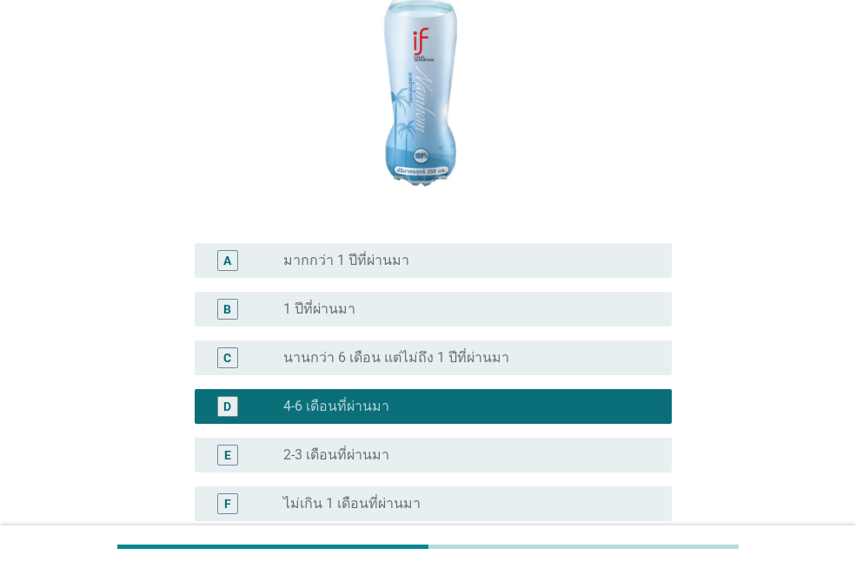
scroll to position [406, 0]
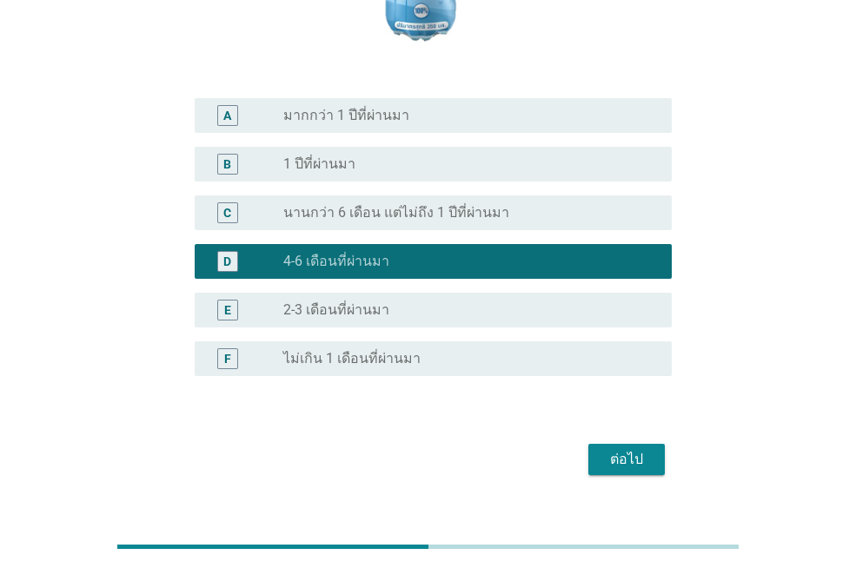
click at [626, 449] on div "ต่อไป" at bounding box center [626, 459] width 49 height 21
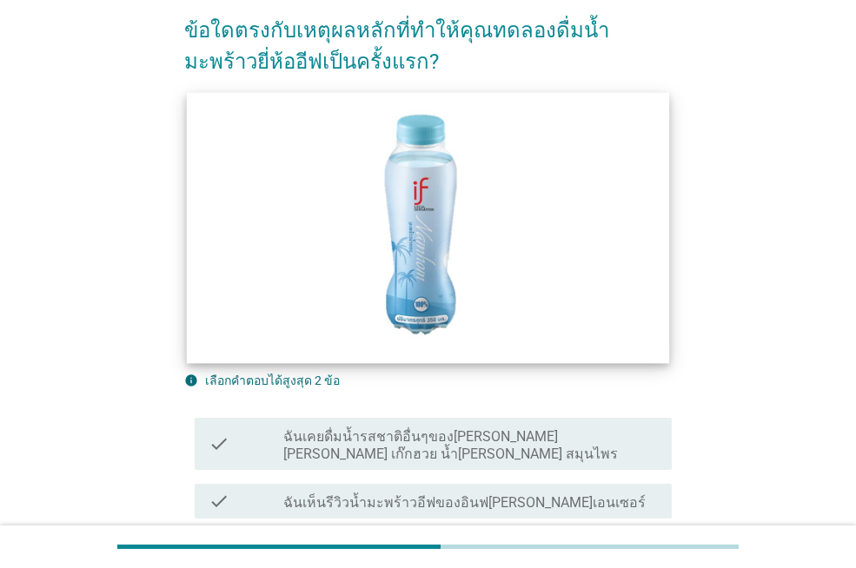
scroll to position [261, 0]
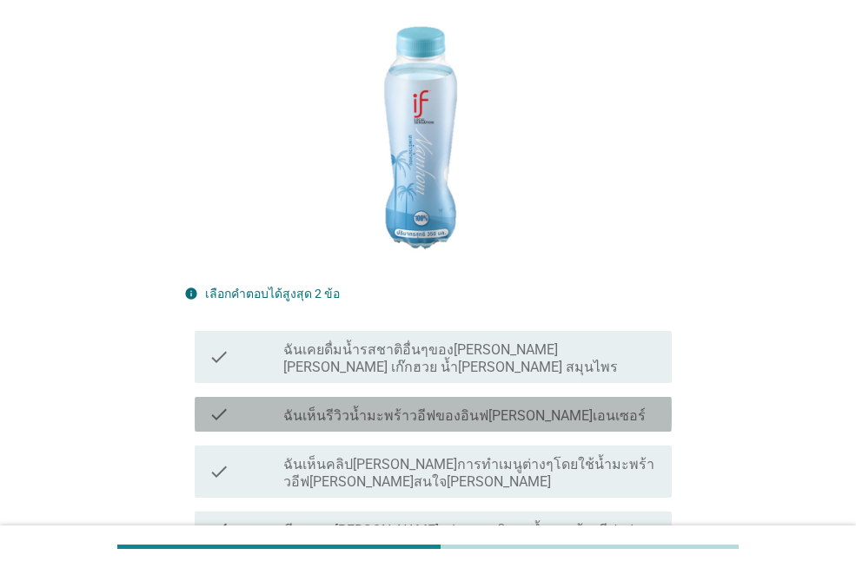
click at [422, 407] on label "ฉันเห็นรีวิวน้ำมะพร้าวอีฟของอินฟ[PERSON_NAME]เอนเซอร์" at bounding box center [464, 415] width 362 height 17
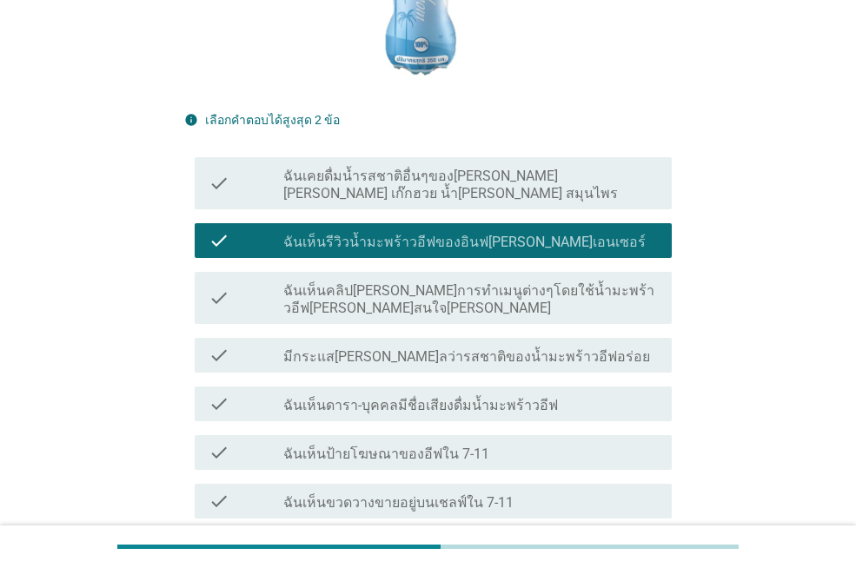
scroll to position [521, 0]
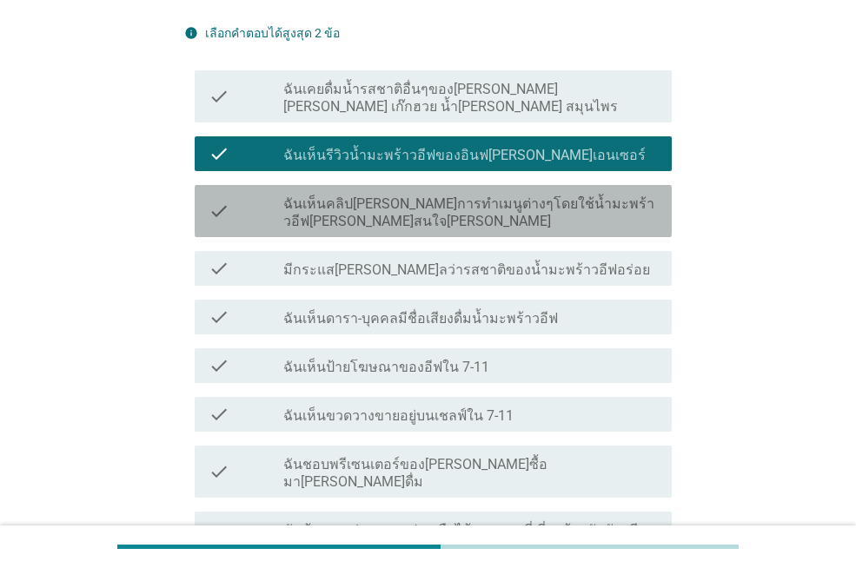
click at [440, 195] on label "ฉันเห็นคลิป[PERSON_NAME]การทำเมนูต่างๆโดยใช้น้ำมะพร้าวอีฟ[PERSON_NAME]สนใจ[PERS…" at bounding box center [470, 212] width 374 height 35
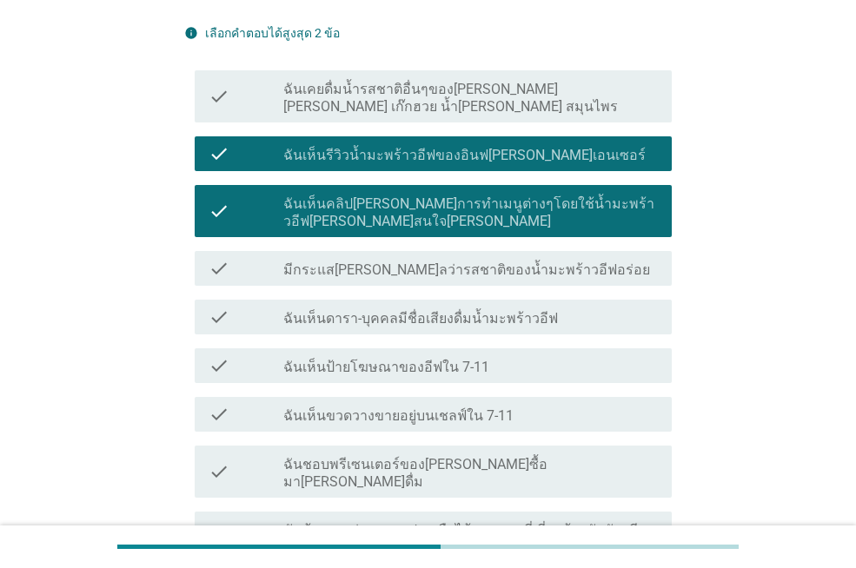
click at [440, 258] on div "check_box_outline_blank มีกระแส[PERSON_NAME]ลว่ารสชาติของน้ำมะพร้าวอีฟอร่อย" at bounding box center [470, 268] width 374 height 21
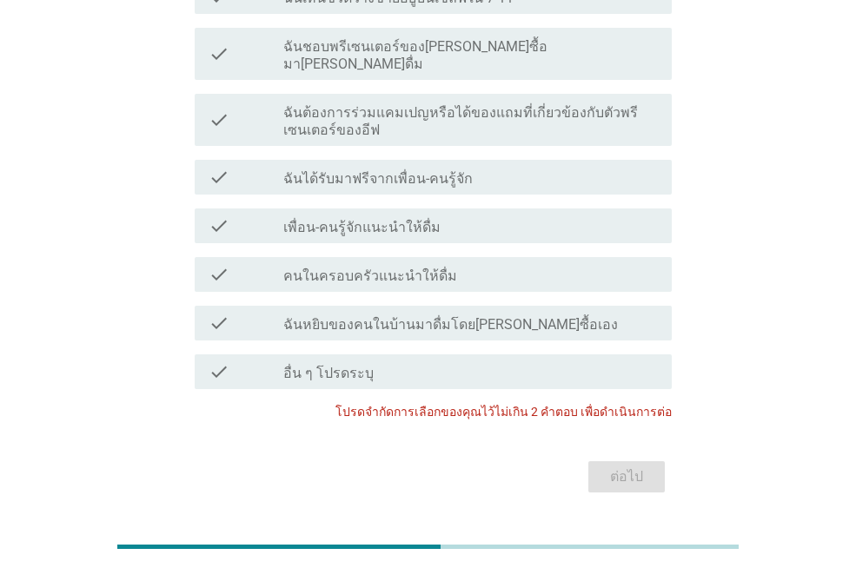
scroll to position [592, 0]
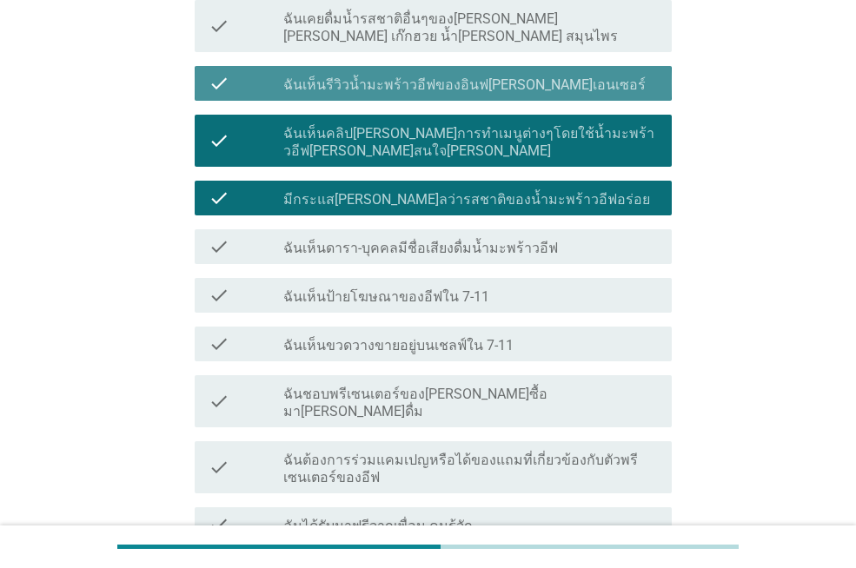
click at [407, 76] on label "ฉันเห็นรีวิวน้ำมะพร้าวอีฟของอินฟ[PERSON_NAME]เอนเซอร์" at bounding box center [464, 84] width 362 height 17
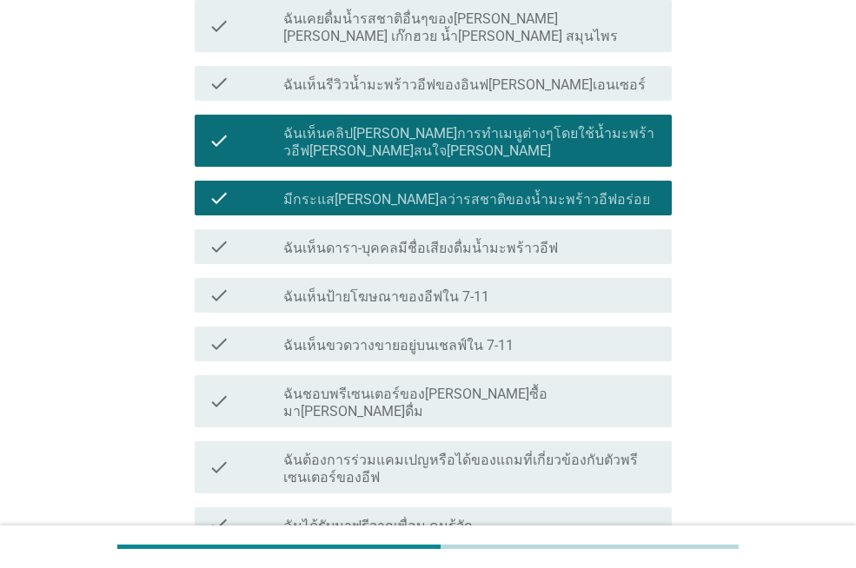
scroll to position [939, 0]
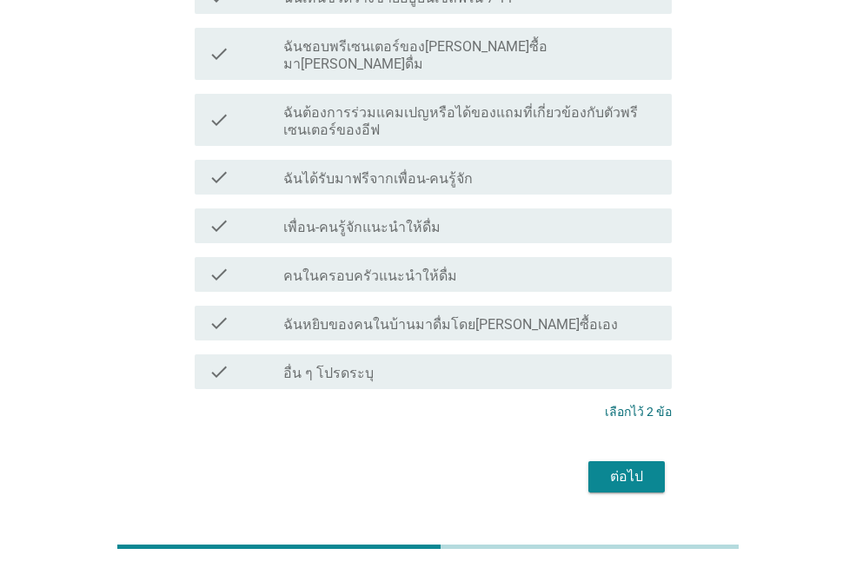
click at [607, 466] on div "ต่อไป" at bounding box center [626, 476] width 49 height 21
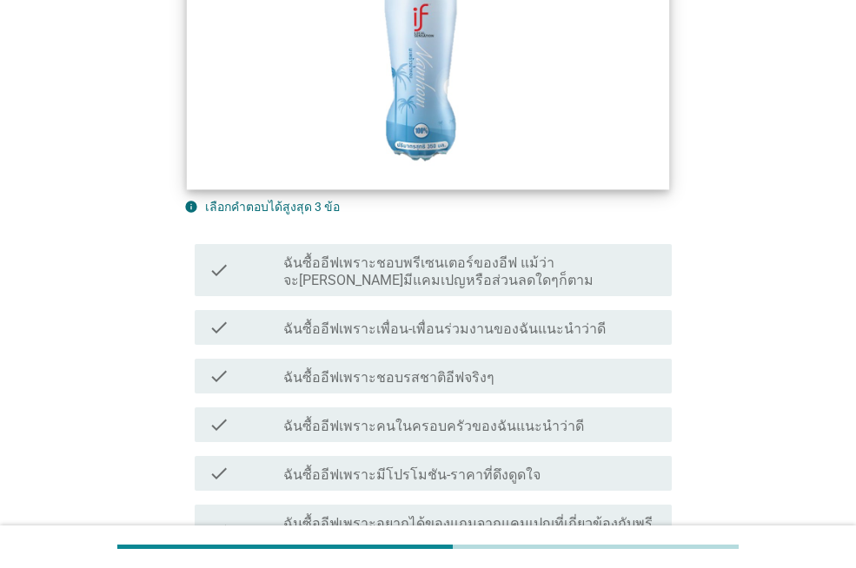
scroll to position [434, 0]
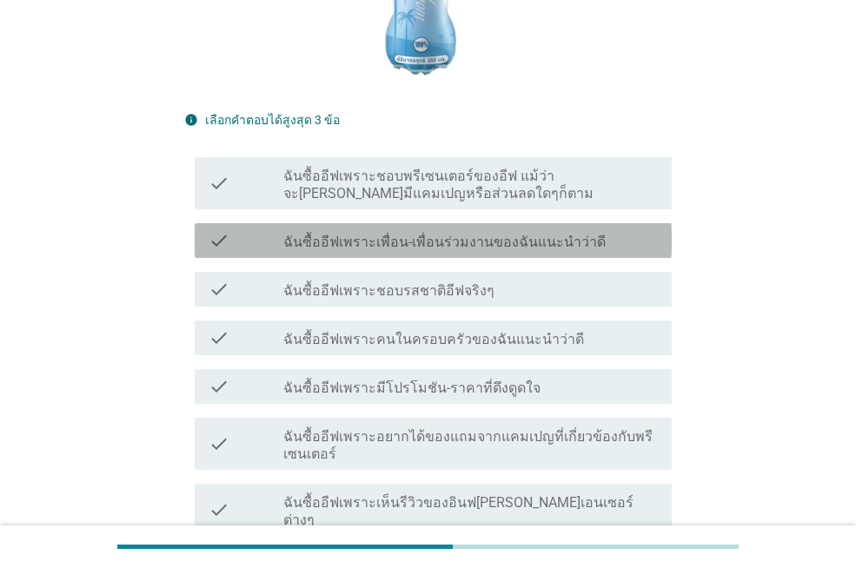
click at [399, 234] on label "ฉันซื้ออีฟเพราะเพื่อน-เพื่อนร่วมงานของฉันแนะนำว่าดี" at bounding box center [444, 242] width 322 height 17
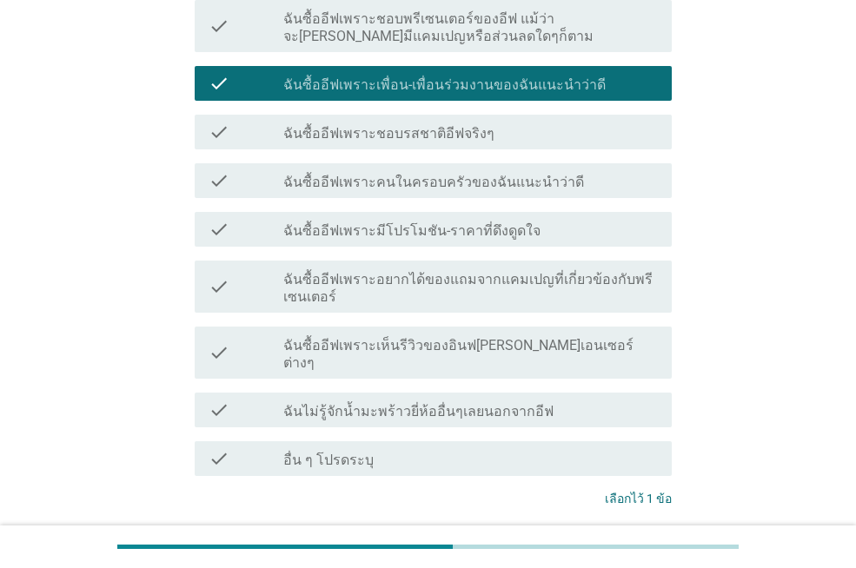
scroll to position [505, 0]
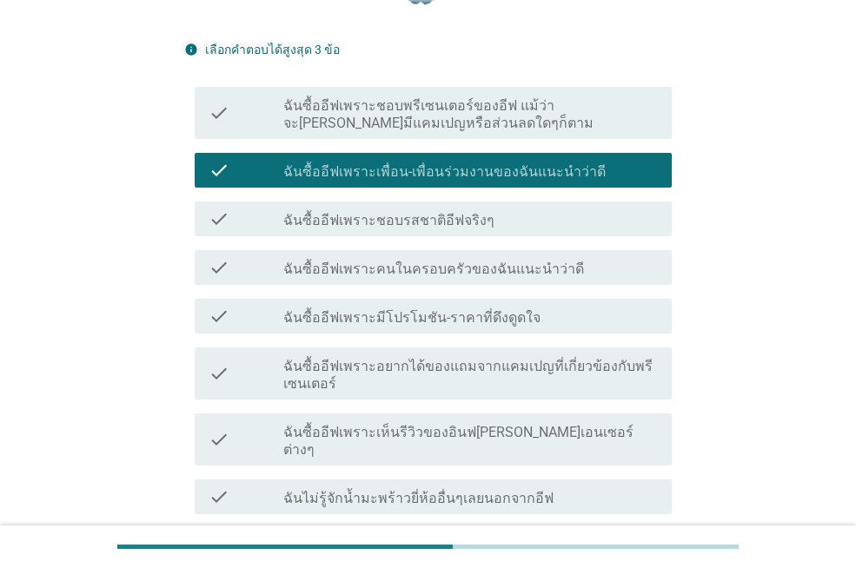
click at [407, 212] on label "ฉันซื้ออีฟเพราะชอบรสชาติอีฟจริงๆ" at bounding box center [388, 220] width 211 height 17
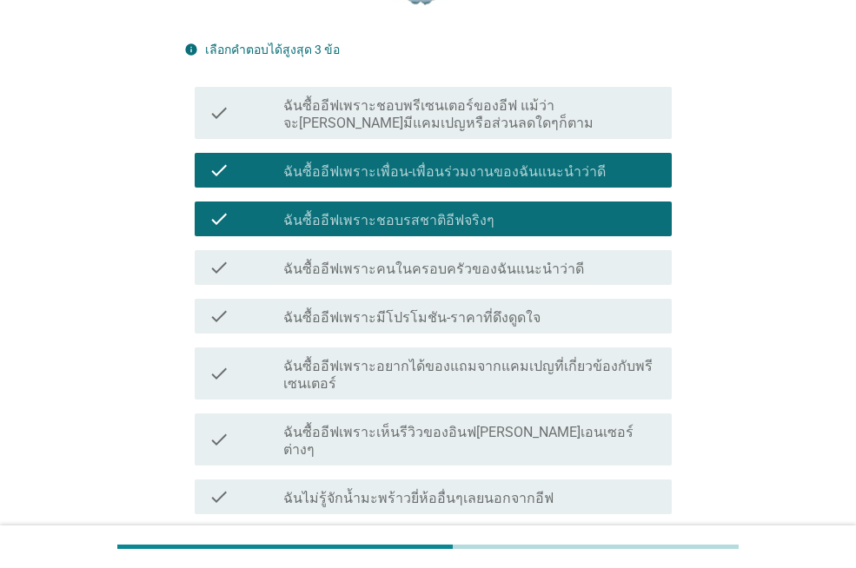
scroll to position [678, 0]
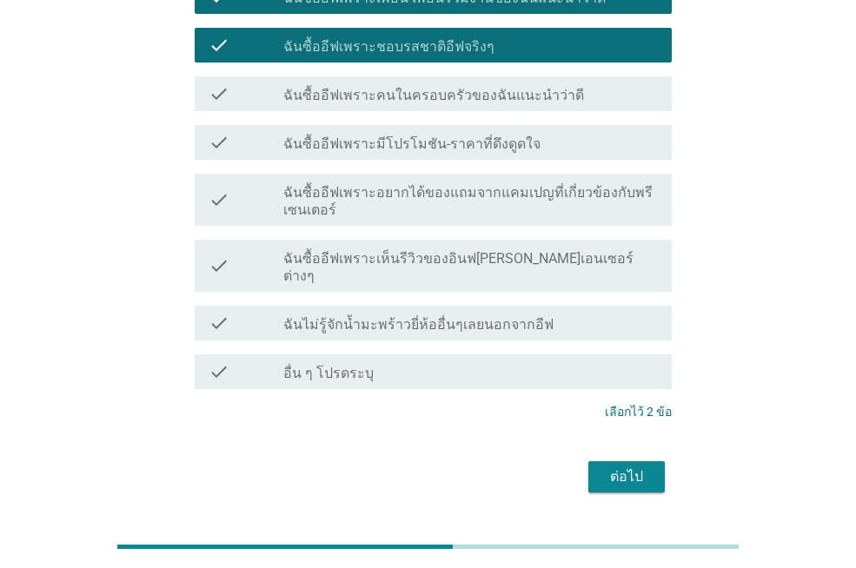
click at [630, 466] on div "ต่อไป" at bounding box center [626, 476] width 49 height 21
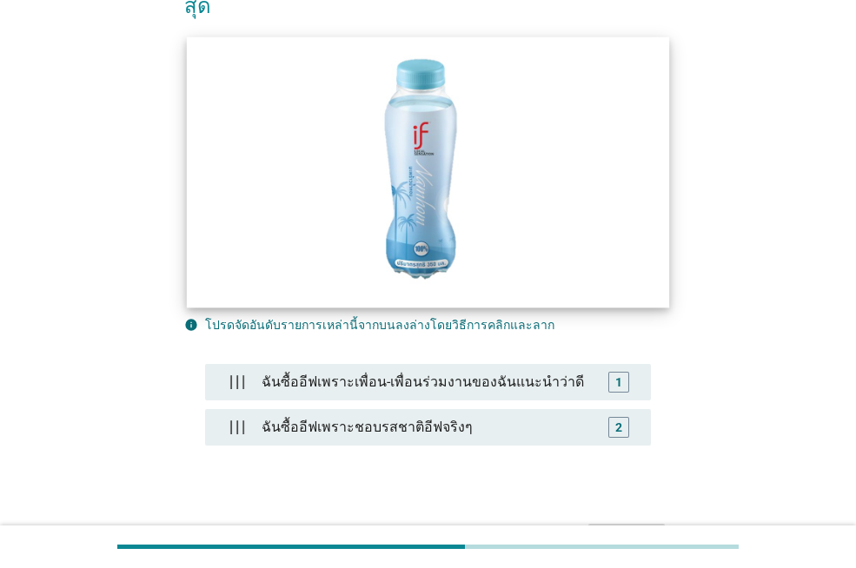
scroll to position [341, 0]
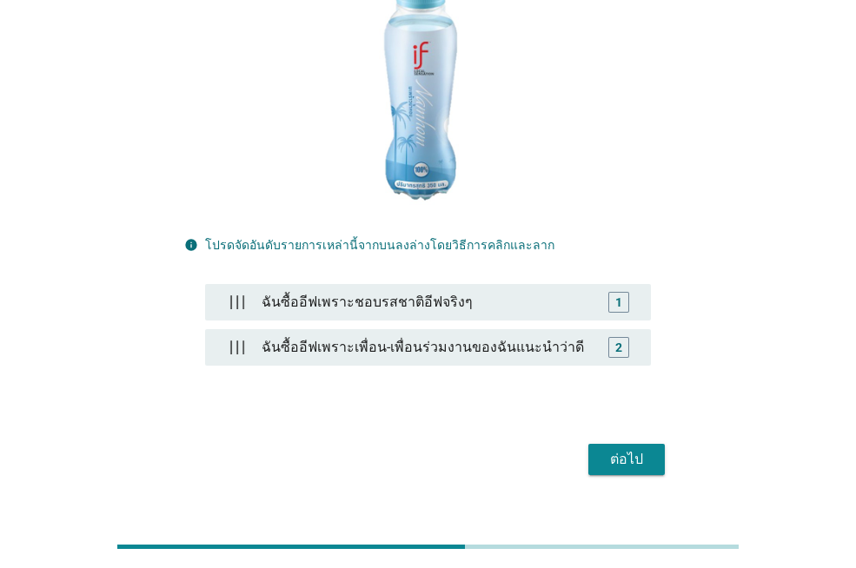
click at [645, 449] on div "ต่อไป" at bounding box center [626, 459] width 49 height 21
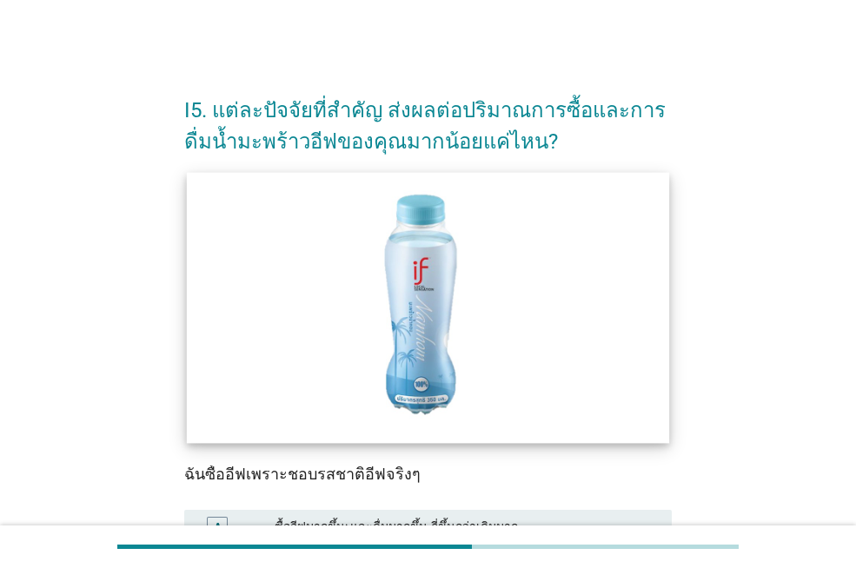
scroll to position [261, 0]
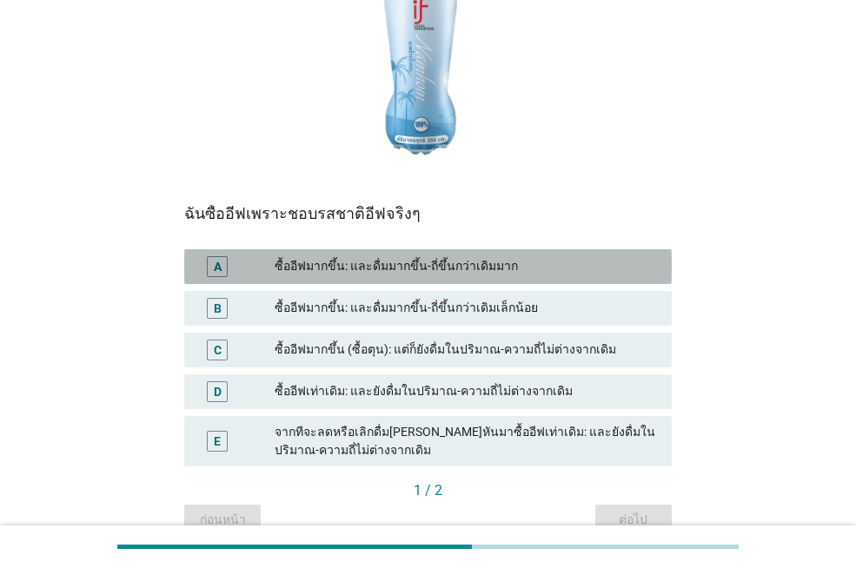
click at [395, 268] on div "ซื้ออีฟมากขึ้น: และดื่มมากขึ้น-ถี่ขึ้นกว่าเดิมมาก" at bounding box center [466, 266] width 383 height 21
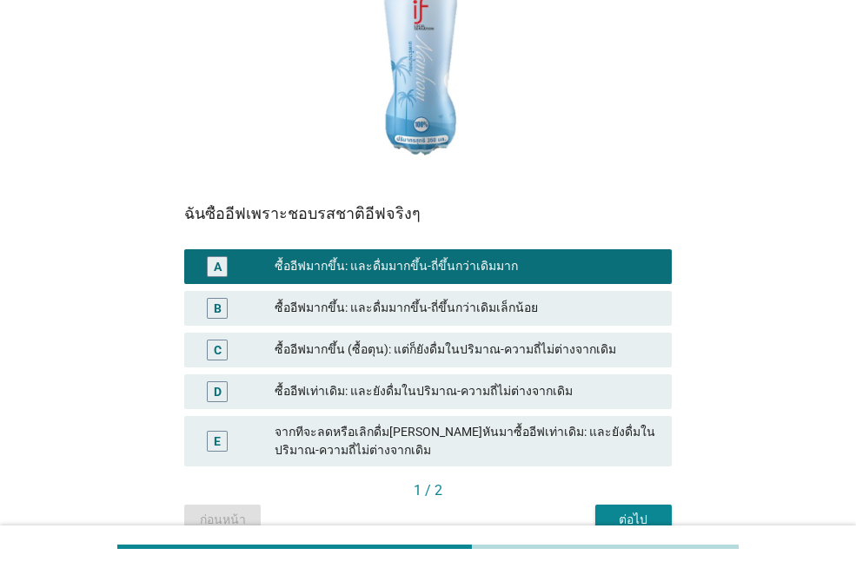
scroll to position [347, 0]
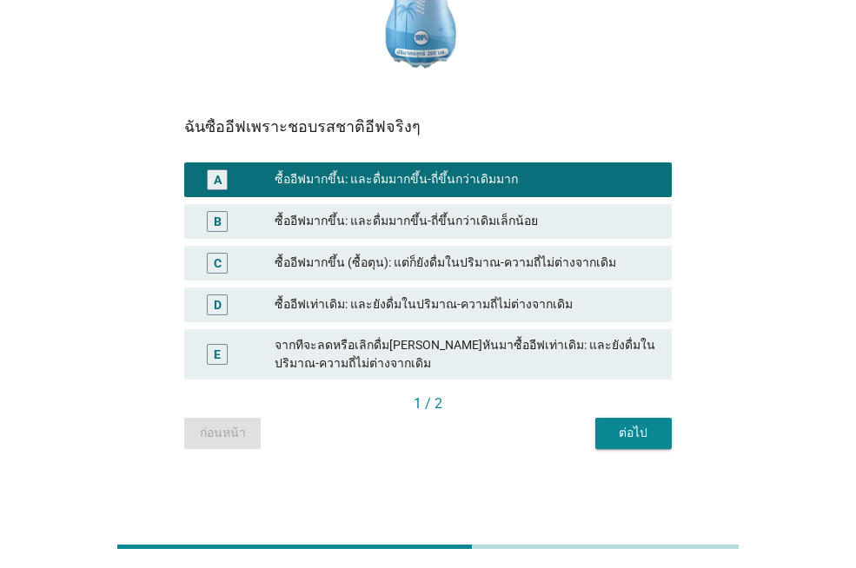
click at [636, 435] on div "ต่อไป" at bounding box center [633, 433] width 49 height 18
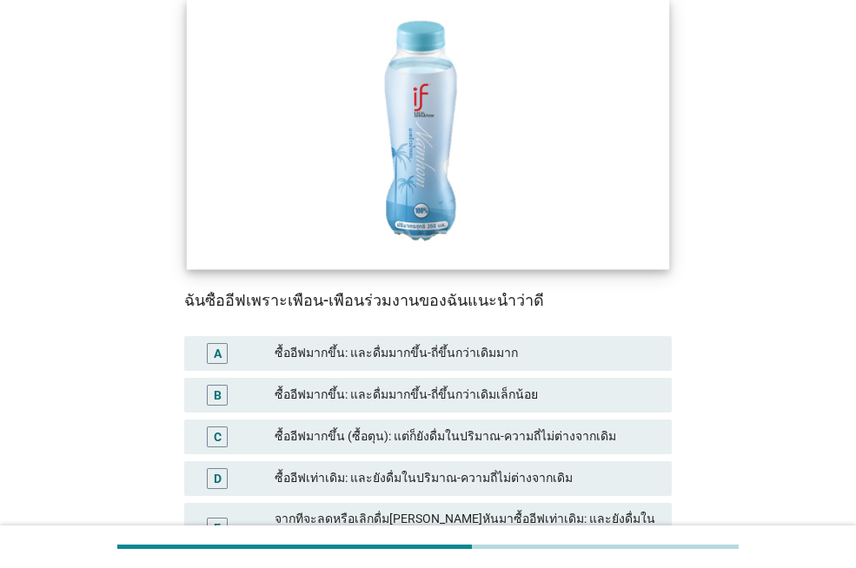
scroll to position [261, 0]
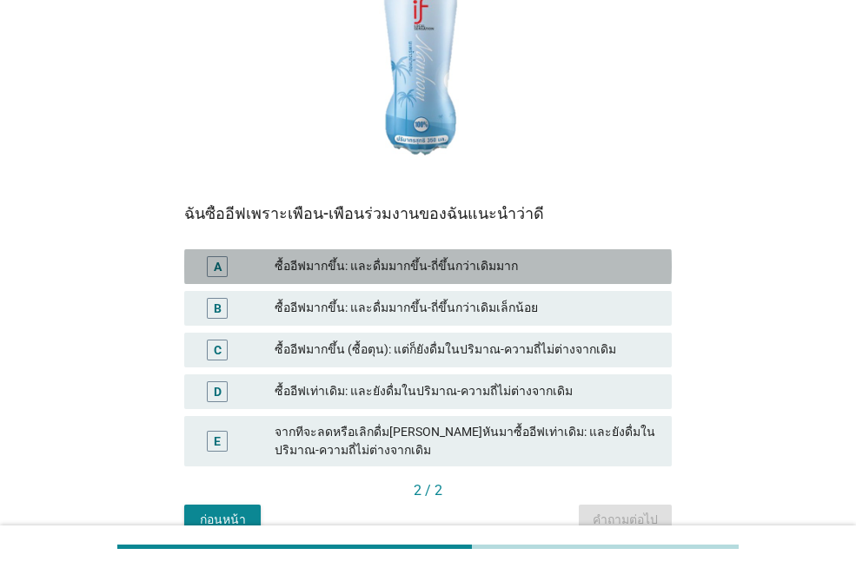
click at [416, 270] on div "ซื้ออีฟมากขึ้น: และดื่มมากขึ้น-ถี่ขึ้นกว่าเดิมมาก" at bounding box center [466, 266] width 383 height 21
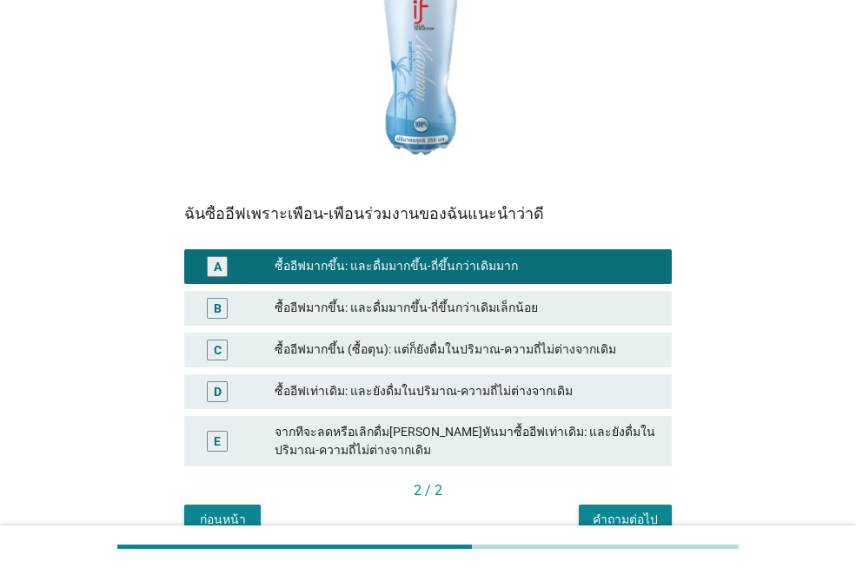
scroll to position [347, 0]
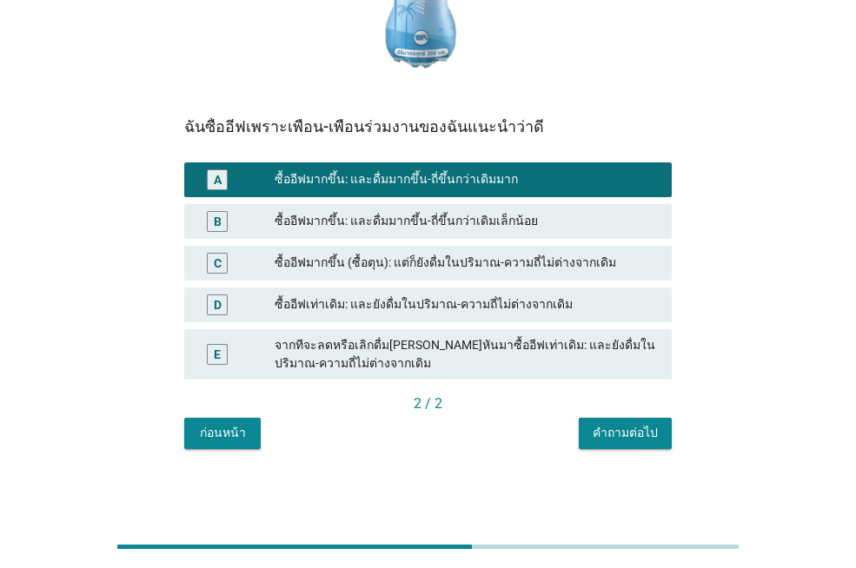
click at [603, 420] on button "คำถามต่อไป" at bounding box center [625, 433] width 93 height 31
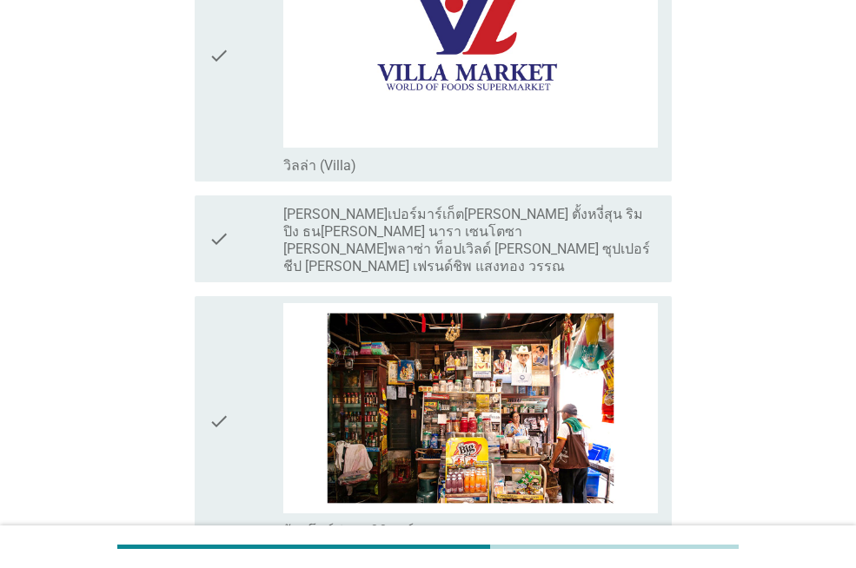
scroll to position [3214, 0]
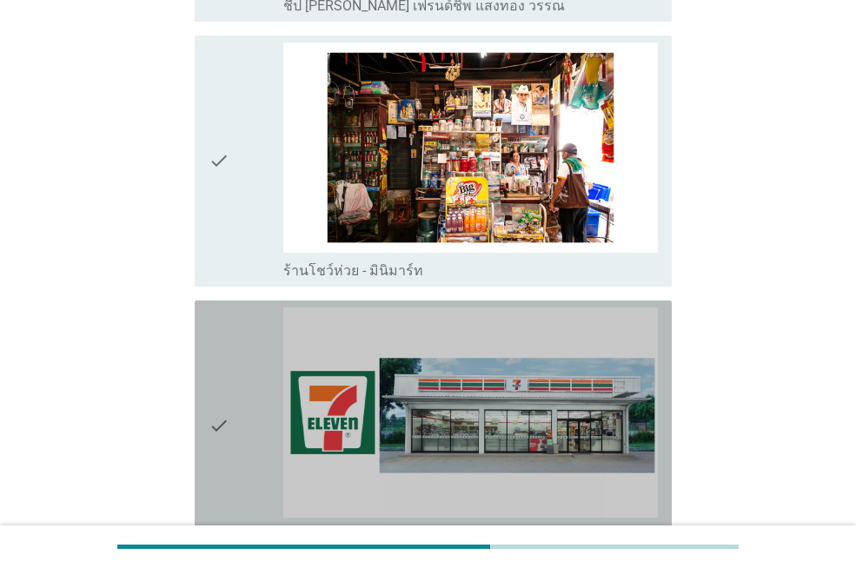
click at [228, 351] on icon "check" at bounding box center [218, 426] width 21 height 237
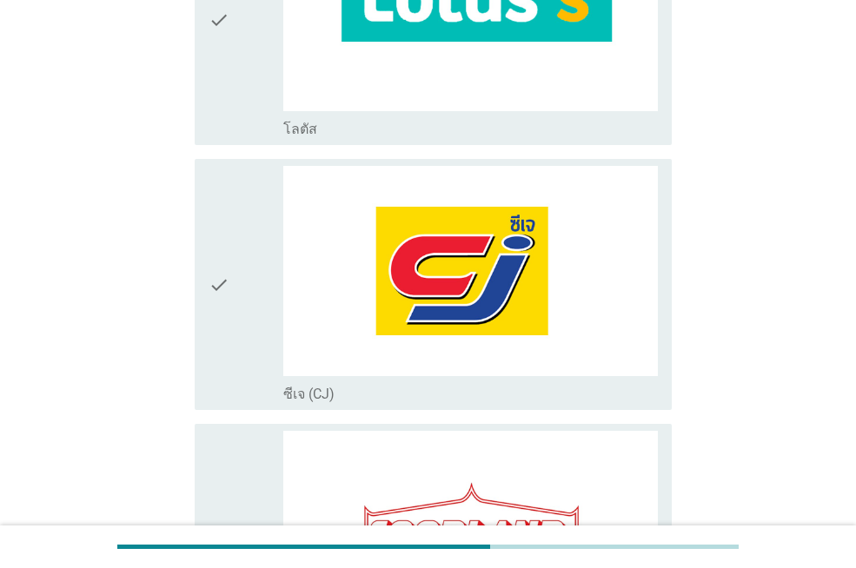
scroll to position [521, 0]
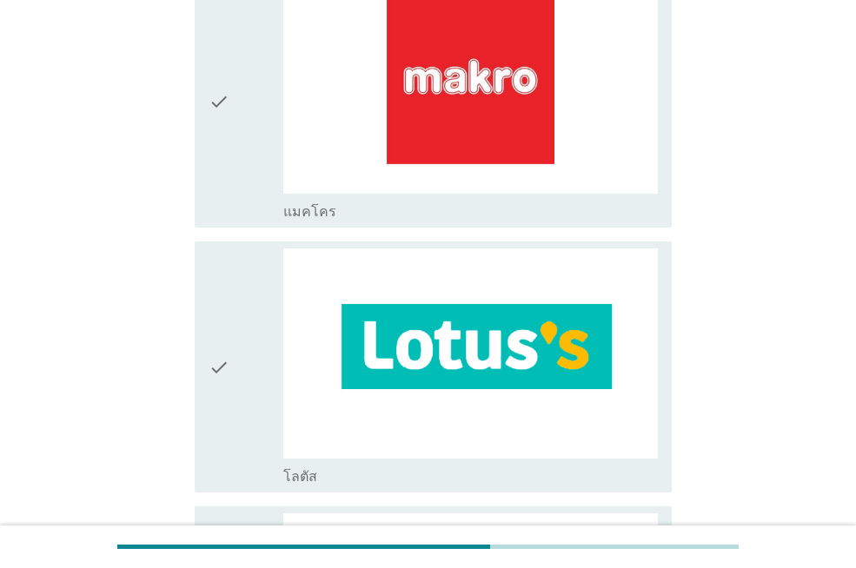
click at [255, 326] on div "check" at bounding box center [245, 366] width 75 height 237
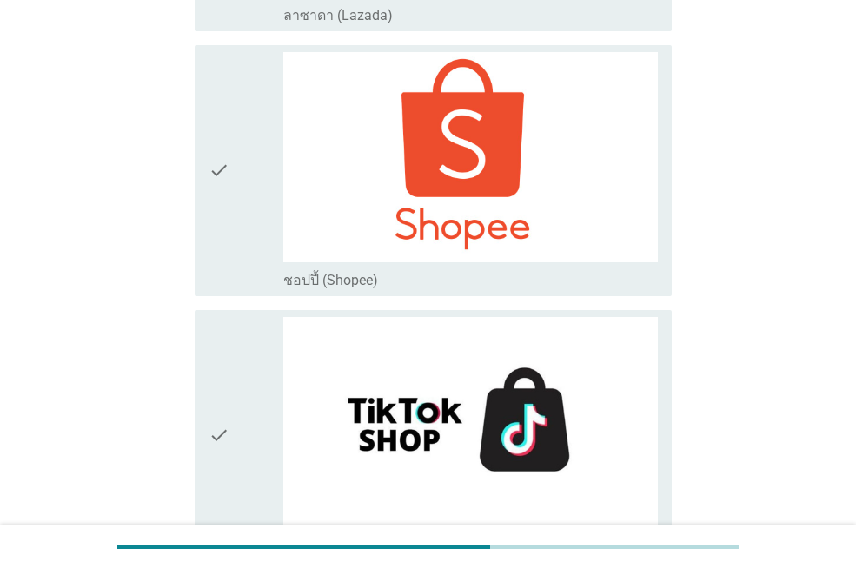
scroll to position [5016, 0]
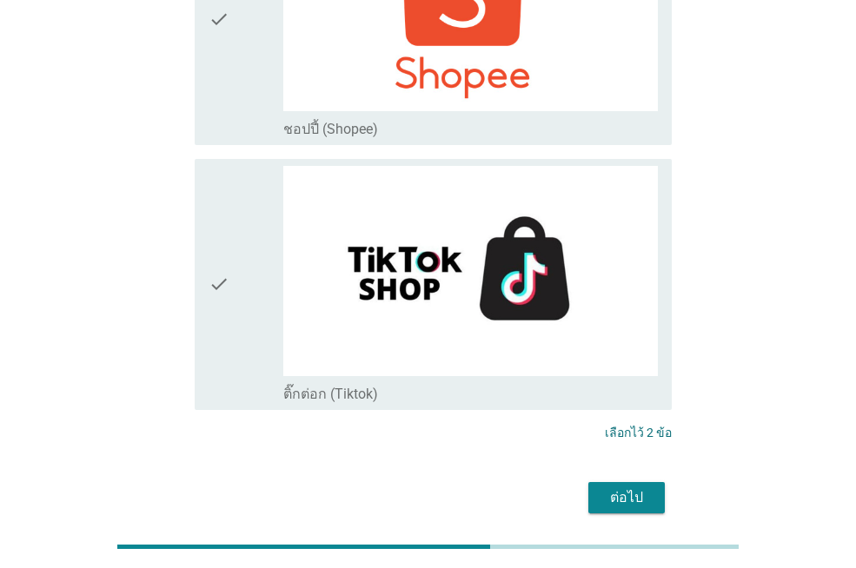
click at [618, 487] on div "ต่อไป" at bounding box center [626, 497] width 49 height 21
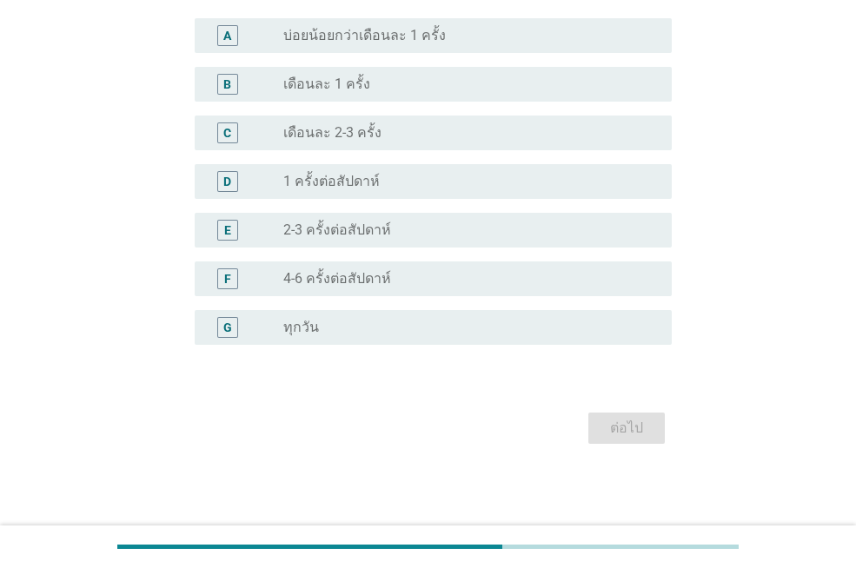
scroll to position [0, 0]
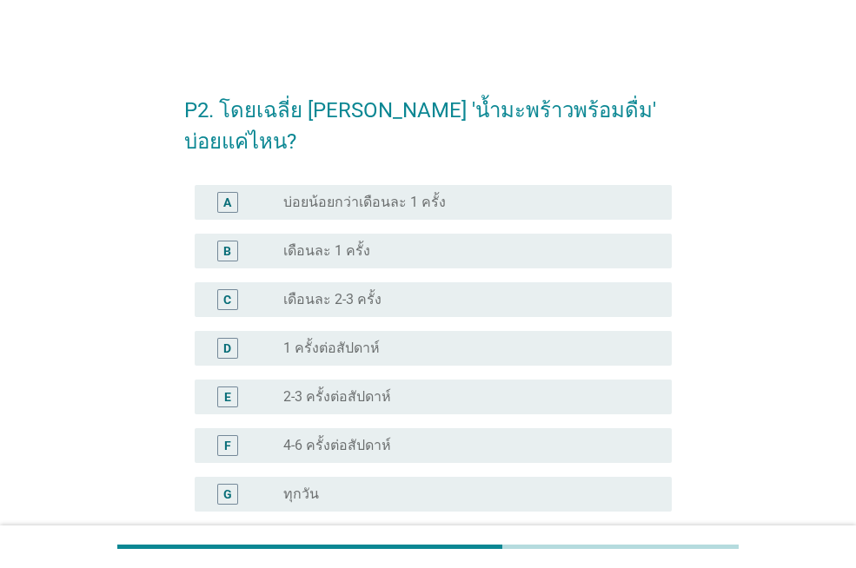
click at [359, 486] on div "radio_button_unchecked ทุกวัน" at bounding box center [463, 494] width 361 height 17
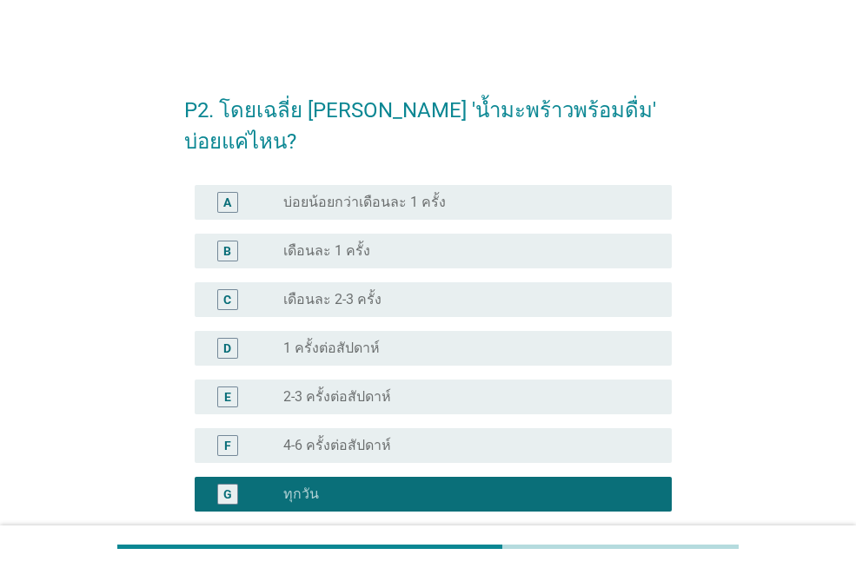
scroll to position [136, 0]
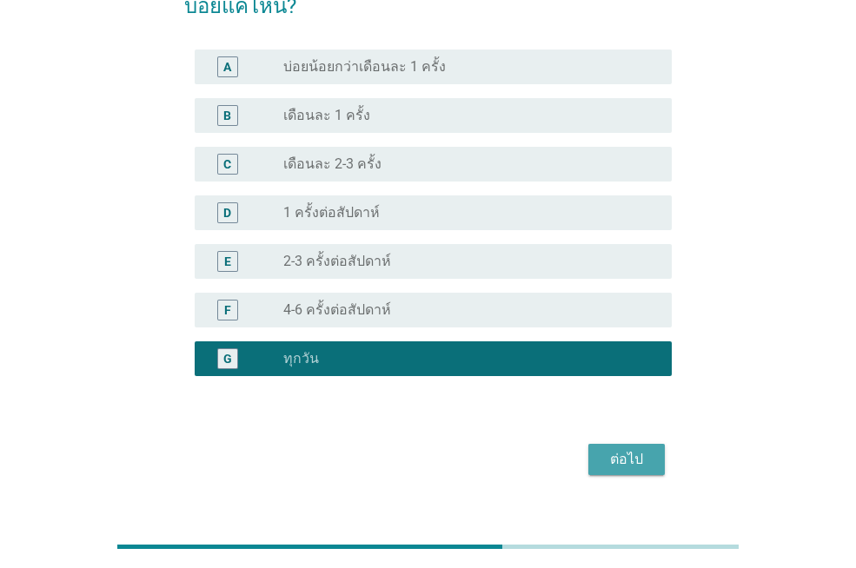
click at [637, 449] on div "ต่อไป" at bounding box center [626, 459] width 49 height 21
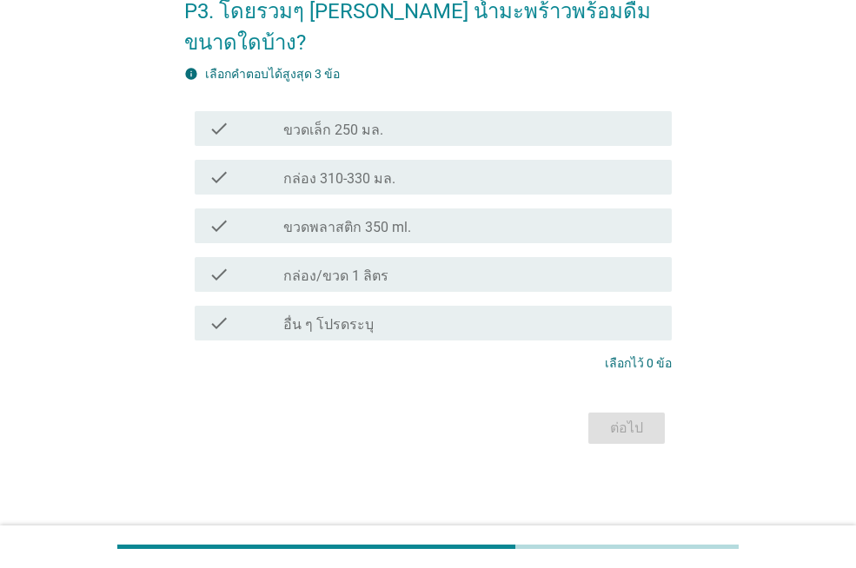
scroll to position [0, 0]
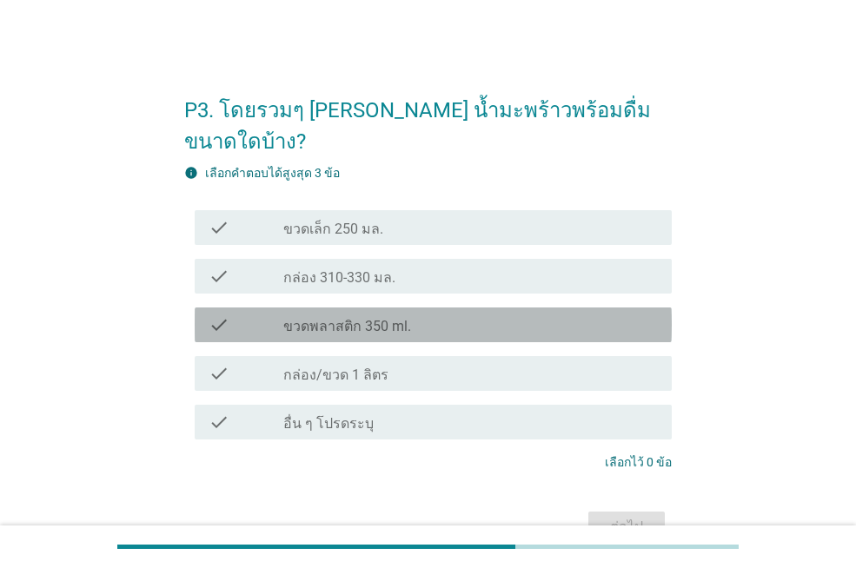
click at [374, 318] on label "ขวดพลาสติก 350 ml." at bounding box center [347, 326] width 128 height 17
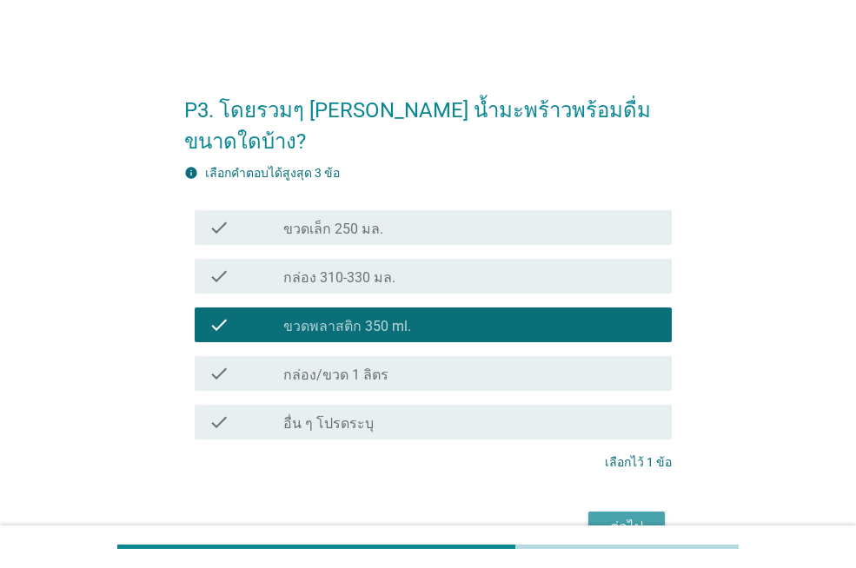
click at [637, 517] on div "ต่อไป" at bounding box center [626, 527] width 49 height 21
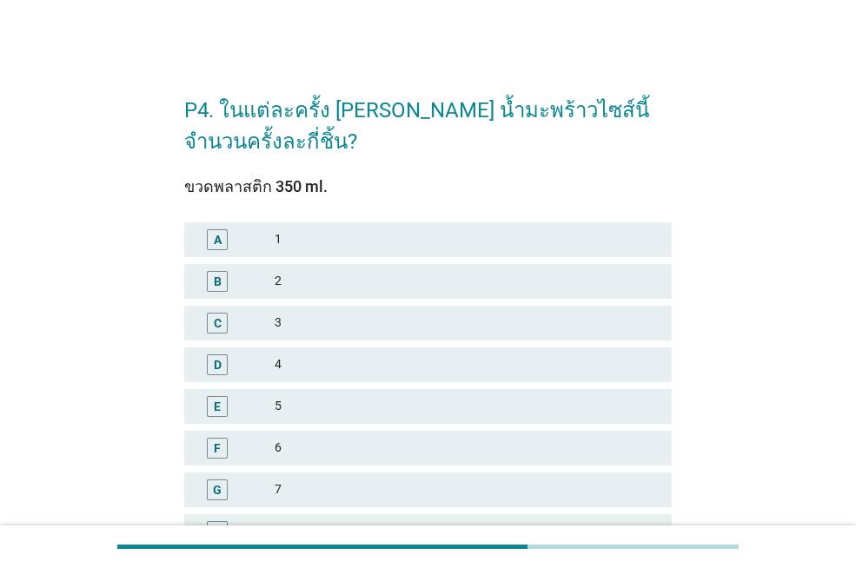
click at [296, 287] on div "2" at bounding box center [466, 281] width 383 height 21
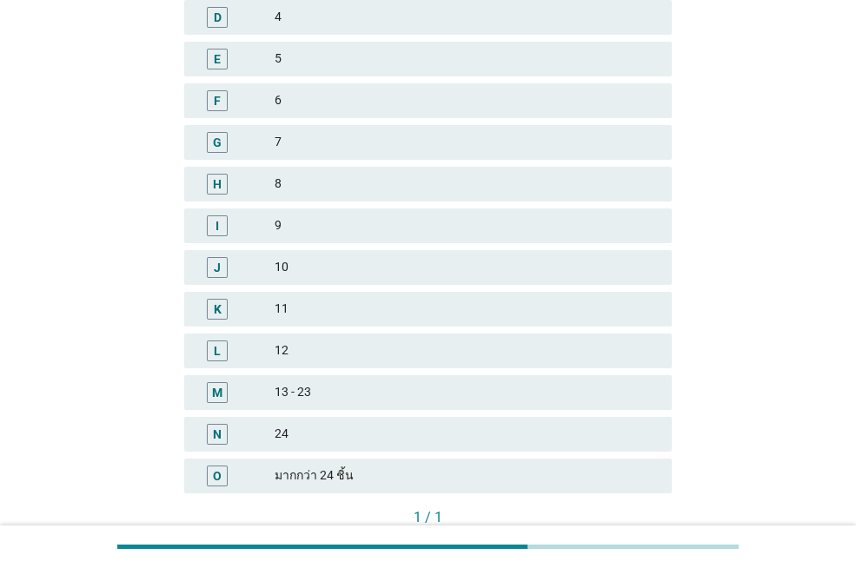
scroll to position [461, 0]
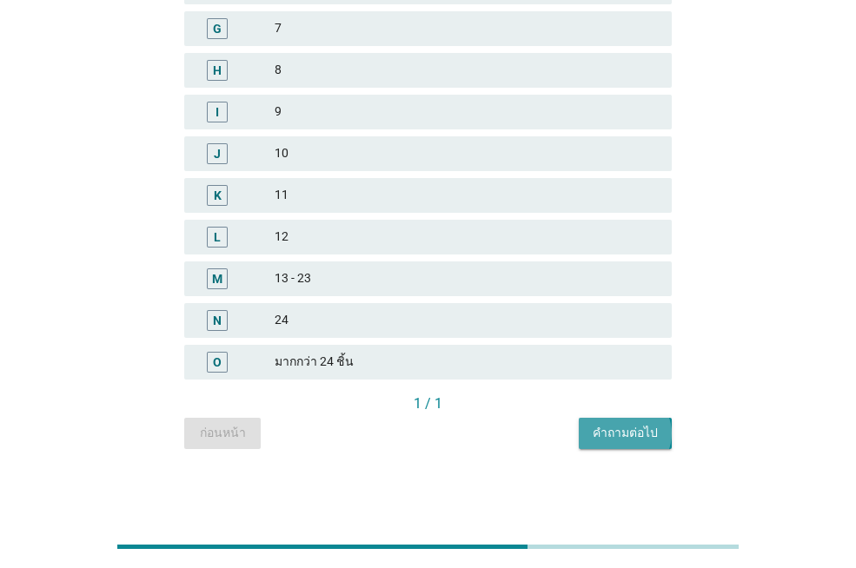
click at [616, 431] on div "คำถามต่อไป" at bounding box center [624, 433] width 65 height 18
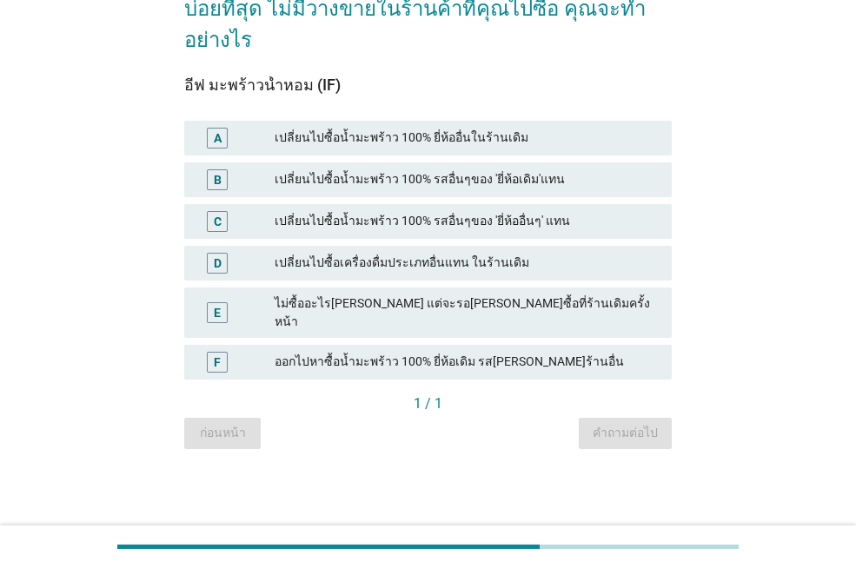
scroll to position [0, 0]
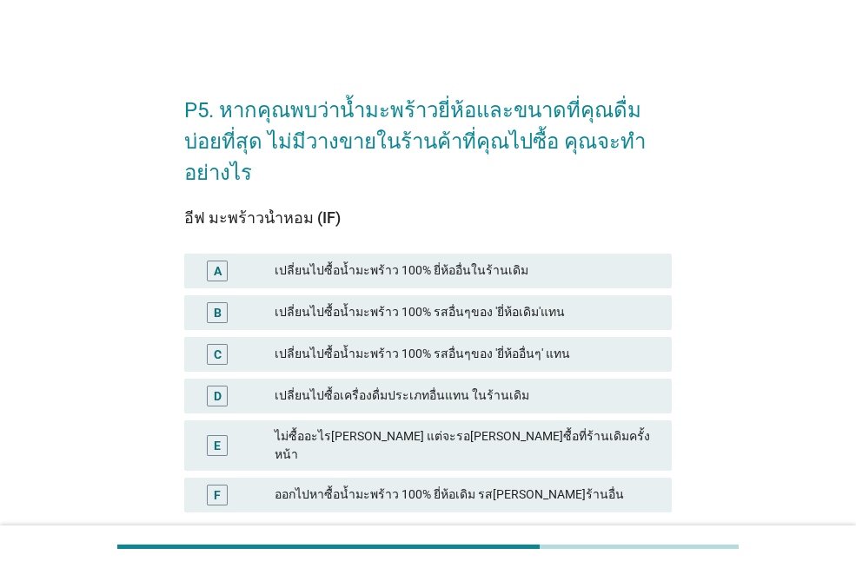
click at [381, 485] on div "ออกไปหาซื้อน้ำมะพร้าว 100% ยี่ห้อเดิม รส[PERSON_NAME]ร้านอื่น" at bounding box center [466, 495] width 383 height 21
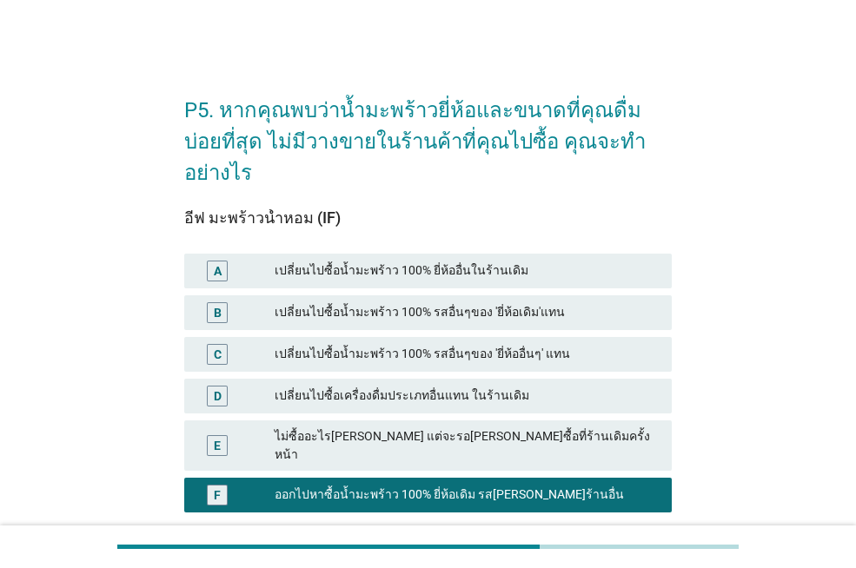
scroll to position [86, 0]
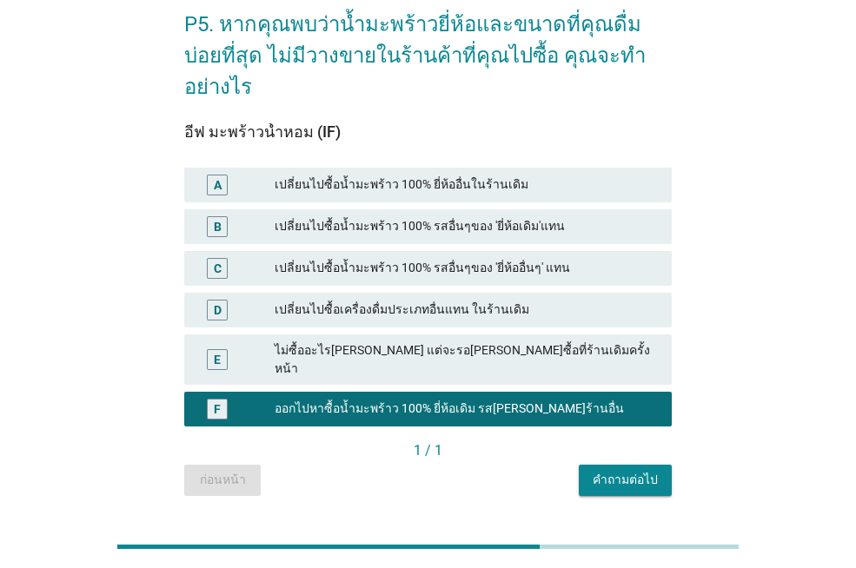
click at [613, 471] on div "คำถามต่อไป" at bounding box center [624, 480] width 65 height 18
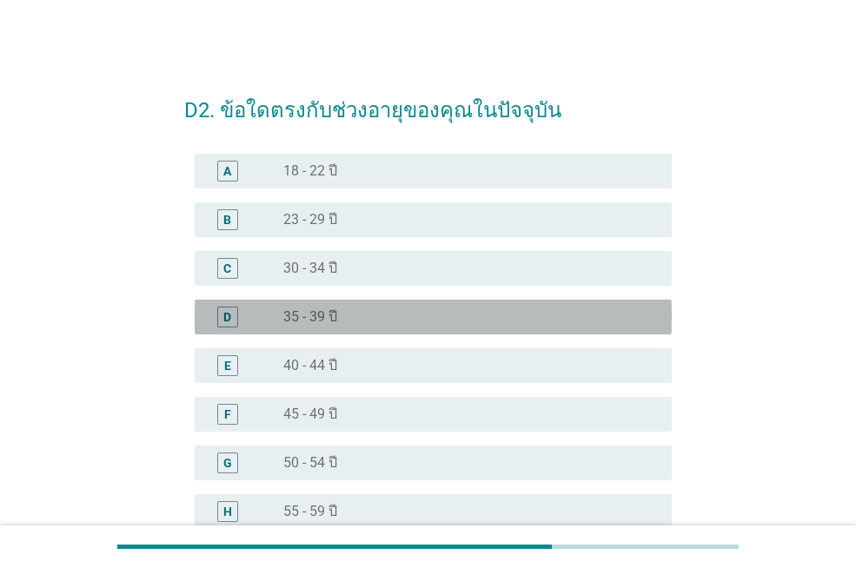
click at [318, 314] on label "35 - 39 ปี" at bounding box center [310, 316] width 54 height 17
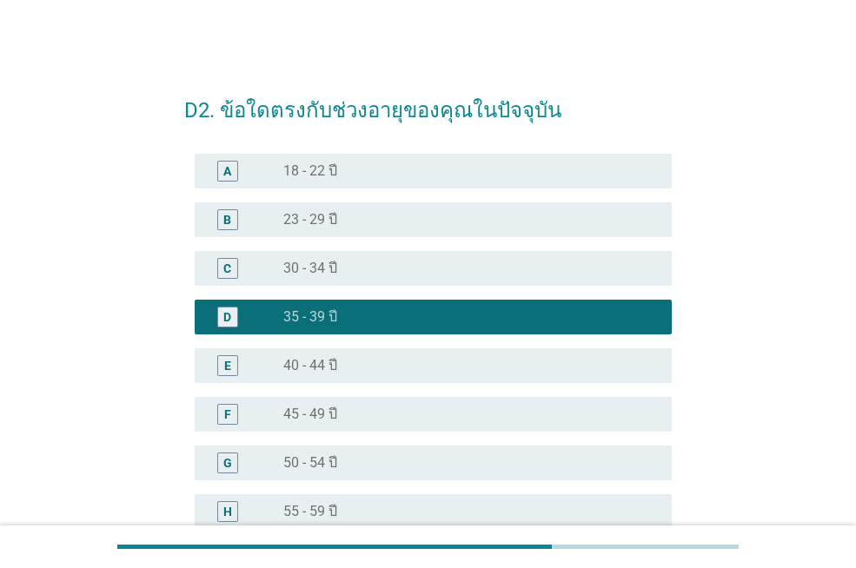
scroll to position [233, 0]
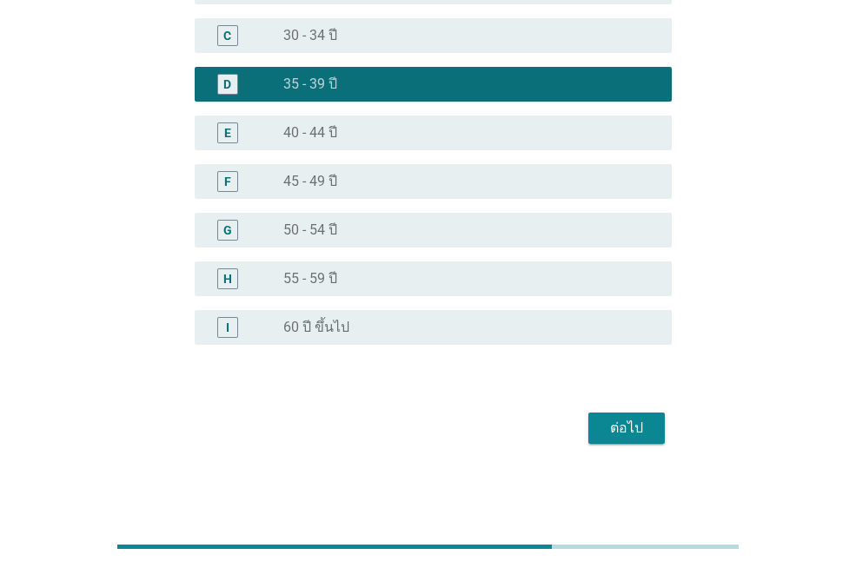
click at [610, 420] on div "ต่อไป" at bounding box center [626, 428] width 49 height 21
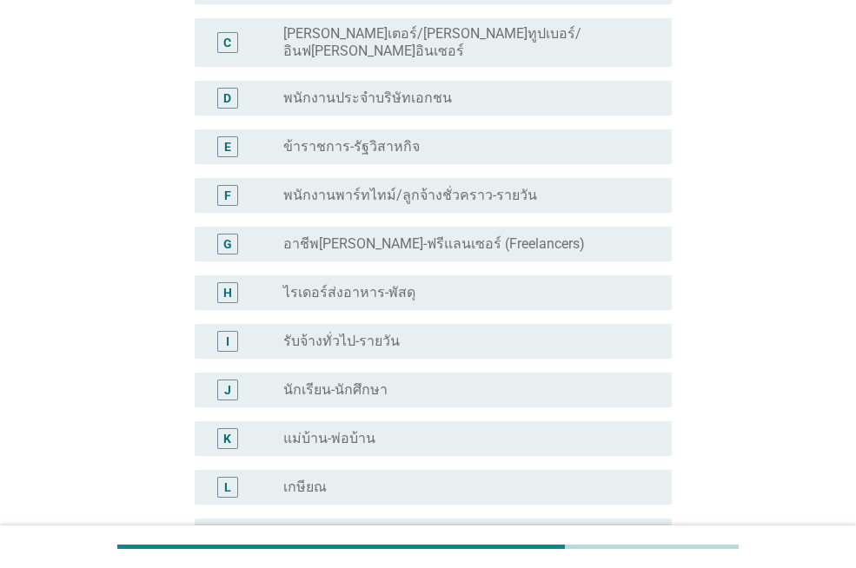
scroll to position [0, 0]
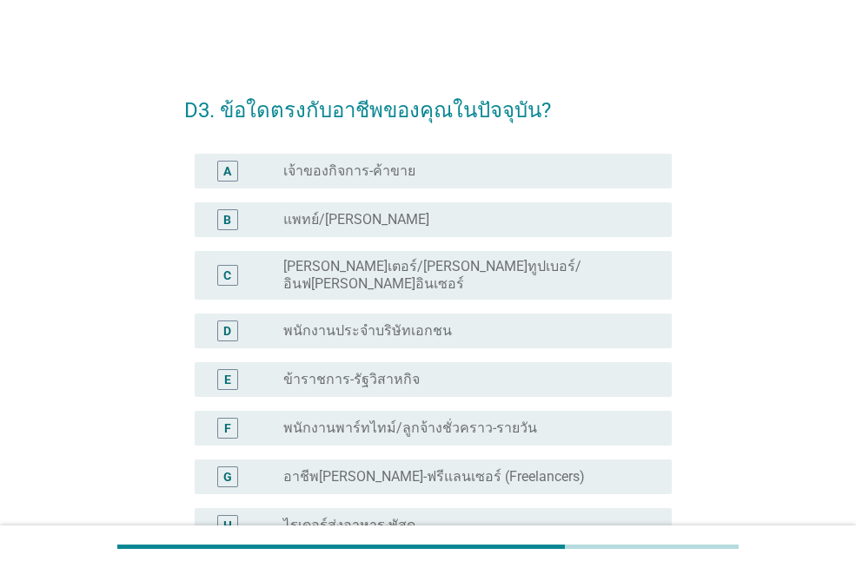
click at [355, 322] on label "พนักงานประจำบริษัทเอกชน" at bounding box center [367, 330] width 169 height 17
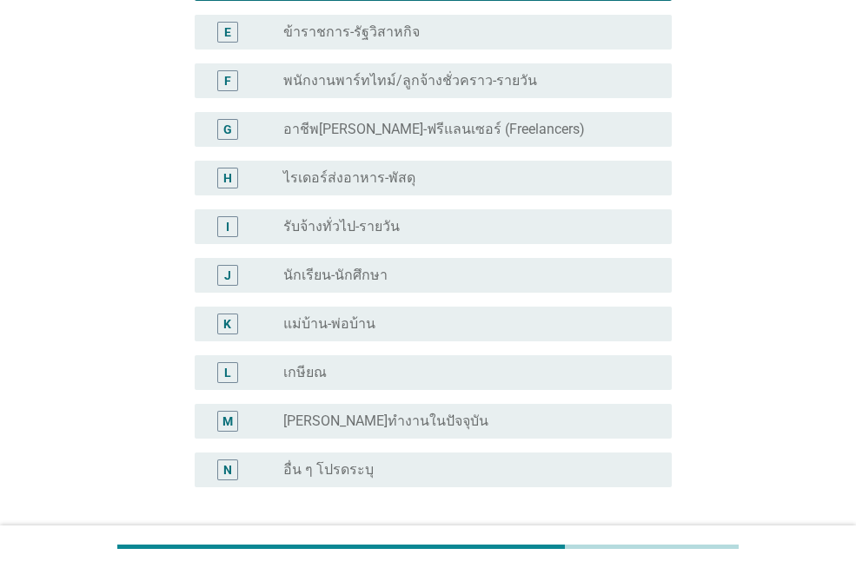
scroll to position [476, 0]
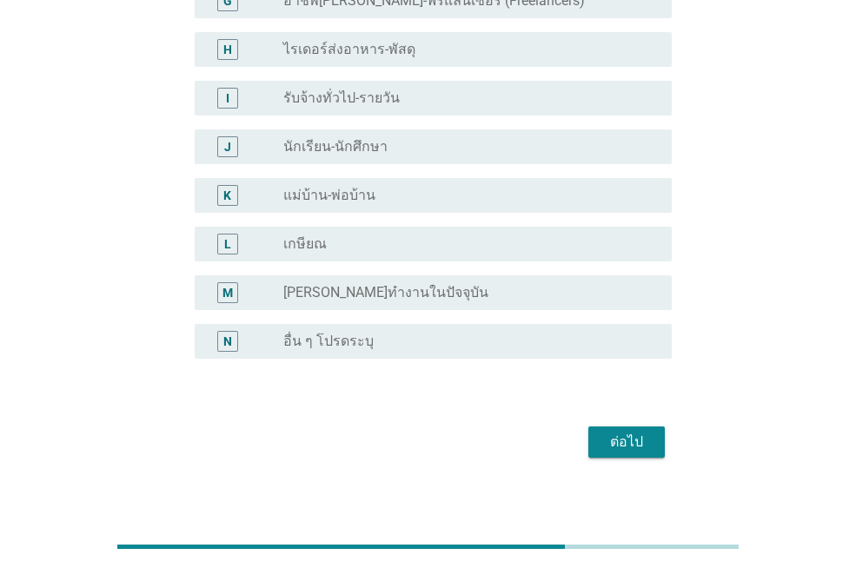
click at [641, 432] on div "ต่อไป" at bounding box center [626, 442] width 49 height 21
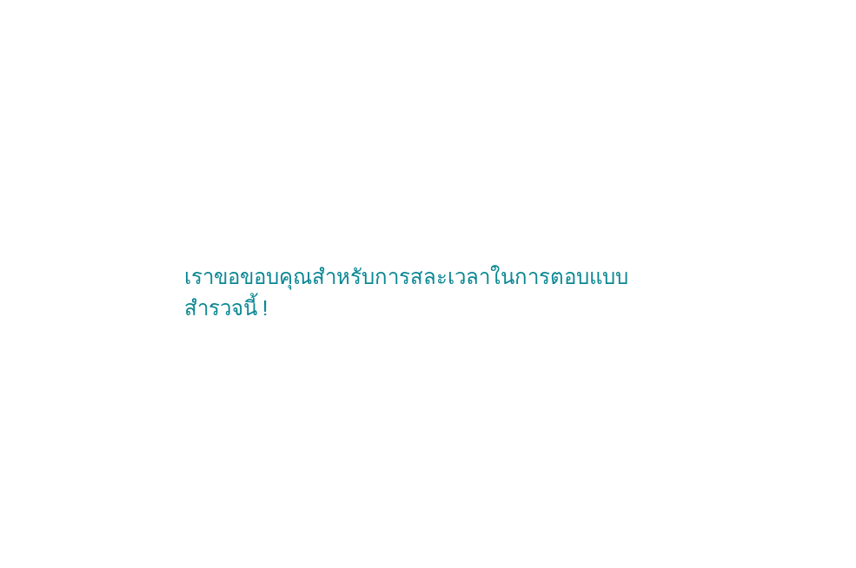
scroll to position [0, 0]
